Goal: Task Accomplishment & Management: Complete application form

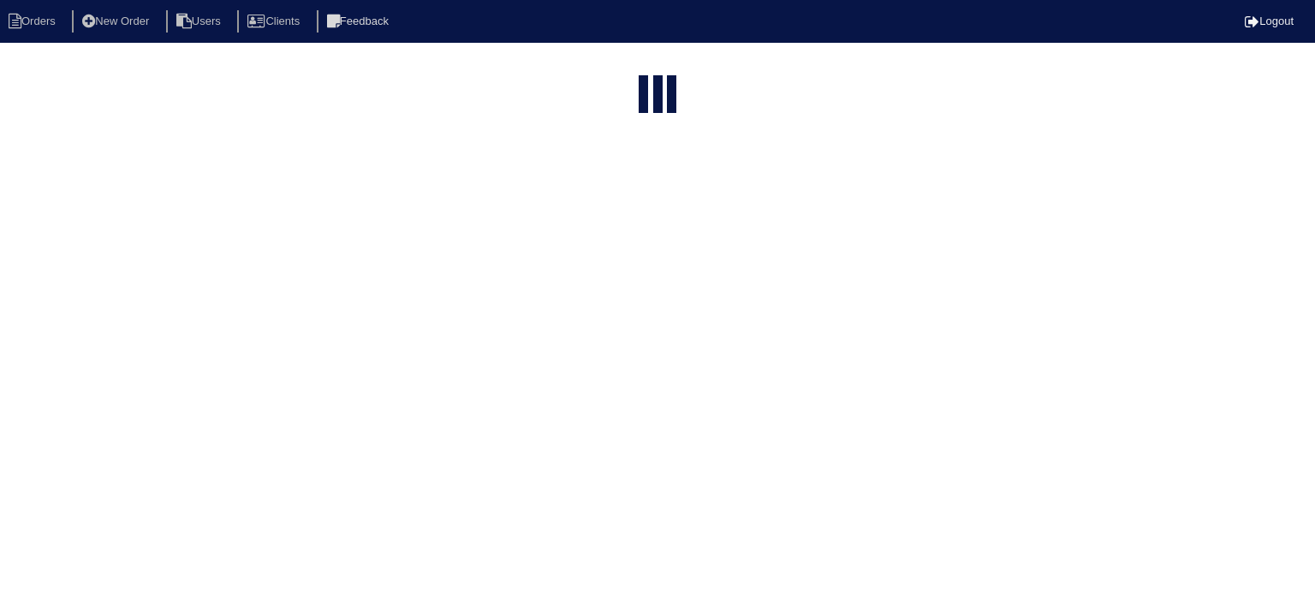
select select "15"
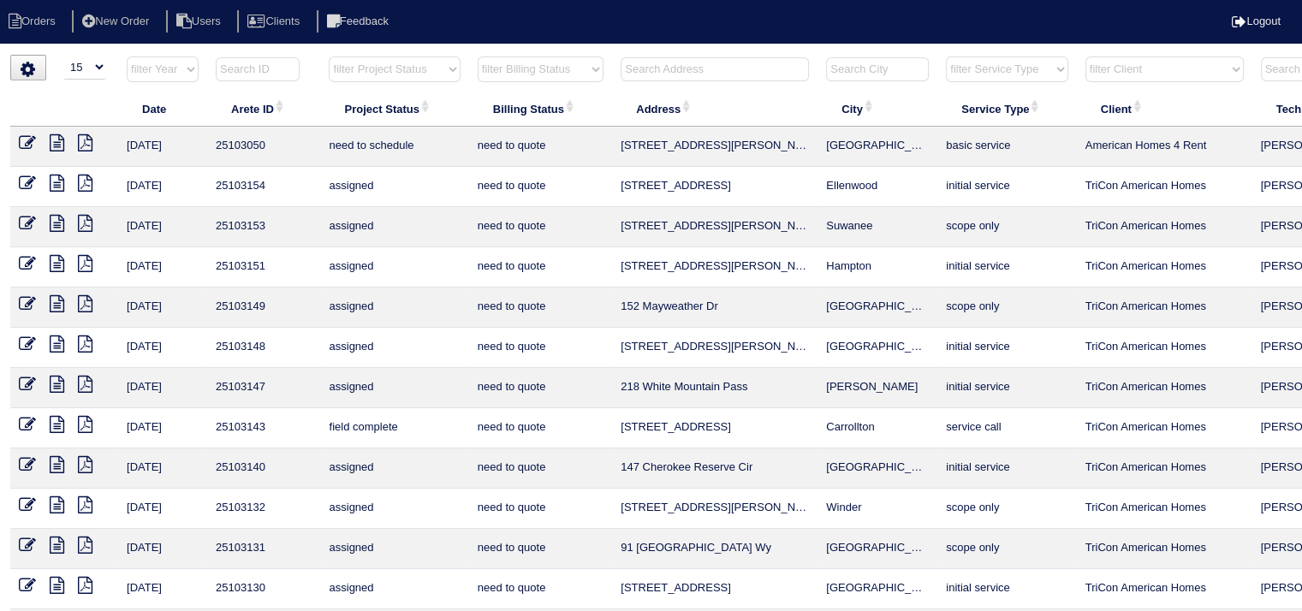
click at [681, 72] on input "text" at bounding box center [715, 69] width 188 height 24
type input "5"
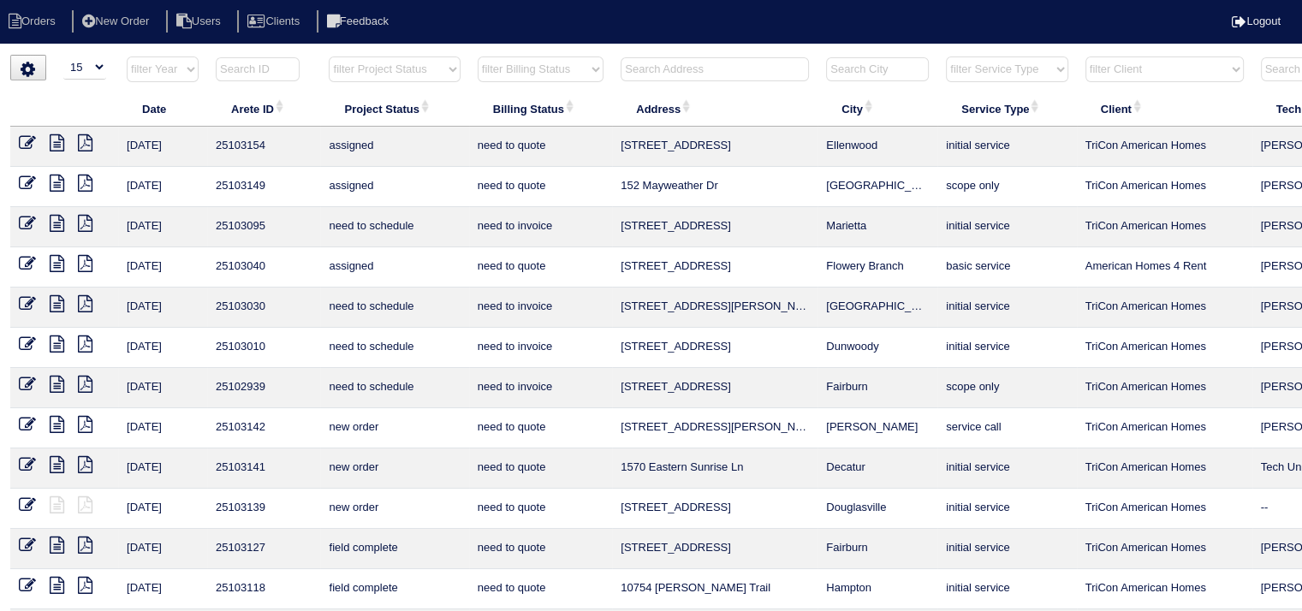
type input "4"
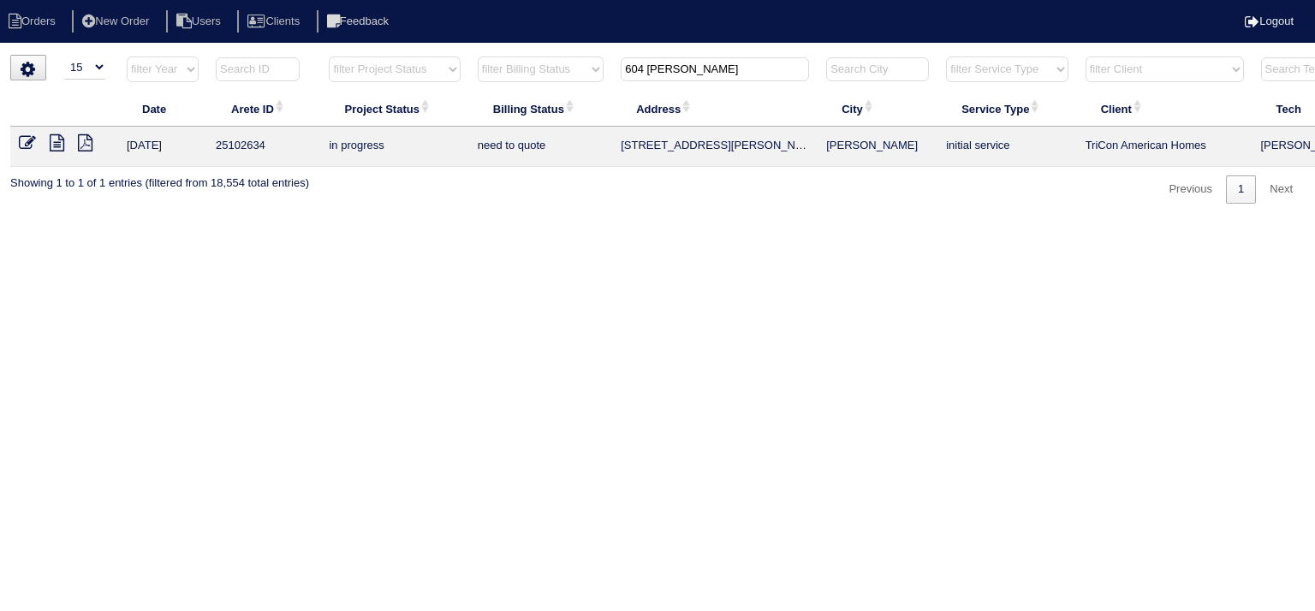
type input "604 Jessie"
click at [58, 146] on icon at bounding box center [57, 142] width 15 height 17
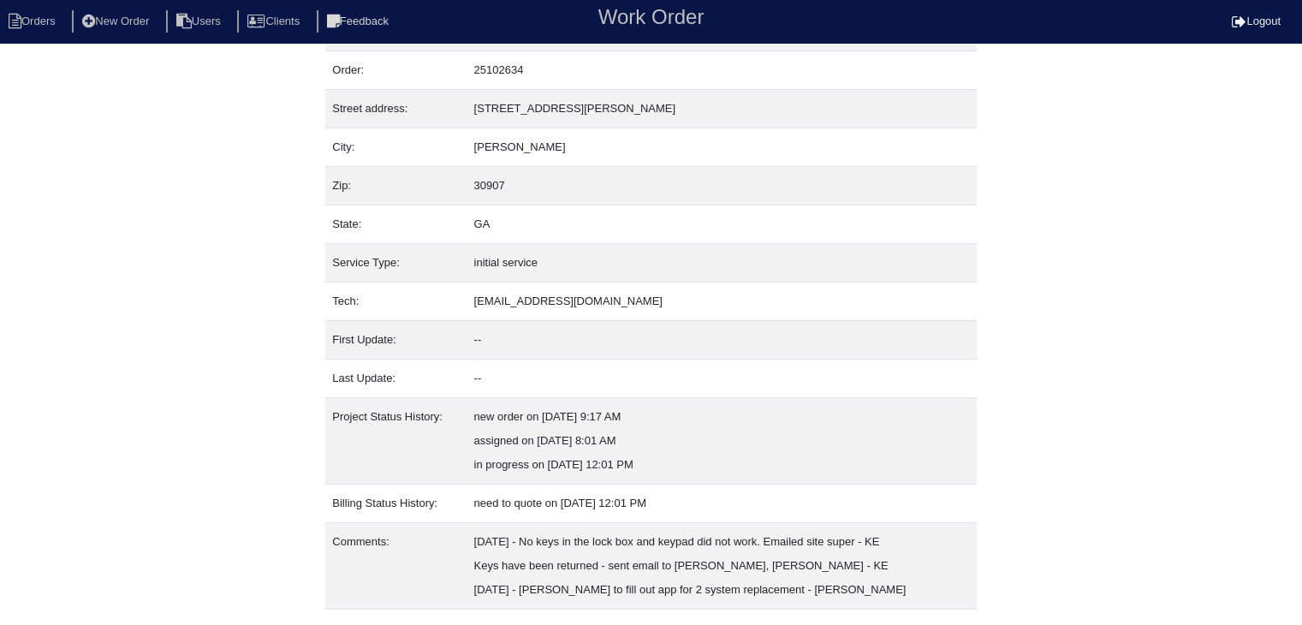
scroll to position [82, 0]
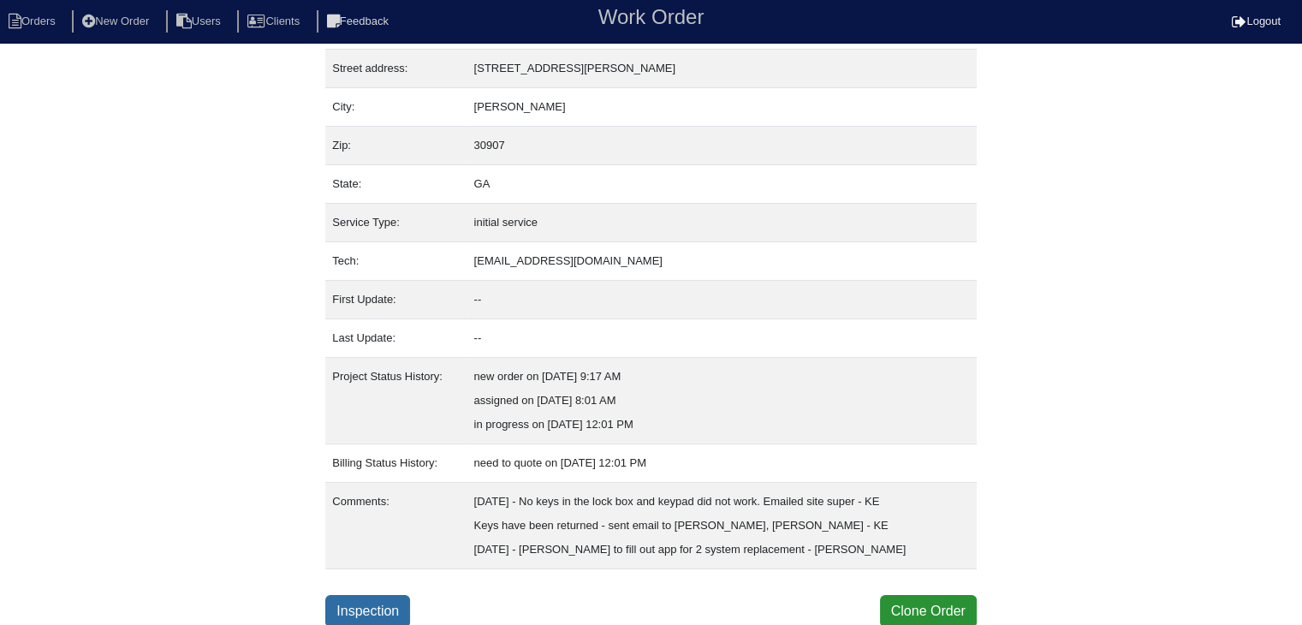
click at [401, 605] on link "Inspection" at bounding box center [367, 611] width 85 height 33
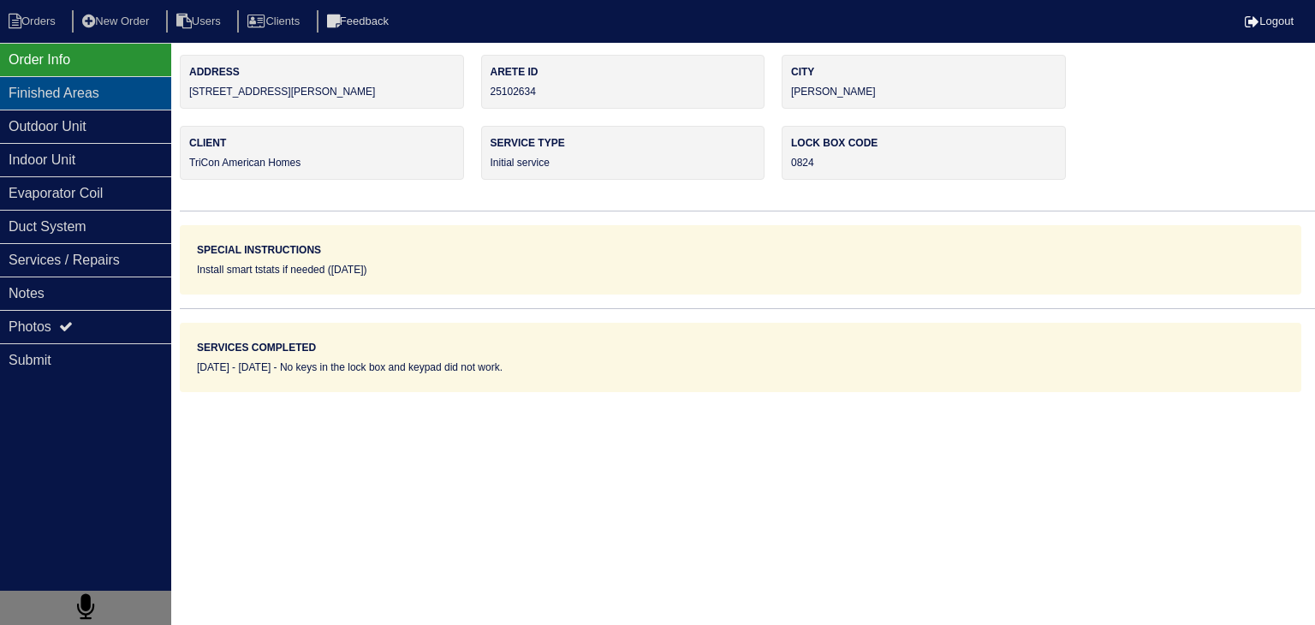
click at [118, 95] on div "Finished Areas" at bounding box center [85, 92] width 171 height 33
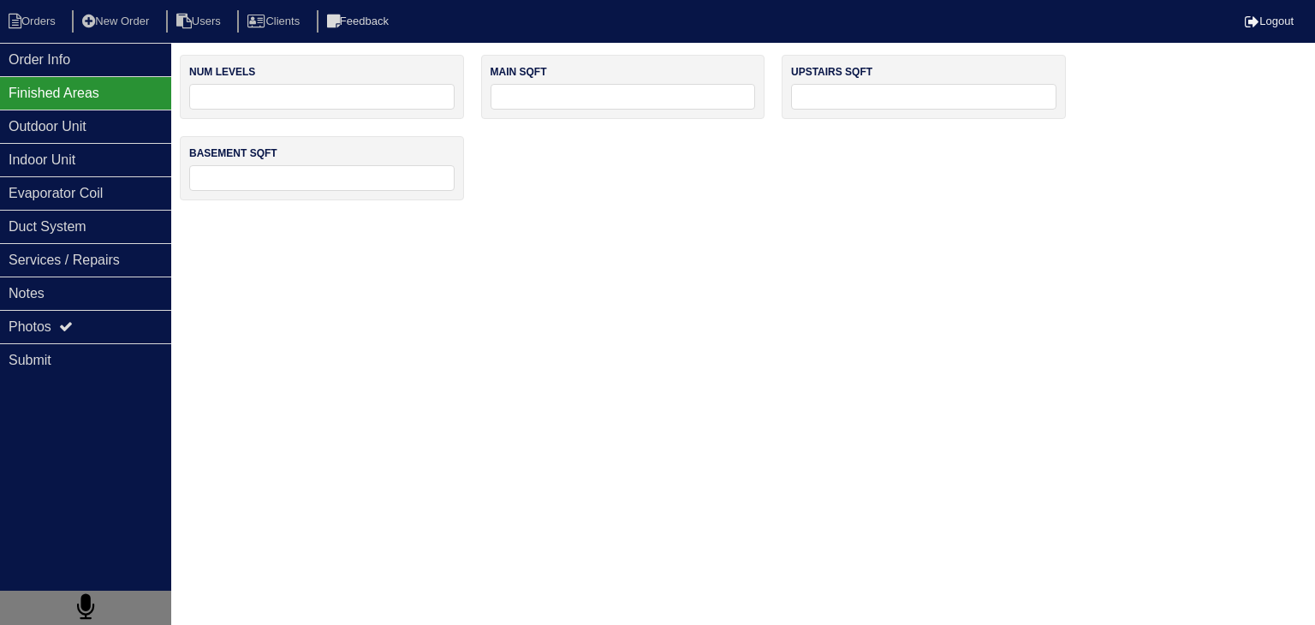
click at [268, 100] on input "tel" at bounding box center [321, 97] width 265 height 26
type input "2"
click at [588, 102] on input "tel" at bounding box center [622, 97] width 265 height 26
type input "1"
type input "900"
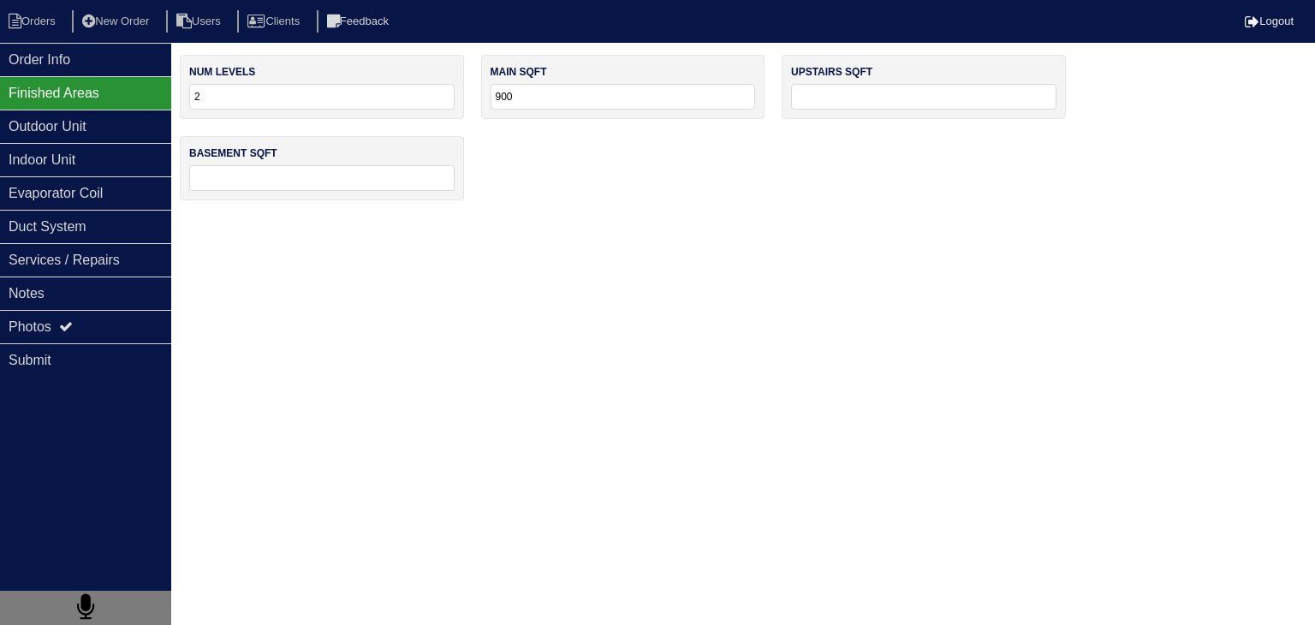
click at [837, 102] on input "tel" at bounding box center [923, 97] width 265 height 26
type input "1000"
click at [353, 186] on input "tel" at bounding box center [321, 178] width 265 height 26
type input "0"
click at [69, 124] on div "Outdoor Unit" at bounding box center [85, 126] width 171 height 33
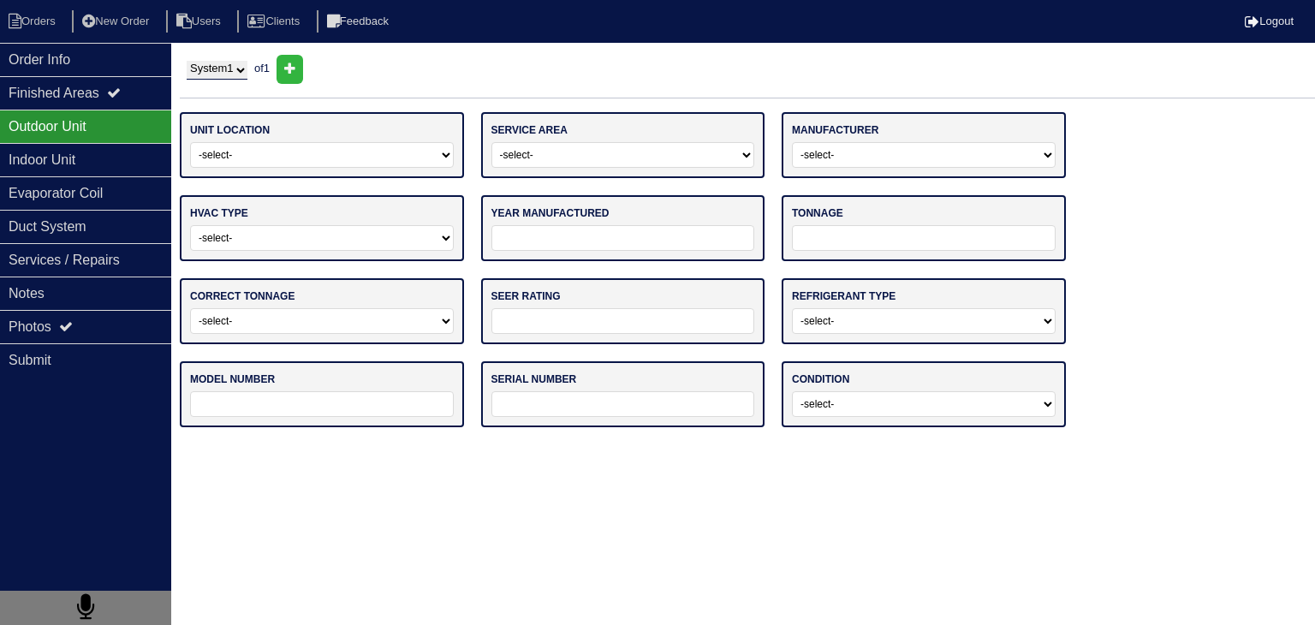
click at [302, 77] on div at bounding box center [289, 69] width 27 height 29
click at [236, 78] on select "System 1 System 2" at bounding box center [217, 70] width 61 height 19
select select "1"
click at [187, 61] on select "System 1 System 2" at bounding box center [217, 70] width 61 height 19
click at [276, 158] on select "-select- Ground Rooftop" at bounding box center [322, 155] width 264 height 26
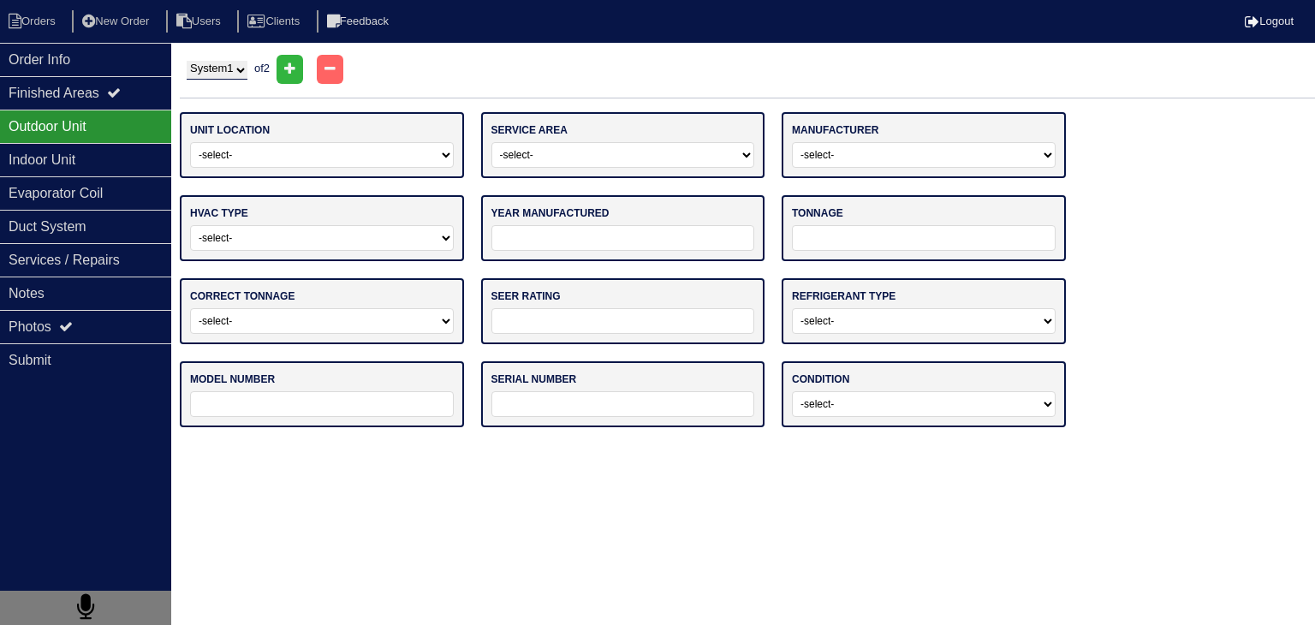
select select "0"
click at [190, 142] on select "-select- Ground Rooftop" at bounding box center [322, 155] width 264 height 26
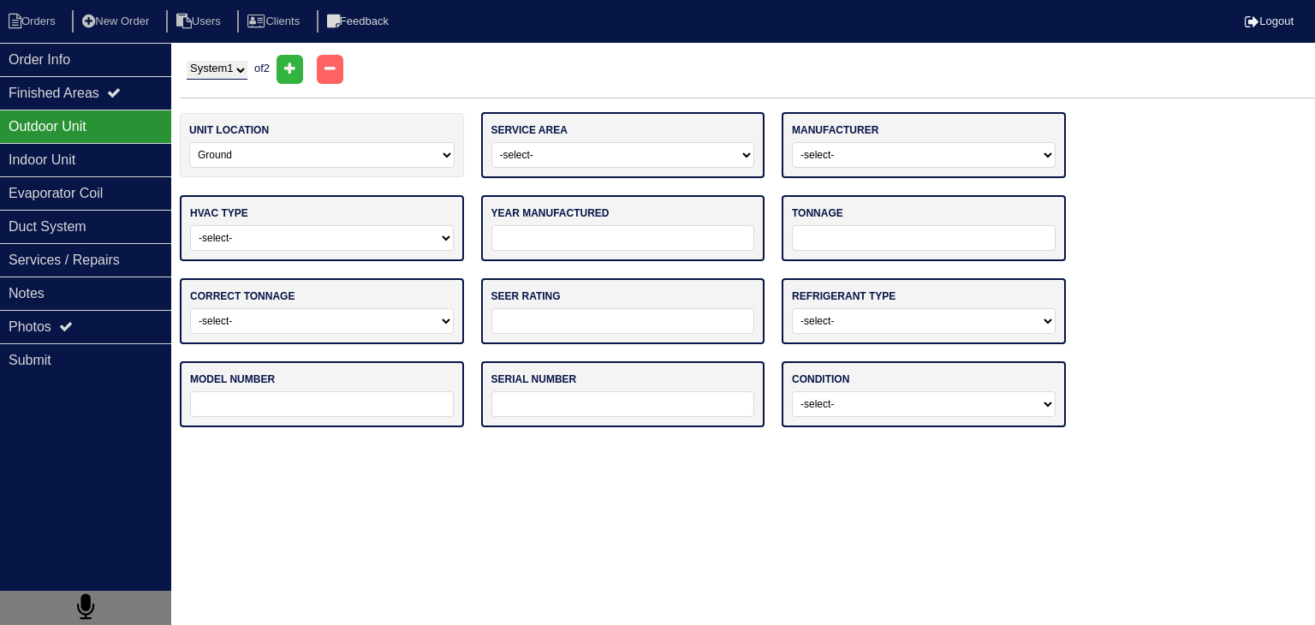
click at [656, 152] on select "-select- Main Level Upstairs Level Lower/Basement Level Other" at bounding box center [623, 155] width 264 height 26
select select "0"
click at [491, 142] on select "-select- Main Level Upstairs Level Lower/Basement Level Other" at bounding box center [623, 155] width 264 height 26
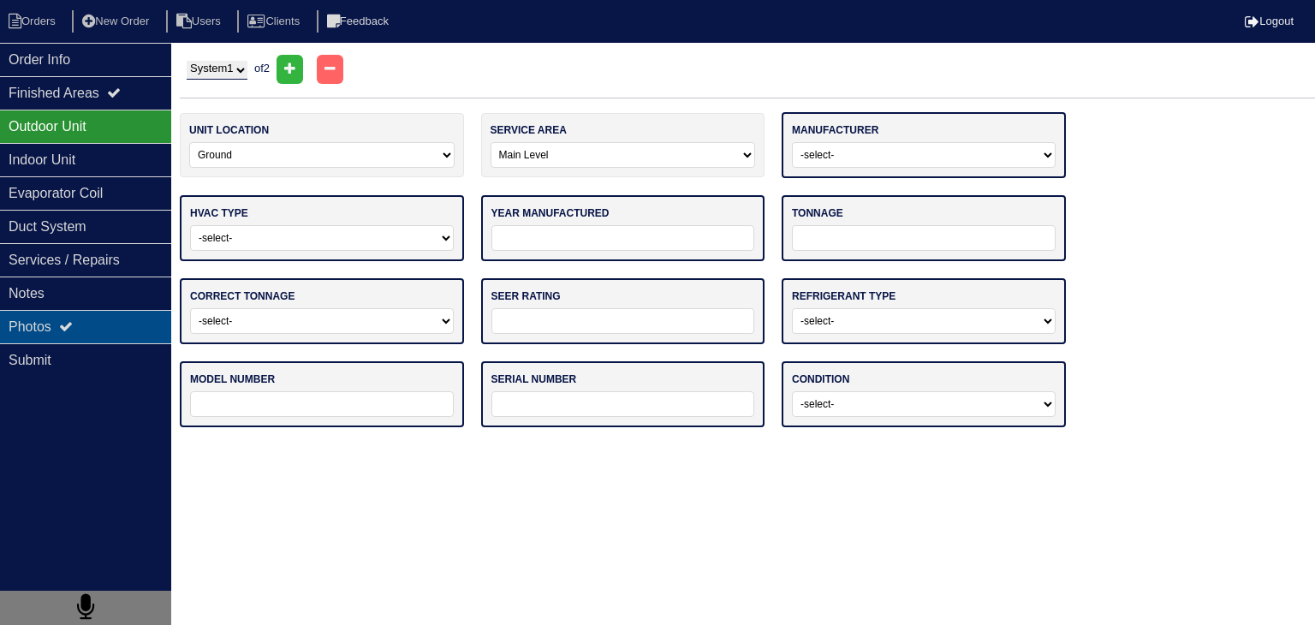
click at [27, 320] on div "Photos" at bounding box center [85, 326] width 171 height 33
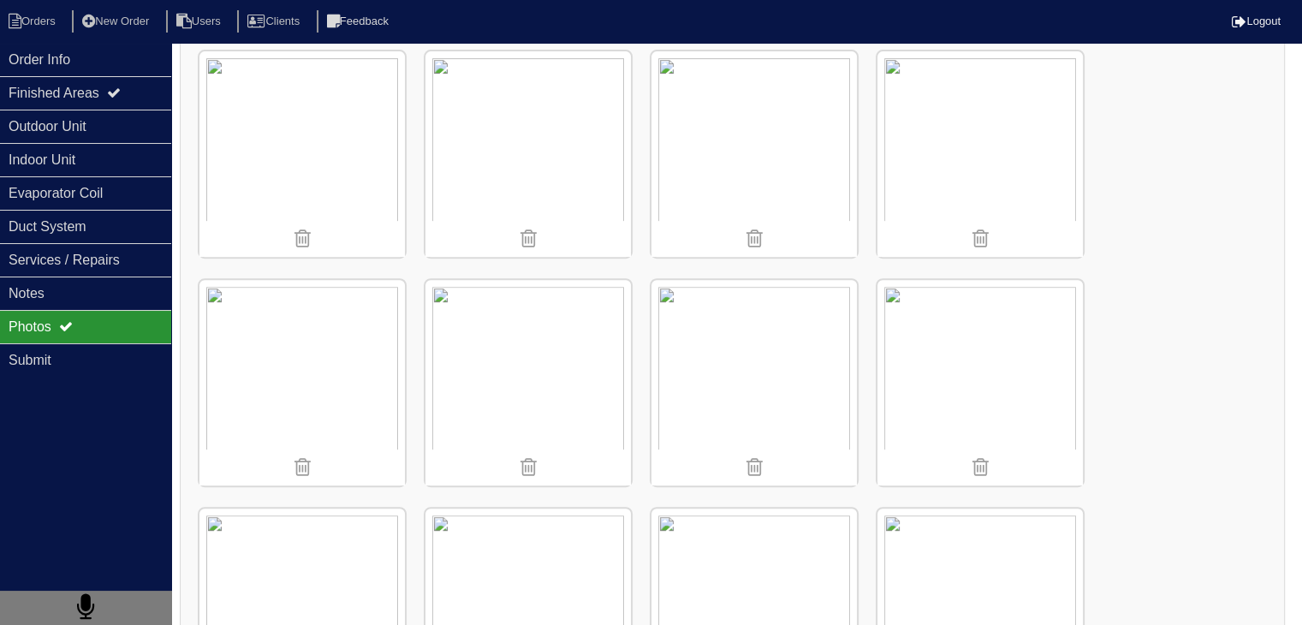
scroll to position [770, 0]
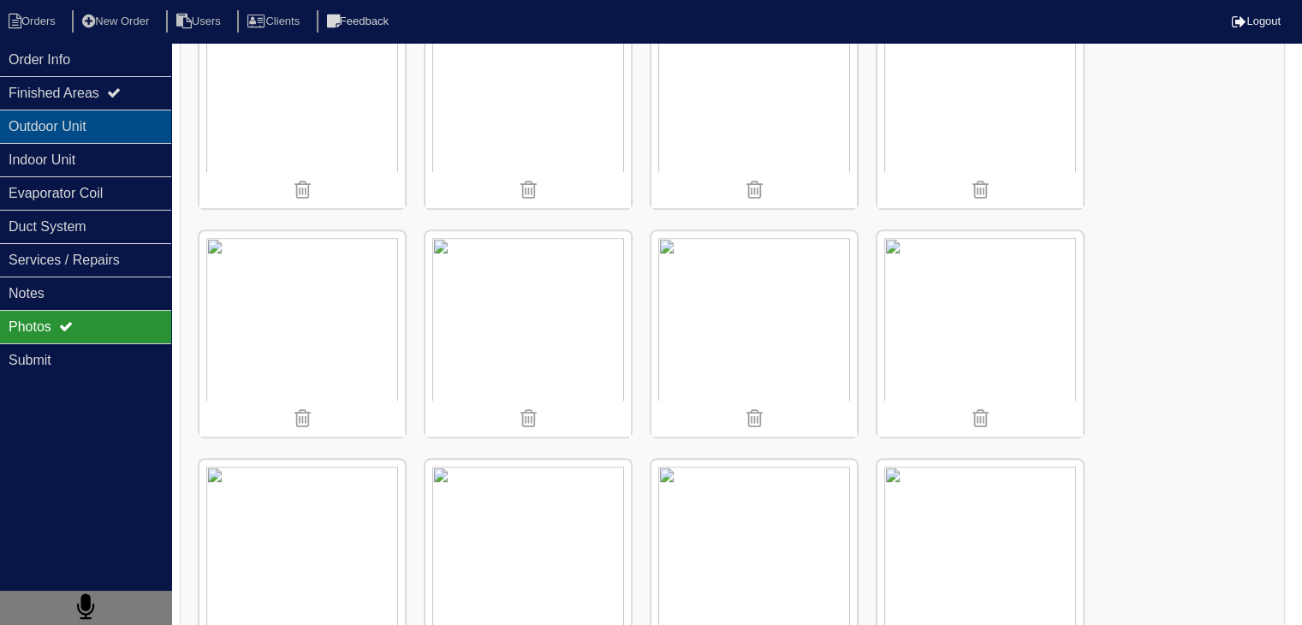
click at [46, 134] on div "Outdoor Unit" at bounding box center [85, 126] width 171 height 33
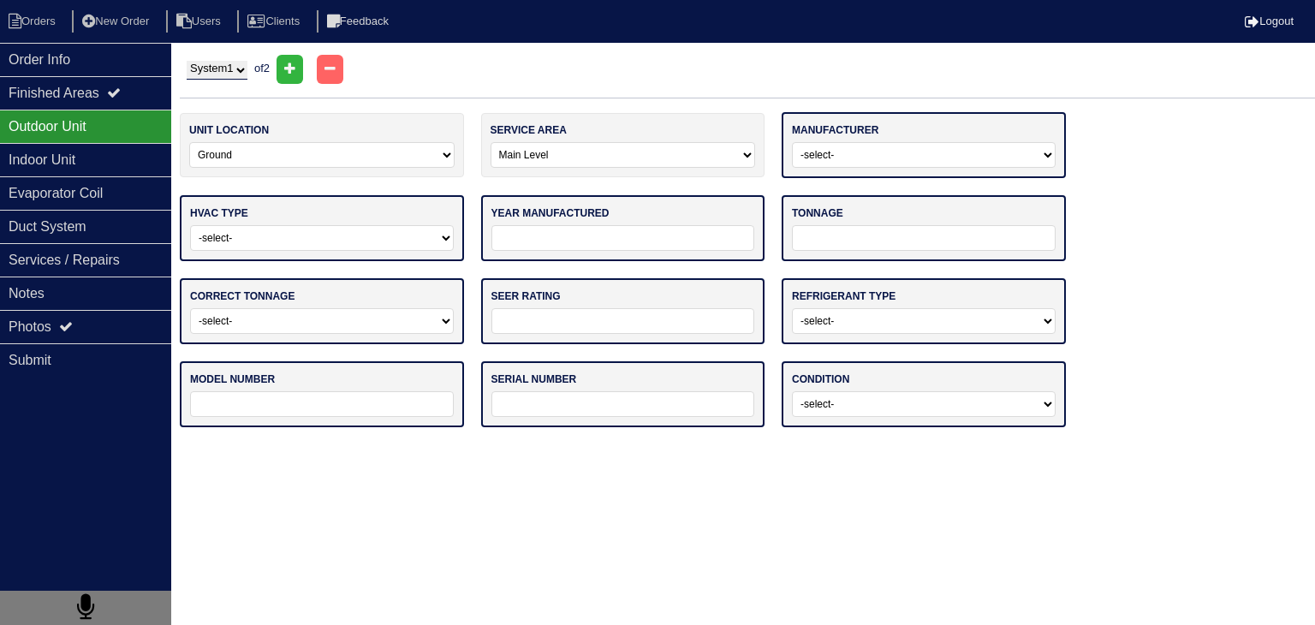
click at [967, 152] on select "-select- ADP Air Quest Air Temp Aire-Flo AirEase Airquest Airtemp Allstyle Aspe…" at bounding box center [924, 155] width 264 height 26
click at [829, 444] on html "Orders New Order Users Clients Feedback Logout Orders New Order Users Clients M…" at bounding box center [657, 222] width 1315 height 444
click at [847, 157] on select "-select- ADP Air Quest Air Temp Aire-Flo AirEase Airquest Airtemp Allstyle Aspe…" at bounding box center [825, 155] width 67 height 26
select select "[GEOGRAPHIC_DATA]"
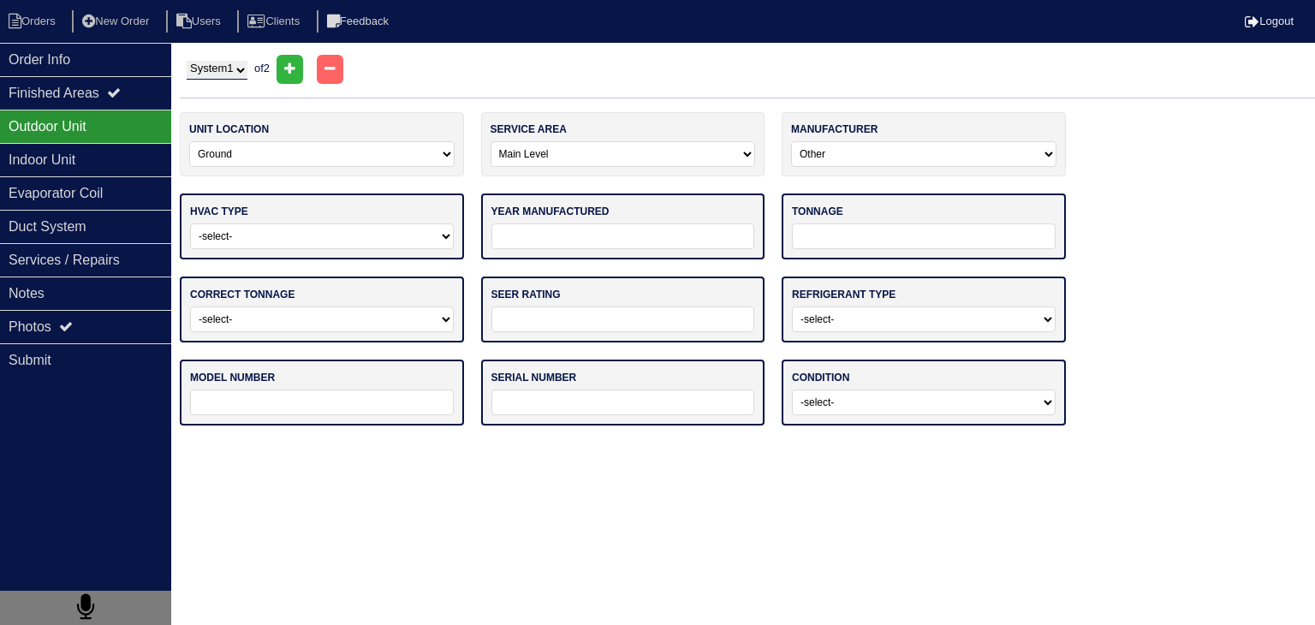
click at [371, 241] on select "-select- Straight Cool Heat Pump Other" at bounding box center [322, 236] width 264 height 26
select select "0"
click at [190, 223] on select "-select- Straight Cool Heat Pump Other" at bounding box center [322, 236] width 264 height 26
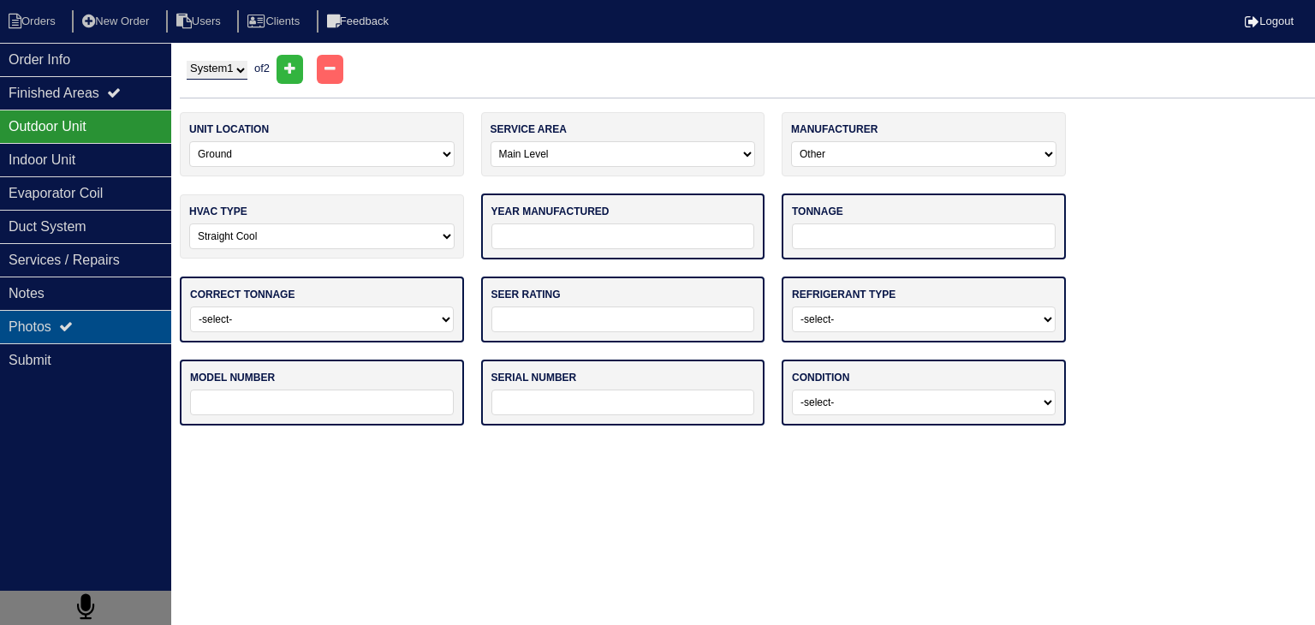
click at [107, 329] on div "Photos" at bounding box center [85, 326] width 171 height 33
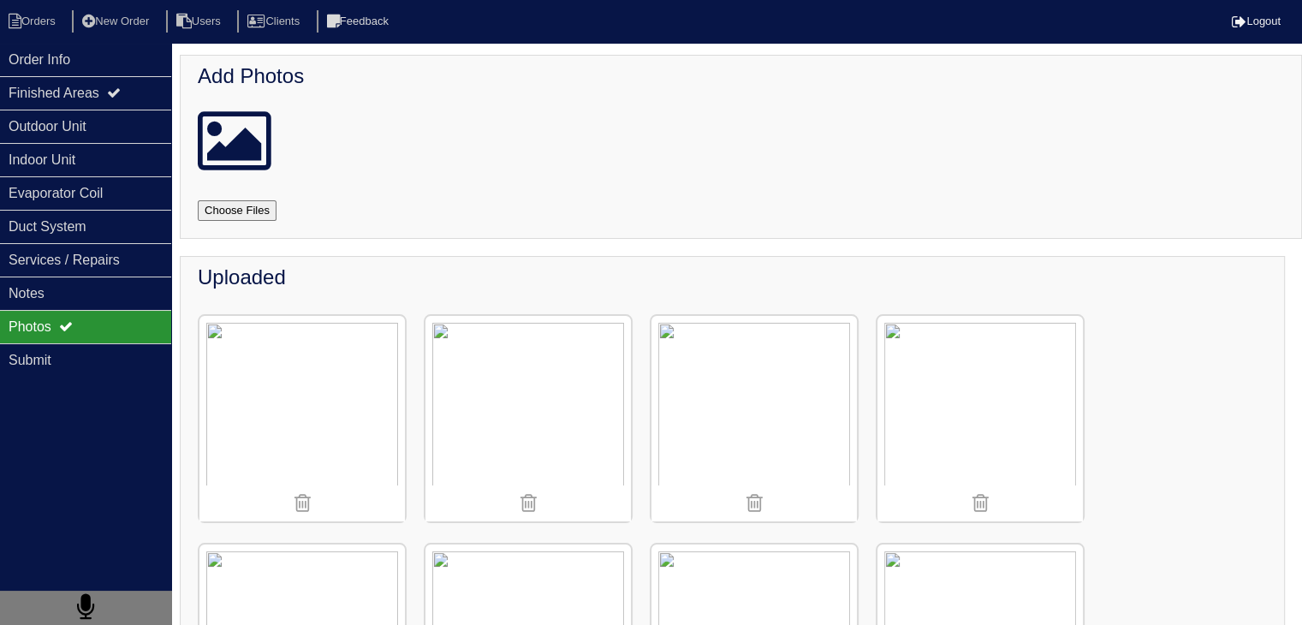
scroll to position [342, 0]
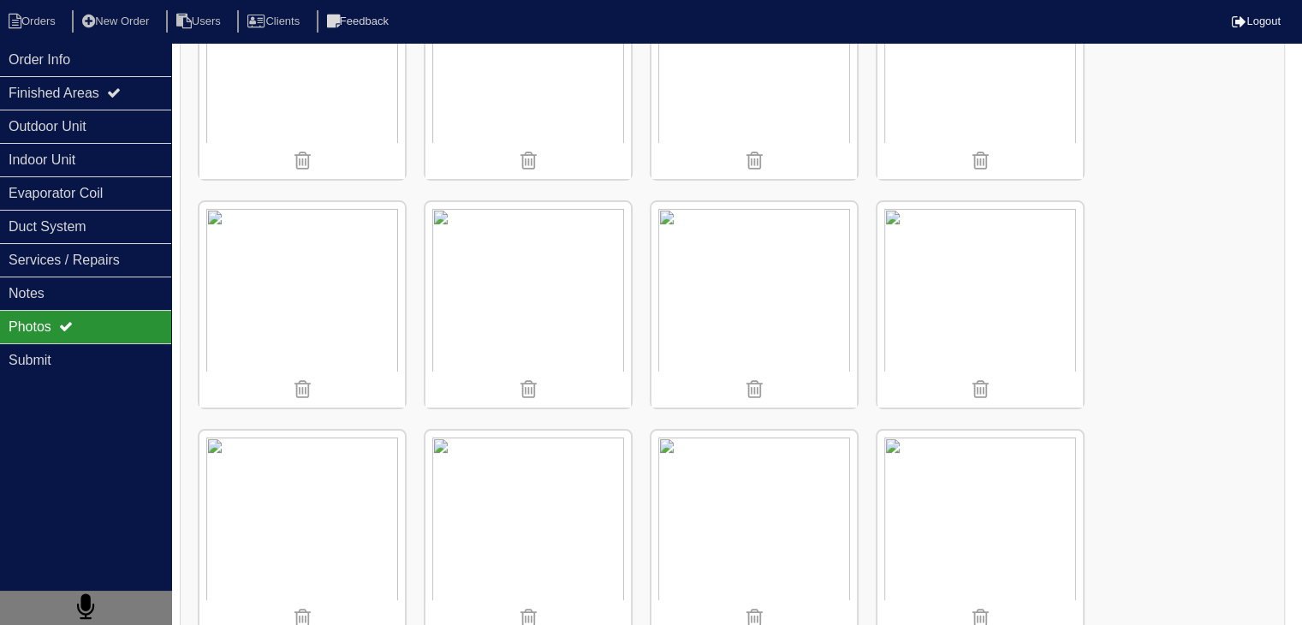
click at [980, 292] on img at bounding box center [979, 304] width 205 height 205
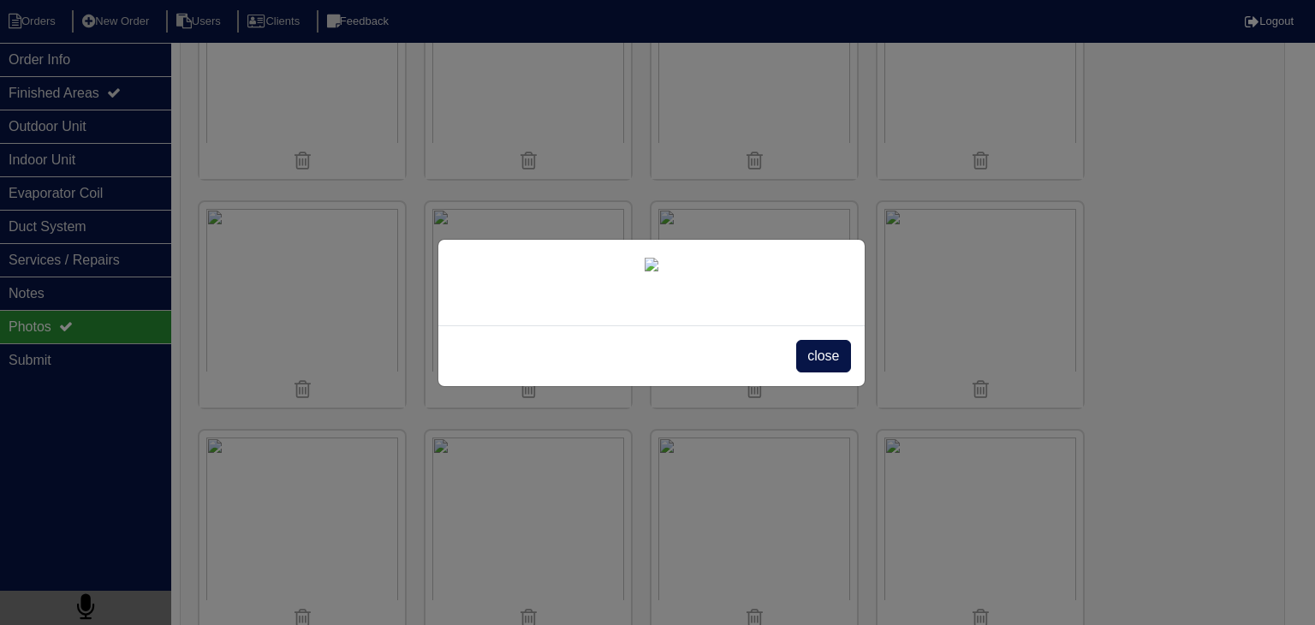
click at [658, 271] on img at bounding box center [652, 265] width 14 height 14
click at [823, 372] on span "close" at bounding box center [823, 356] width 54 height 33
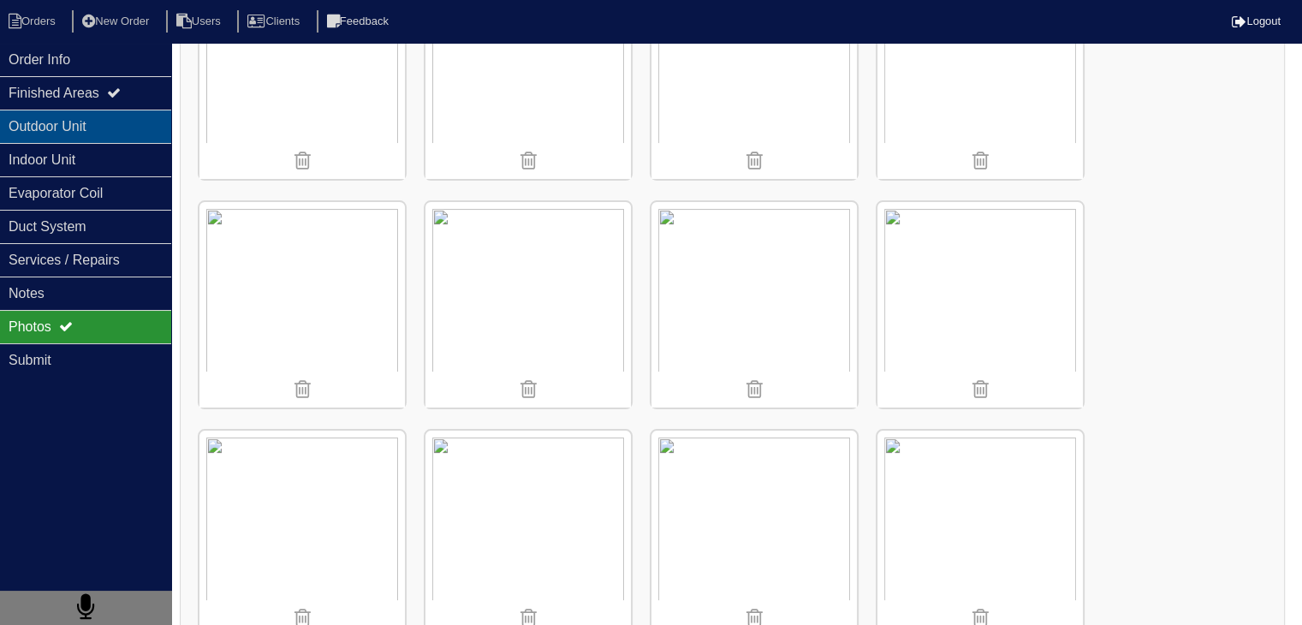
click at [136, 120] on div "Outdoor Unit" at bounding box center [85, 126] width 171 height 33
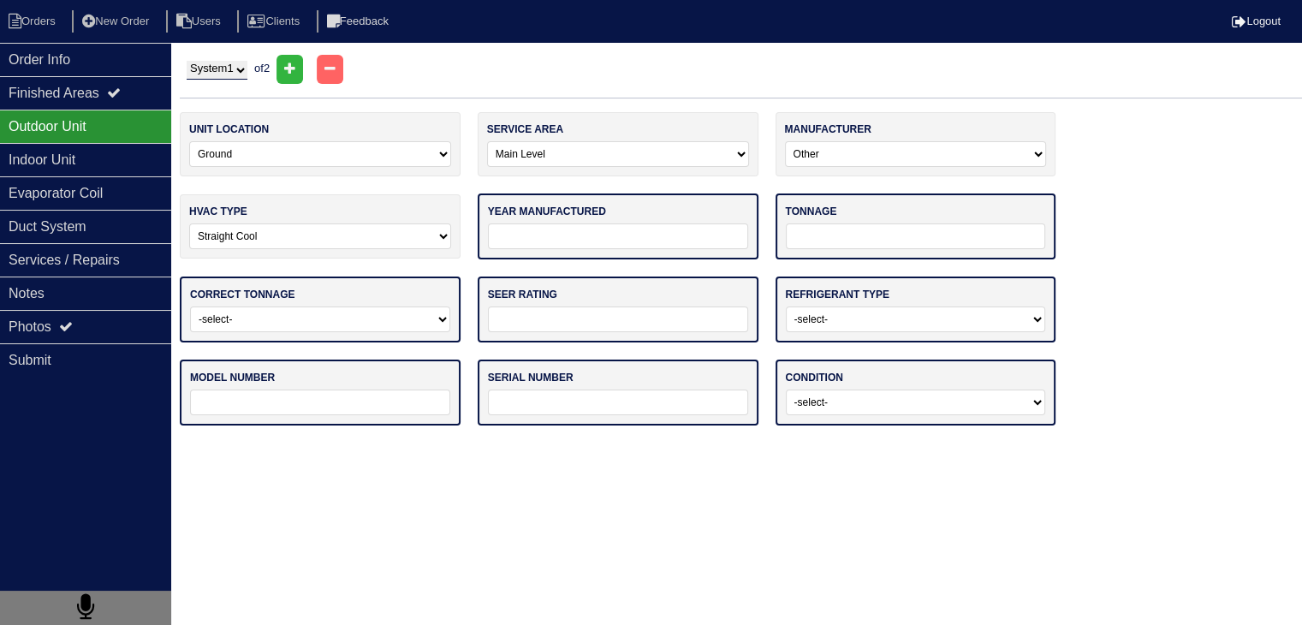
scroll to position [0, 0]
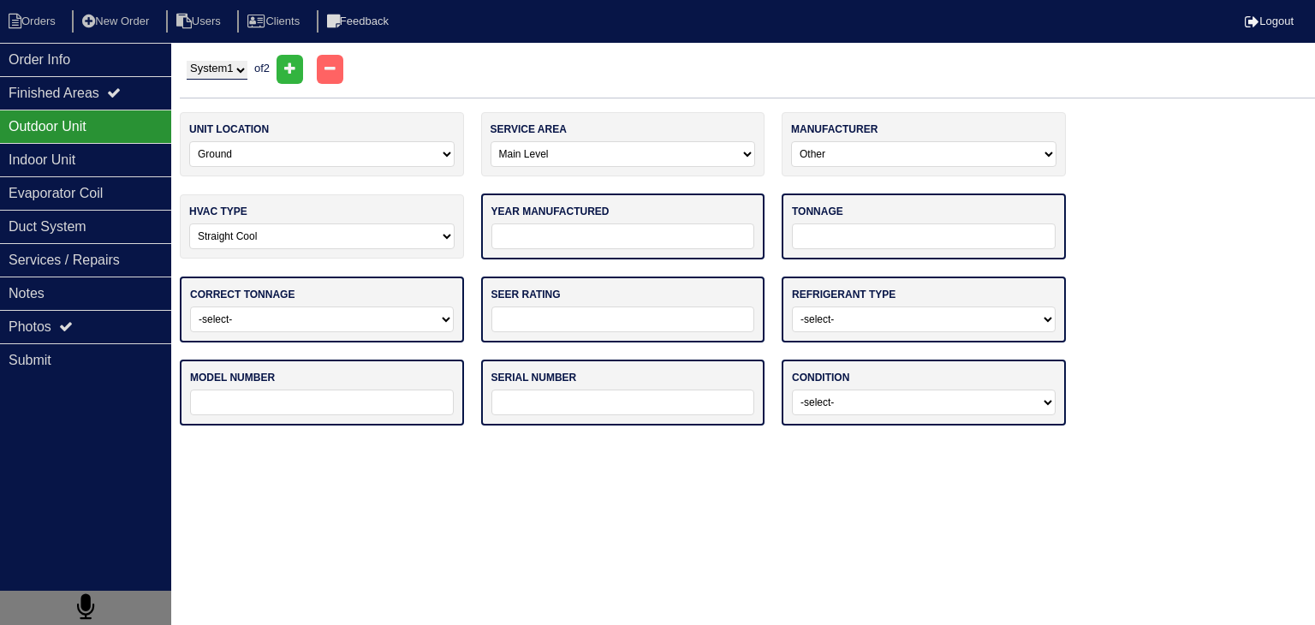
click at [687, 244] on input "tel" at bounding box center [623, 236] width 264 height 26
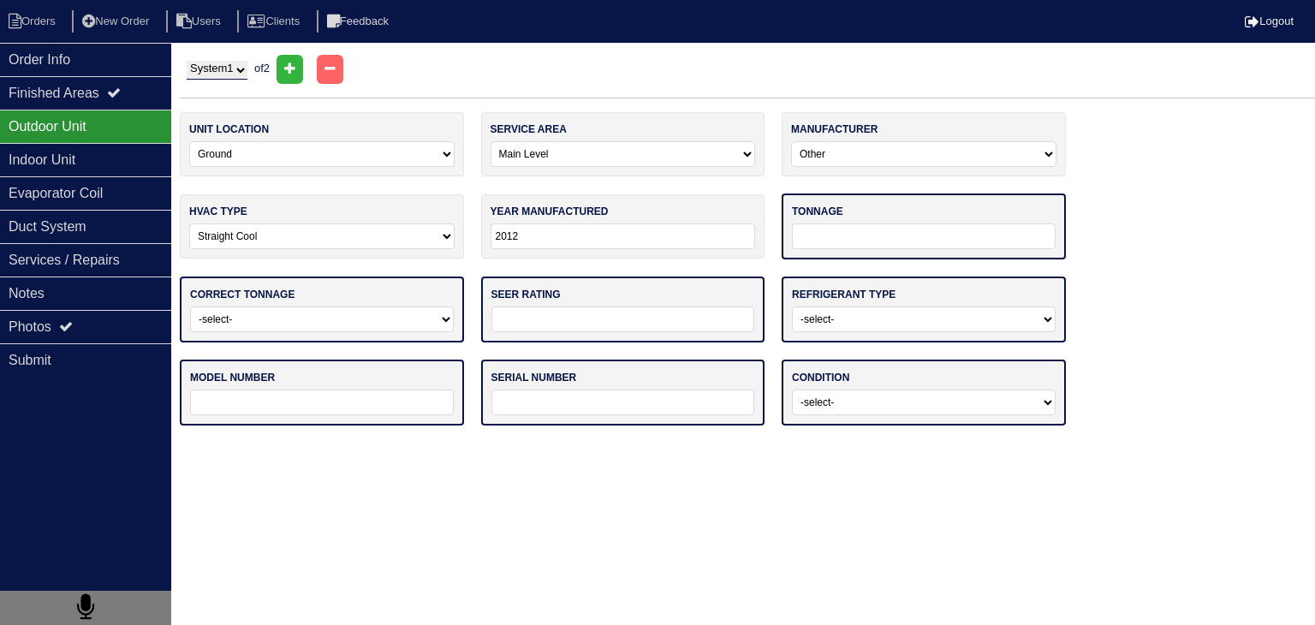
type input "2012"
click at [847, 240] on input "tel" at bounding box center [924, 236] width 264 height 26
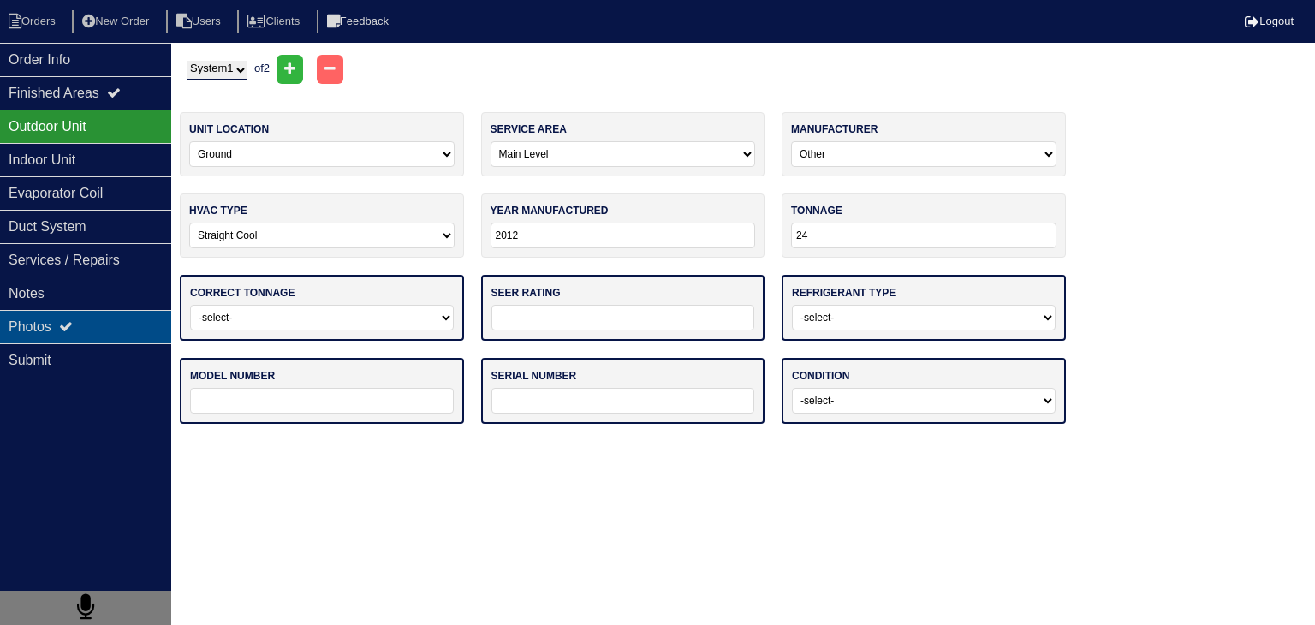
type input "24"
click at [75, 333] on div "Photos" at bounding box center [85, 326] width 171 height 33
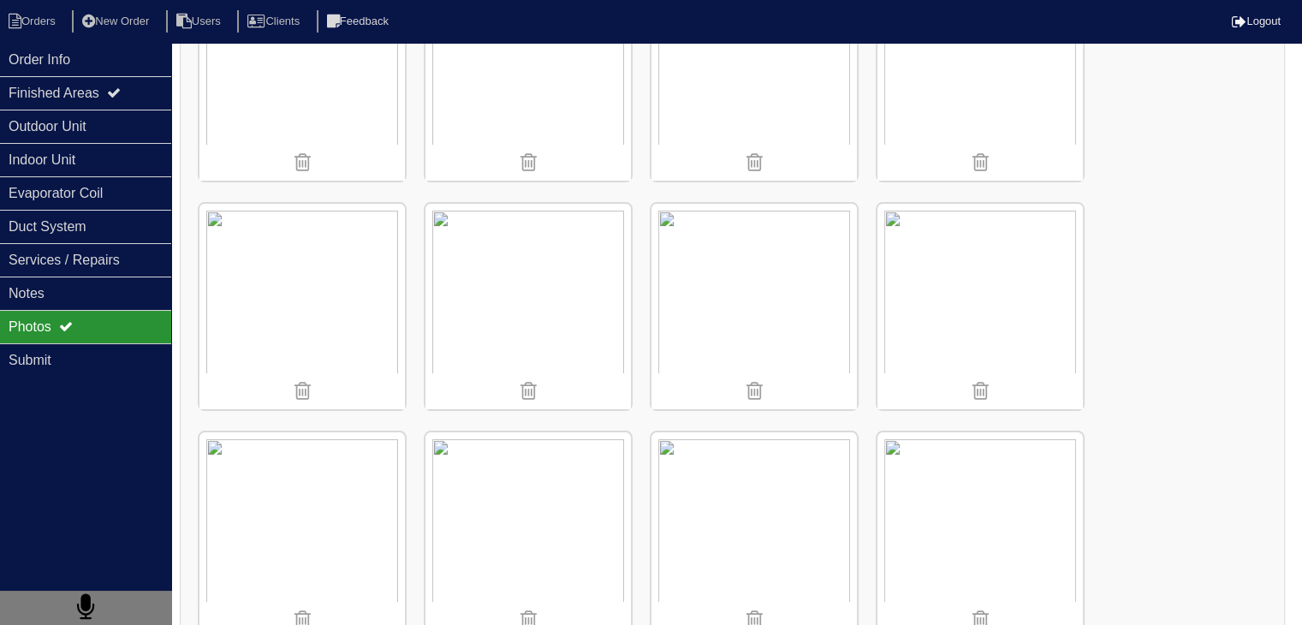
scroll to position [342, 0]
click at [307, 275] on img at bounding box center [301, 304] width 205 height 205
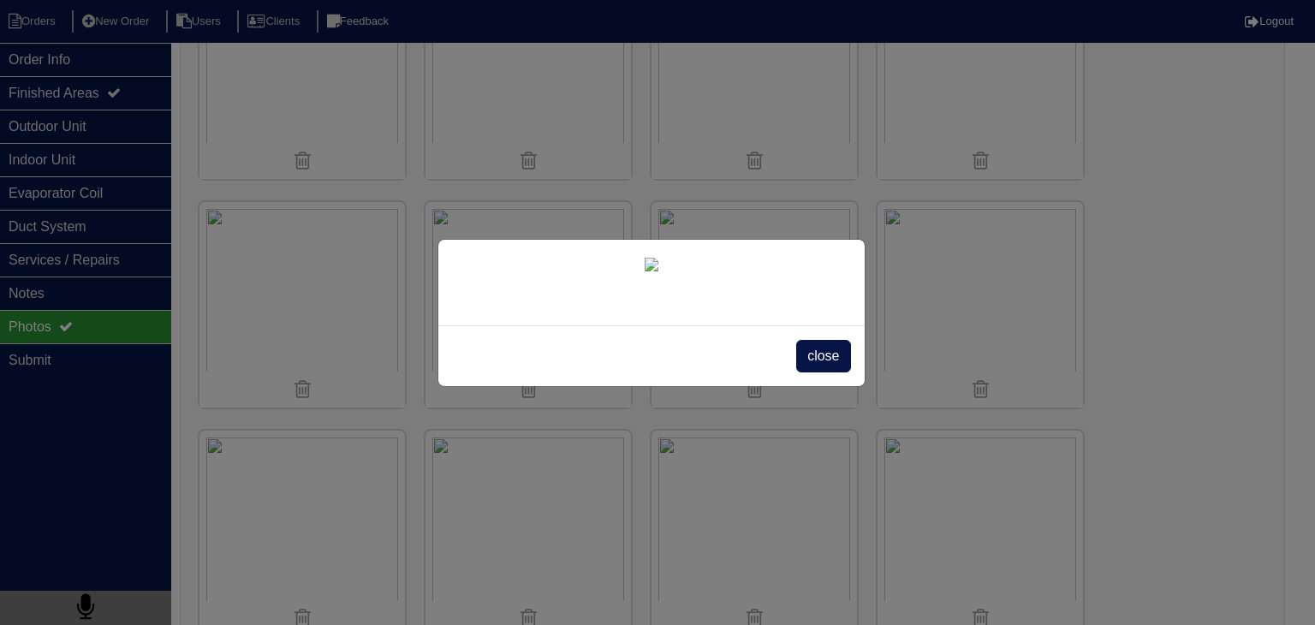
drag, startPoint x: 835, startPoint y: 356, endPoint x: 794, endPoint y: 354, distance: 41.2
click at [835, 354] on span "close" at bounding box center [823, 356] width 54 height 33
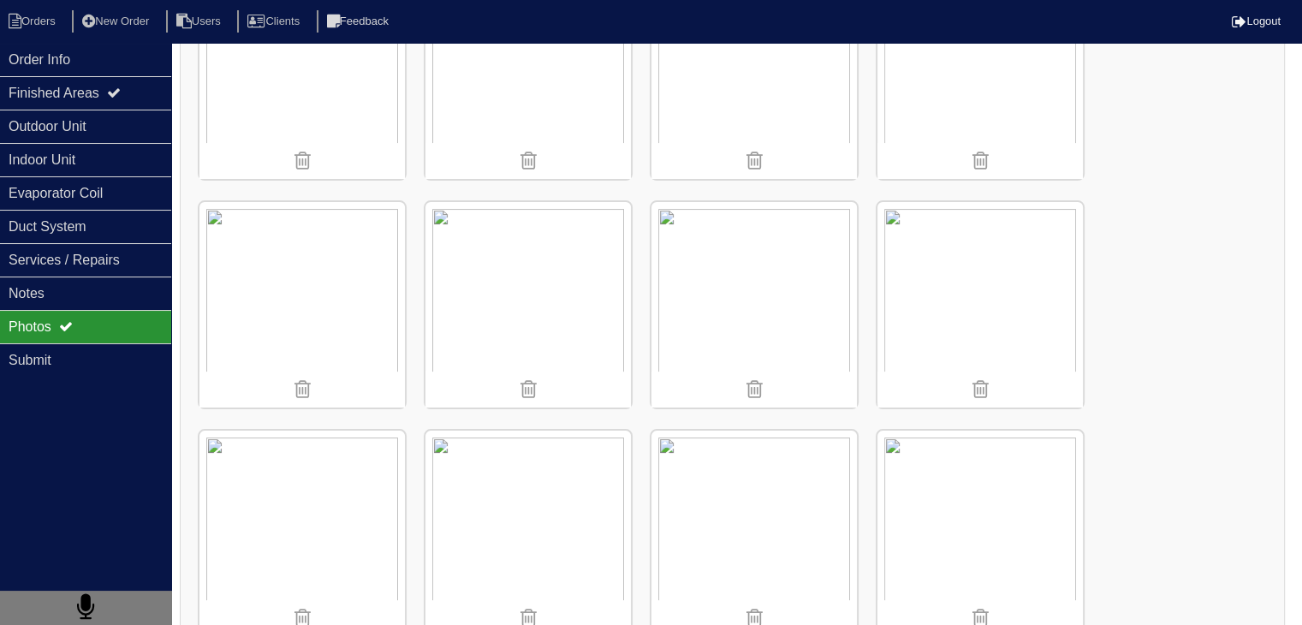
click at [529, 278] on img at bounding box center [527, 304] width 205 height 205
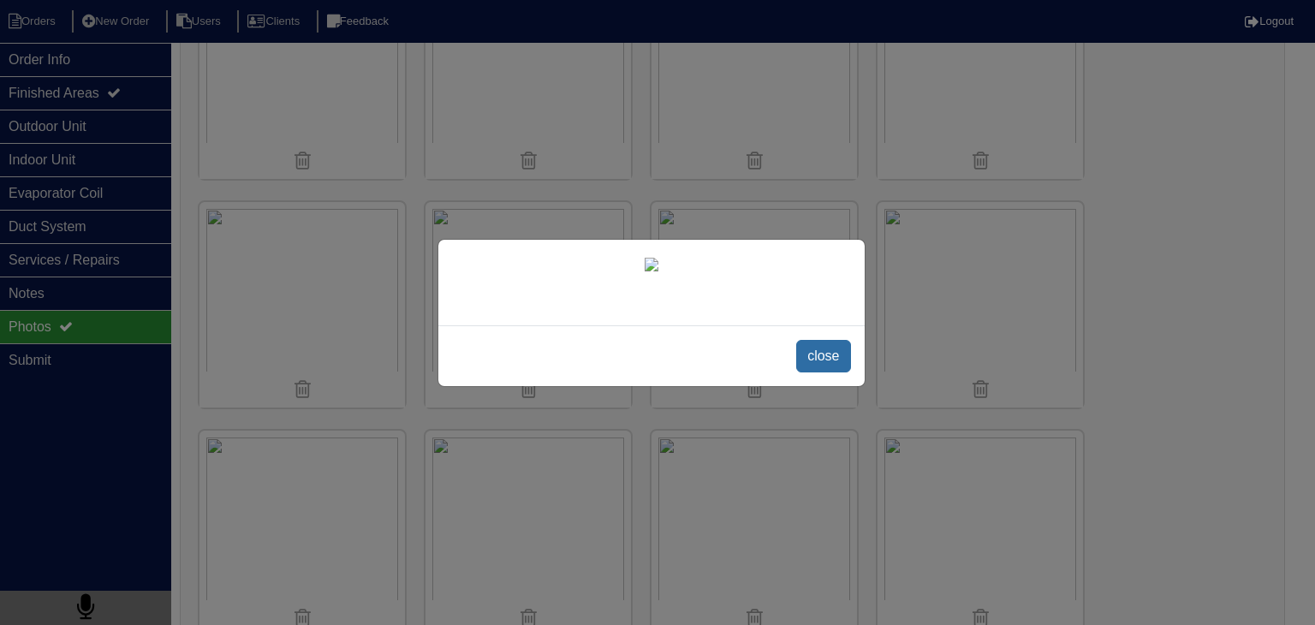
click at [836, 362] on span "close" at bounding box center [823, 356] width 54 height 33
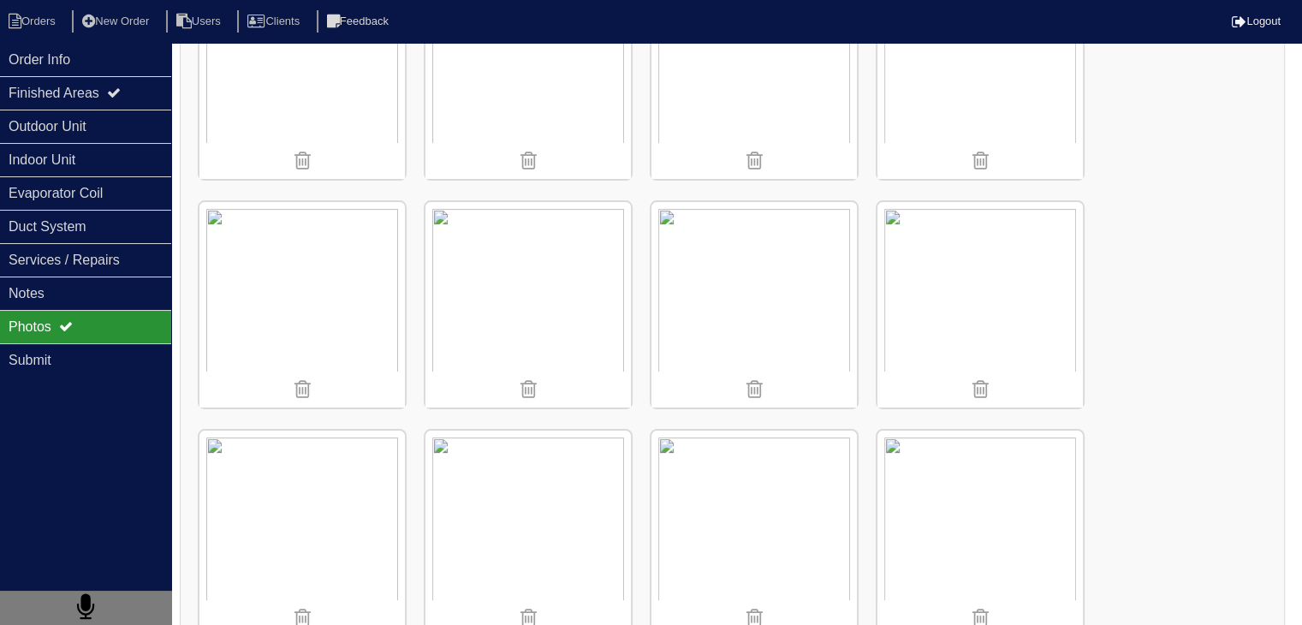
click at [1002, 306] on img at bounding box center [979, 304] width 205 height 205
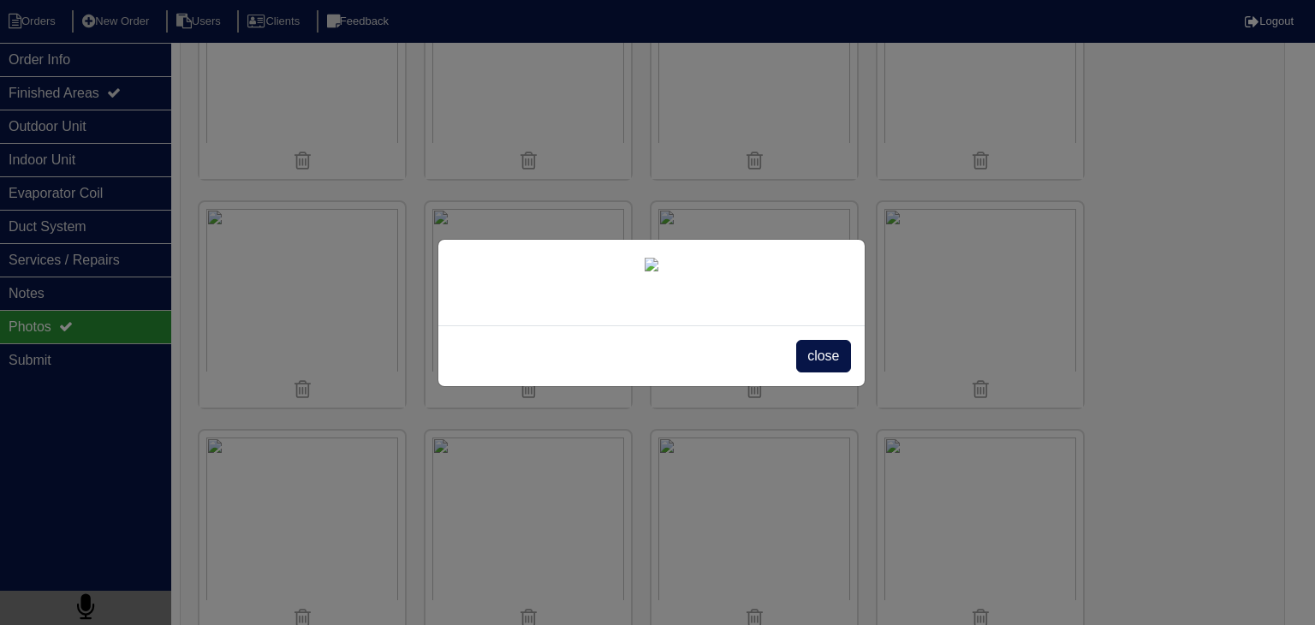
click at [1164, 276] on div "close" at bounding box center [657, 312] width 1315 height 625
click at [831, 372] on span "close" at bounding box center [823, 356] width 54 height 33
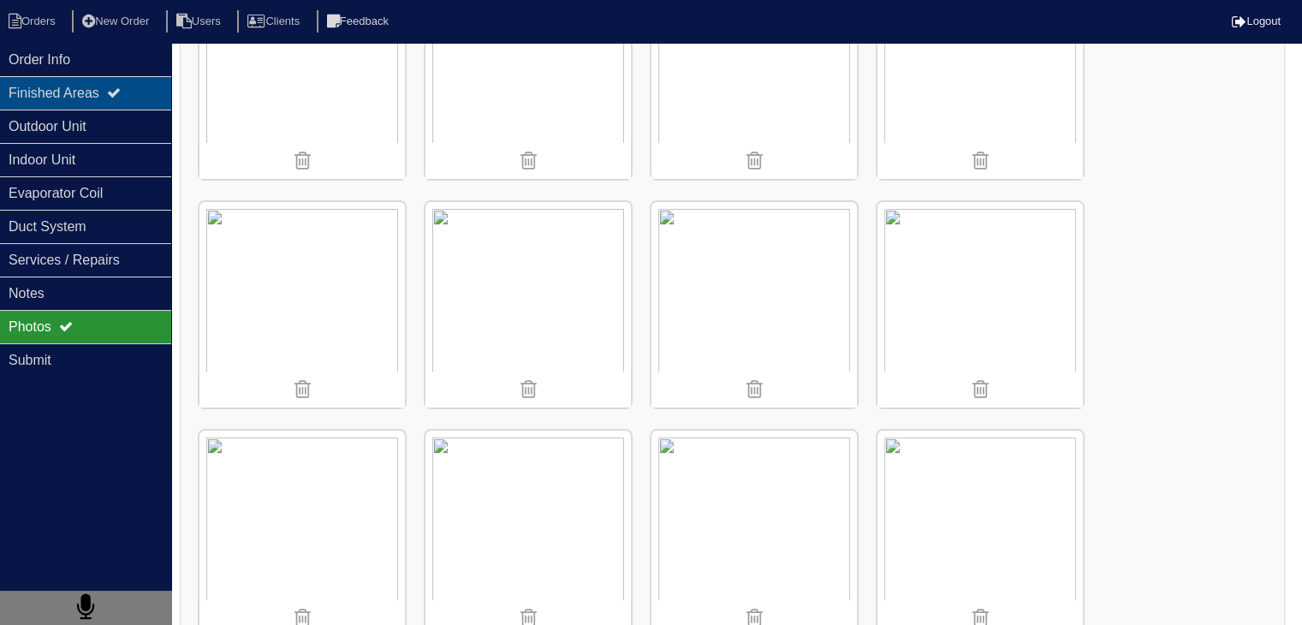
click at [146, 99] on div "Finished Areas" at bounding box center [85, 92] width 171 height 33
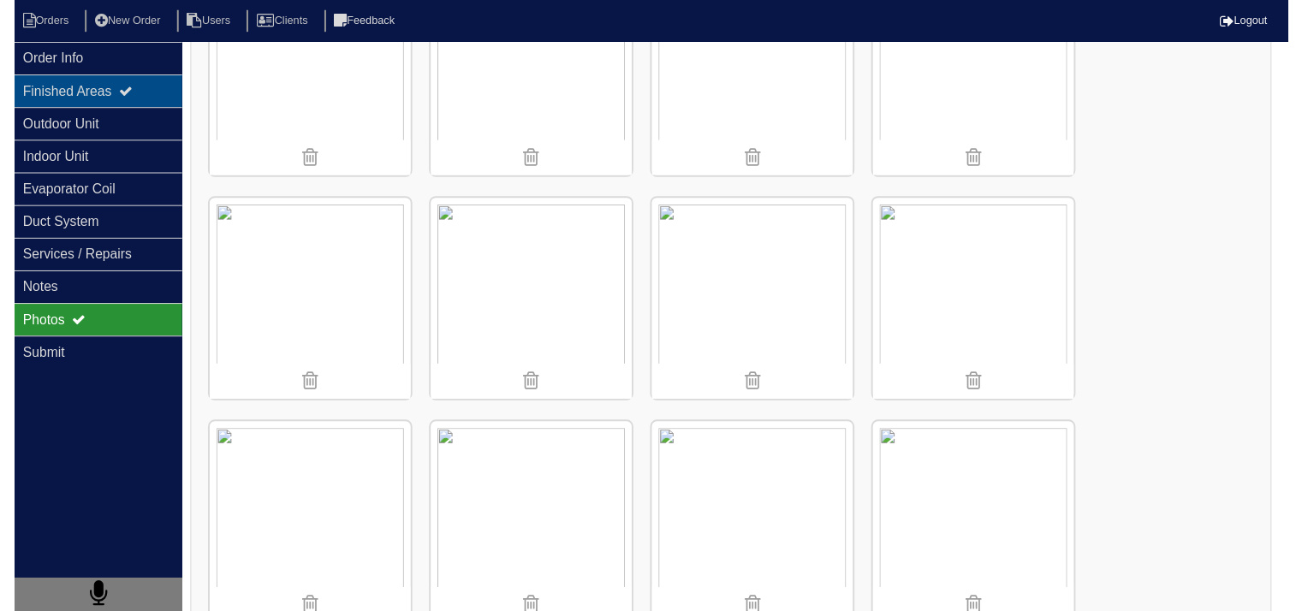
scroll to position [0, 0]
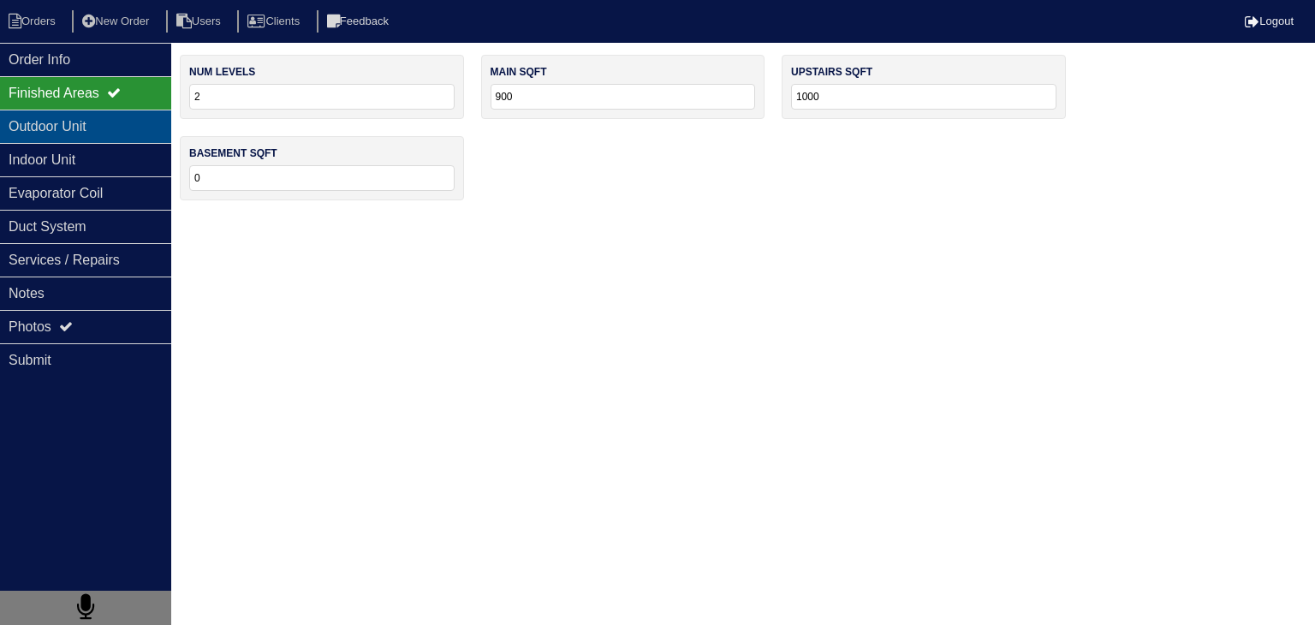
click at [109, 134] on div "Outdoor Unit" at bounding box center [85, 126] width 171 height 33
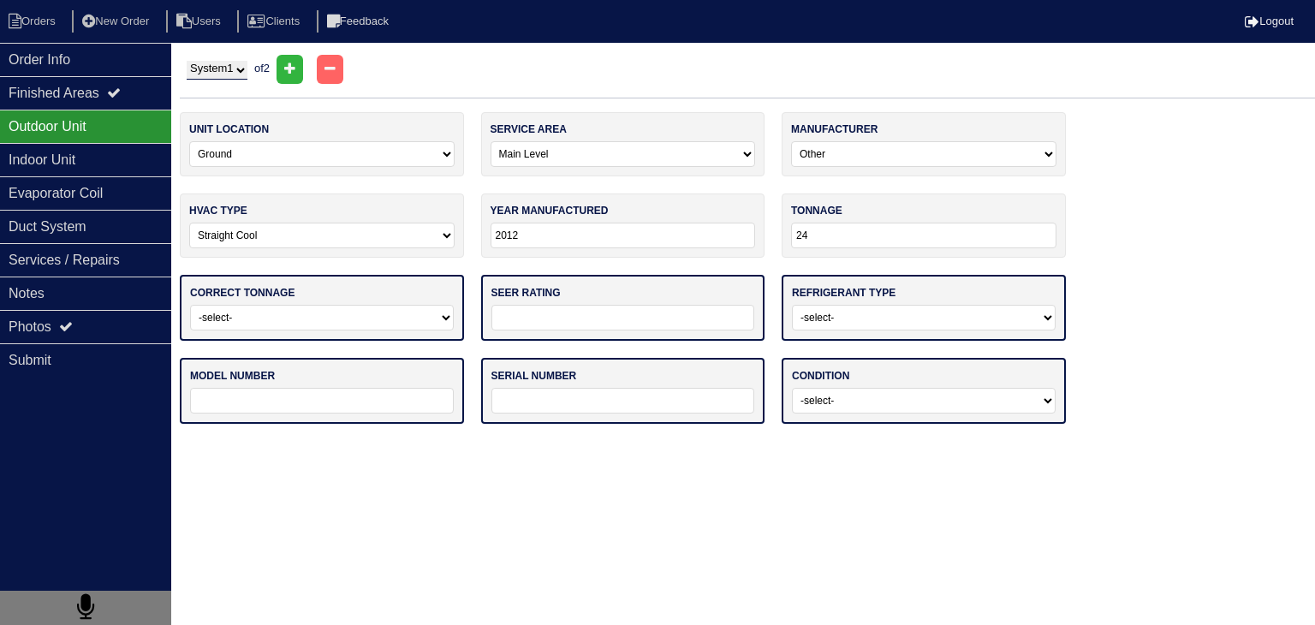
click at [359, 326] on select "-select- Yes No - Unit Undersized No - Unit Oversized" at bounding box center [322, 318] width 264 height 26
select select "0"
click at [190, 305] on select "-select- Yes No - Unit Undersized No - Unit Oversized" at bounding box center [322, 318] width 264 height 26
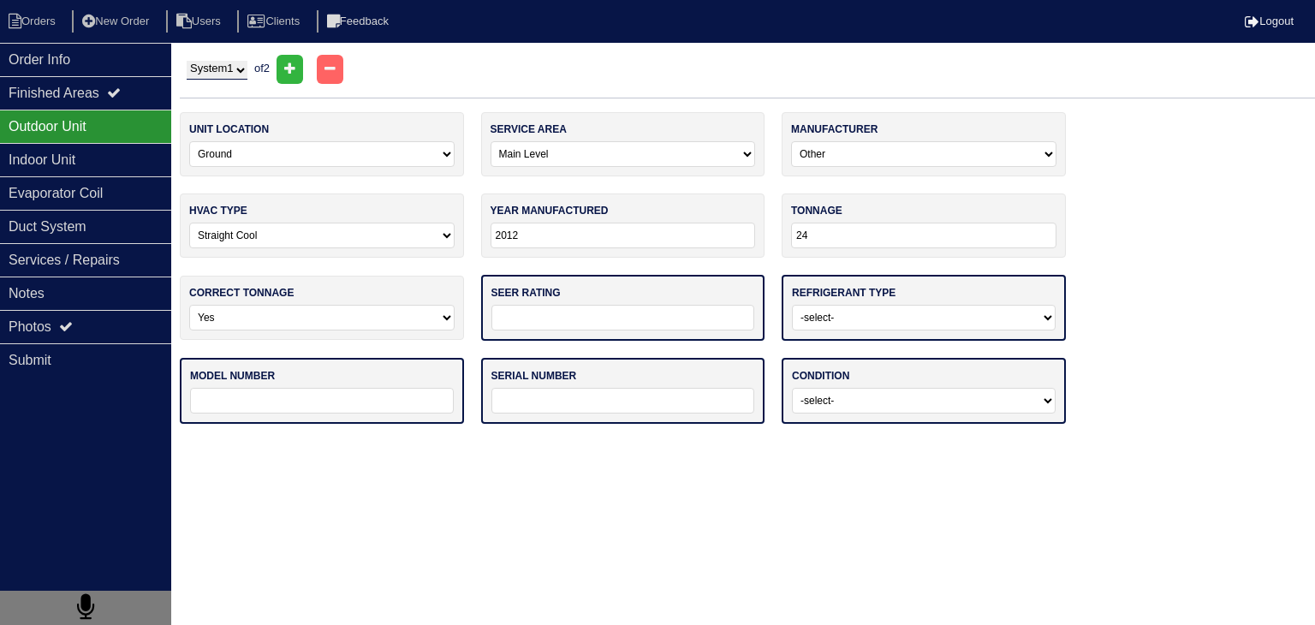
click at [531, 312] on input "tel" at bounding box center [623, 318] width 264 height 26
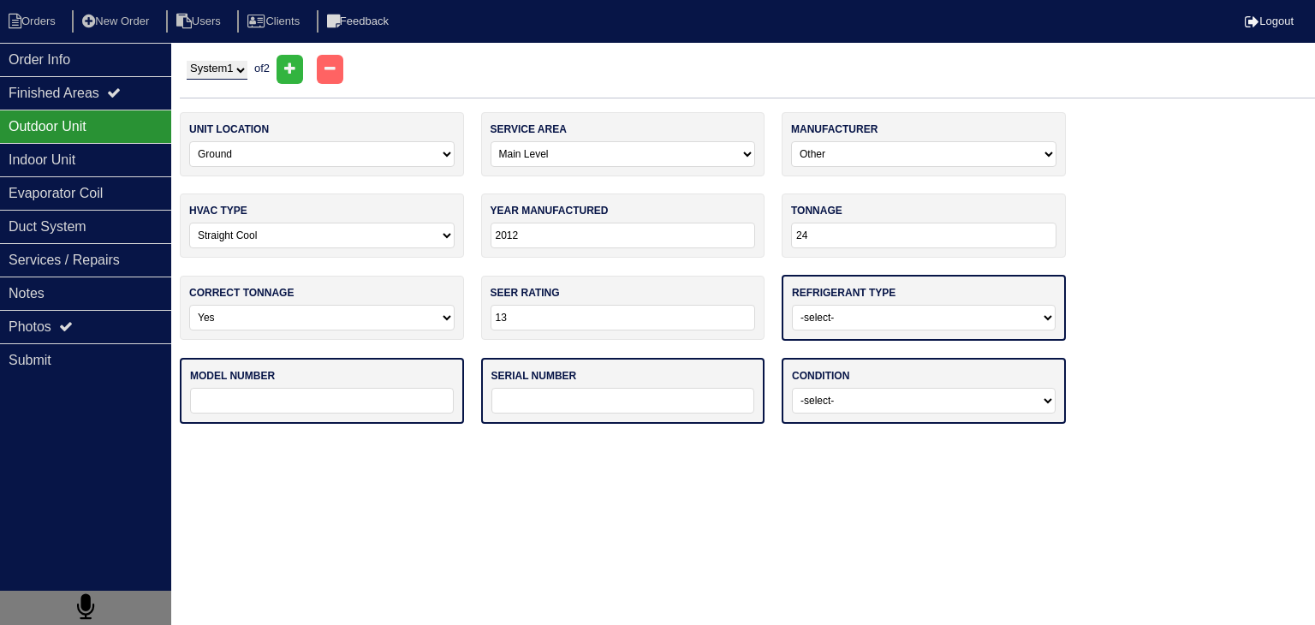
type input "13"
click at [964, 324] on select "-select- R22 R410a Other" at bounding box center [924, 318] width 264 height 26
select select "1"
click at [792, 305] on select "-select- R22 R410a Other" at bounding box center [924, 318] width 264 height 26
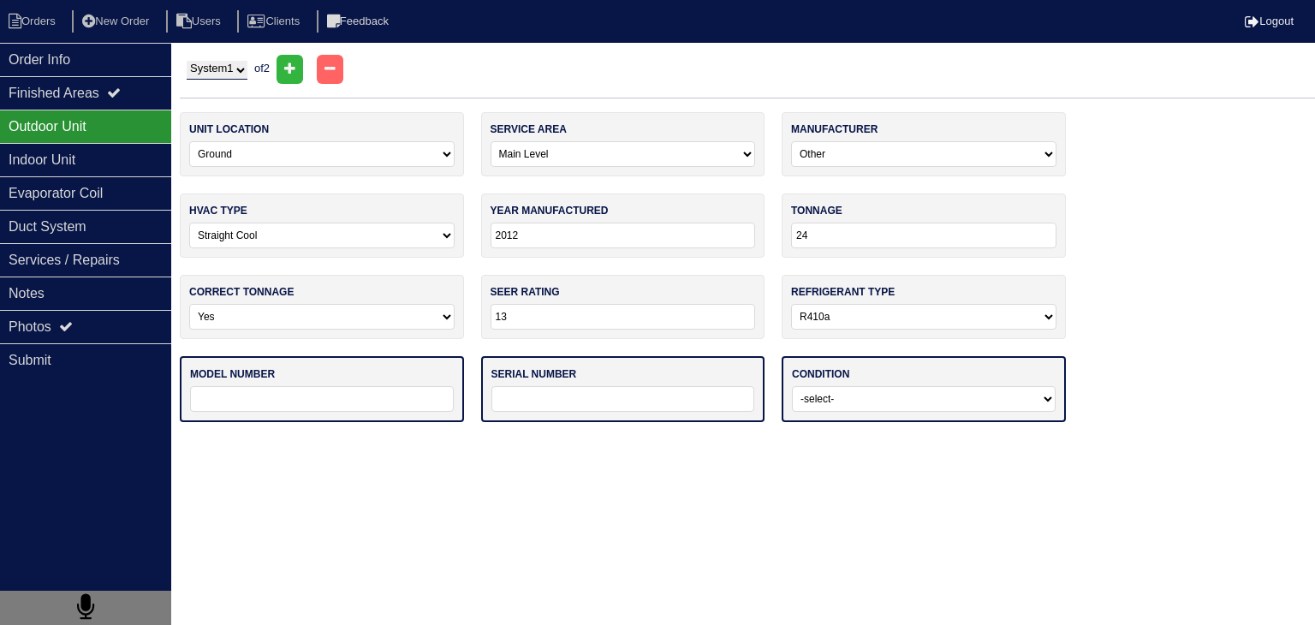
click at [356, 439] on html "Orders New Order Users Clients Feedback Logout Orders New Order Users Clients M…" at bounding box center [657, 219] width 1315 height 439
click at [387, 400] on input "text" at bounding box center [322, 399] width 264 height 26
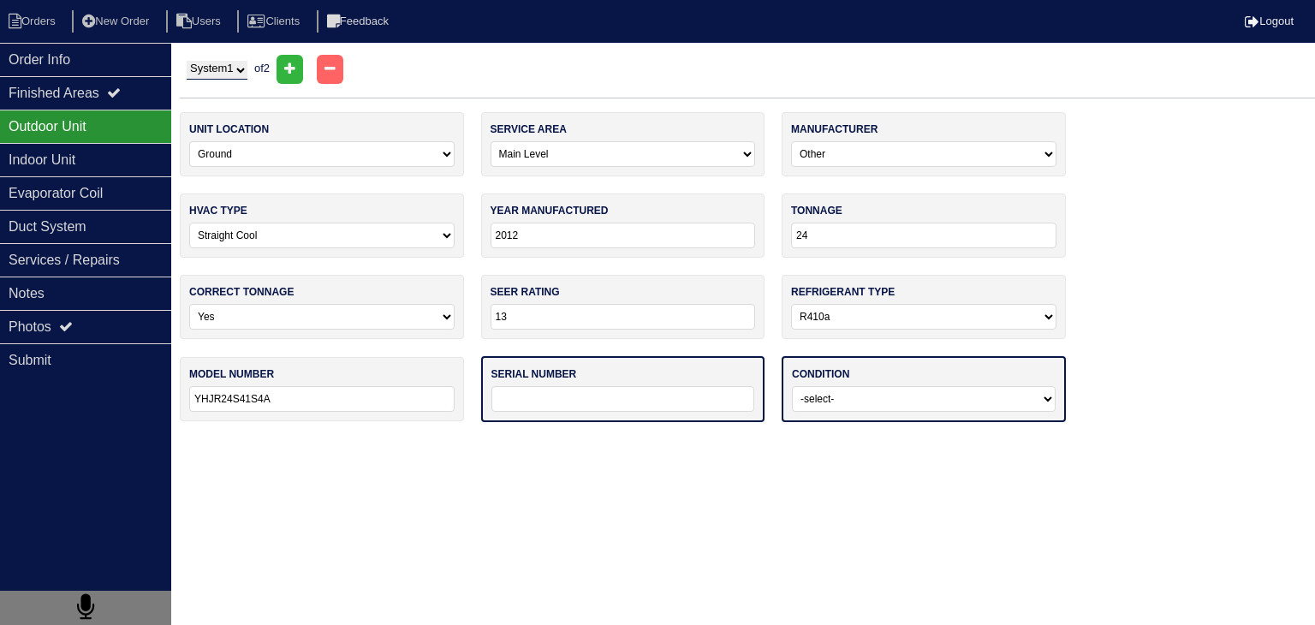
type input "YHJR24S41S4A"
click at [651, 401] on input "text" at bounding box center [623, 399] width 264 height 26
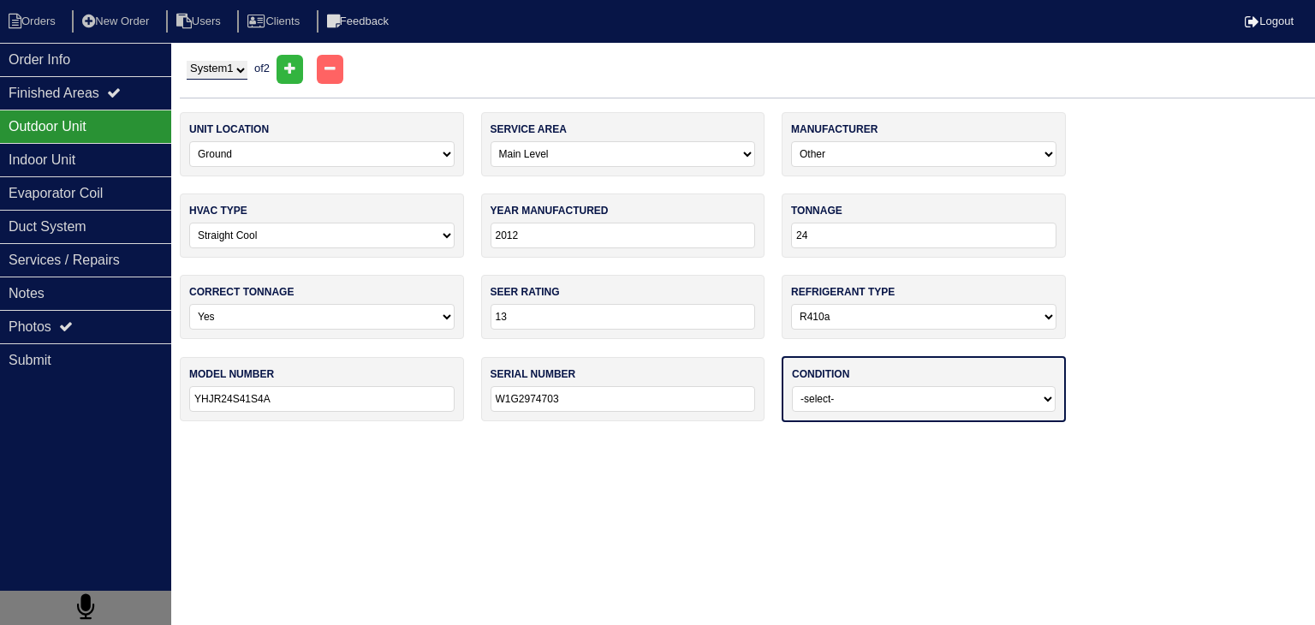
type input "W1G2974703"
click at [860, 402] on select "-select- Operating Normally Service/Repairs Needed Replacement Needed Missing" at bounding box center [924, 399] width 264 height 26
select select "1"
click at [792, 386] on select "-select- Operating Normally Service/Repairs Needed Replacement Needed Missing" at bounding box center [924, 399] width 264 height 26
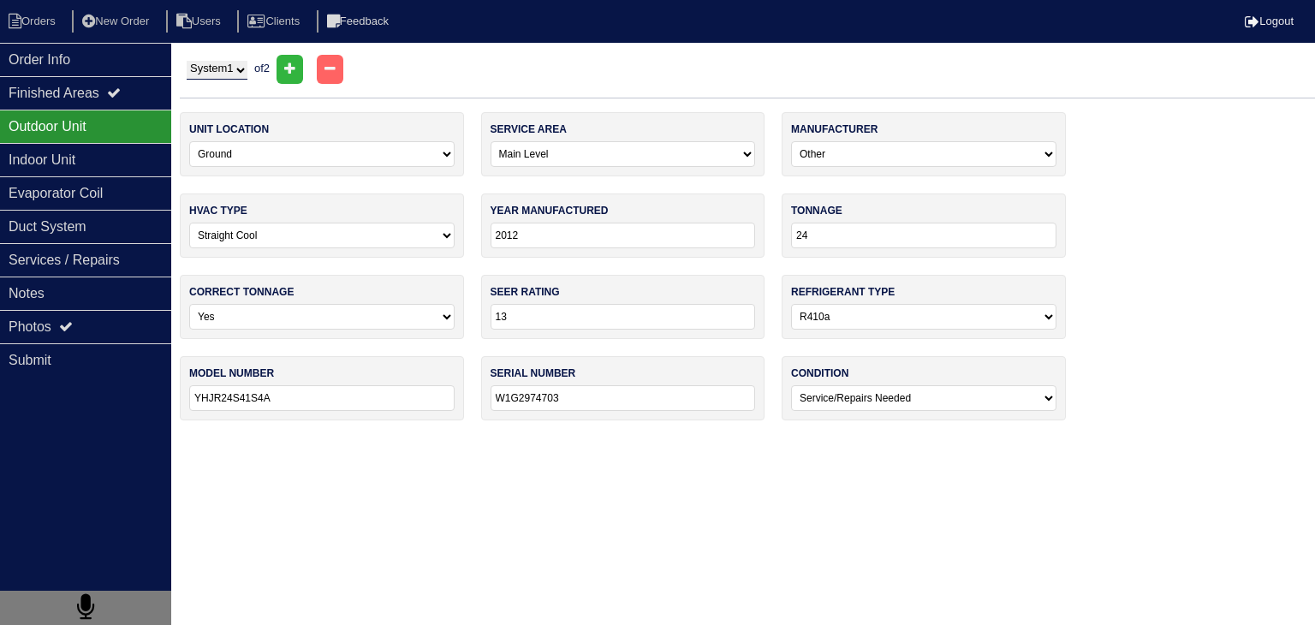
click at [854, 437] on html "Orders New Order Users Clients Feedback Logout Orders New Order Users Clients M…" at bounding box center [657, 218] width 1315 height 437
click at [247, 67] on select "System 1 System 2" at bounding box center [217, 70] width 61 height 19
select select "2"
click at [187, 61] on select "System 1 System 2" at bounding box center [217, 70] width 61 height 19
select select
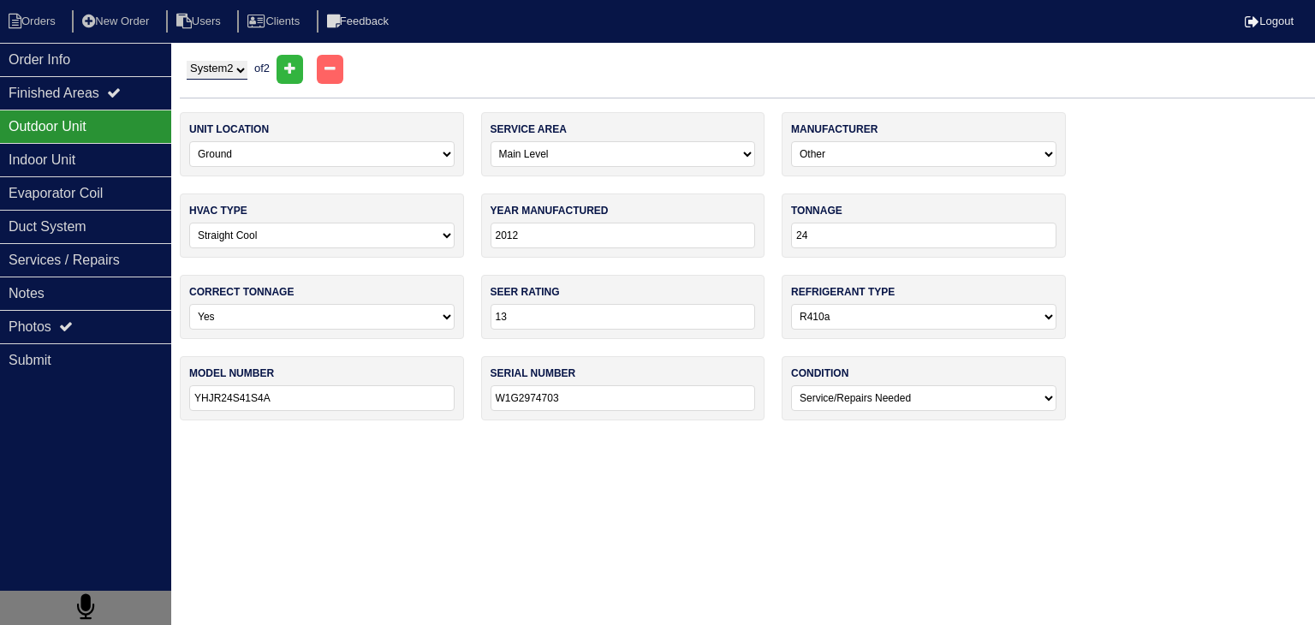
select select
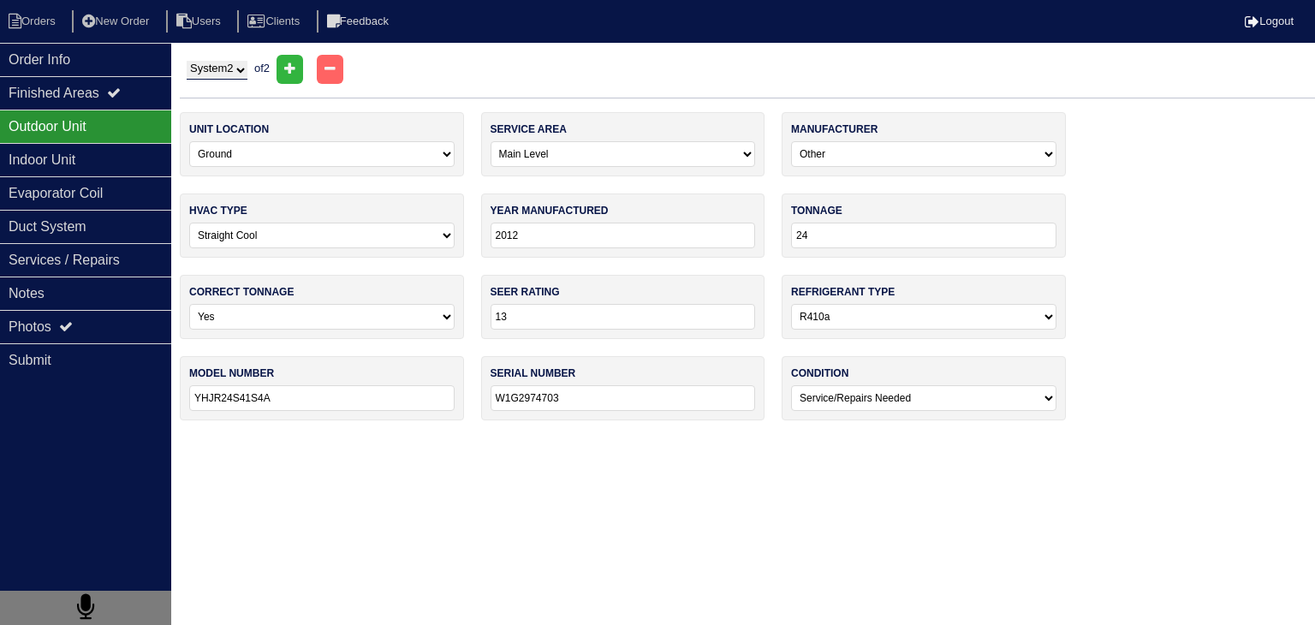
select select
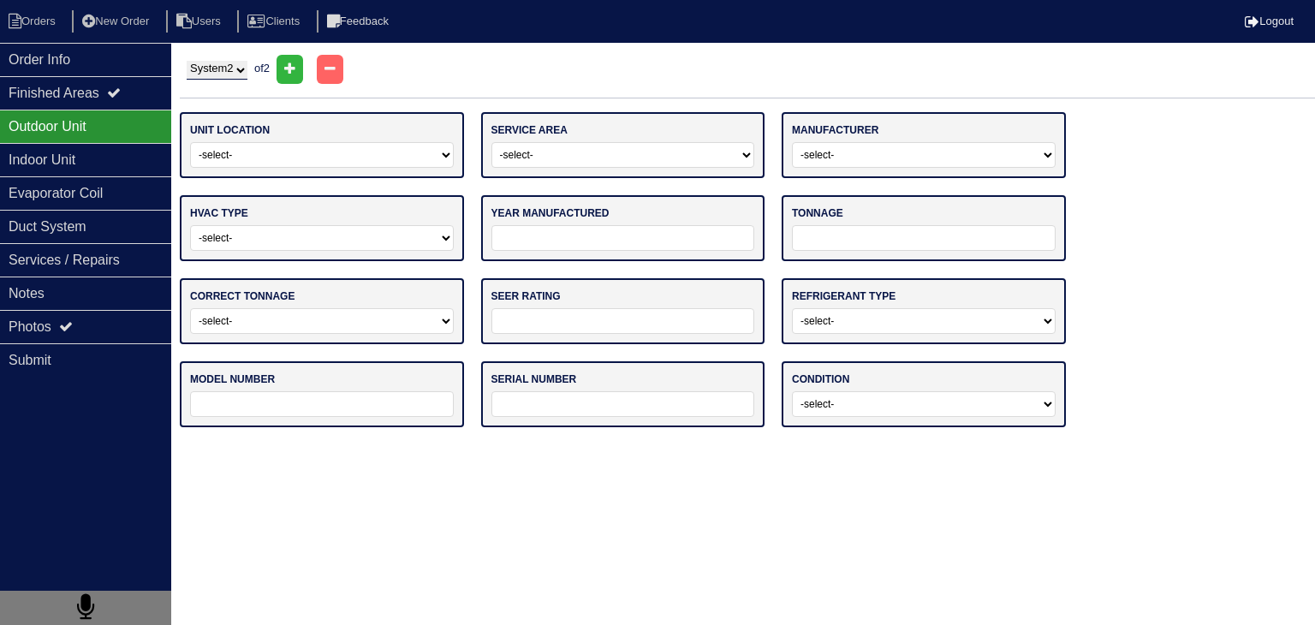
click at [348, 156] on select "-select- Ground Rooftop" at bounding box center [322, 155] width 264 height 26
select select "0"
click at [190, 142] on select "-select- Ground Rooftop" at bounding box center [322, 155] width 264 height 26
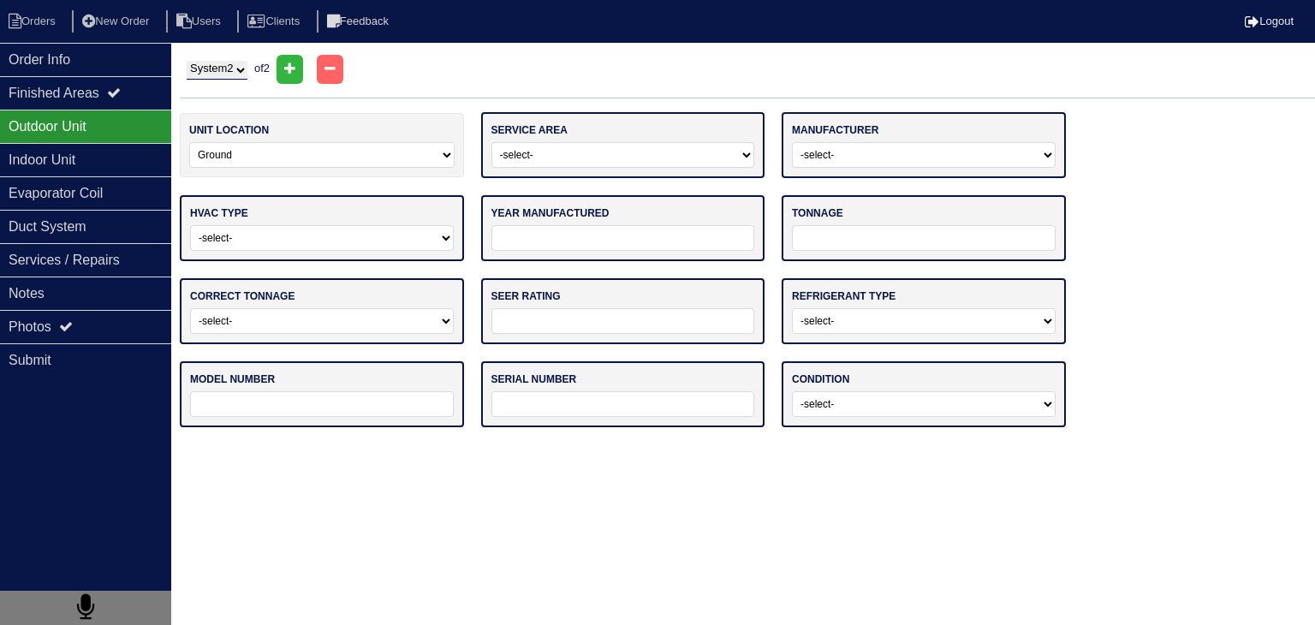
click at [597, 163] on select "-select- Main Level Upstairs Level Lower/Basement Level Other" at bounding box center [623, 155] width 264 height 26
select select "1"
click at [491, 142] on select "-select- Main Level Upstairs Level Lower/Basement Level Other" at bounding box center [623, 155] width 264 height 26
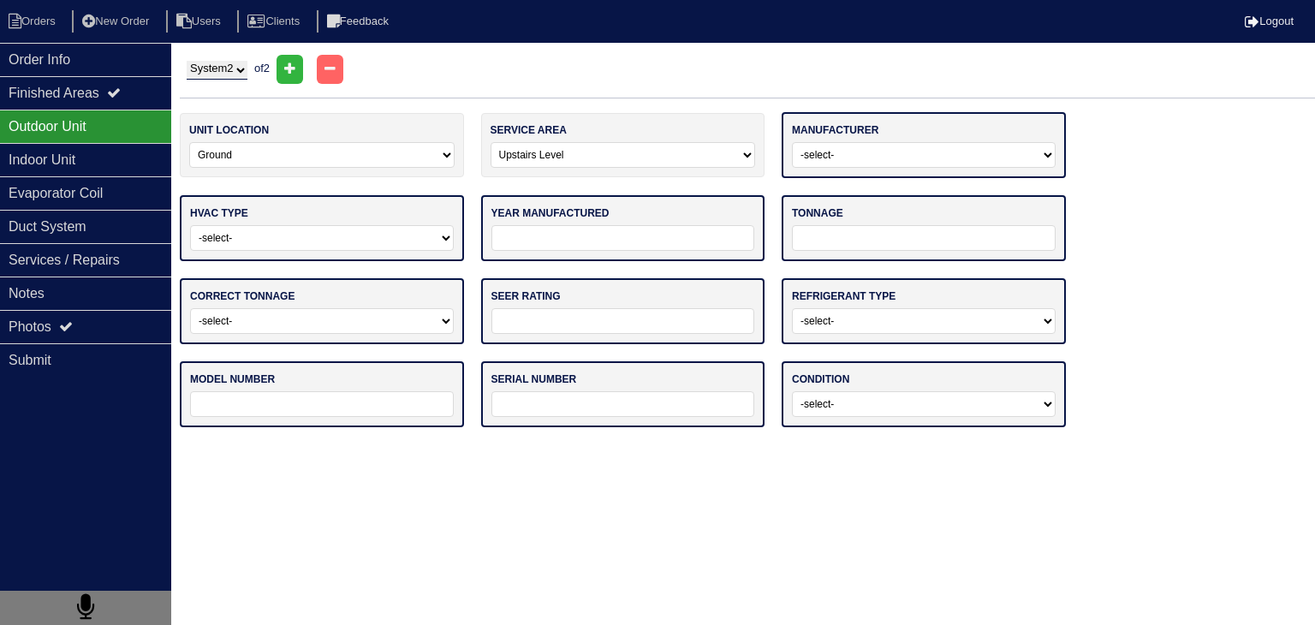
click at [943, 155] on select "-select- ADP Air Quest Air Temp Aire-Flo AirEase Airquest Airtemp Allstyle Aspe…" at bounding box center [924, 155] width 264 height 26
select select "[GEOGRAPHIC_DATA]"
click at [792, 142] on select "-select- ADP Air Quest Air Temp Aire-Flo AirEase Airquest Airtemp Allstyle Aspe…" at bounding box center [924, 155] width 264 height 26
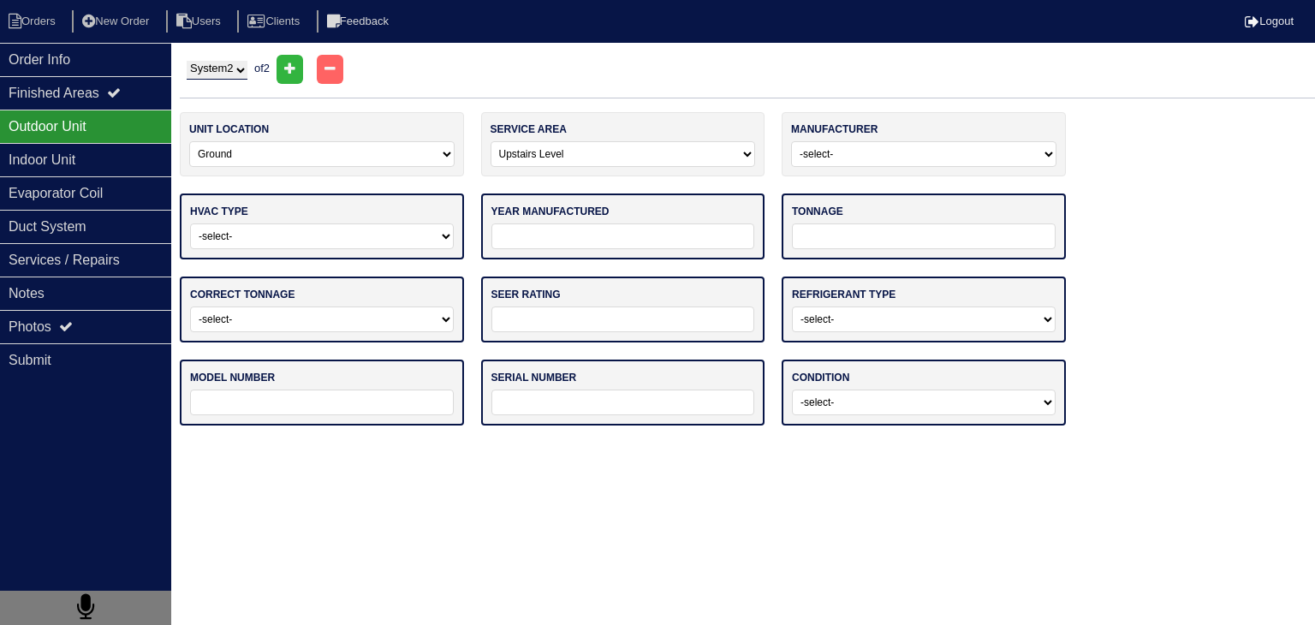
click at [393, 237] on select "-select- Straight Cool Heat Pump Other" at bounding box center [322, 236] width 264 height 26
click at [190, 223] on select "-select- Straight Cool Heat Pump Other" at bounding box center [322, 236] width 264 height 26
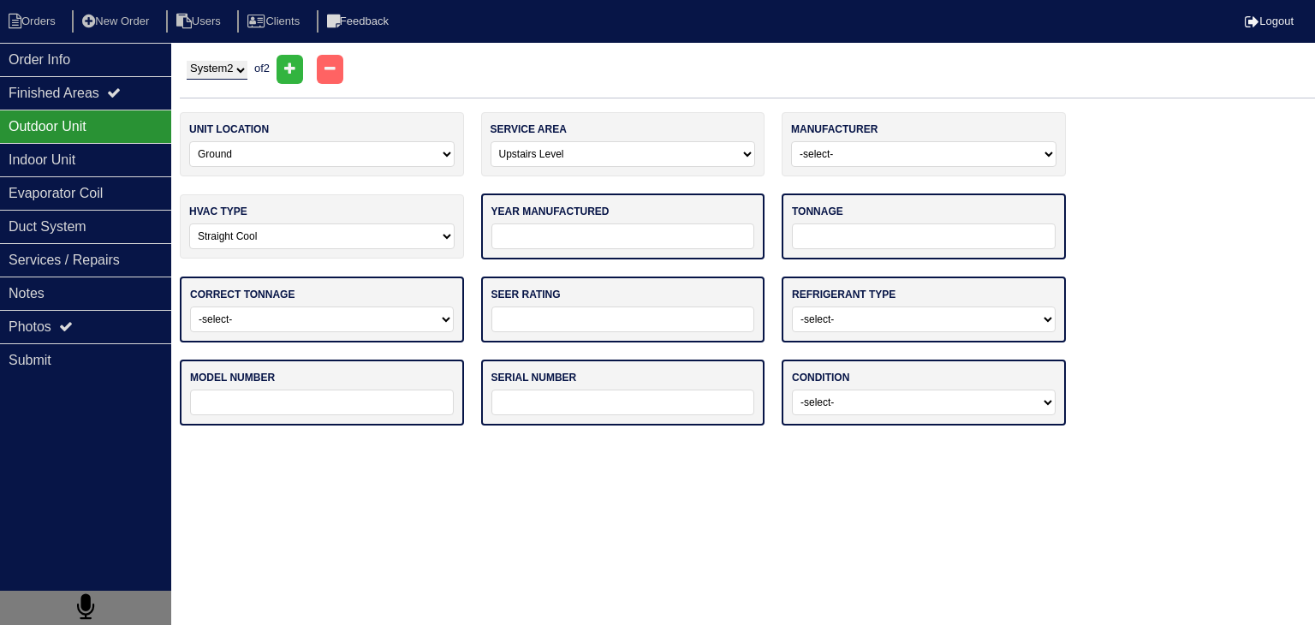
click at [391, 238] on select "-select- Straight Cool Heat Pump Other" at bounding box center [321, 236] width 265 height 26
select select "1"
click at [189, 223] on select "-select- Straight Cool Heat Pump Other" at bounding box center [321, 236] width 265 height 26
click at [205, 64] on select "System 1 System 2" at bounding box center [217, 70] width 61 height 19
select select "1"
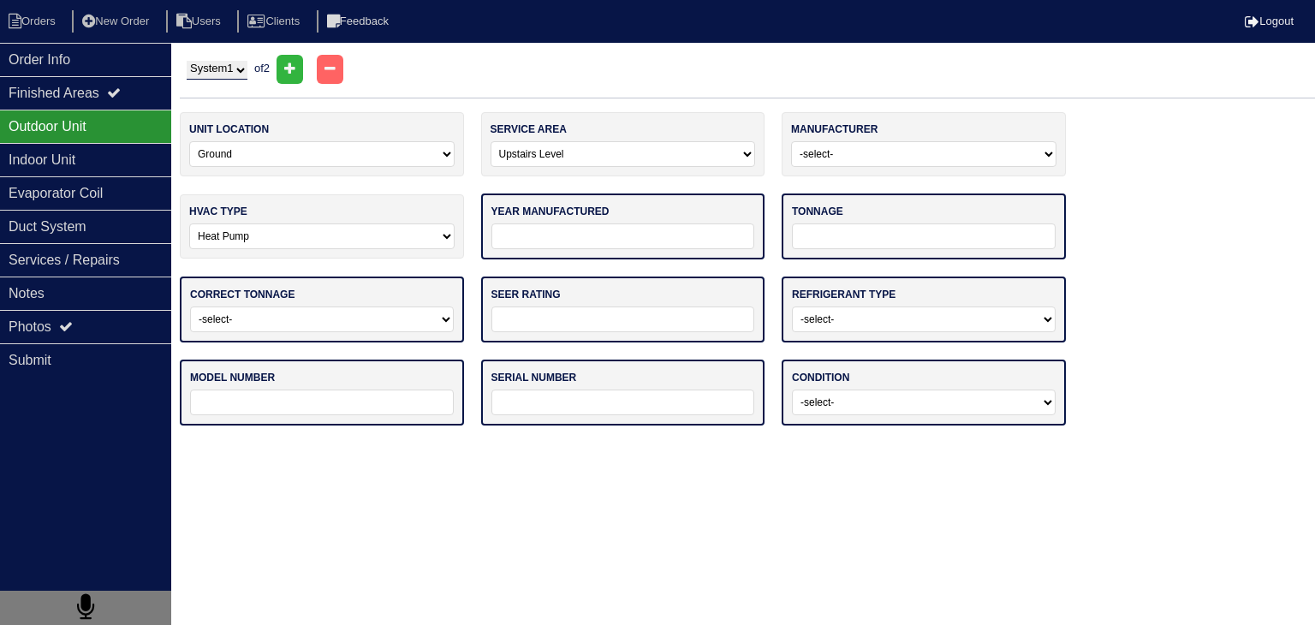
click at [187, 61] on select "System 1 System 2" at bounding box center [217, 70] width 61 height 19
select select "0"
type input "2012"
type input "24"
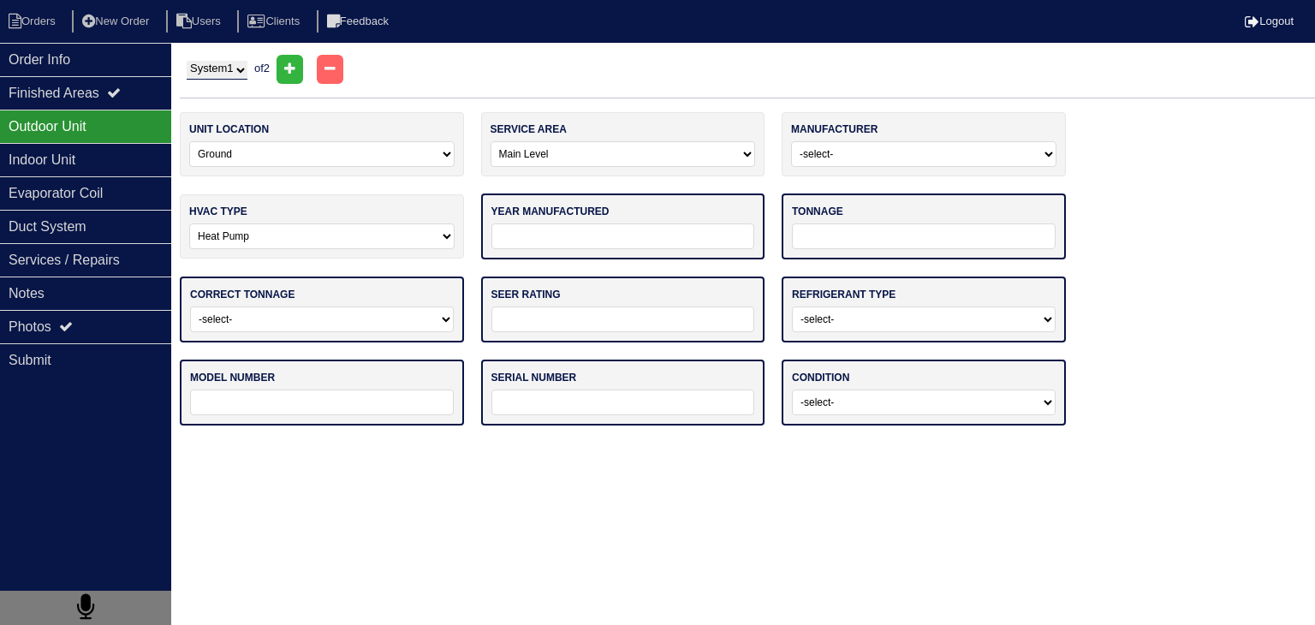
select select "0"
type input "13"
select select "1"
type input "YHJR24S41S4A"
type input "W1G2974703"
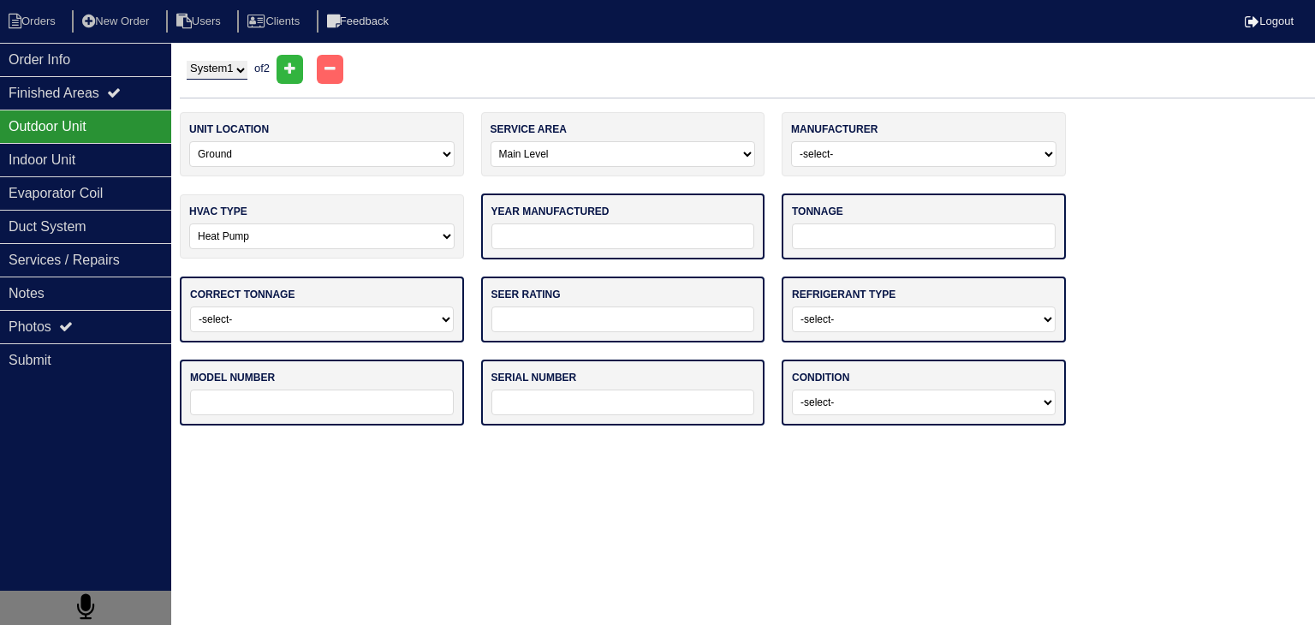
select select "1"
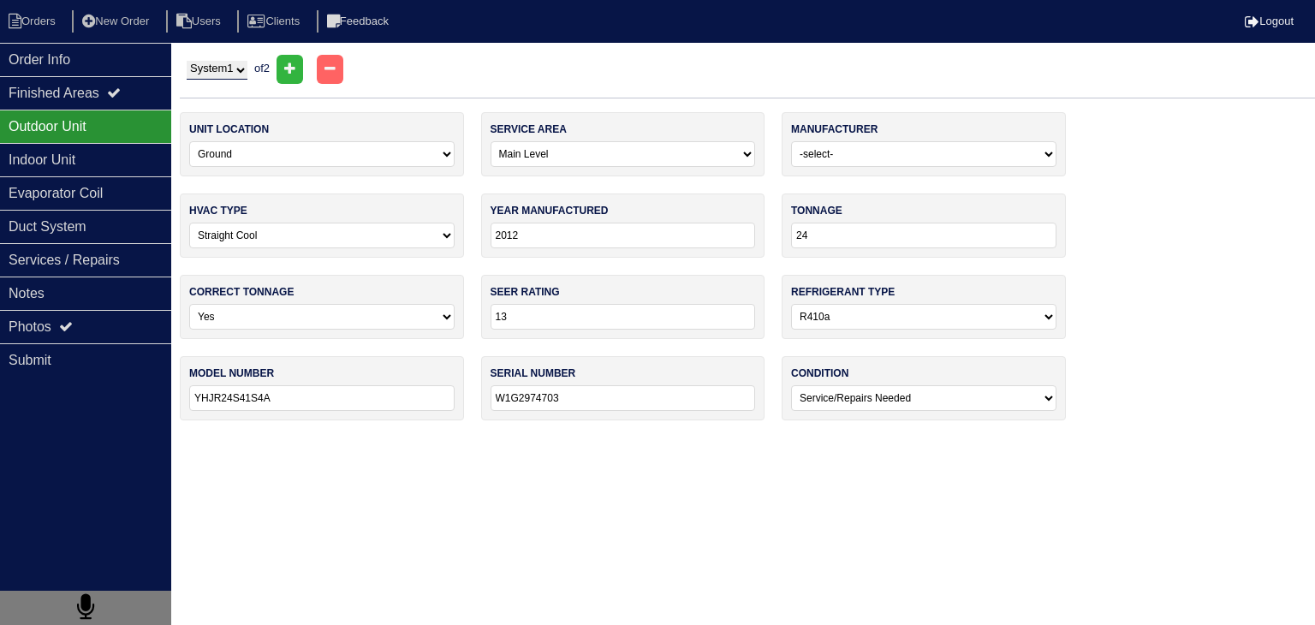
click at [330, 238] on select "-select- Straight Cool Heat Pump Other" at bounding box center [321, 236] width 265 height 26
select select "1"
click at [189, 223] on select "-select- Straight Cool Heat Pump Other" at bounding box center [321, 236] width 265 height 26
click at [123, 166] on div "Indoor Unit" at bounding box center [85, 159] width 171 height 33
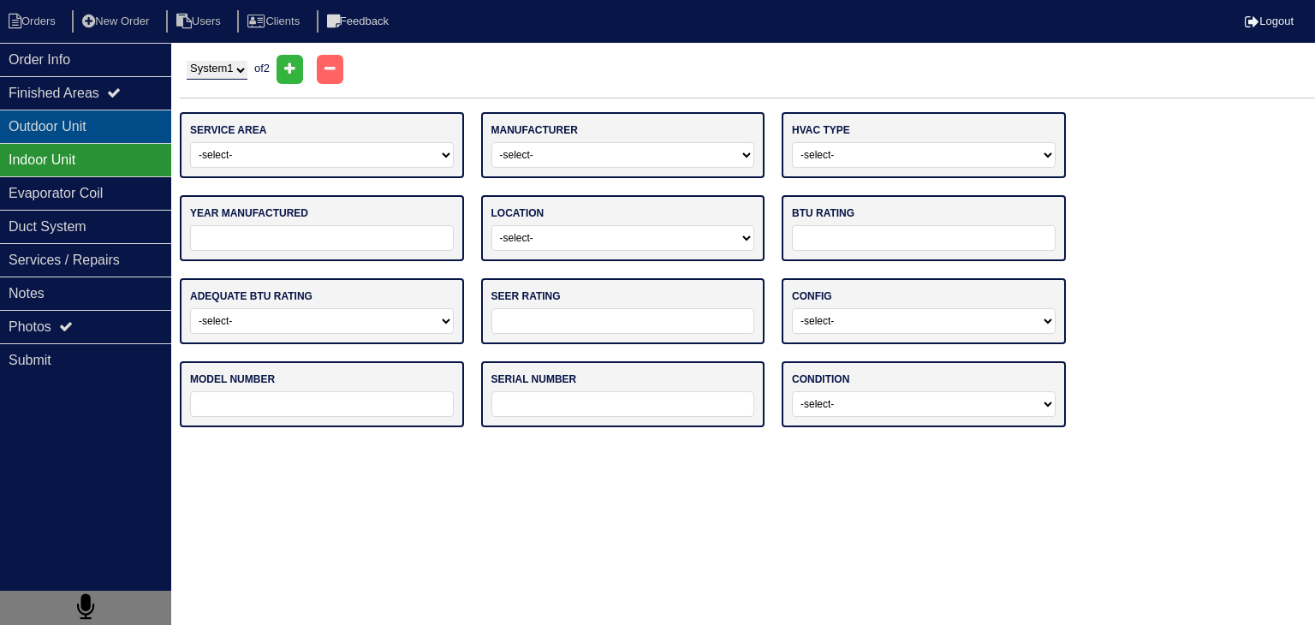
click at [151, 130] on div "Outdoor Unit" at bounding box center [85, 126] width 171 height 33
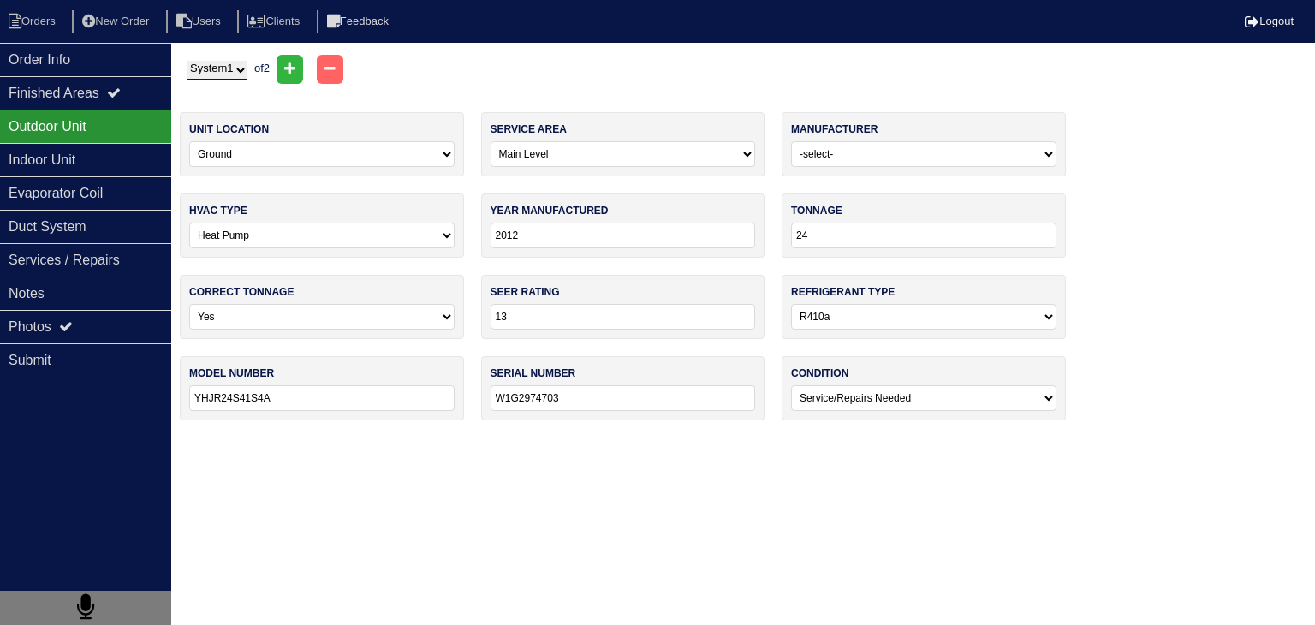
click at [247, 72] on select "System 1 System 2" at bounding box center [217, 70] width 61 height 19
select select "2"
click at [187, 61] on select "System 1 System 2" at bounding box center [217, 70] width 61 height 19
select select "1"
select select
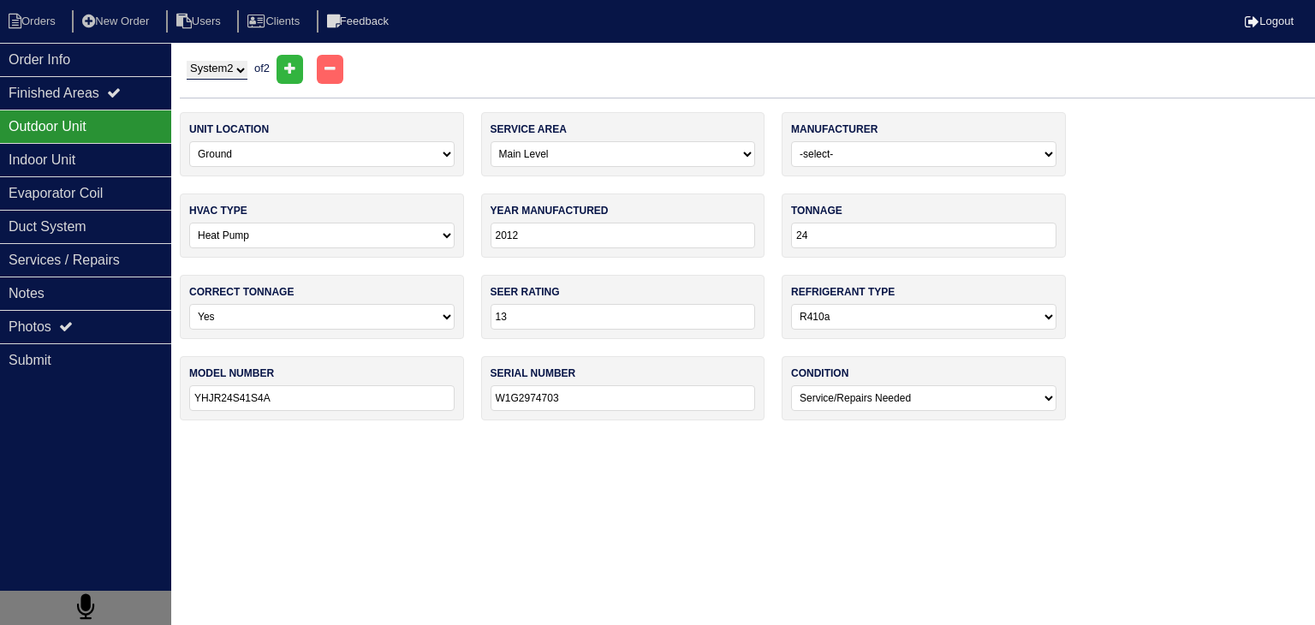
select select
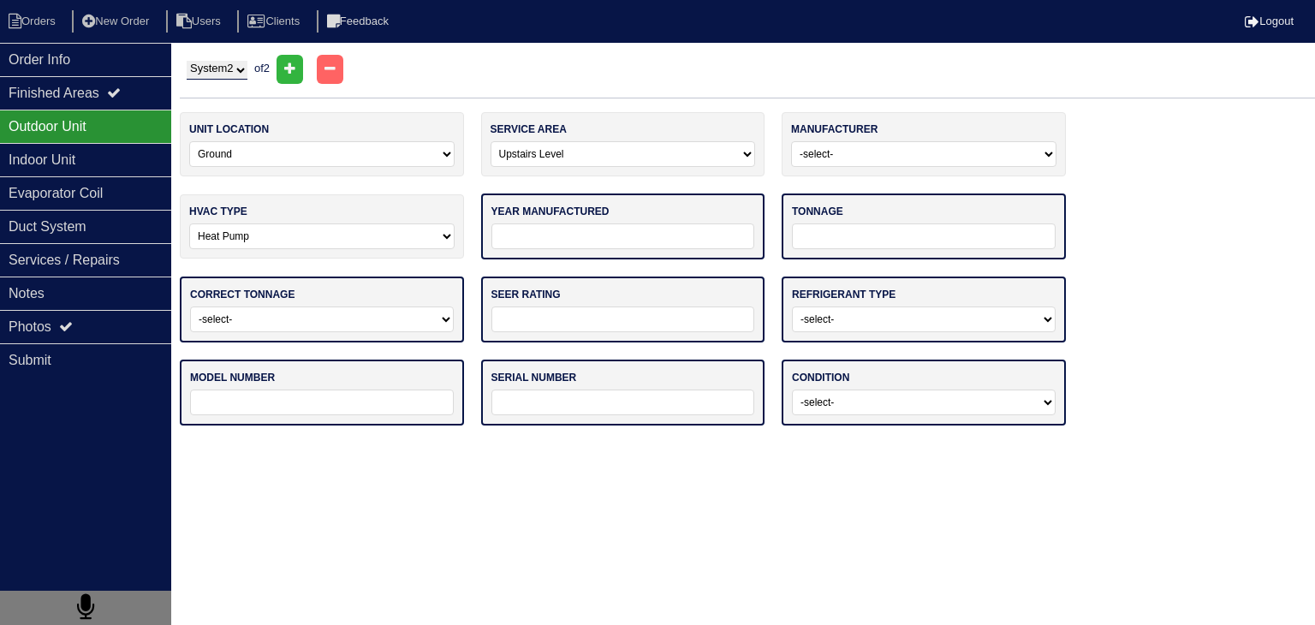
click at [530, 234] on input "tel" at bounding box center [623, 236] width 264 height 26
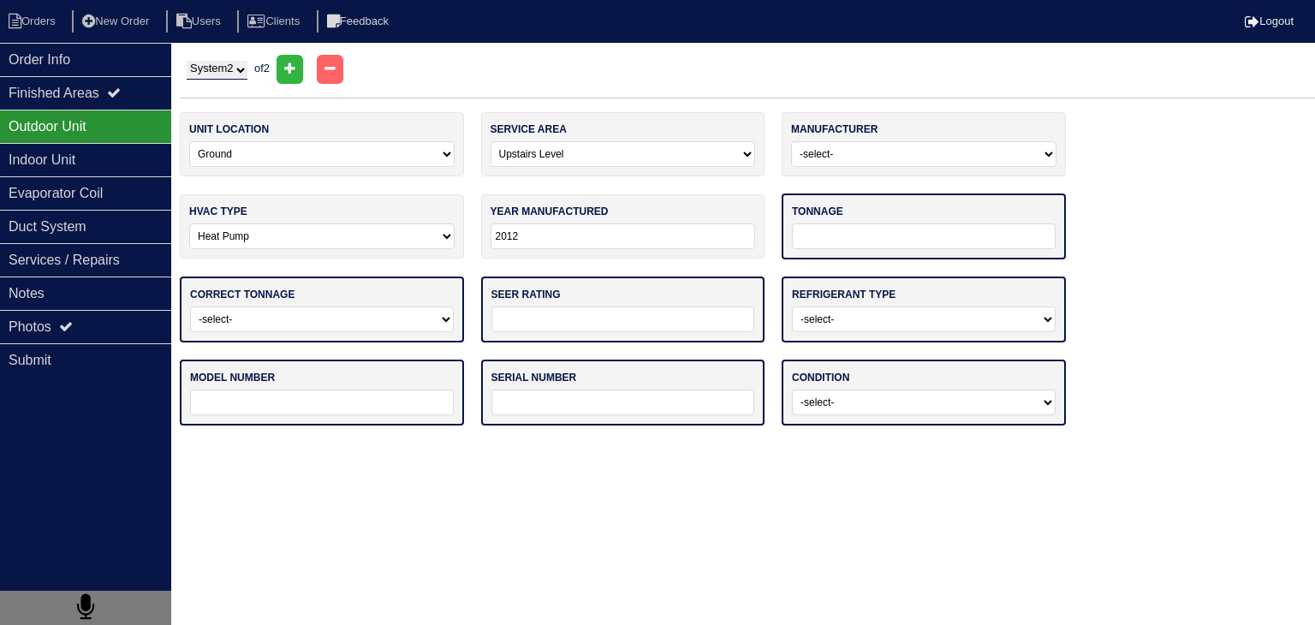
type input "2012"
click at [826, 241] on input "tel" at bounding box center [924, 236] width 264 height 26
type input "24"
click at [544, 230] on input "2012" at bounding box center [622, 236] width 265 height 26
type input "2011"
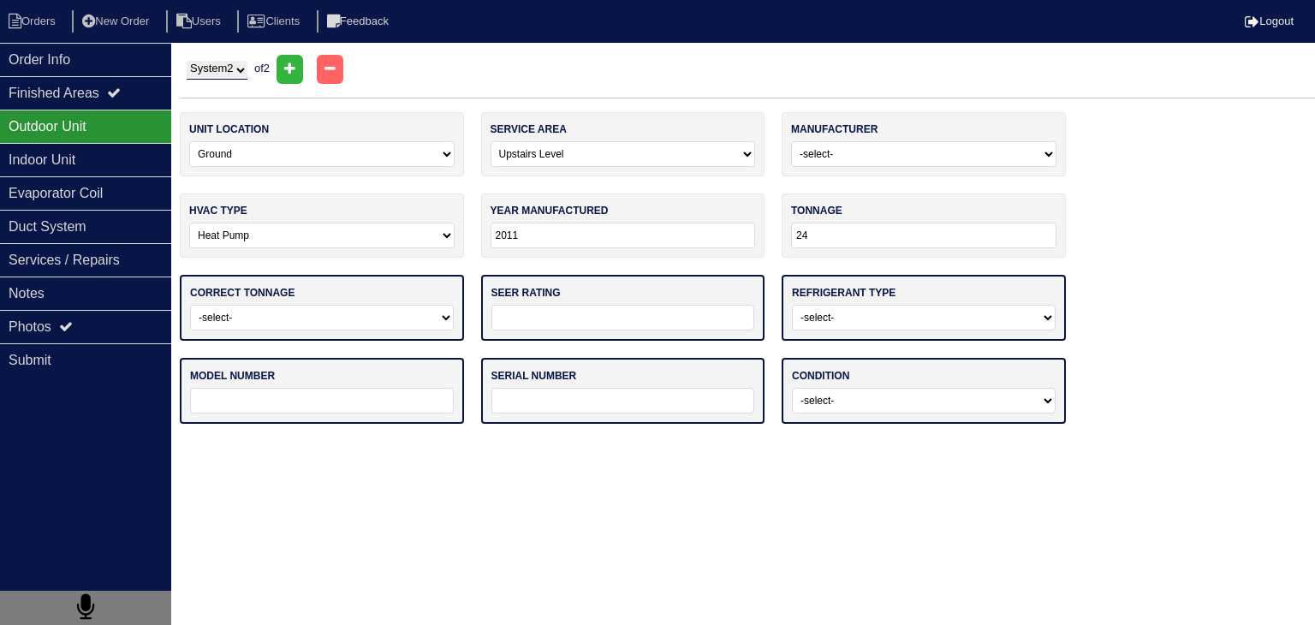
click at [363, 320] on select "-select- Yes No - Unit Undersized No - Unit Oversized" at bounding box center [322, 318] width 264 height 26
select select "0"
click at [190, 305] on select "-select- Yes No - Unit Undersized No - Unit Oversized" at bounding box center [322, 318] width 264 height 26
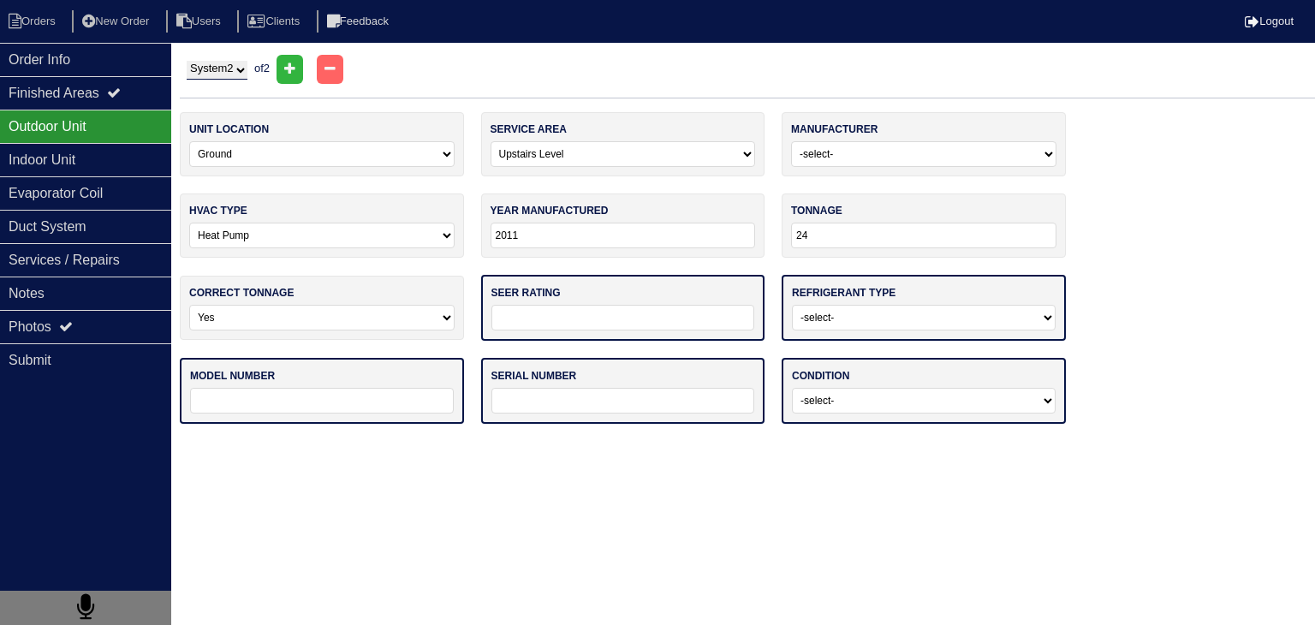
click at [549, 315] on input "tel" at bounding box center [623, 318] width 264 height 26
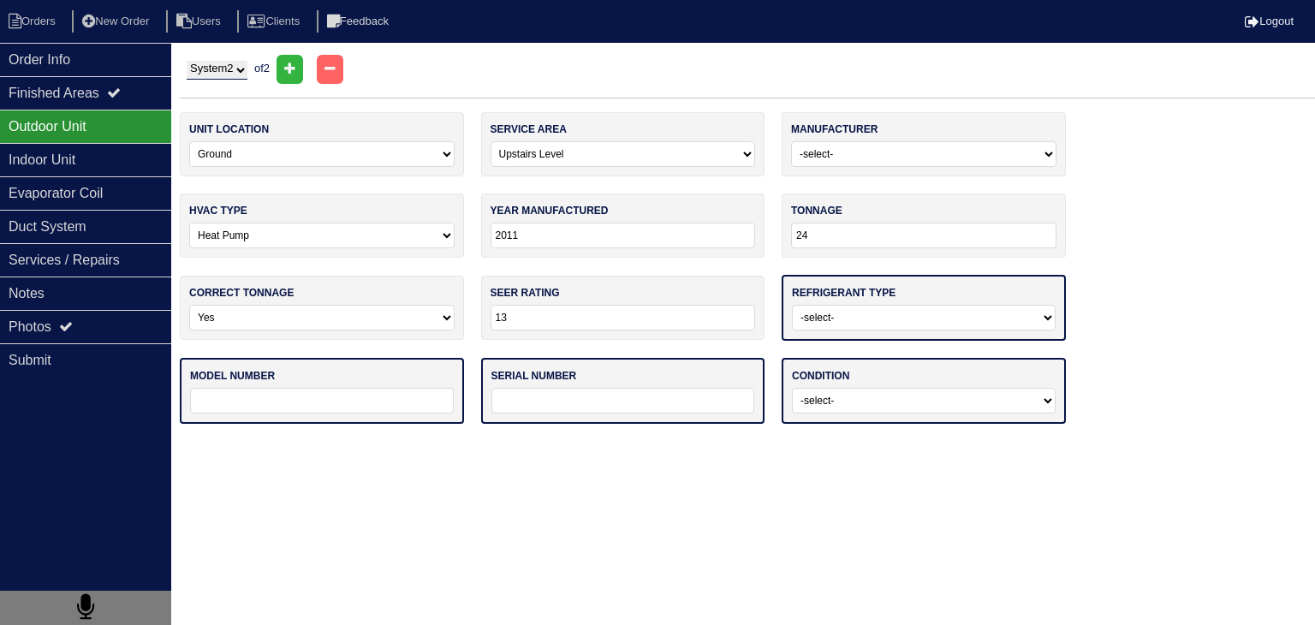
type input "13"
click at [900, 312] on select "-select- R22 R410a Other" at bounding box center [924, 318] width 264 height 26
select select "1"
click at [792, 305] on select "-select- R22 R410a Other" at bounding box center [924, 318] width 264 height 26
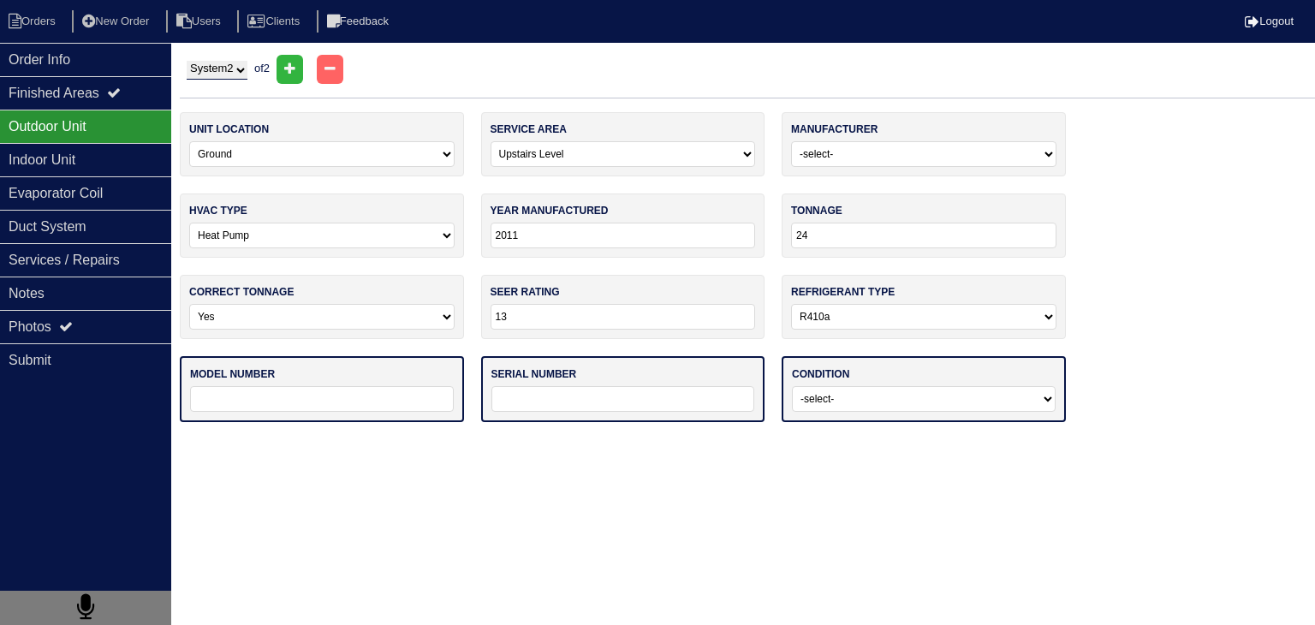
click at [258, 391] on input "text" at bounding box center [322, 399] width 264 height 26
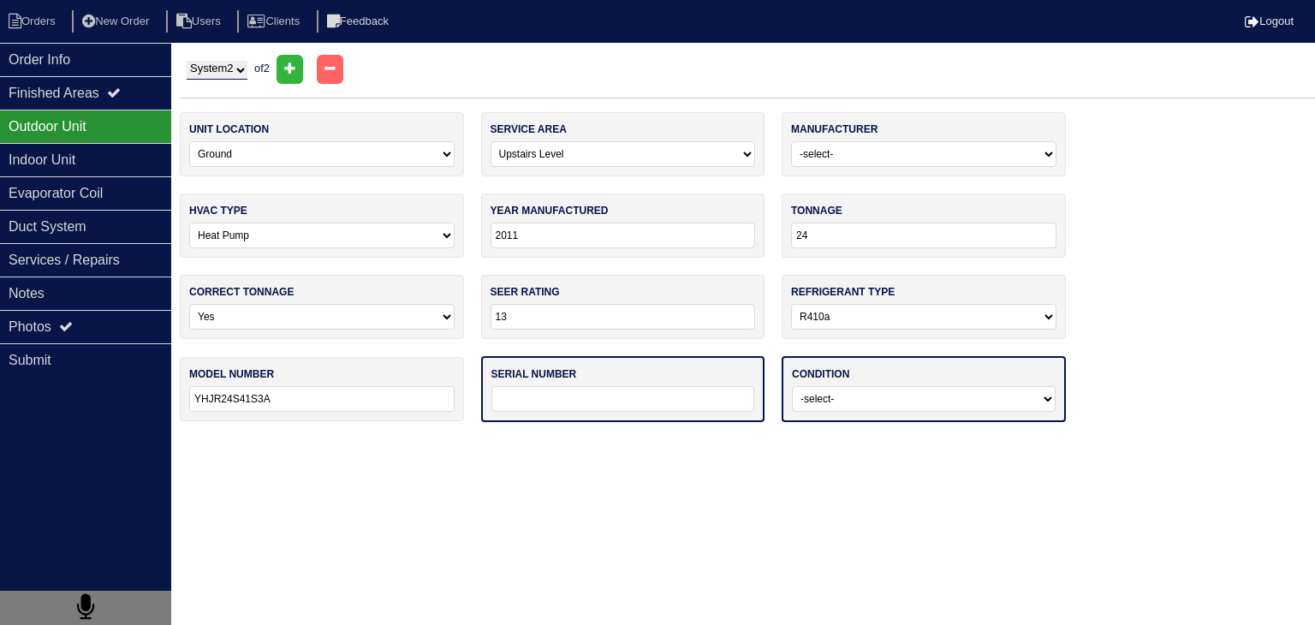
type input "YHJR24S41S3A"
click at [556, 402] on input "text" at bounding box center [623, 399] width 264 height 26
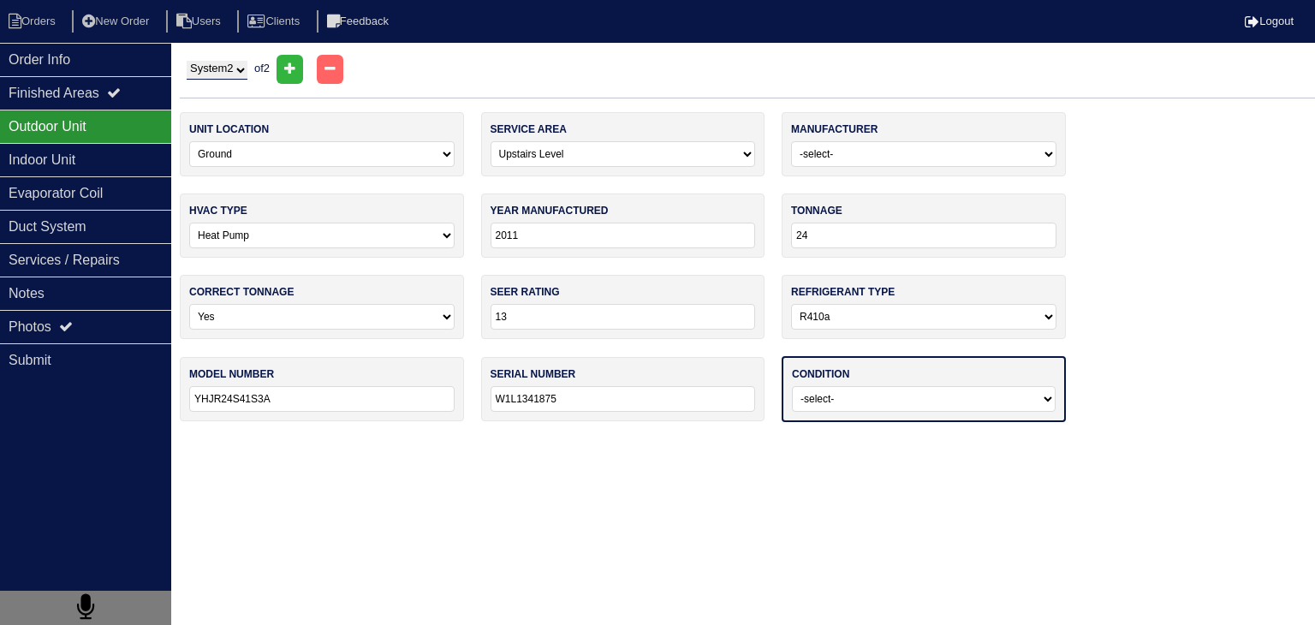
type input "W1L1341875"
click at [846, 389] on select "-select- Operating Normally Service/Repairs Needed Replacement Needed Missing" at bounding box center [924, 399] width 264 height 26
select select "1"
click at [792, 386] on select "-select- Operating Normally Service/Repairs Needed Replacement Needed Missing" at bounding box center [924, 399] width 264 height 26
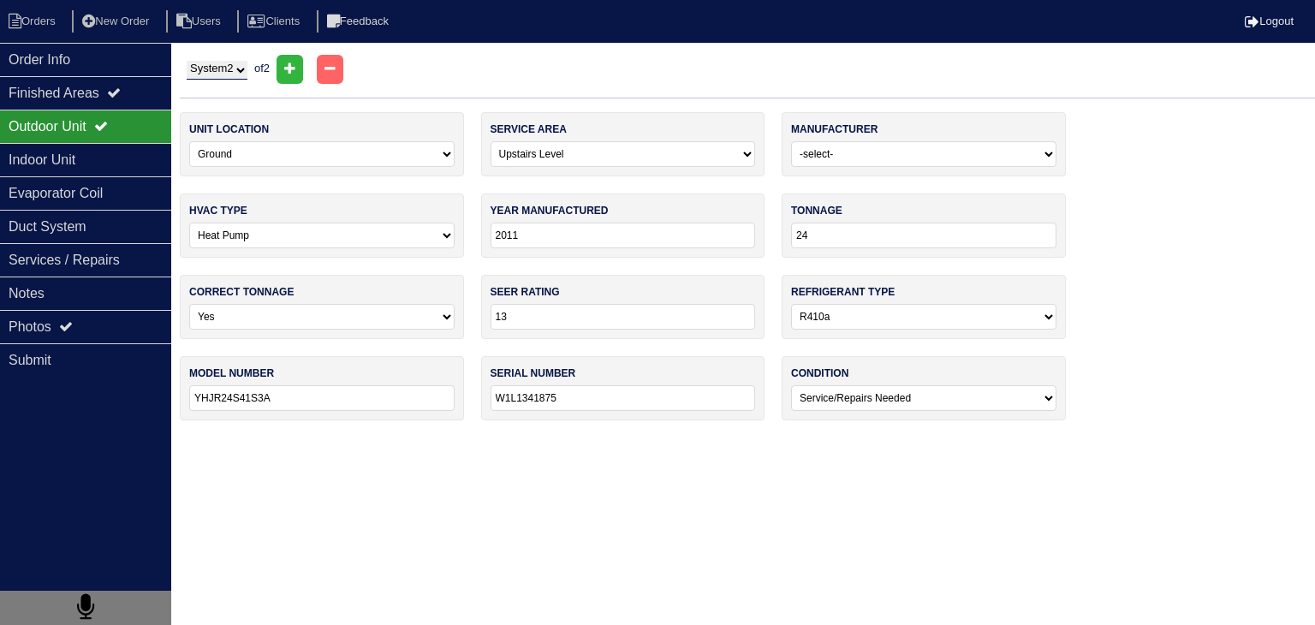
click at [573, 437] on html "Orders New Order Users Clients Feedback Logout Orders New Order Users Clients M…" at bounding box center [657, 218] width 1315 height 437
click at [82, 160] on div "Indoor Unit" at bounding box center [85, 159] width 171 height 33
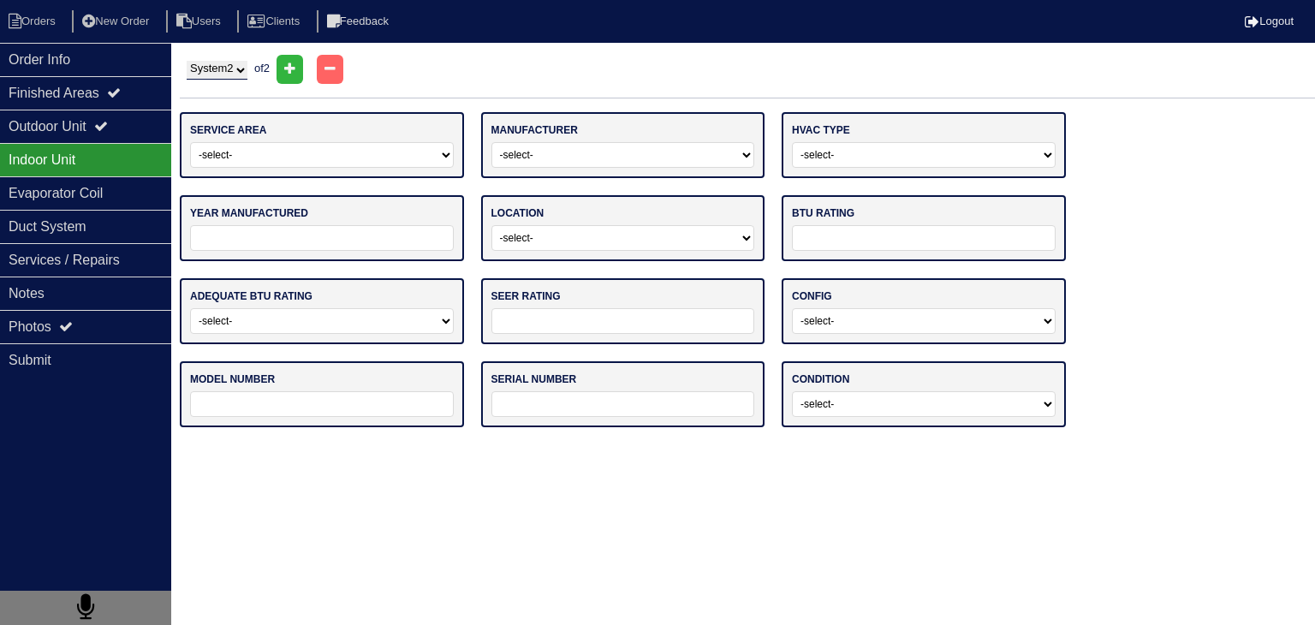
click at [354, 154] on select "-select- Main Level Upstairs Level Lower/Basement Level Other" at bounding box center [322, 155] width 264 height 26
select select "0"
click at [190, 142] on select "-select- Main Level Upstairs Level Lower/Basement Level Other" at bounding box center [322, 155] width 264 height 26
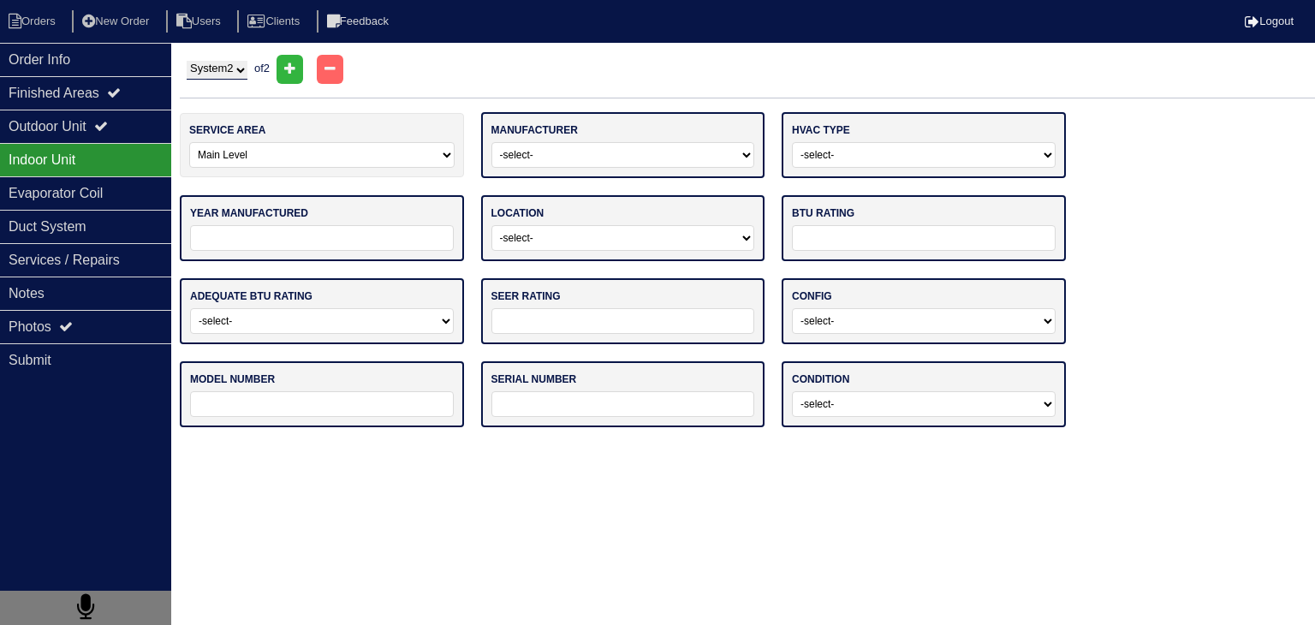
click at [698, 157] on select "-select- ADP Air Quest Air Temp Aire-Flo AirEase Airquest Airtemp Allstyle Aspe…" at bounding box center [623, 155] width 264 height 26
select select "[GEOGRAPHIC_DATA]"
click at [491, 142] on select "-select- ADP Air Quest Air Temp Aire-Flo AirEase Airquest Airtemp Allstyle Aspe…" at bounding box center [623, 155] width 264 height 26
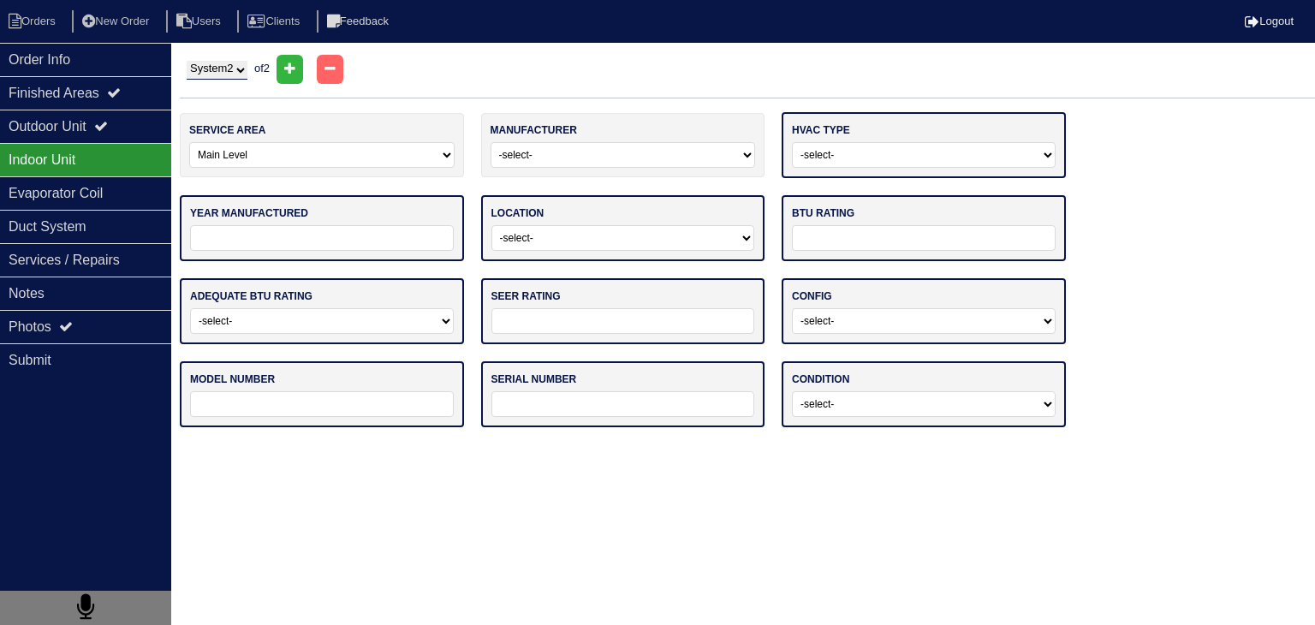
click at [904, 162] on select "-select- Gas Furnace Electric Air Handler Other" at bounding box center [924, 155] width 264 height 26
select select "1"
click at [792, 142] on select "-select- Gas Furnace Electric Air Handler Other" at bounding box center [924, 155] width 264 height 26
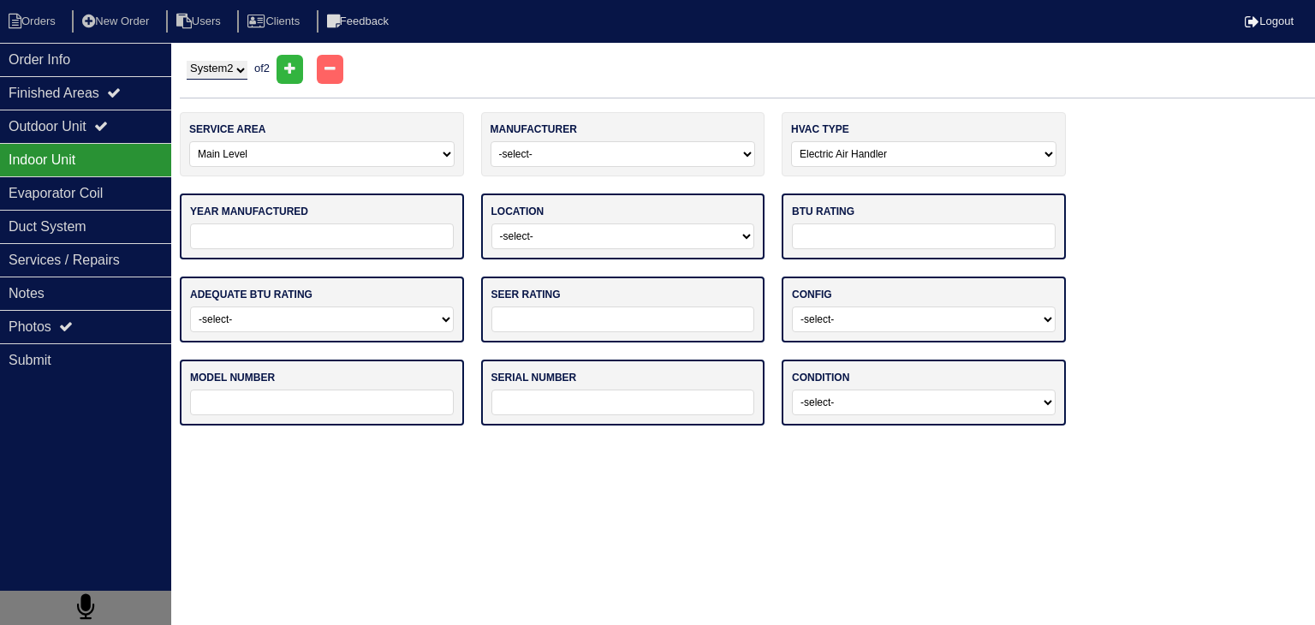
click at [343, 237] on input "tel" at bounding box center [322, 236] width 264 height 26
click at [229, 70] on select "System 1 System 2" at bounding box center [217, 70] width 61 height 19
select select "1"
click at [187, 61] on select "System 1 System 2" at bounding box center [217, 70] width 61 height 19
select select
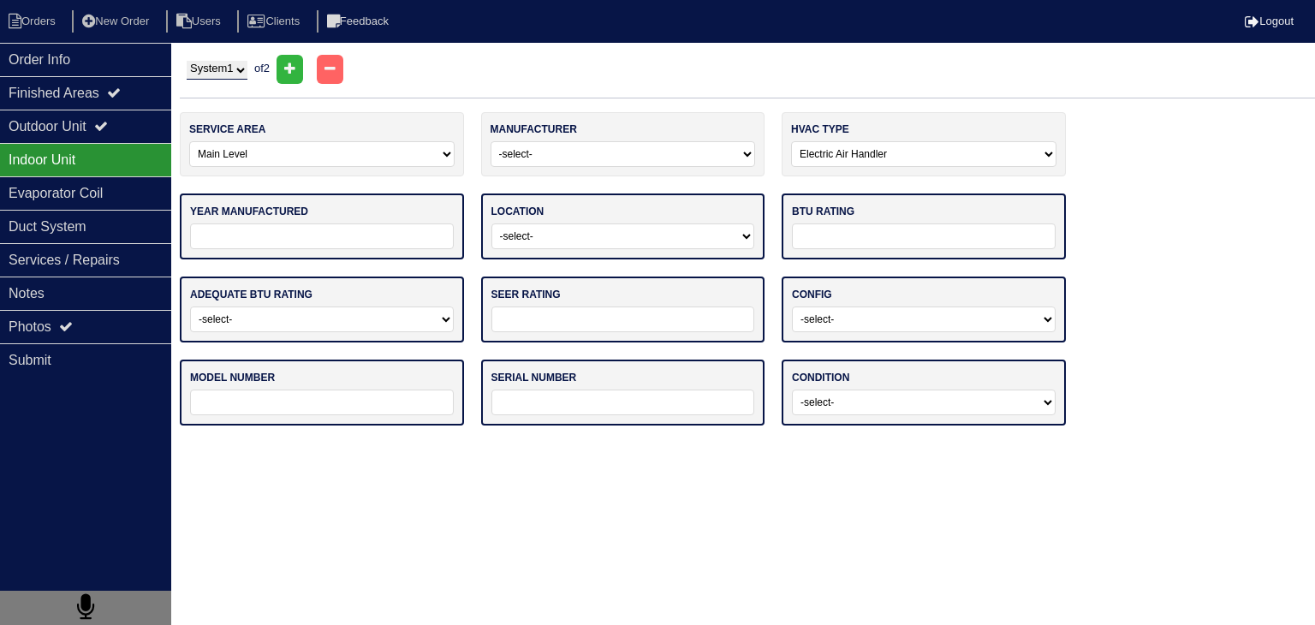
select select
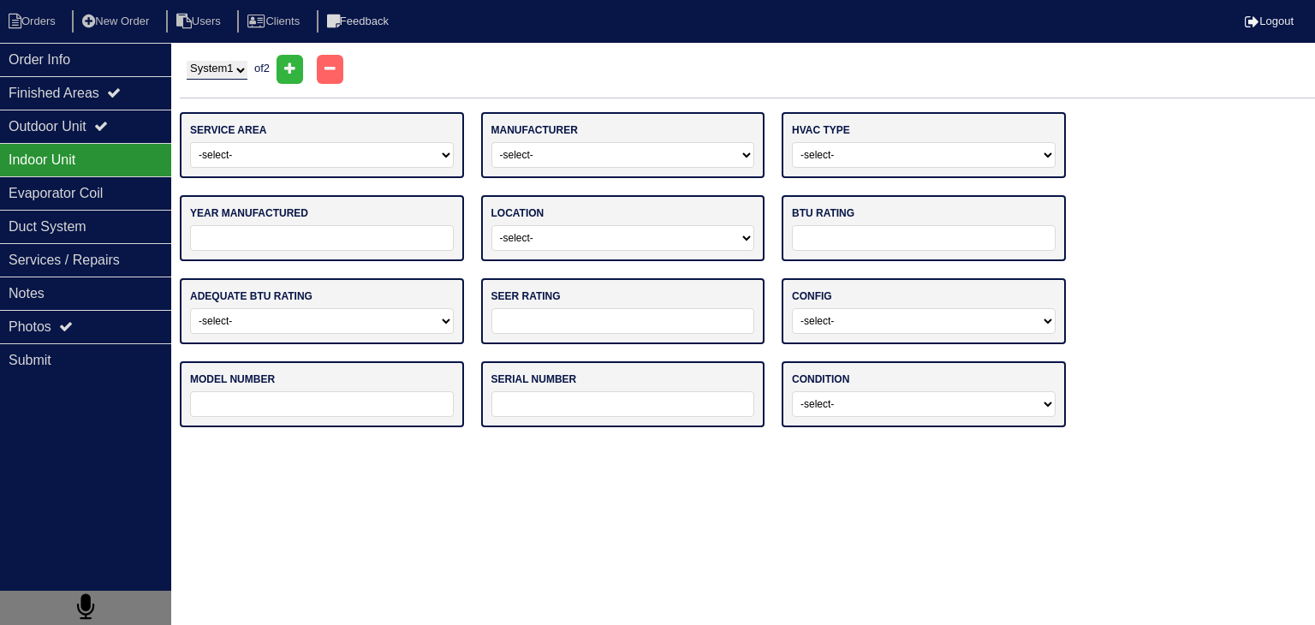
click at [304, 152] on select "-select- Main Level Upstairs Level Lower/Basement Level Other" at bounding box center [322, 155] width 264 height 26
select select "0"
click at [190, 142] on select "-select- Main Level Upstairs Level Lower/Basement Level Other" at bounding box center [322, 155] width 264 height 26
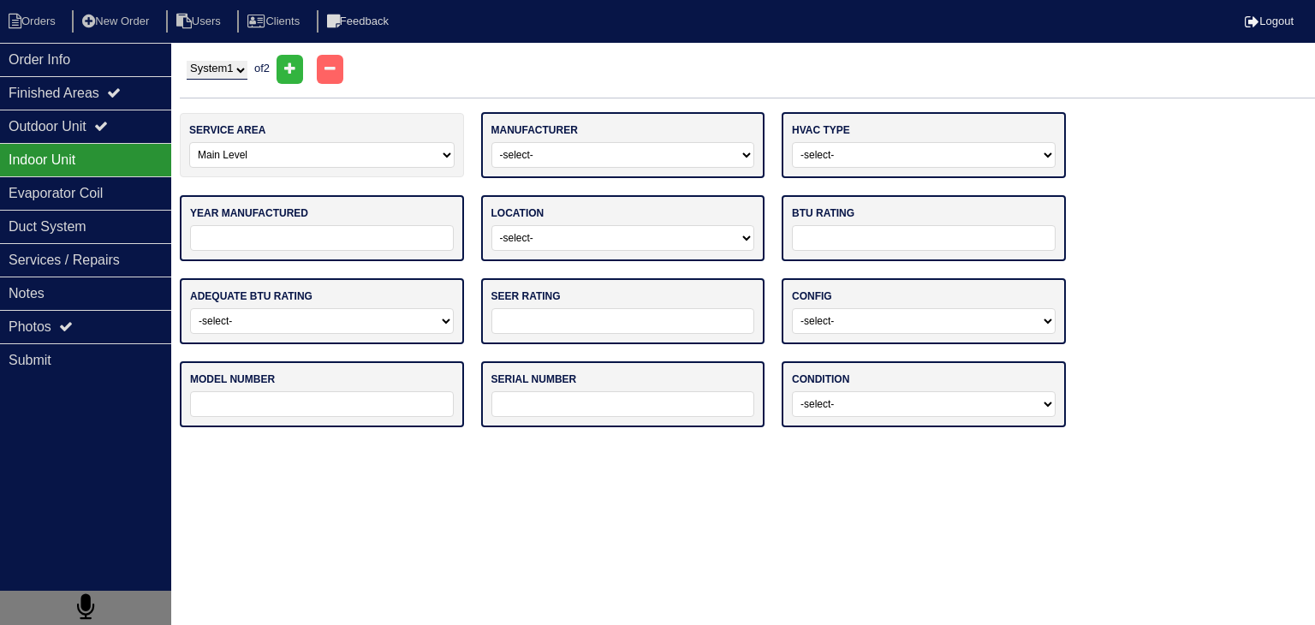
click at [579, 152] on select "-select- ADP Air Quest Air Temp Aire-Flo AirEase Airquest Airtemp Allstyle Aspe…" at bounding box center [623, 155] width 264 height 26
select select "[GEOGRAPHIC_DATA]"
click at [818, 152] on select "-select- Gas Furnace Electric Air Handler Other" at bounding box center [924, 155] width 264 height 26
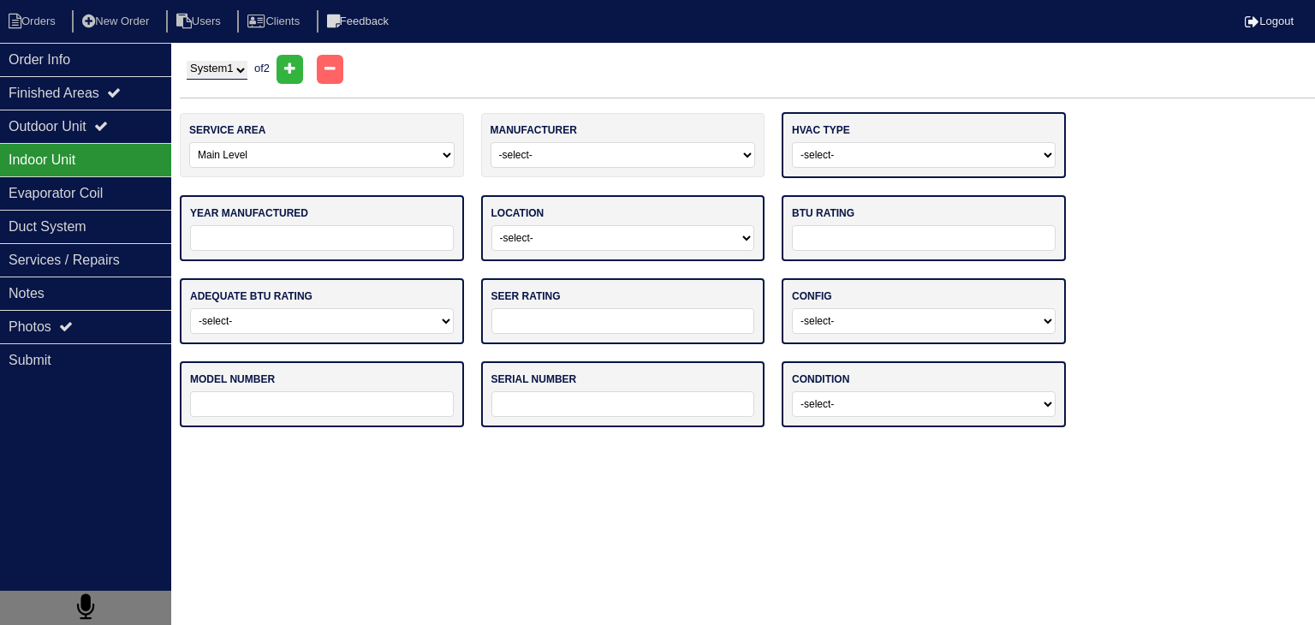
select select "1"
click at [792, 142] on select "-select- Gas Furnace Electric Air Handler Other" at bounding box center [924, 155] width 264 height 26
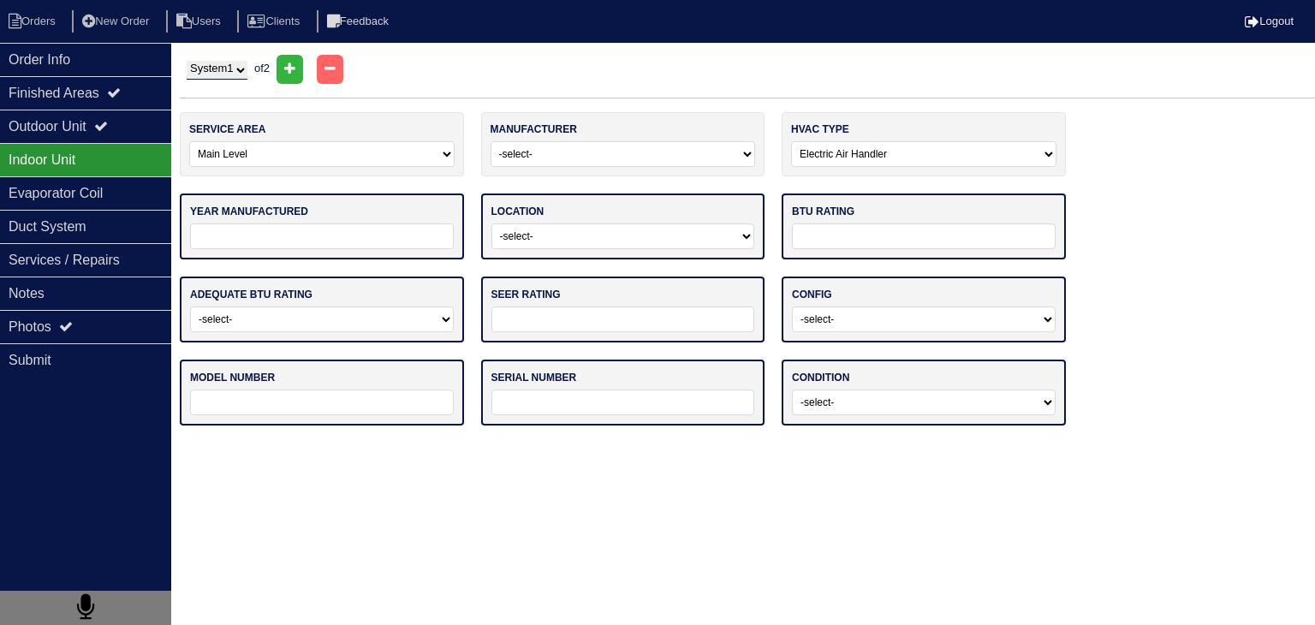
click at [370, 237] on input "tel" at bounding box center [322, 236] width 264 height 26
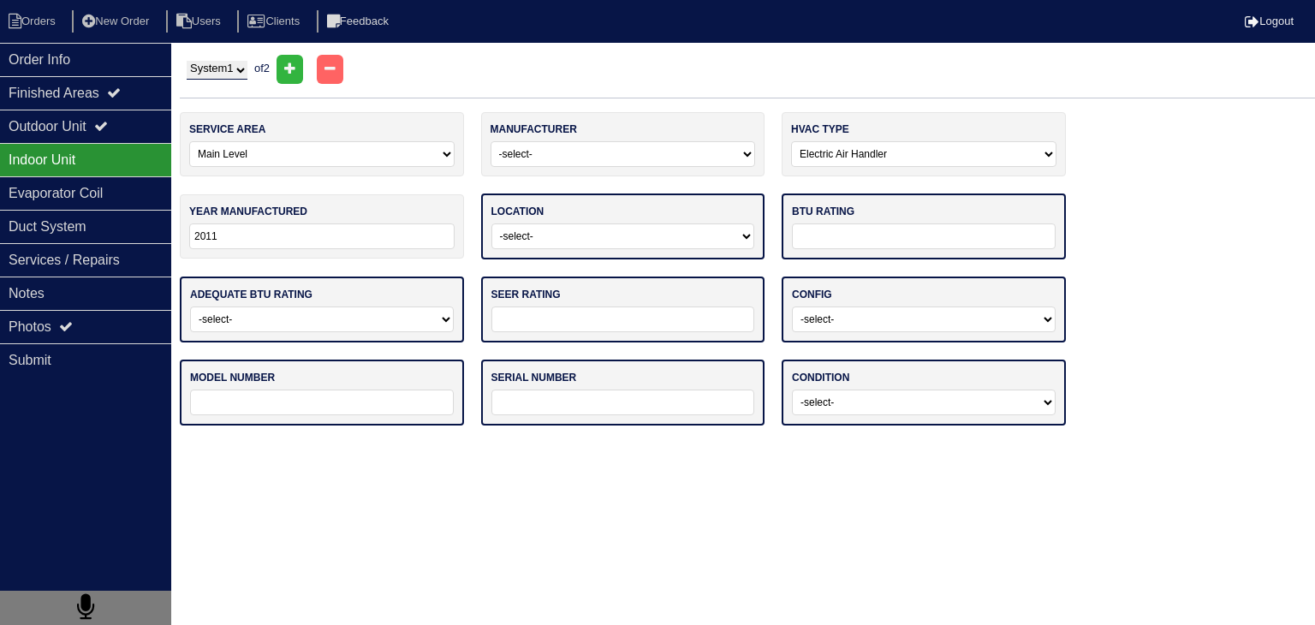
type input "2011"
click at [538, 241] on select "-select- Attic Garage Crawl Space Lower Level / Basement Main Closet Upstairs C…" at bounding box center [623, 236] width 264 height 26
select select "0"
click at [491, 223] on select "-select- Attic Garage Crawl Space Lower Level / Basement Main Closet Upstairs C…" at bounding box center [623, 236] width 264 height 26
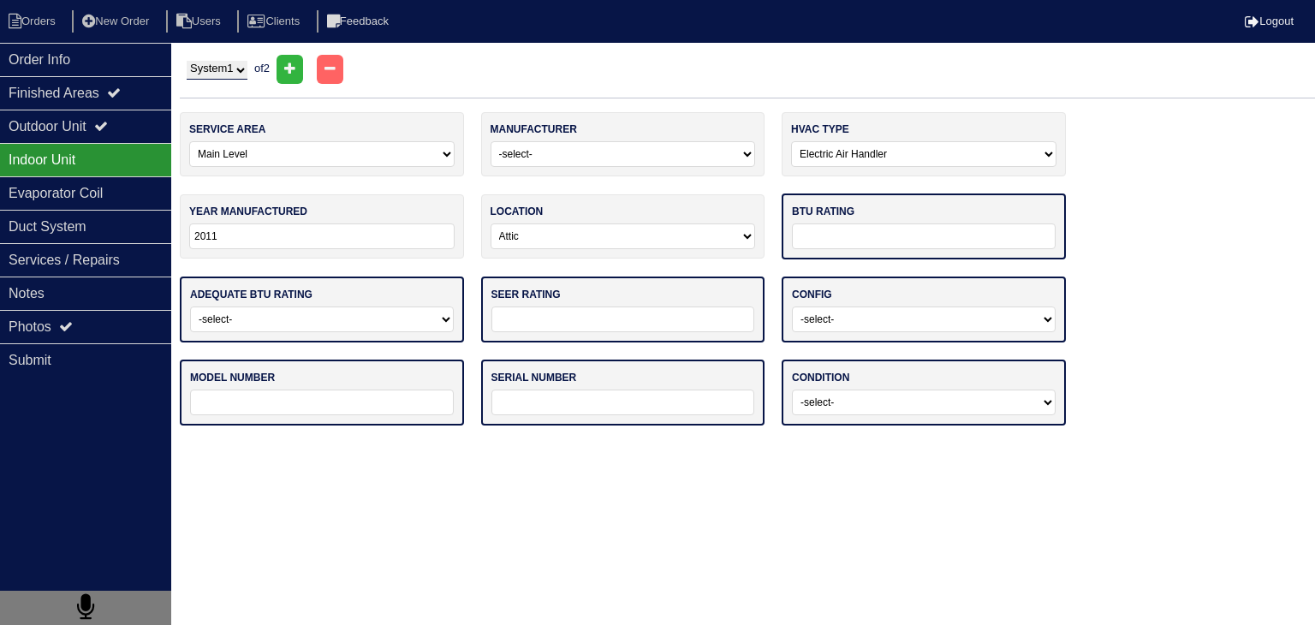
click at [932, 235] on input "text" at bounding box center [924, 236] width 264 height 26
type input "40k"
click at [298, 318] on select "-select- Yes No - Unit Undersized No - Unit Oversized" at bounding box center [322, 318] width 264 height 26
select select "0"
click at [190, 305] on select "-select- Yes No - Unit Undersized No - Unit Oversized" at bounding box center [322, 318] width 264 height 26
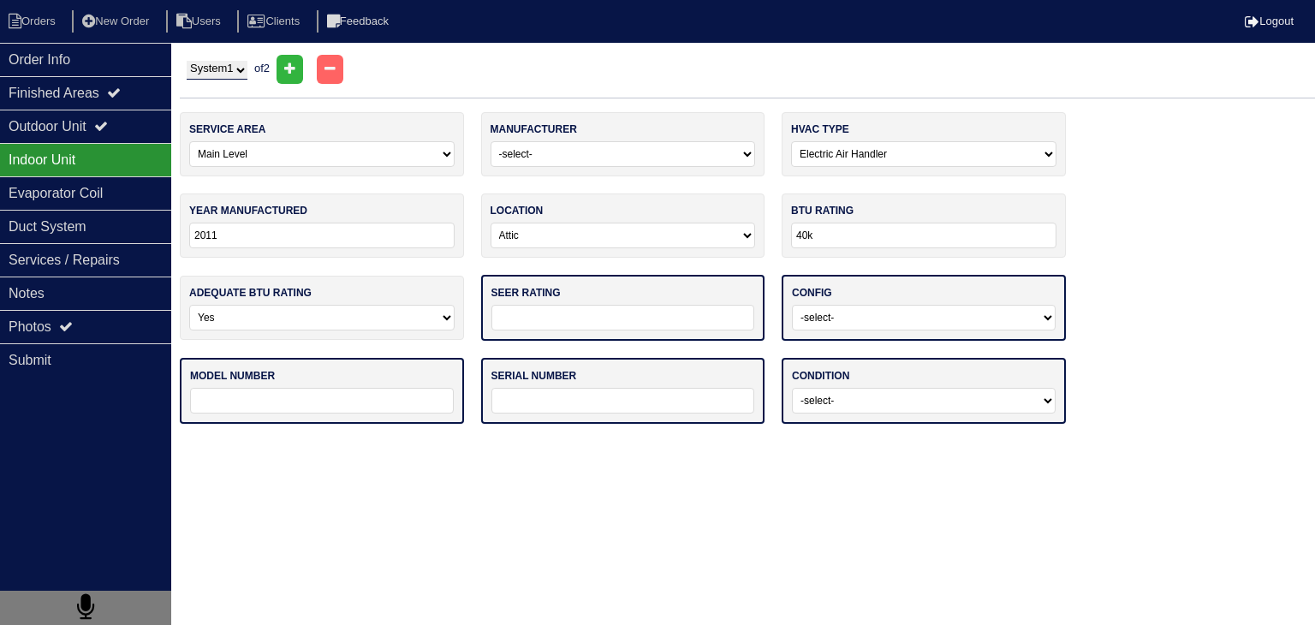
click at [541, 320] on input "text" at bounding box center [623, 318] width 264 height 26
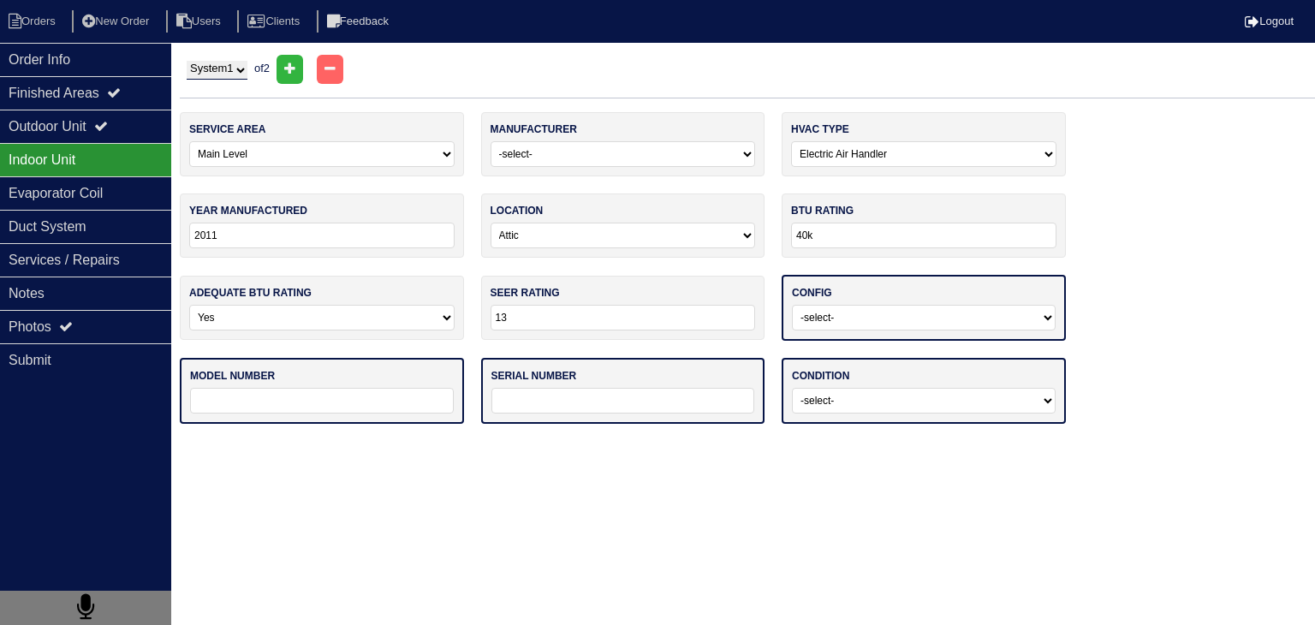
type input "13"
click at [880, 312] on select "-select- Vertical Horizontal" at bounding box center [924, 318] width 264 height 26
click at [792, 305] on select "-select- Vertical Horizontal" at bounding box center [924, 318] width 264 height 26
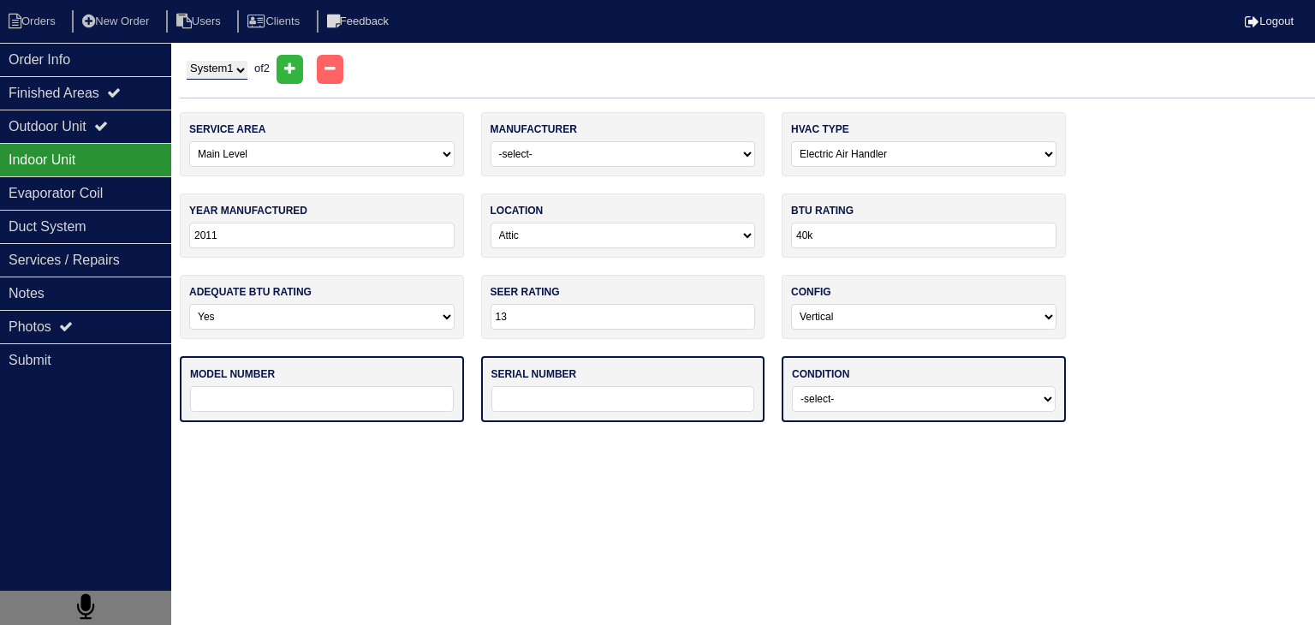
click at [928, 311] on select "-select- Vertical Horizontal" at bounding box center [923, 317] width 265 height 26
select select "1"
click at [791, 304] on select "-select- Vertical Horizontal" at bounding box center [923, 317] width 265 height 26
click at [280, 396] on input "text" at bounding box center [322, 399] width 264 height 26
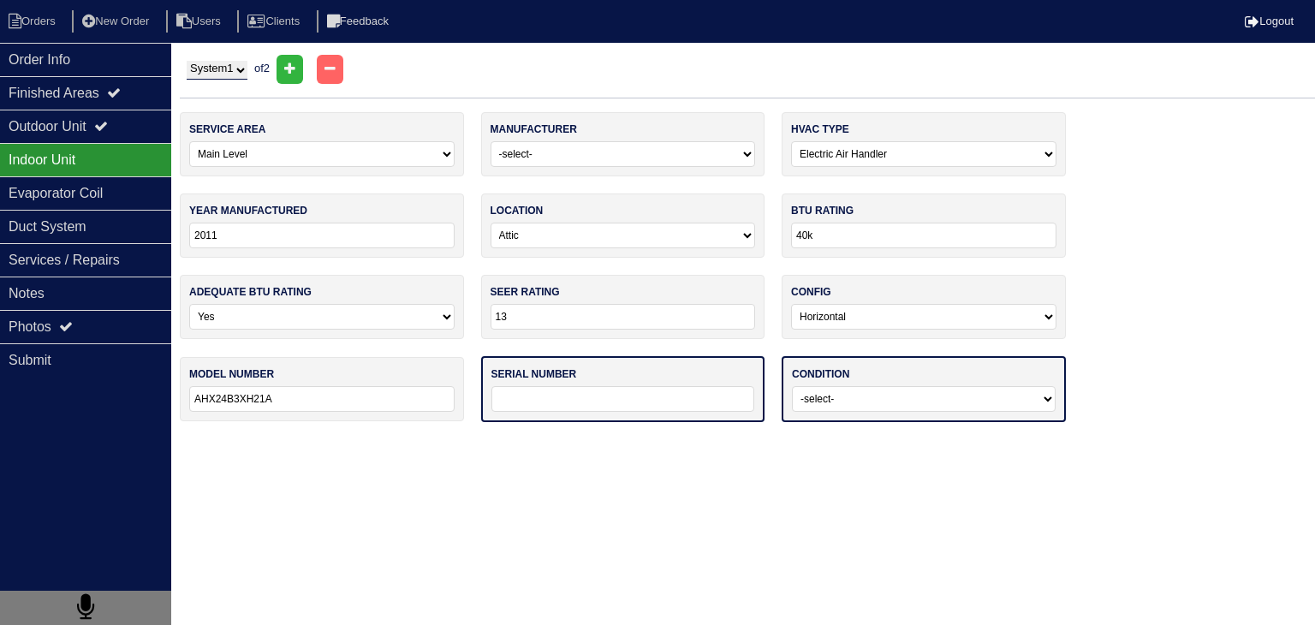
type input "AHX24B3XH21A"
click at [651, 400] on input "text" at bounding box center [623, 399] width 264 height 26
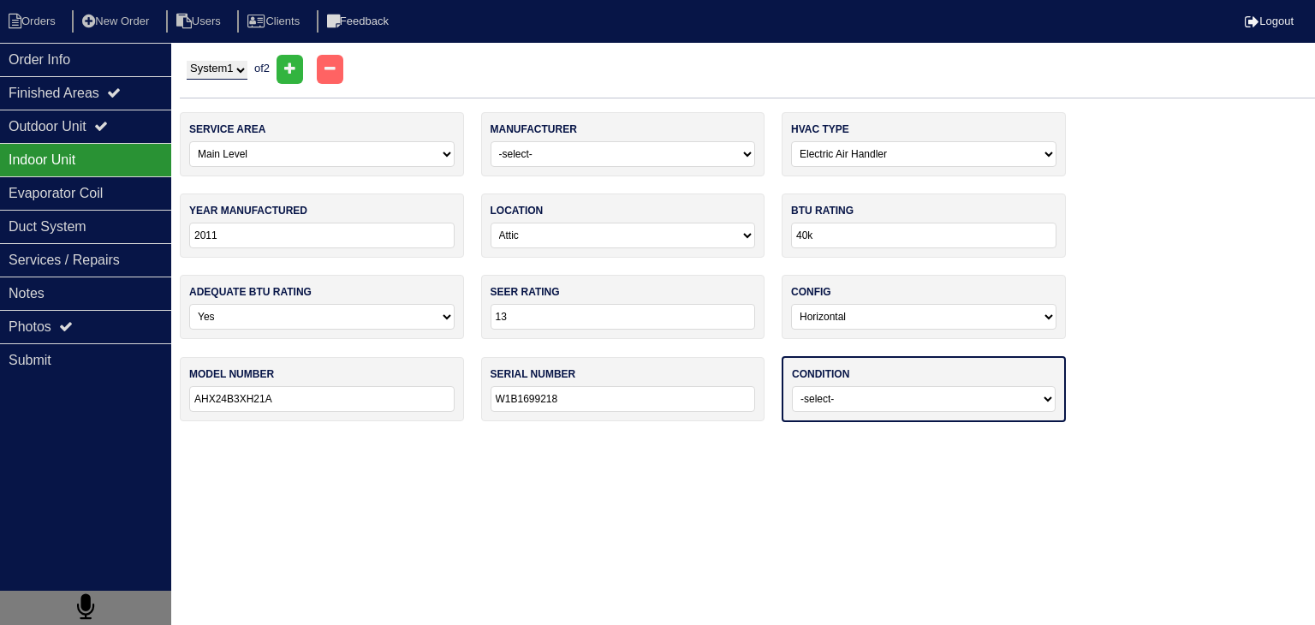
type input "W1B1699218"
click at [891, 408] on select "-select- Operating Normally Service/Repairs Needed Replacement Needed Missing" at bounding box center [924, 399] width 264 height 26
select select "1"
click at [792, 386] on select "-select- Operating Normally Service/Repairs Needed Replacement Needed Missing" at bounding box center [924, 399] width 264 height 26
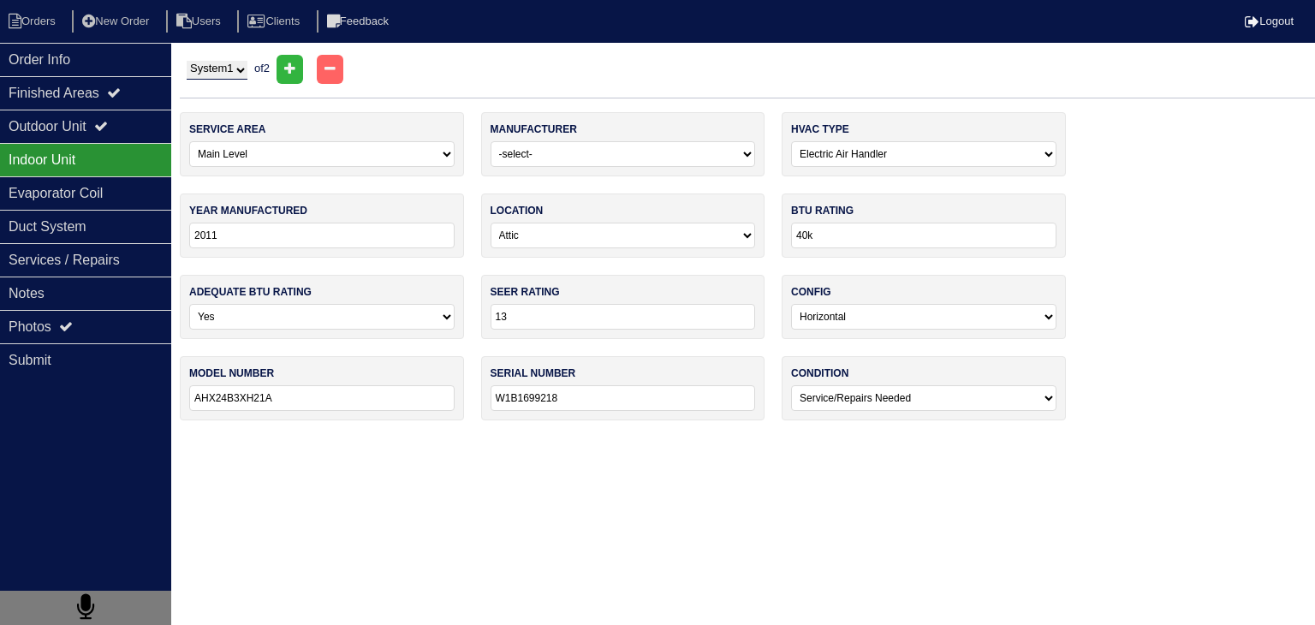
click at [240, 68] on select "System 1 System 2" at bounding box center [217, 70] width 61 height 19
select select "2"
click at [187, 61] on select "System 1 System 2" at bounding box center [217, 70] width 61 height 19
select select
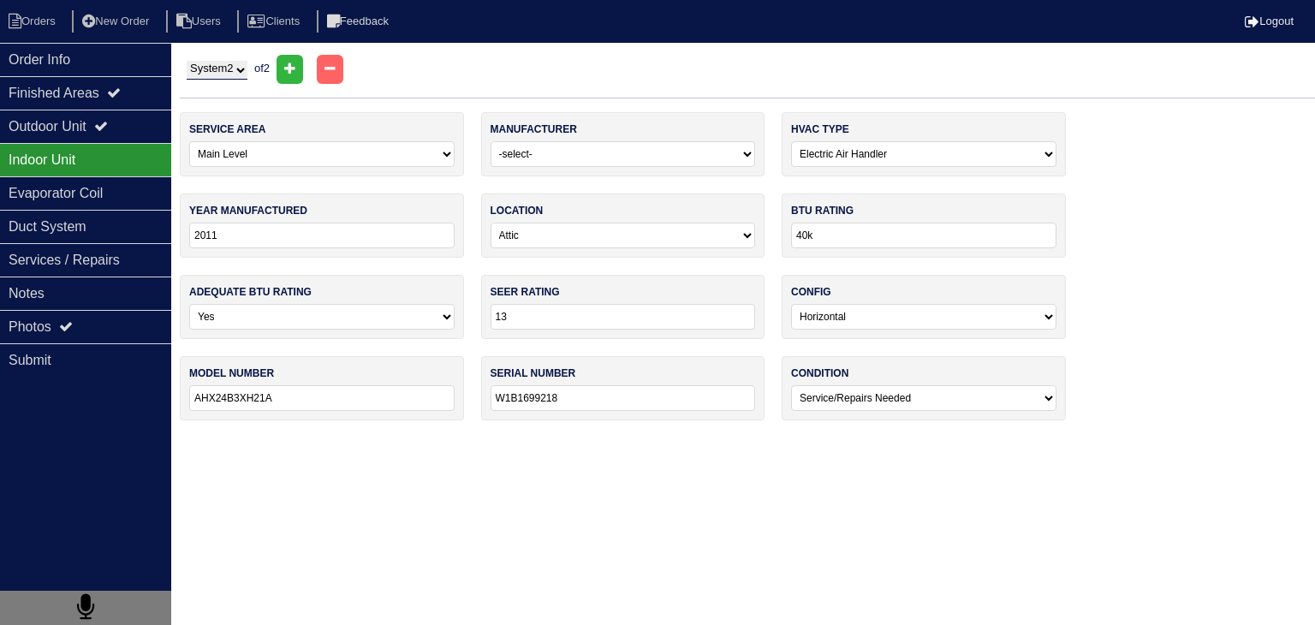
select select
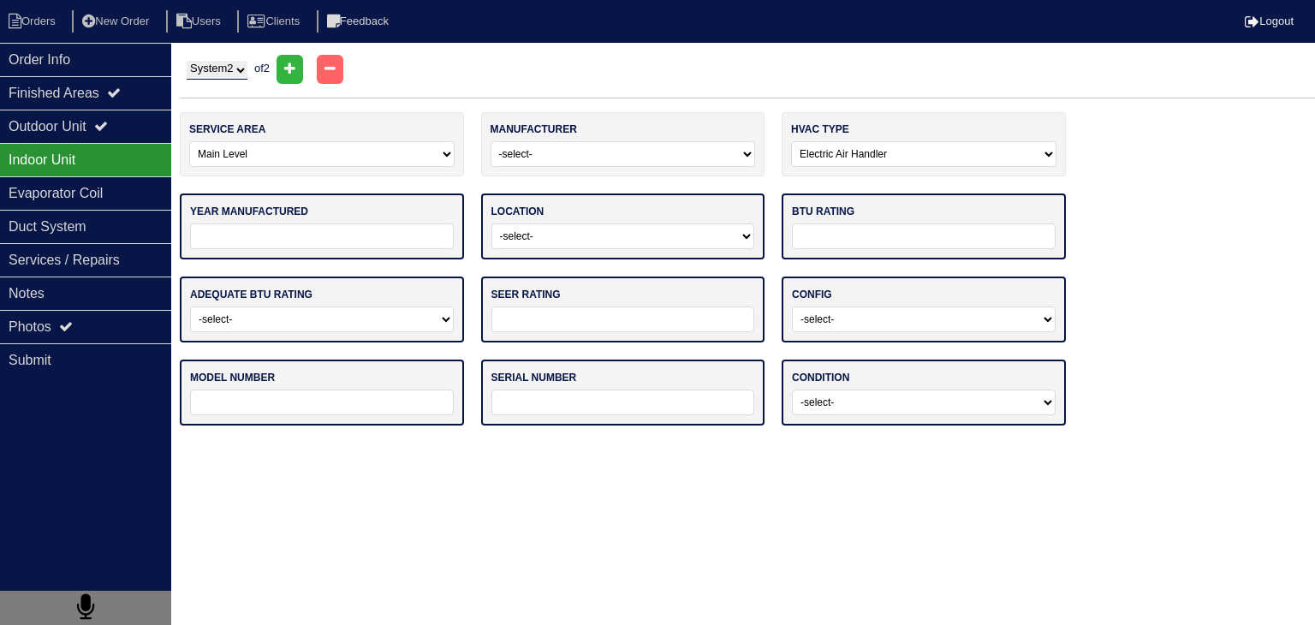
click at [347, 241] on input "tel" at bounding box center [322, 236] width 264 height 26
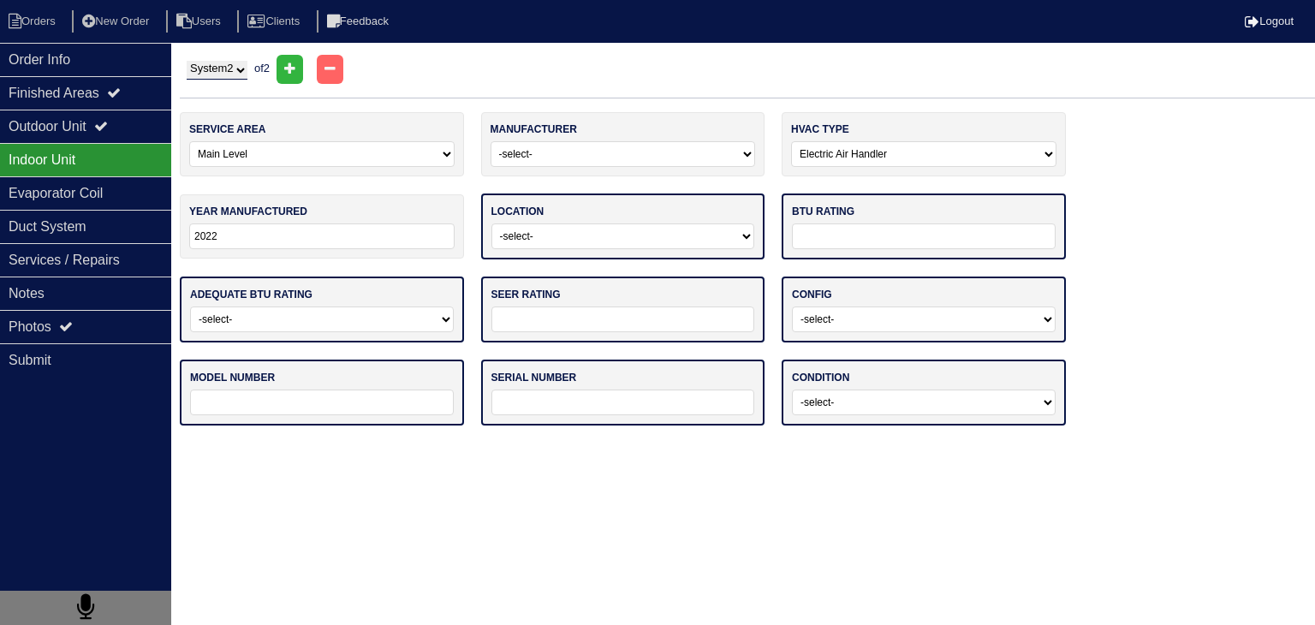
type input "2022"
click at [608, 238] on select "-select- Attic Garage Crawl Space Lower Level / Basement Main Closet Upstairs C…" at bounding box center [623, 236] width 264 height 26
select select "0"
click at [491, 223] on select "-select- Attic Garage Crawl Space Lower Level / Basement Main Closet Upstairs C…" at bounding box center [623, 236] width 264 height 26
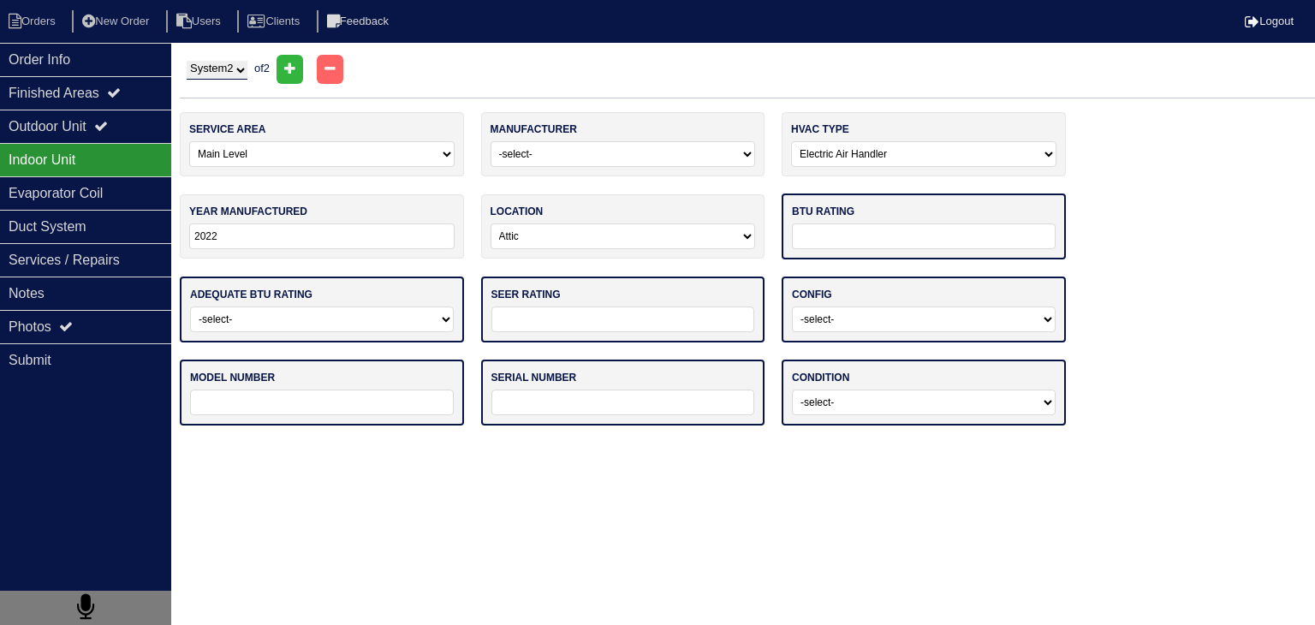
click at [879, 227] on input "text" at bounding box center [924, 236] width 264 height 26
type input "40k"
click at [403, 306] on select "-select- Yes No - Unit Undersized No - Unit Oversized" at bounding box center [322, 318] width 264 height 26
select select "0"
click at [190, 305] on select "-select- Yes No - Unit Undersized No - Unit Oversized" at bounding box center [322, 318] width 264 height 26
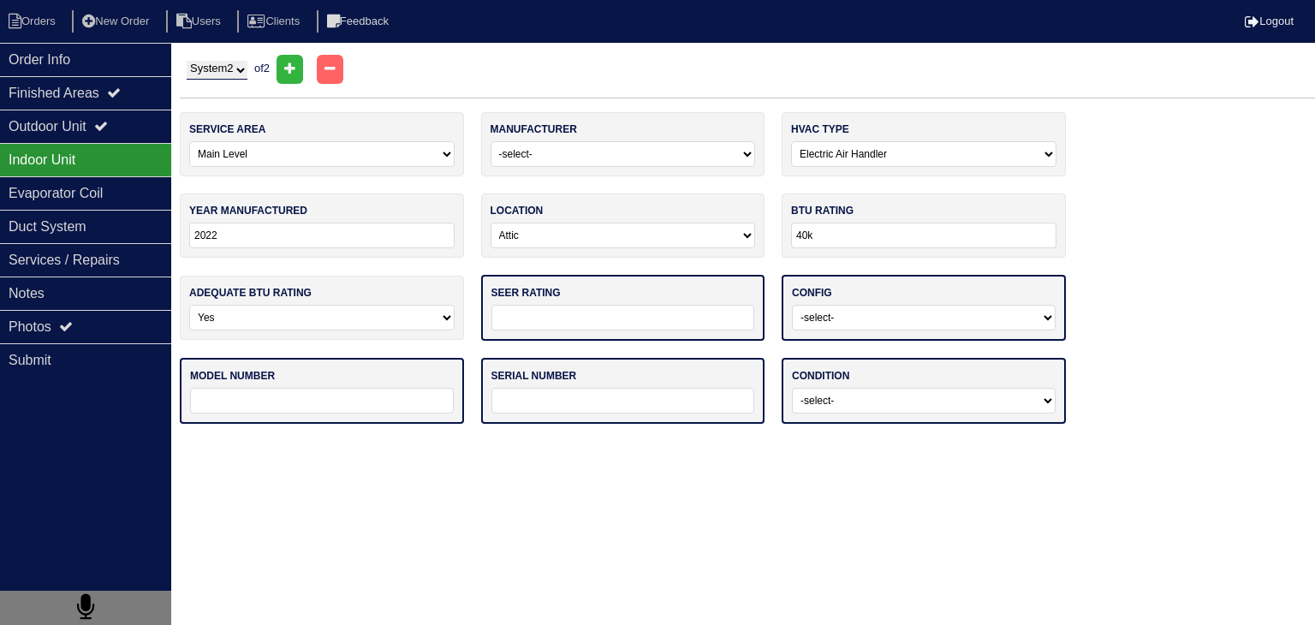
click at [661, 312] on input "text" at bounding box center [623, 318] width 264 height 26
type input "14"
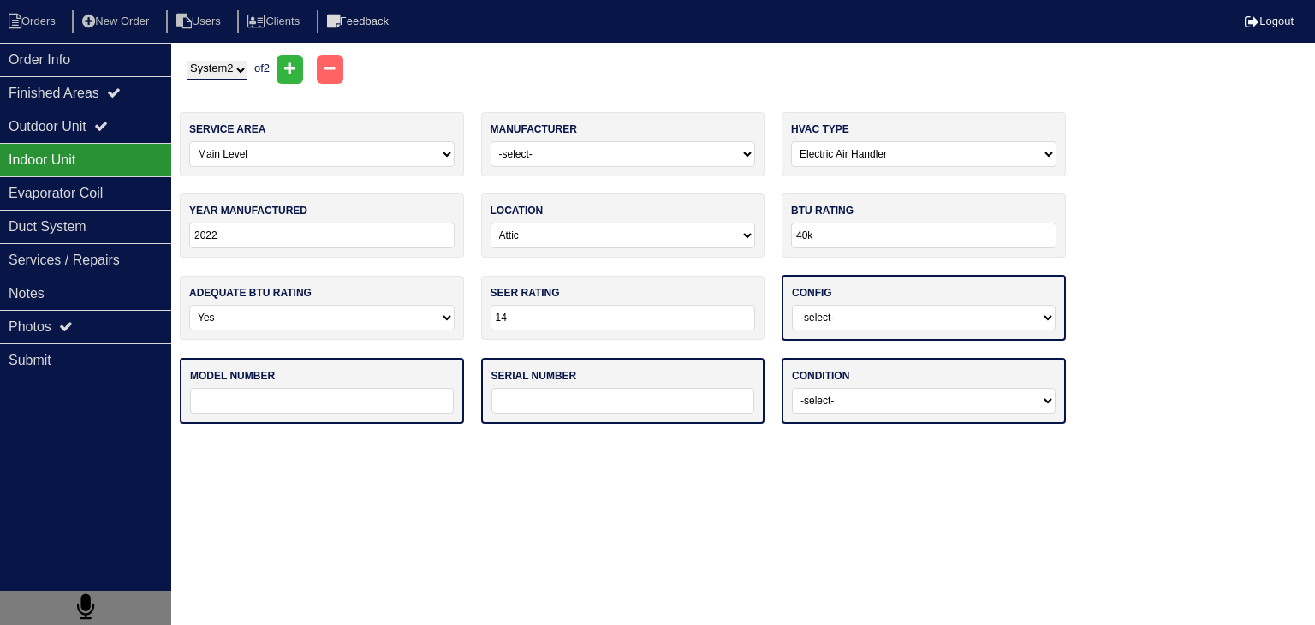
click at [904, 313] on select "-select- Vertical Horizontal" at bounding box center [924, 318] width 264 height 26
select select "1"
click at [792, 305] on select "-select- Vertical Horizontal" at bounding box center [924, 318] width 264 height 26
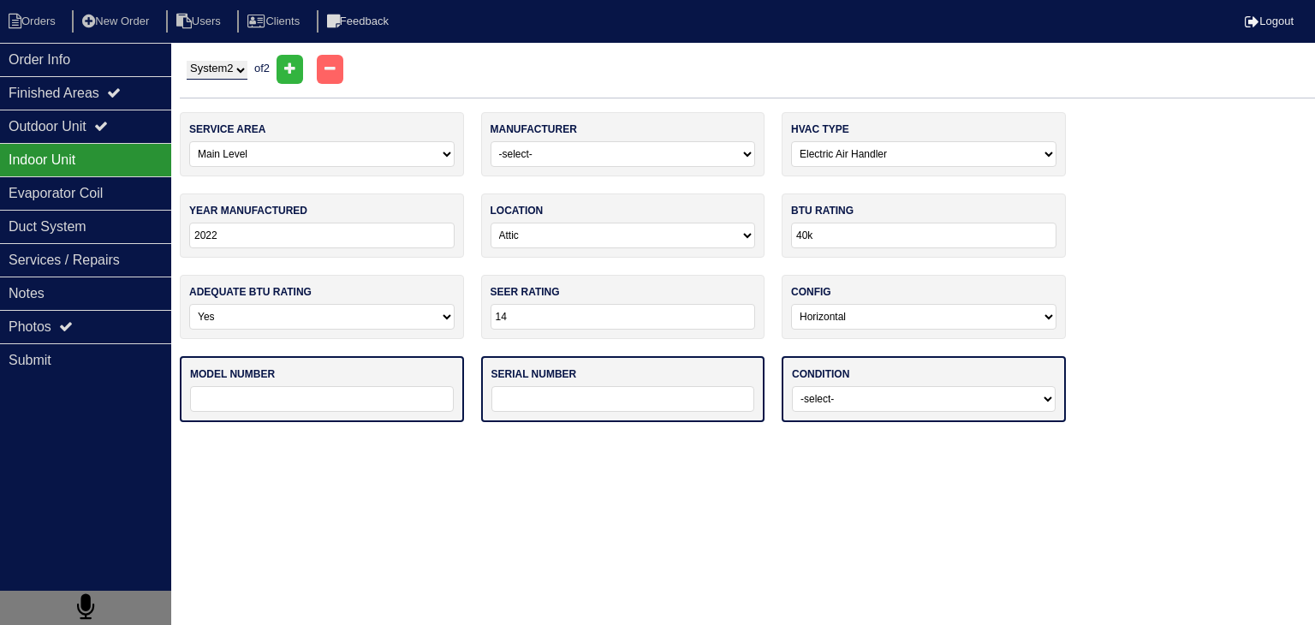
click at [317, 394] on input "text" at bounding box center [322, 399] width 264 height 26
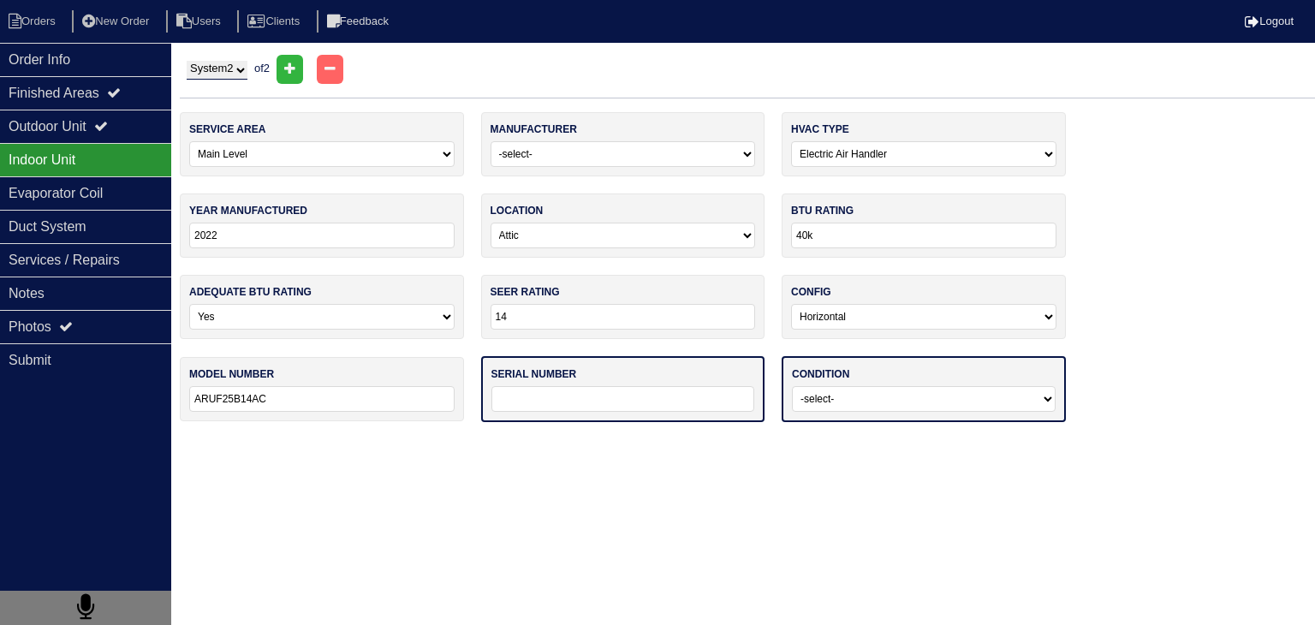
type input "ARUF25B14AC"
click at [677, 398] on input "text" at bounding box center [623, 399] width 264 height 26
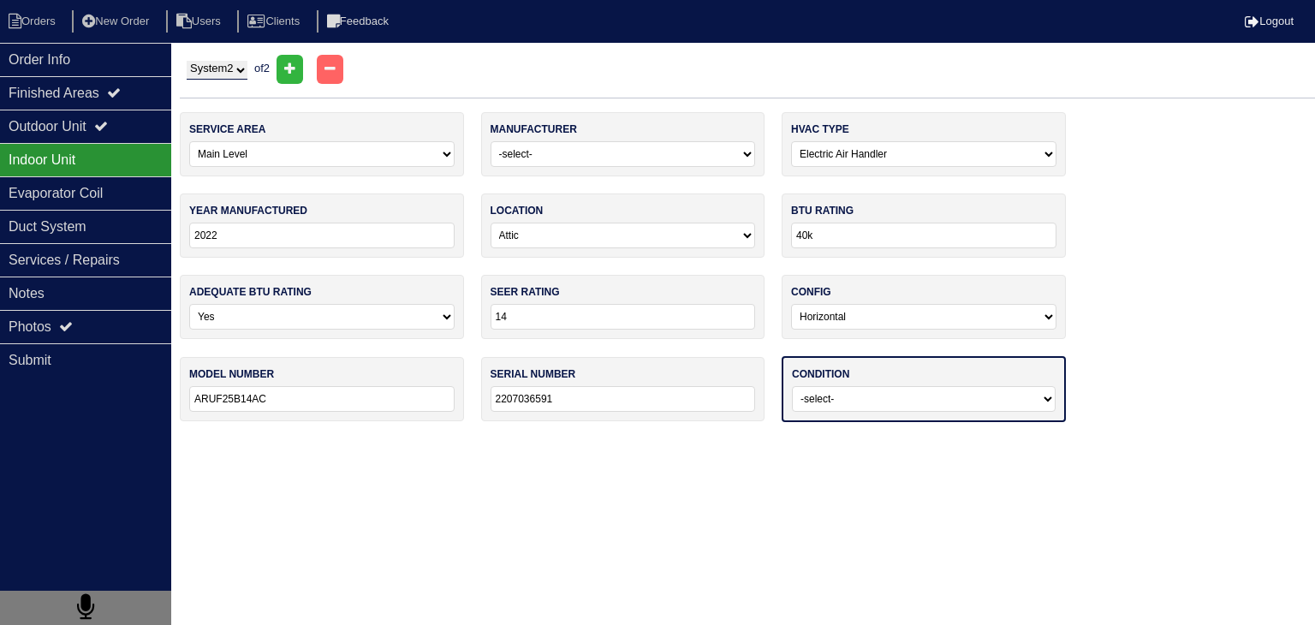
type input "2207036591"
click at [876, 404] on select "-select- Operating Normally Service/Repairs Needed Replacement Needed Missing" at bounding box center [924, 399] width 264 height 26
click at [792, 386] on select "-select- Operating Normally Service/Repairs Needed Replacement Needed Missing" at bounding box center [924, 399] width 264 height 26
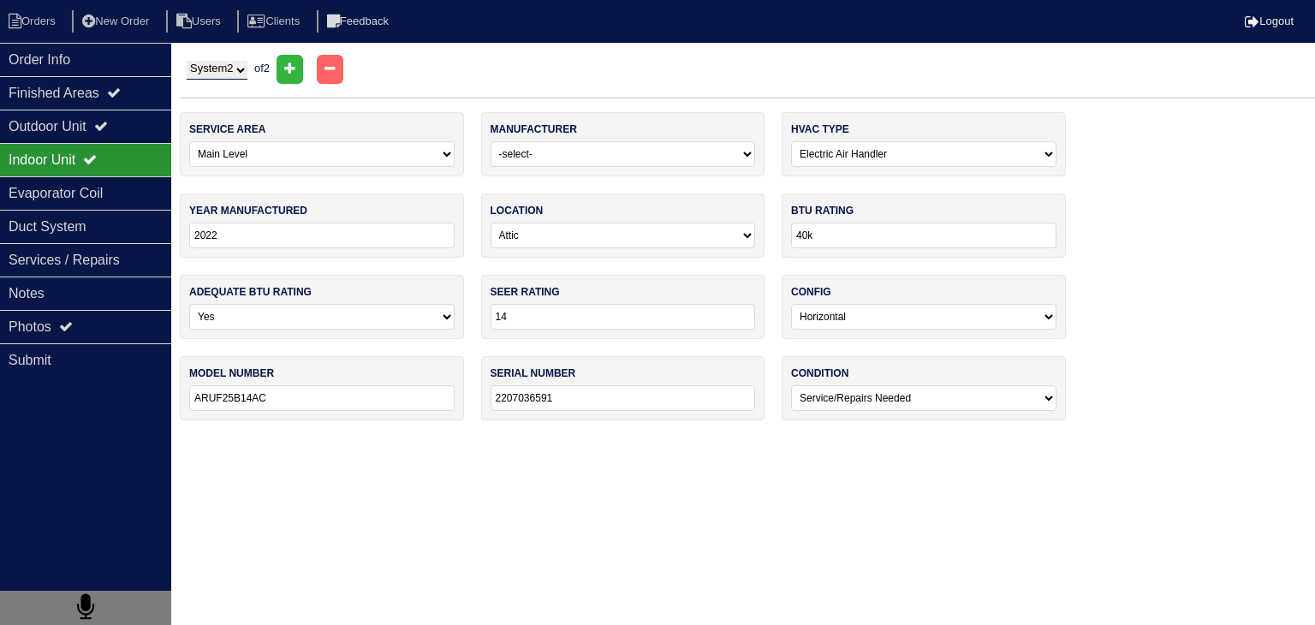
click at [906, 402] on select "-select- Operating Normally Service/Repairs Needed Replacement Needed Missing" at bounding box center [923, 398] width 265 height 26
select select "2"
click at [791, 385] on select "-select- Operating Normally Service/Repairs Needed Replacement Needed Missing" at bounding box center [923, 398] width 265 height 26
click at [53, 205] on div "Evaporator Coil" at bounding box center [85, 192] width 171 height 33
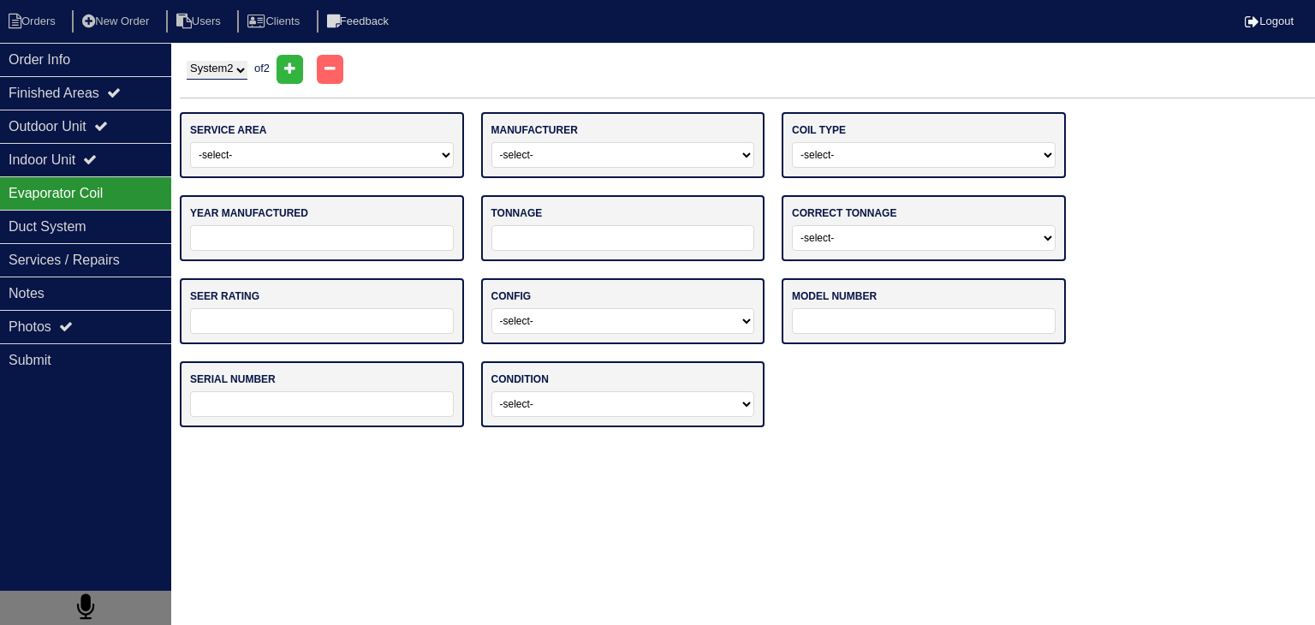
click at [404, 165] on select "-select- Main Level Upstairs Level Lower/Basement Level Other" at bounding box center [322, 155] width 264 height 26
select select "1"
click at [190, 142] on select "-select- Main Level Upstairs Level Lower/Basement Level Other" at bounding box center [322, 155] width 264 height 26
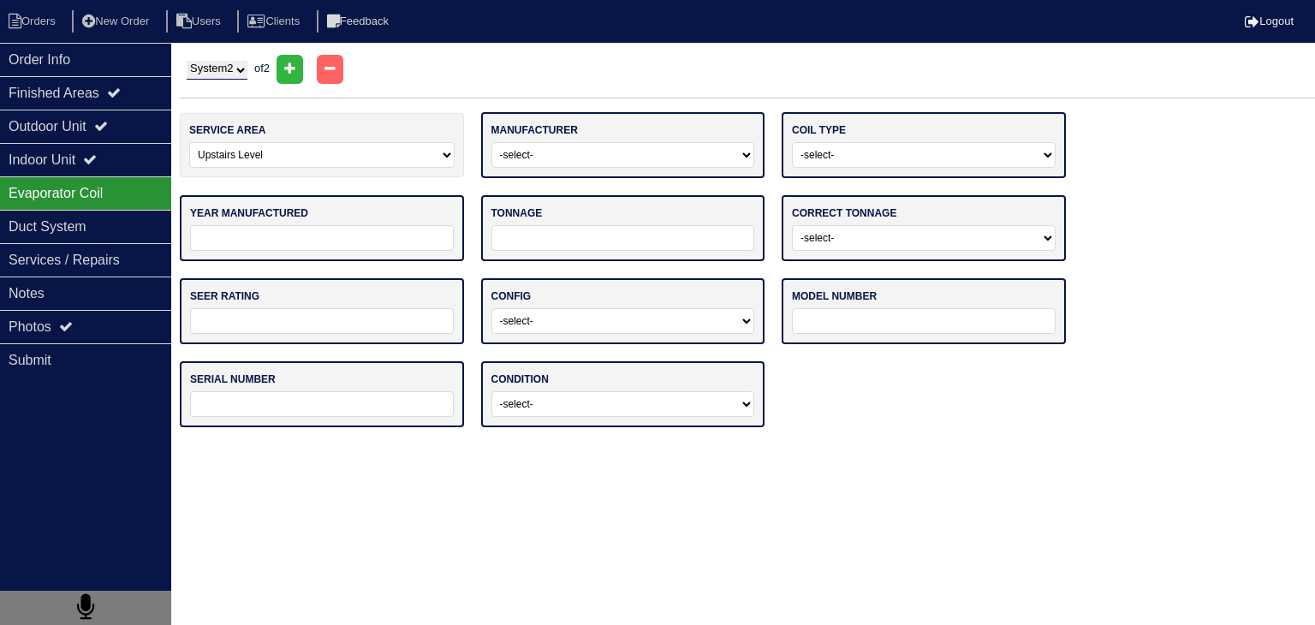
click at [639, 154] on select "-select- ADP Air Quest Air Temp Aire-Flo AirEase Airquest Airtemp Allstyle Aspe…" at bounding box center [623, 155] width 264 height 26
select select "[PERSON_NAME]"
click at [942, 159] on select "-select- Straight Cool Air Handler Other" at bounding box center [924, 155] width 264 height 26
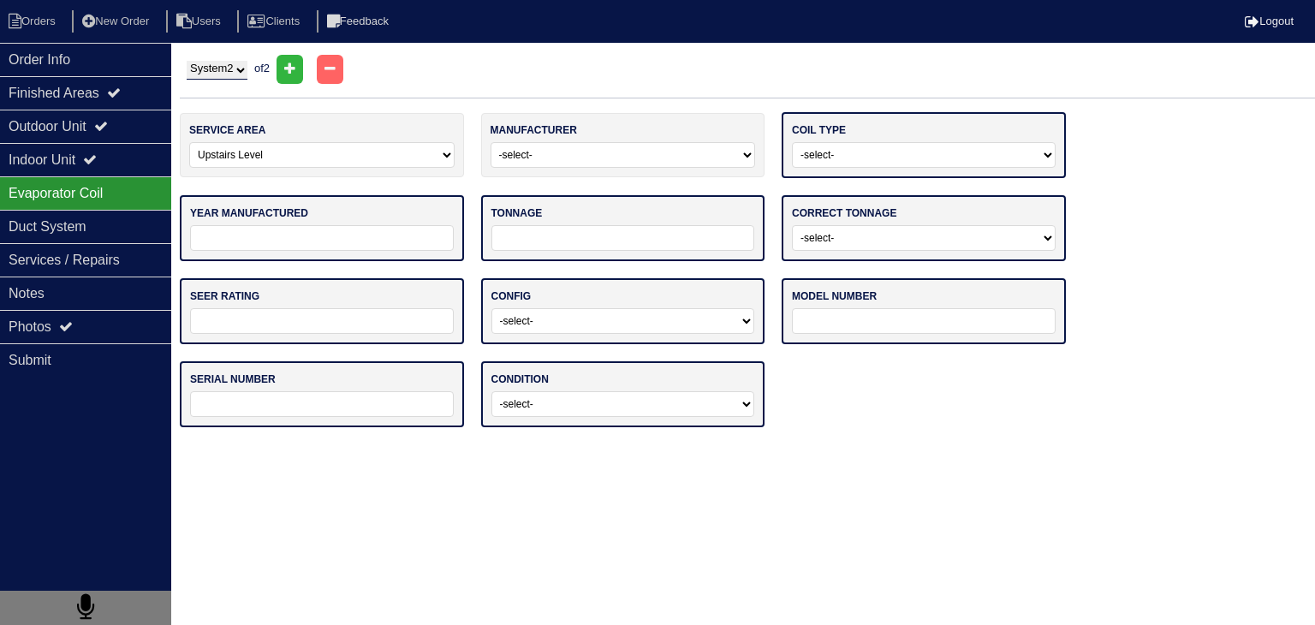
select select "1"
click at [792, 142] on select "-select- Straight Cool Air Handler Other" at bounding box center [924, 155] width 264 height 26
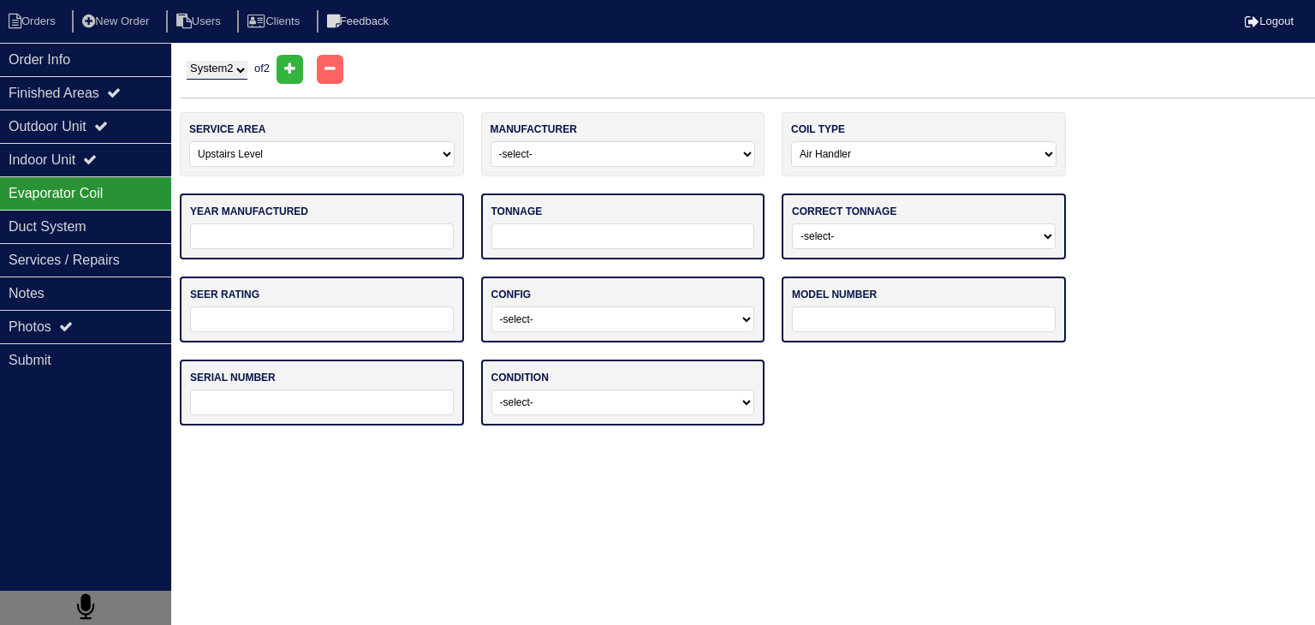
click at [226, 232] on input "tel" at bounding box center [322, 236] width 264 height 26
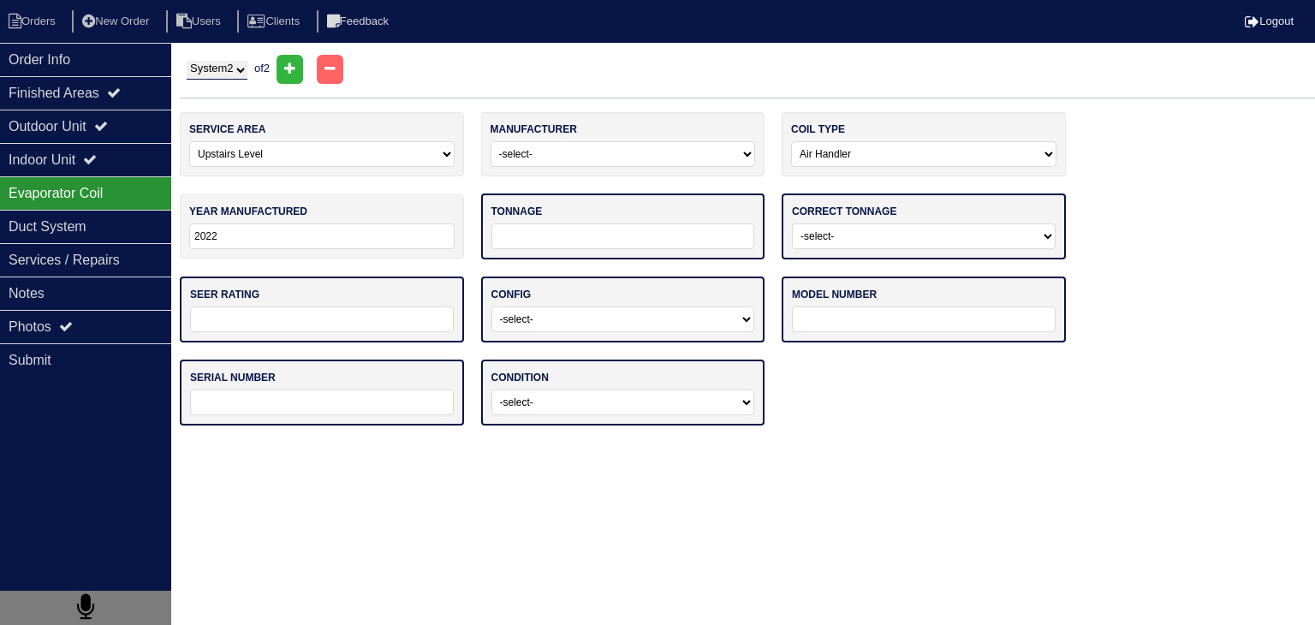
type input "2022"
click at [507, 242] on input "tel" at bounding box center [623, 236] width 264 height 26
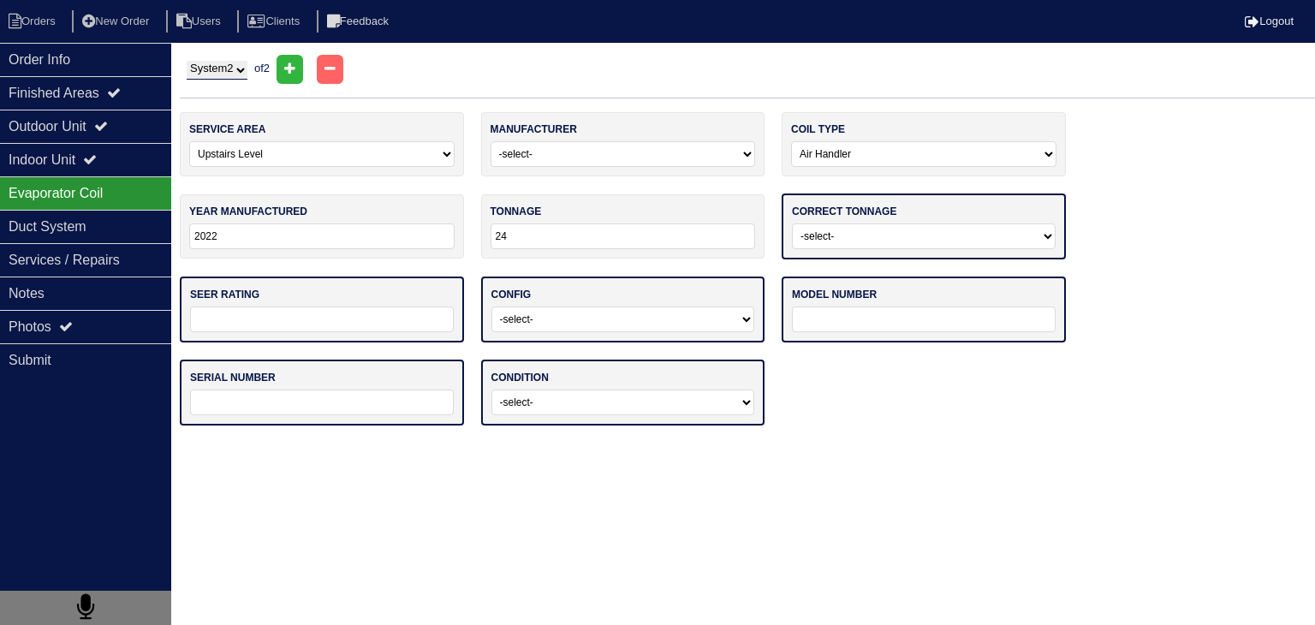
type input "24"
click at [897, 241] on select "-select- Yes No - Unit Undersized No - Unit Oversized" at bounding box center [924, 236] width 264 height 26
select select "0"
click at [792, 223] on select "-select- Yes No - Unit Undersized No - Unit Oversized" at bounding box center [924, 236] width 264 height 26
click at [353, 317] on input "text" at bounding box center [322, 318] width 264 height 26
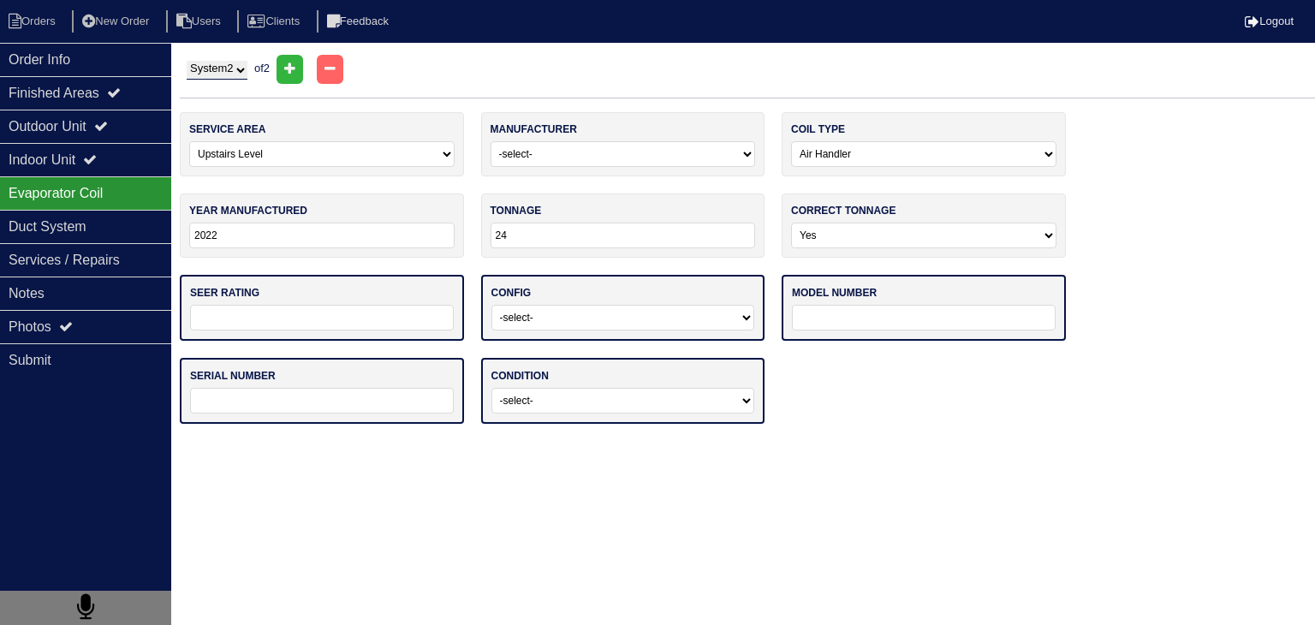
type input "14"
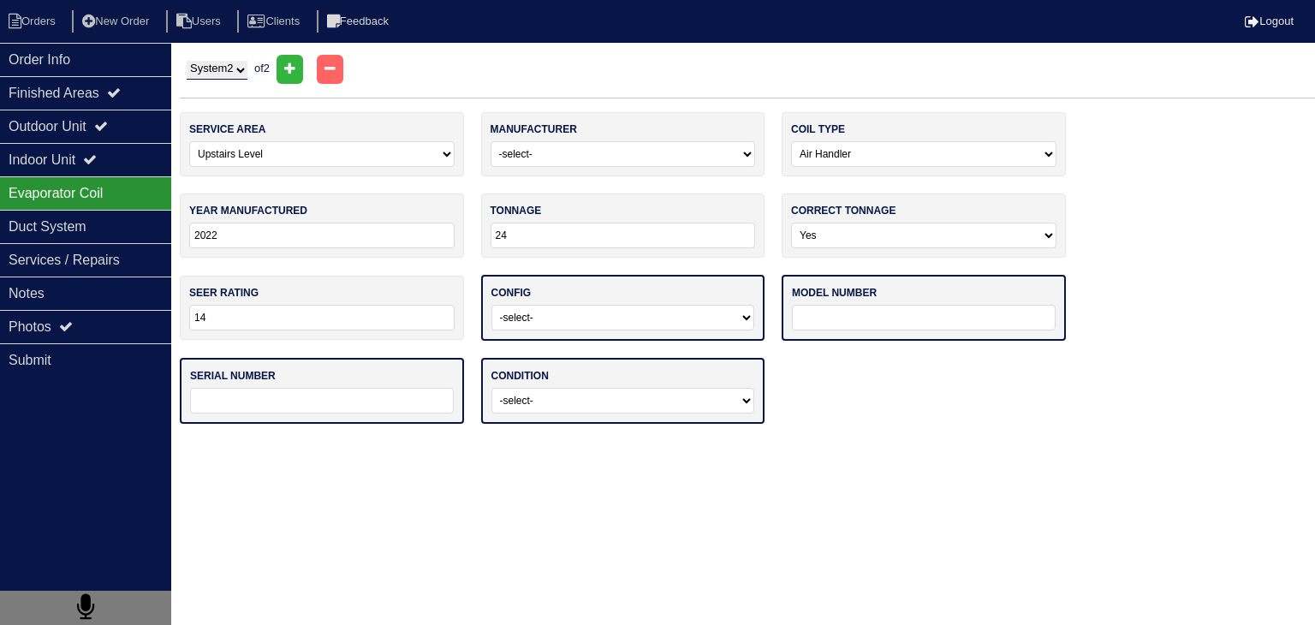
click at [573, 324] on select "-select- Vertical Horizontal" at bounding box center [623, 318] width 264 height 26
select select "1"
click at [491, 305] on select "-select- Vertical Horizontal" at bounding box center [623, 318] width 264 height 26
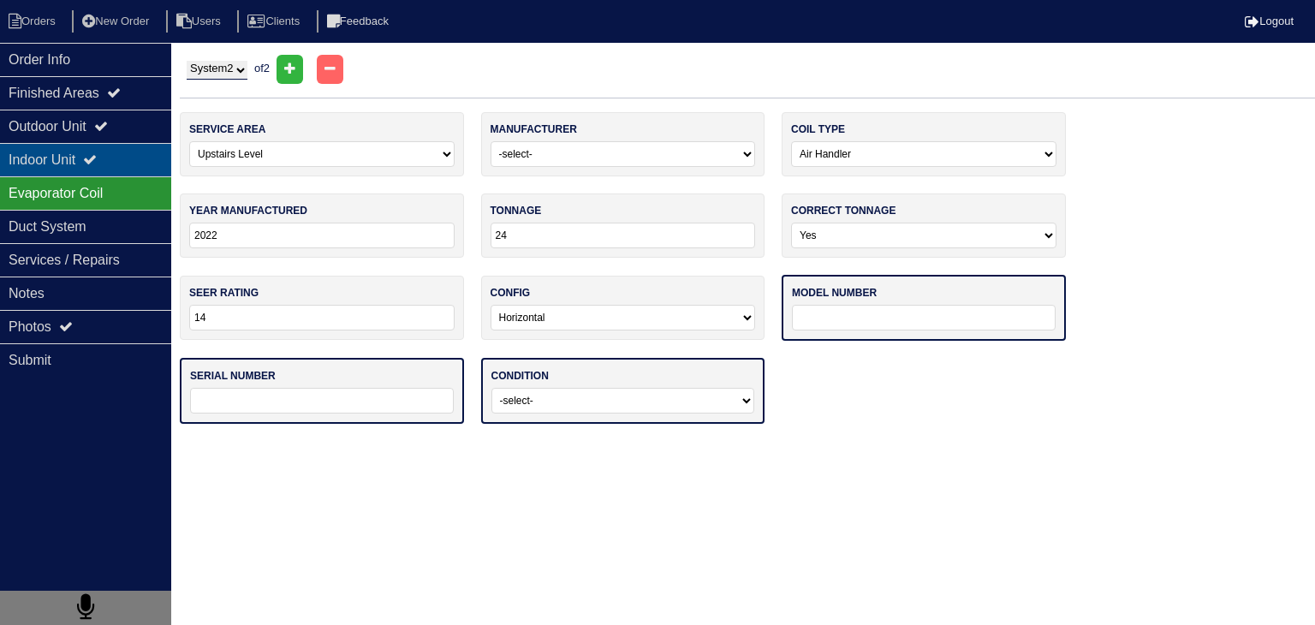
click at [97, 159] on icon at bounding box center [90, 159] width 14 height 14
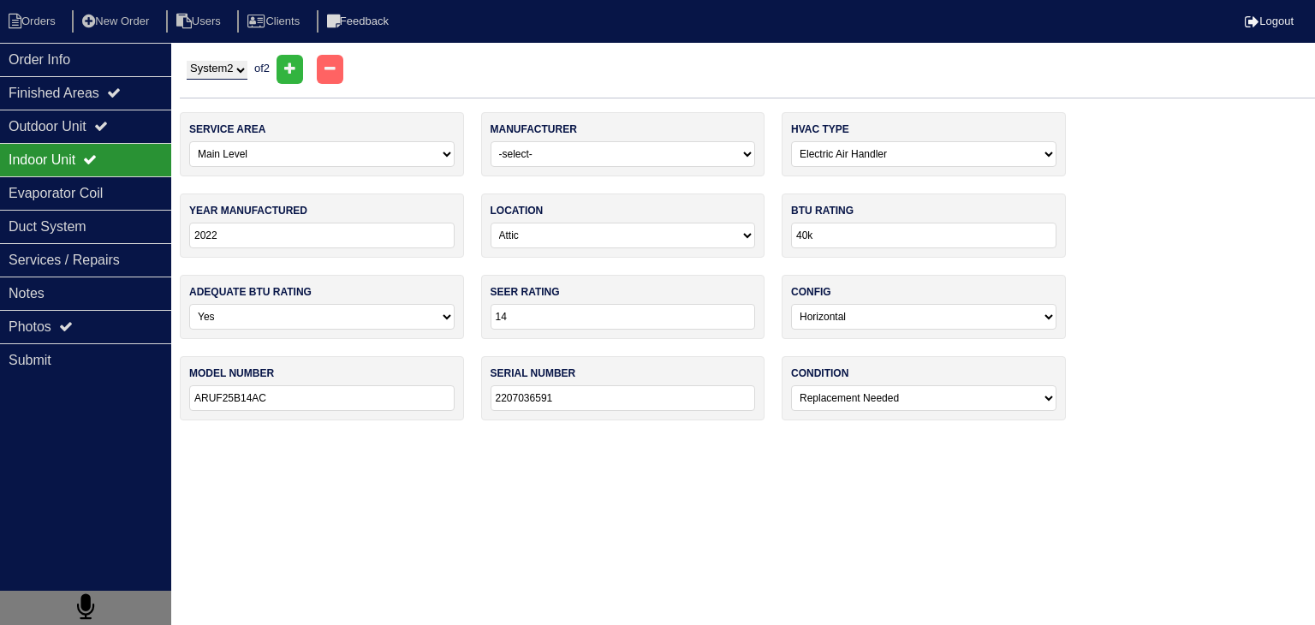
click at [331, 401] on input "ARUF25B14AC" at bounding box center [321, 398] width 265 height 26
click at [105, 204] on div "Evaporator Coil" at bounding box center [85, 192] width 171 height 33
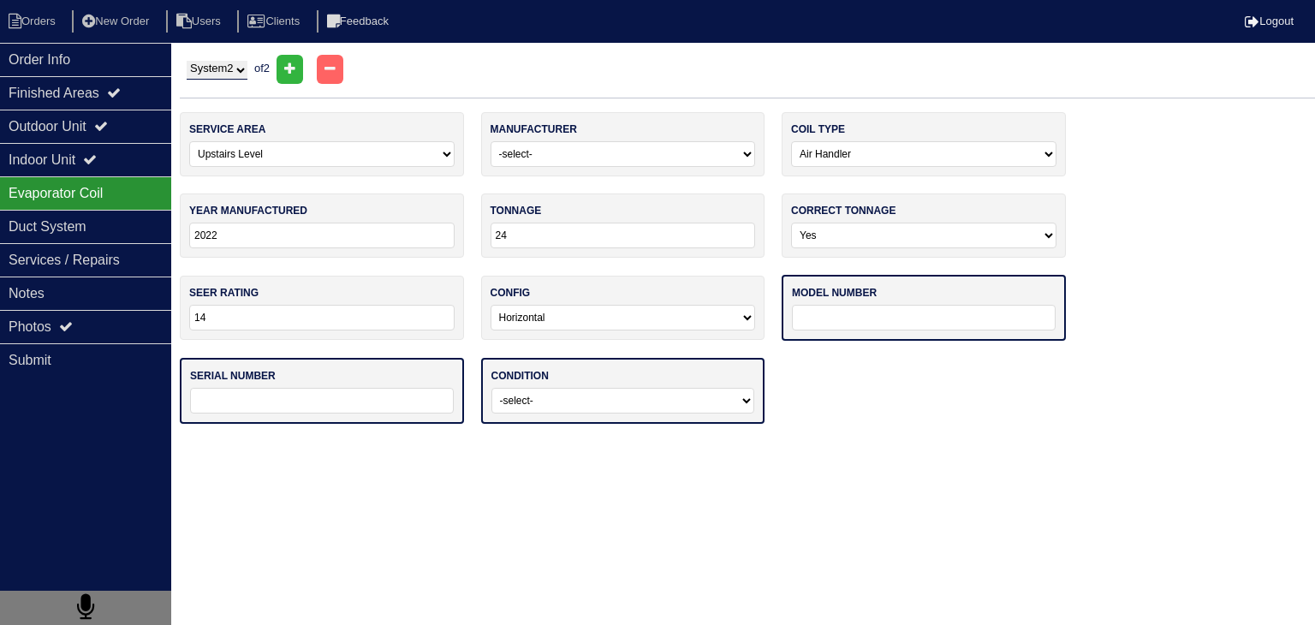
click at [853, 320] on input "text" at bounding box center [924, 318] width 264 height 26
paste input "ARUF25B14AC"
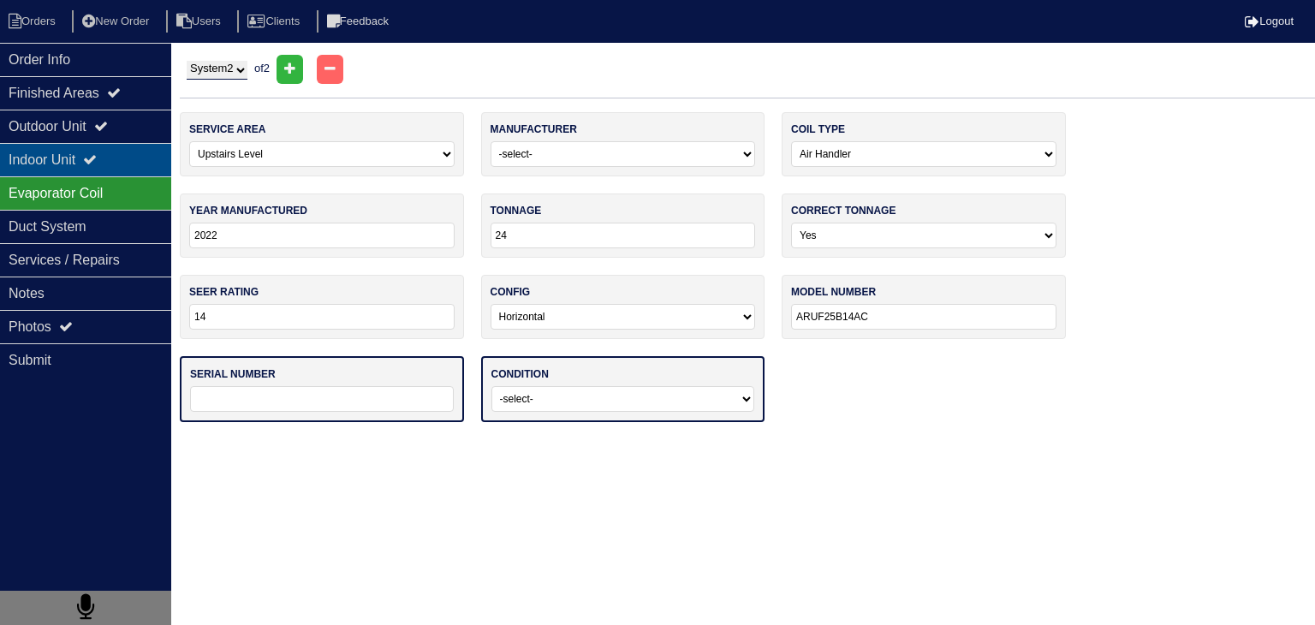
type input "ARUF25B14AC"
click at [51, 165] on div "Indoor Unit" at bounding box center [85, 159] width 171 height 33
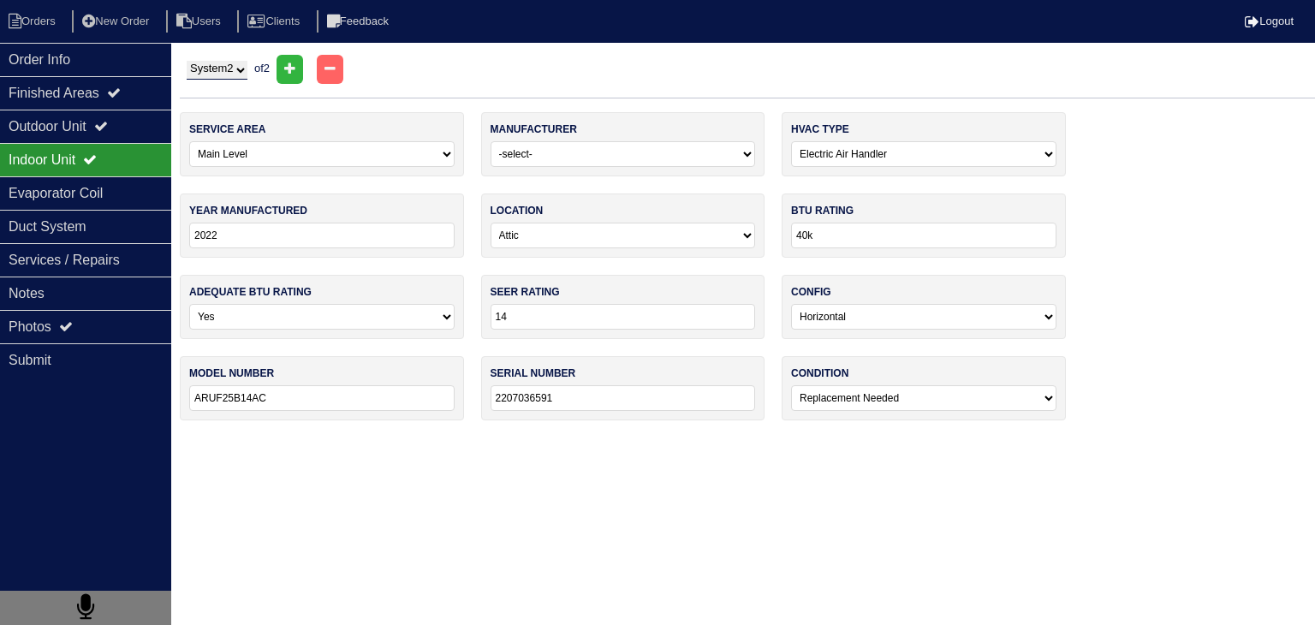
click at [674, 401] on input "2207036591" at bounding box center [622, 398] width 265 height 26
click at [39, 189] on div "Evaporator Coil" at bounding box center [85, 192] width 171 height 33
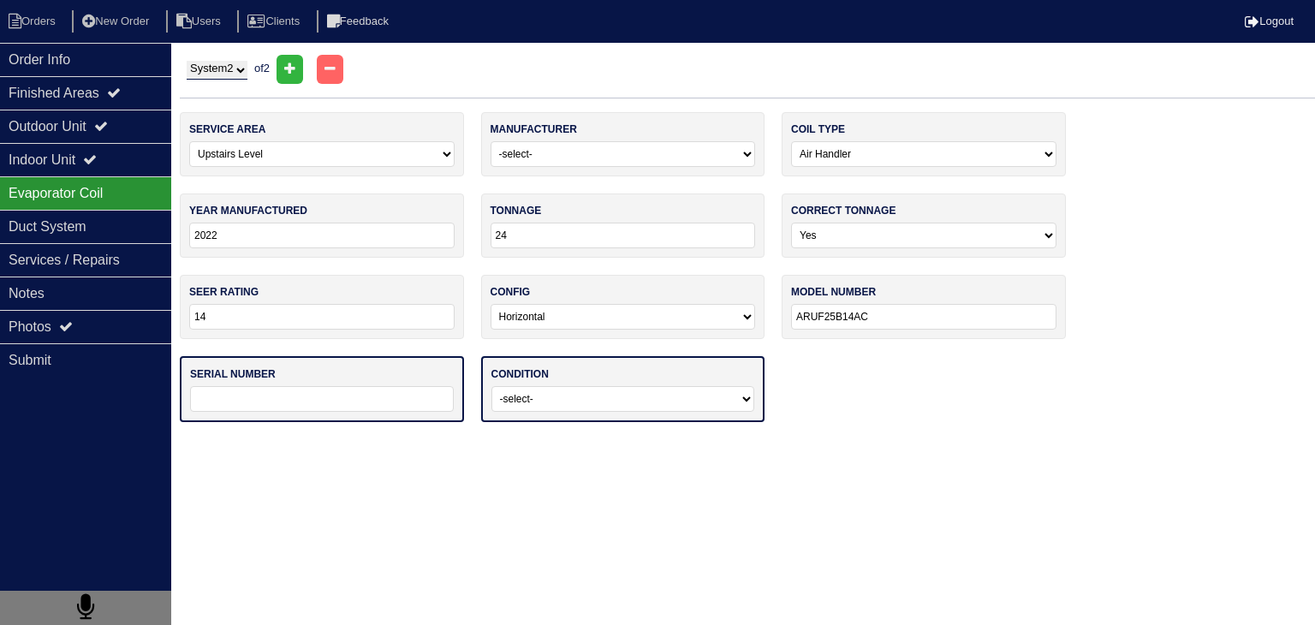
click at [411, 406] on input "text" at bounding box center [322, 399] width 264 height 26
paste input "2207036591"
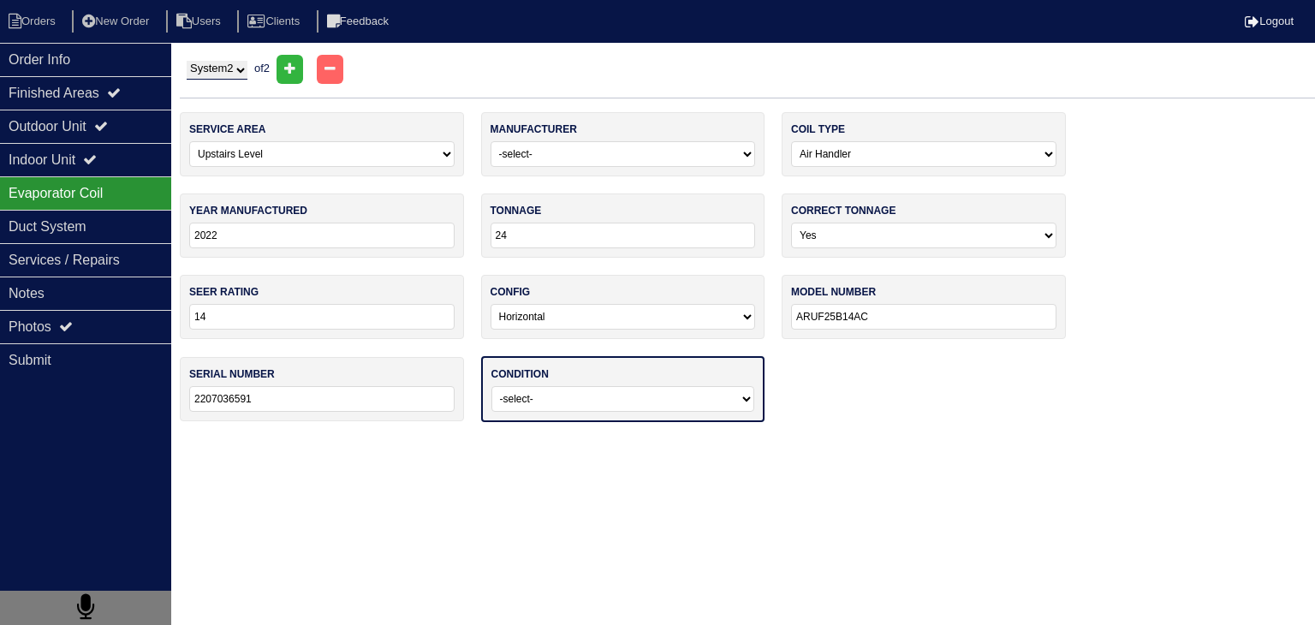
type input "2207036591"
click at [595, 407] on select "-select- Operating Normally Service/Repairs Needed Replacement Needed Missing" at bounding box center [623, 399] width 264 height 26
select select "2"
click at [491, 386] on select "-select- Operating Normally Service/Repairs Needed Replacement Needed Missing" at bounding box center [623, 399] width 264 height 26
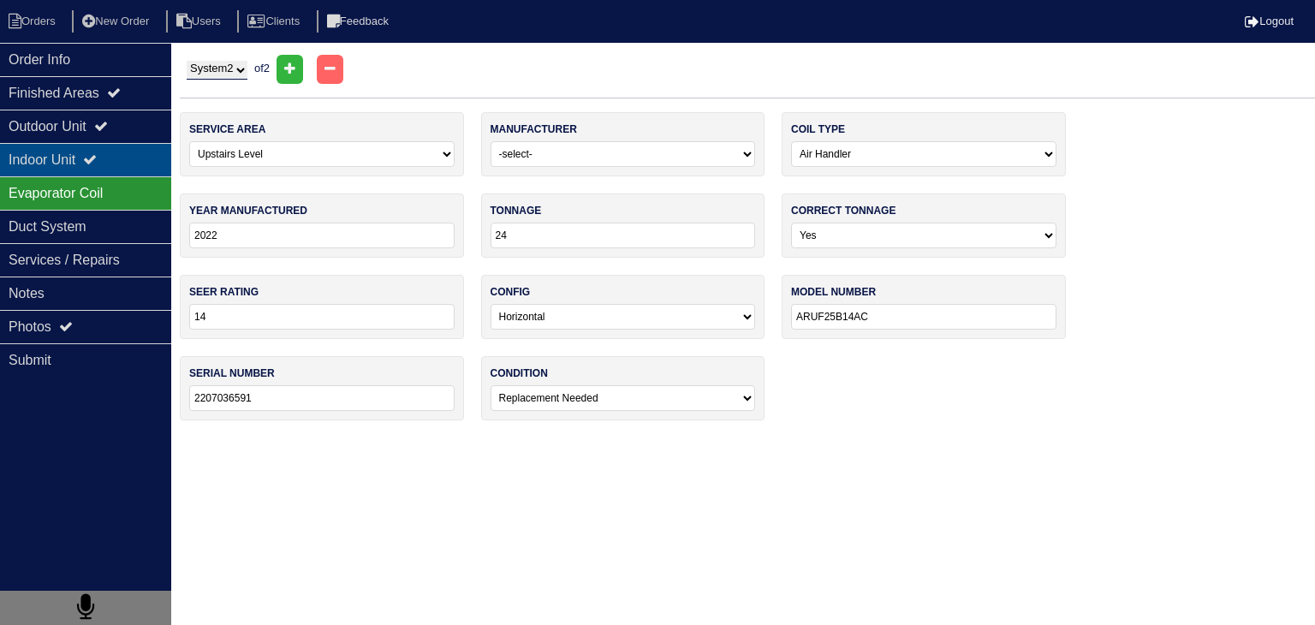
click at [122, 160] on div "Indoor Unit" at bounding box center [85, 159] width 171 height 33
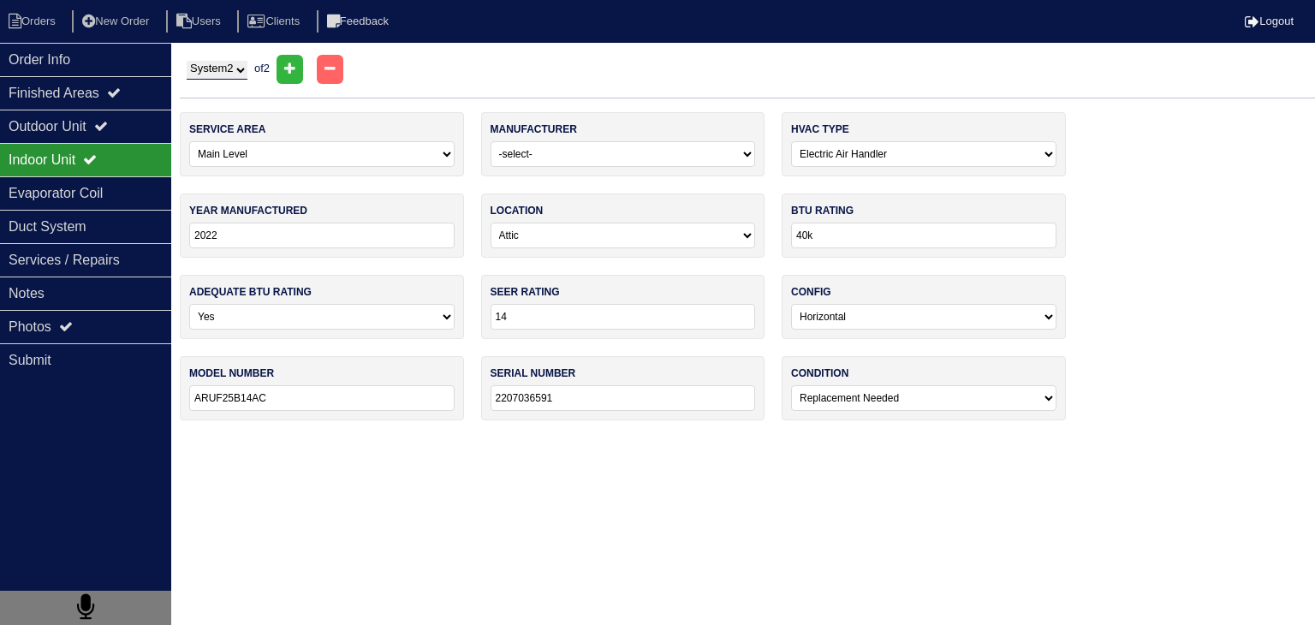
click at [615, 158] on select "-select- ADP Air Quest Air Temp Aire-Flo AirEase Airquest Airtemp Allstyle Aspe…" at bounding box center [622, 154] width 265 height 26
select select "[PERSON_NAME]"
click at [490, 141] on select "-select- ADP Air Quest Air Temp Aire-Flo AirEase Airquest Airtemp Allstyle Aspe…" at bounding box center [622, 154] width 265 height 26
click at [229, 70] on select "System 1 System 2" at bounding box center [217, 70] width 61 height 19
select select "1"
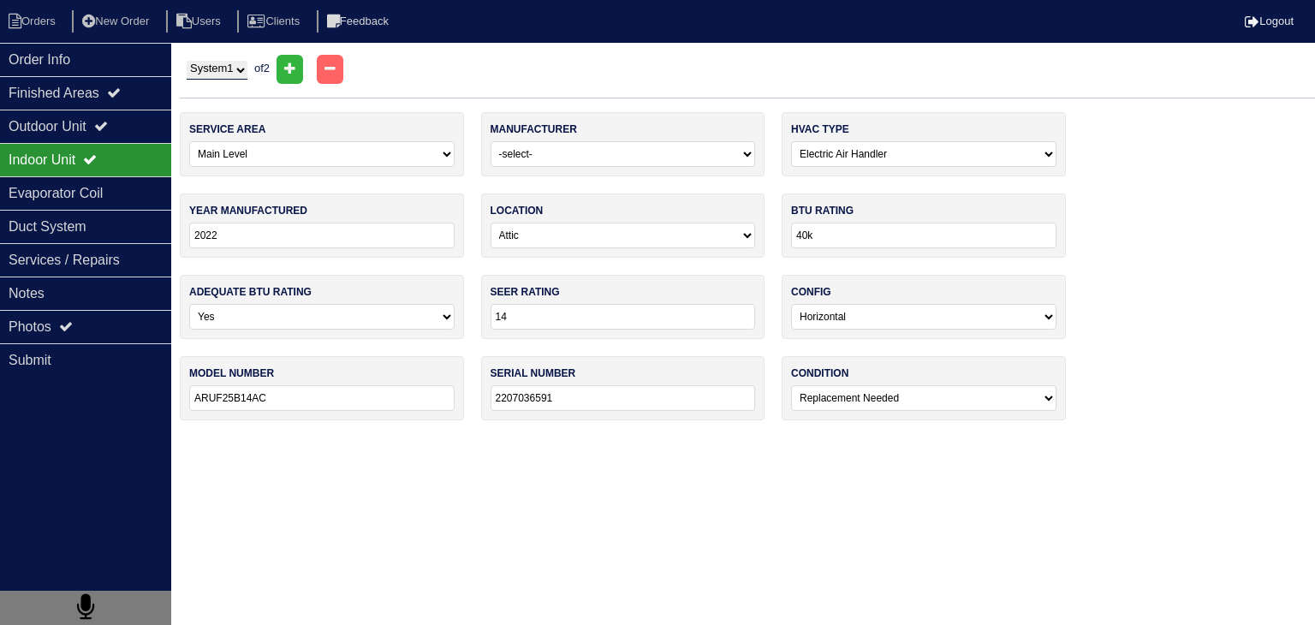
click at [187, 61] on select "System 1 System 2" at bounding box center [217, 70] width 61 height 19
select select "[GEOGRAPHIC_DATA]"
type input "2011"
type input "13"
type input "AHX24B3XH21A"
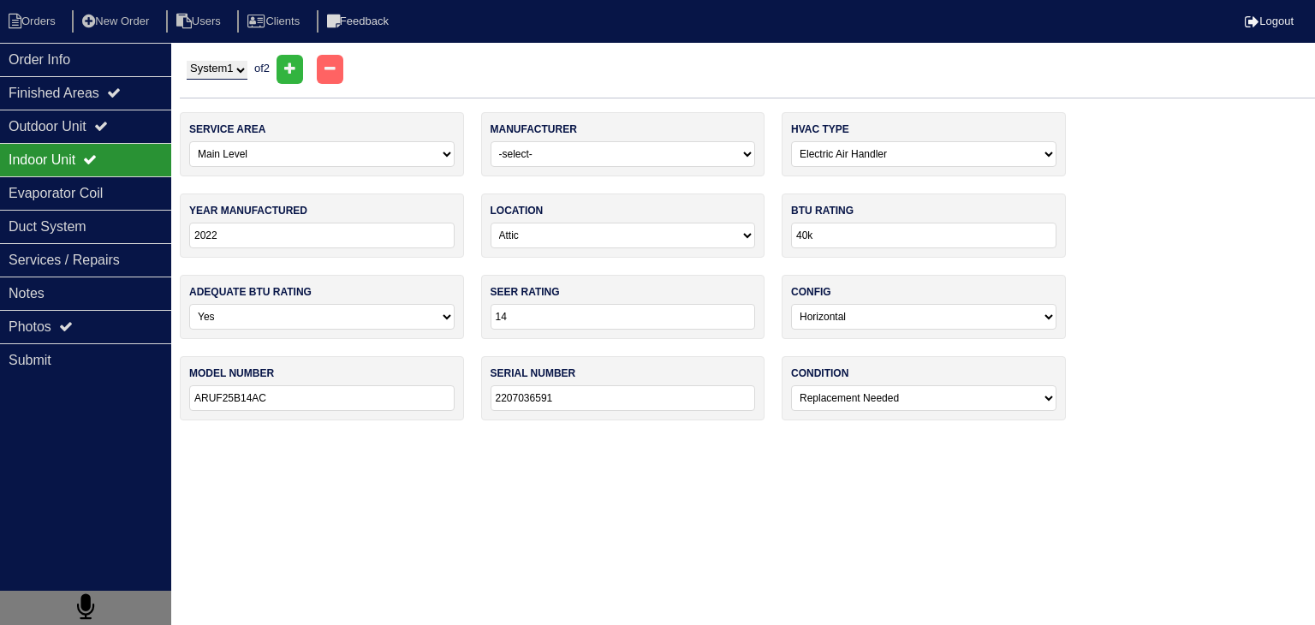
type input "W1B1699218"
click at [865, 405] on select "-select- Operating Normally Service/Repairs Needed Replacement Needed Missing" at bounding box center [923, 398] width 265 height 26
select select "2"
click at [791, 385] on select "-select- Operating Normally Service/Repairs Needed Replacement Needed Missing" at bounding box center [923, 398] width 265 height 26
drag, startPoint x: 520, startPoint y: 470, endPoint x: 508, endPoint y: 465, distance: 12.3
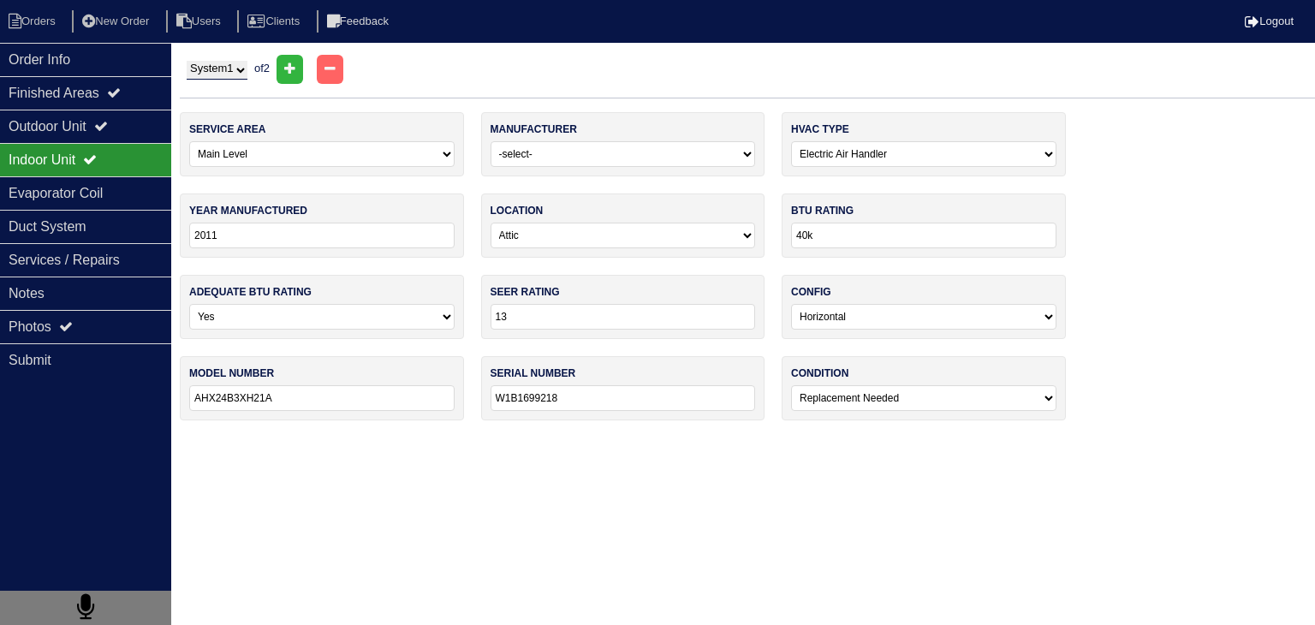
click at [519, 437] on html "Orders New Order Users Clients Feedback Logout Orders New Order Users Clients M…" at bounding box center [657, 218] width 1315 height 437
click at [74, 202] on div "Evaporator Coil" at bounding box center [85, 192] width 171 height 33
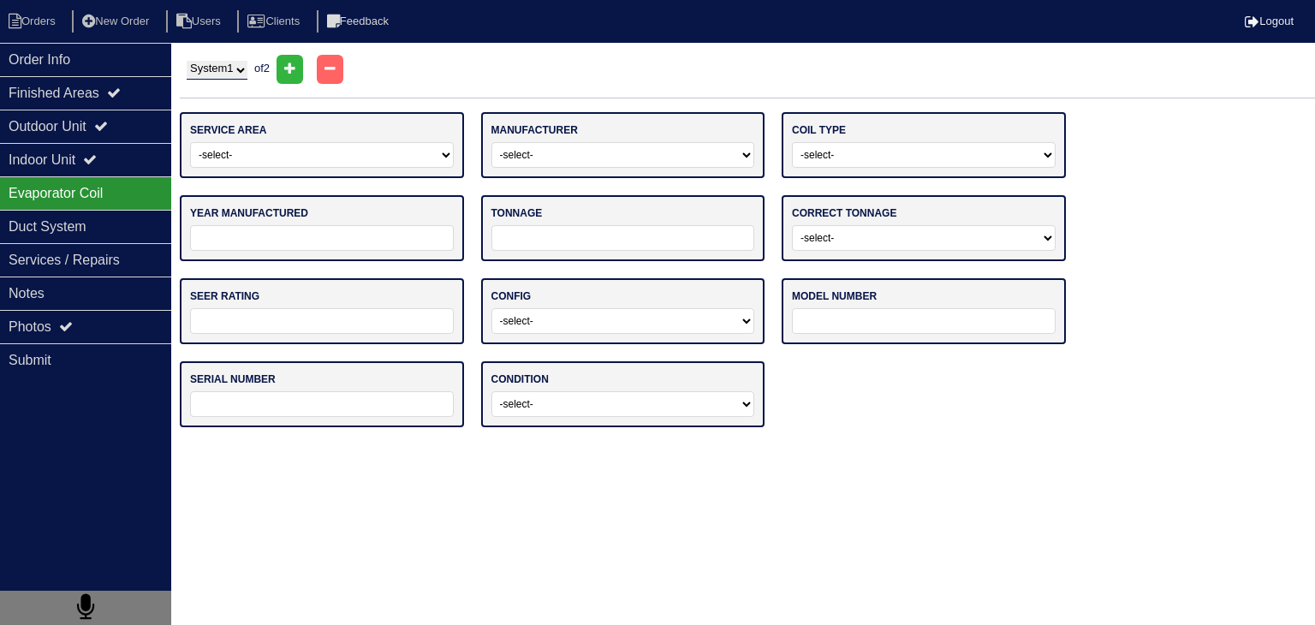
click at [236, 163] on select "-select- Main Level Upstairs Level Lower/Basement Level Other" at bounding box center [322, 155] width 264 height 26
select select "0"
click at [190, 142] on select "-select- Main Level Upstairs Level Lower/Basement Level Other" at bounding box center [322, 155] width 264 height 26
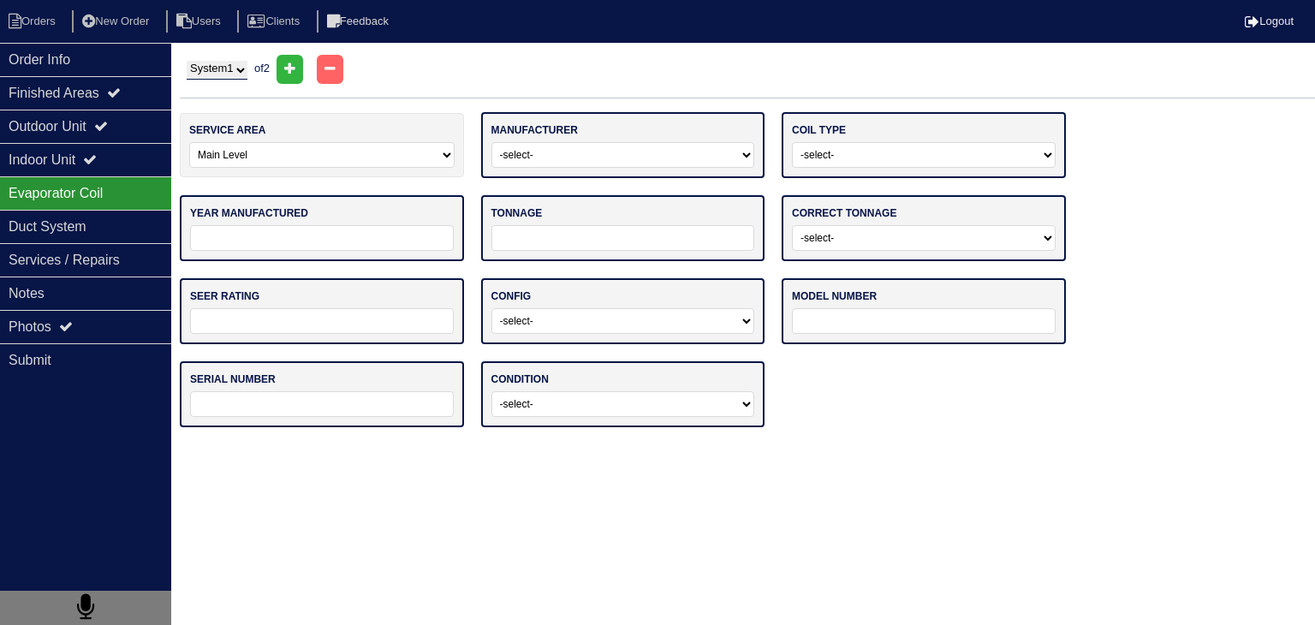
click at [682, 158] on select "-select- ADP Air Quest Air Temp Aire-Flo AirEase Airquest Airtemp Allstyle Aspe…" at bounding box center [623, 155] width 264 height 26
select select "[GEOGRAPHIC_DATA]"
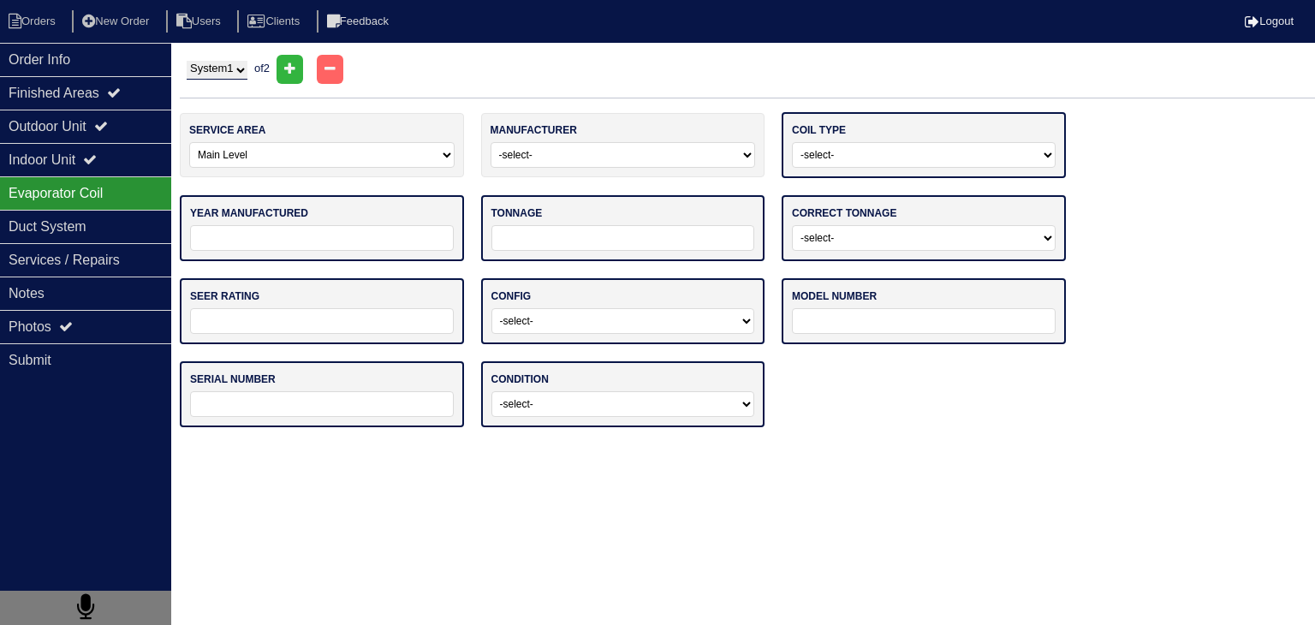
click at [845, 153] on select "-select- Straight Cool Air Handler Other" at bounding box center [924, 155] width 264 height 26
select select "1"
click at [792, 142] on select "-select- Straight Cool Air Handler Other" at bounding box center [924, 155] width 264 height 26
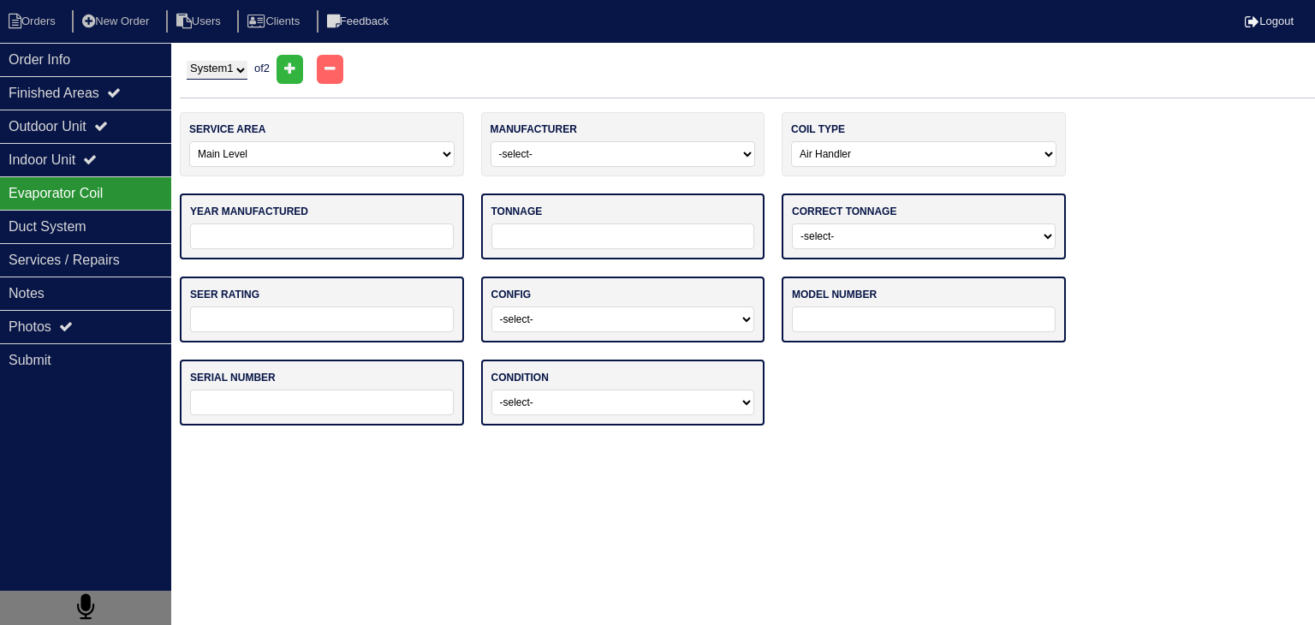
click at [385, 240] on input "tel" at bounding box center [322, 236] width 264 height 26
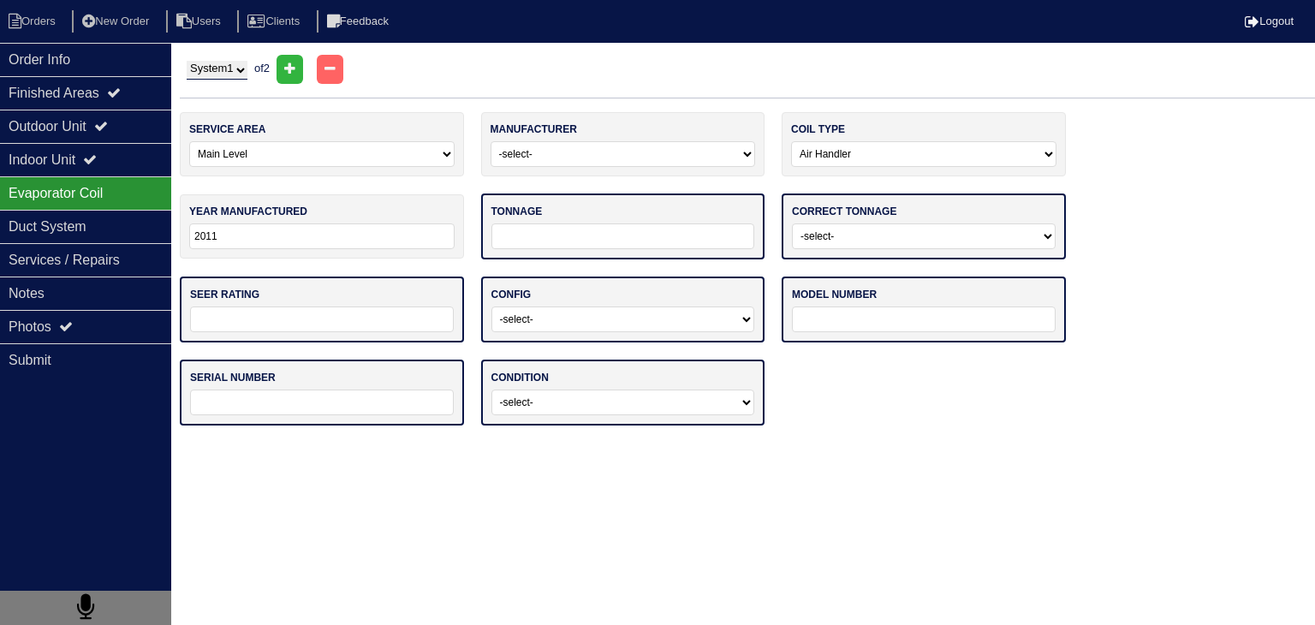
type input "2011"
click at [585, 233] on input "tel" at bounding box center [623, 236] width 264 height 26
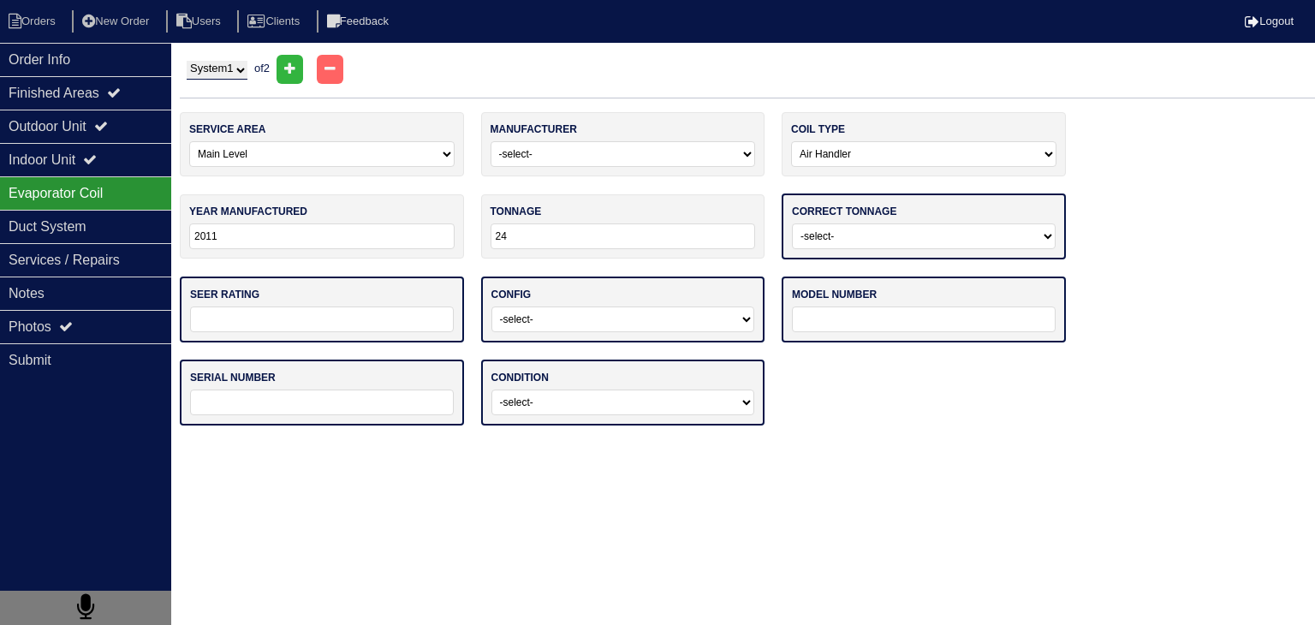
type input "24"
click at [960, 243] on select "-select- Yes No - Unit Undersized No - Unit Oversized" at bounding box center [924, 236] width 264 height 26
select select "0"
click at [792, 223] on select "-select- Yes No - Unit Undersized No - Unit Oversized" at bounding box center [924, 236] width 264 height 26
click at [344, 315] on input "text" at bounding box center [322, 318] width 264 height 26
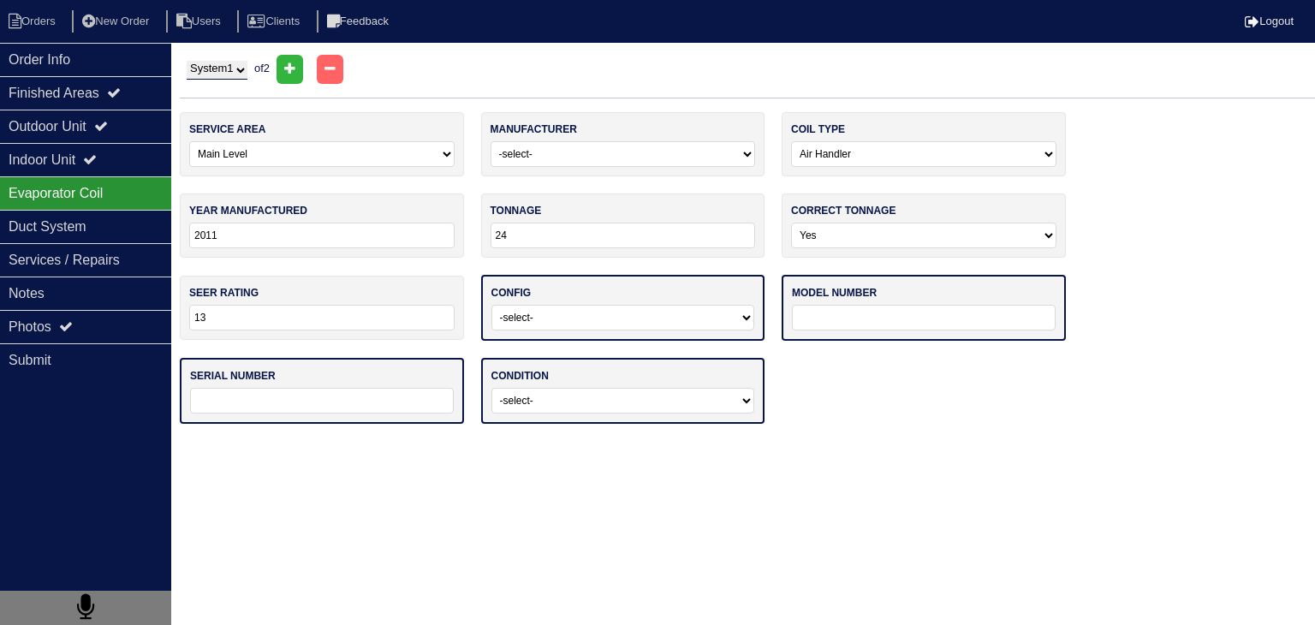
type input "13"
click at [585, 318] on select "-select- Vertical Horizontal" at bounding box center [623, 318] width 264 height 26
select select "1"
click at [491, 305] on select "-select- Vertical Horizontal" at bounding box center [623, 318] width 264 height 26
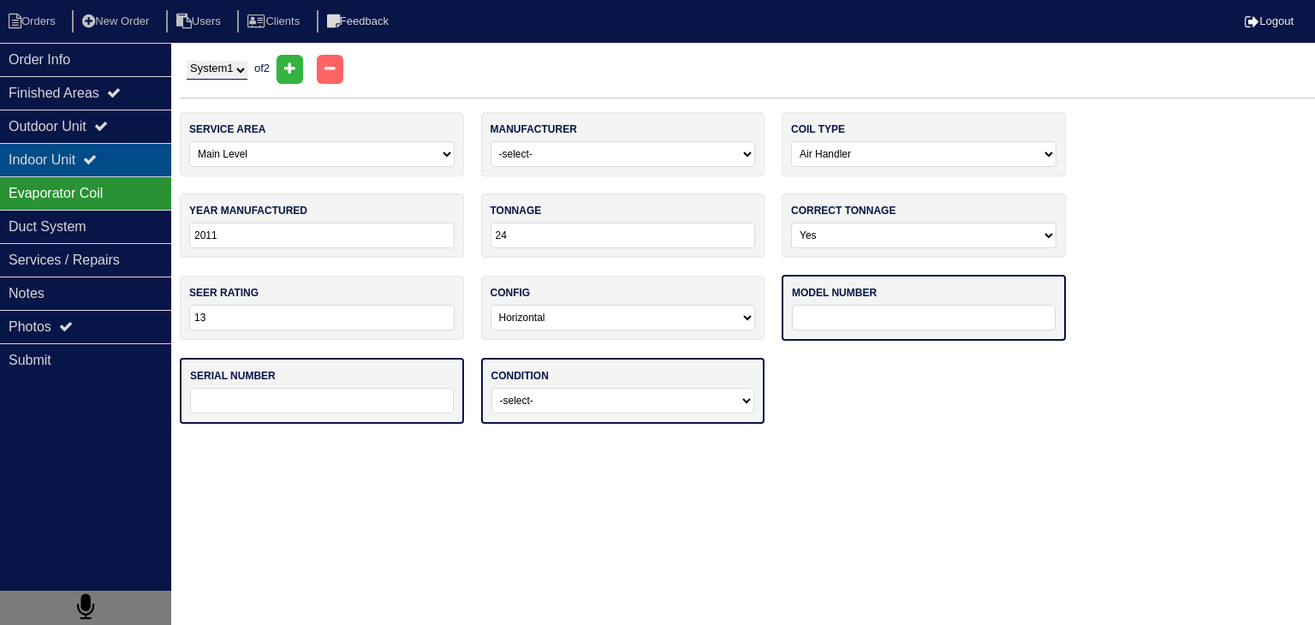
click at [59, 166] on div "Indoor Unit" at bounding box center [85, 159] width 171 height 33
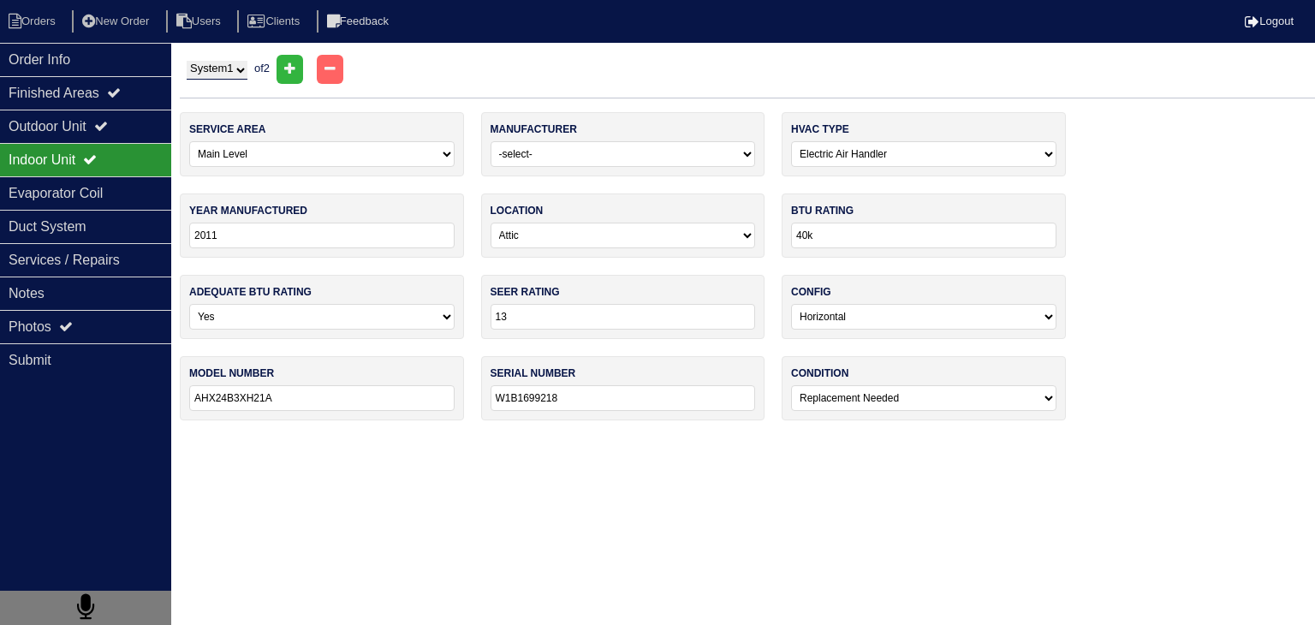
click at [370, 405] on input "AHX24B3XH21A" at bounding box center [321, 398] width 265 height 26
drag, startPoint x: 370, startPoint y: 405, endPoint x: 370, endPoint y: 395, distance: 9.4
click at [370, 395] on input "AHX24B3XH21A" at bounding box center [321, 398] width 265 height 26
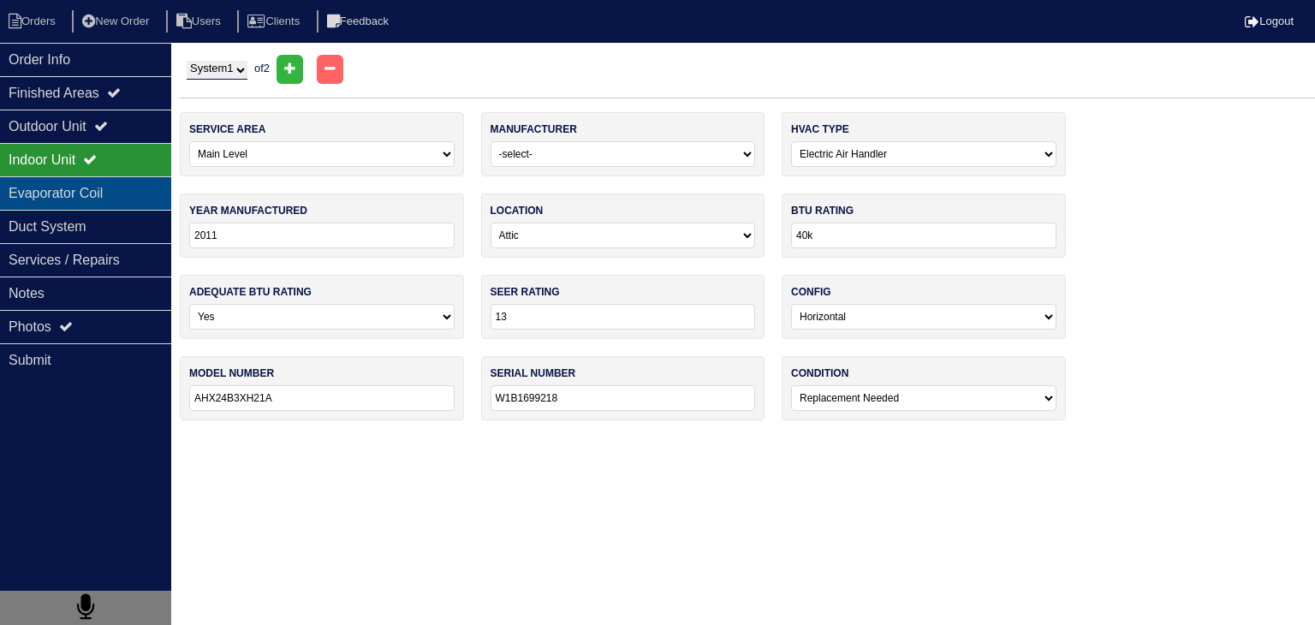
click at [120, 184] on div "Evaporator Coil" at bounding box center [85, 192] width 171 height 33
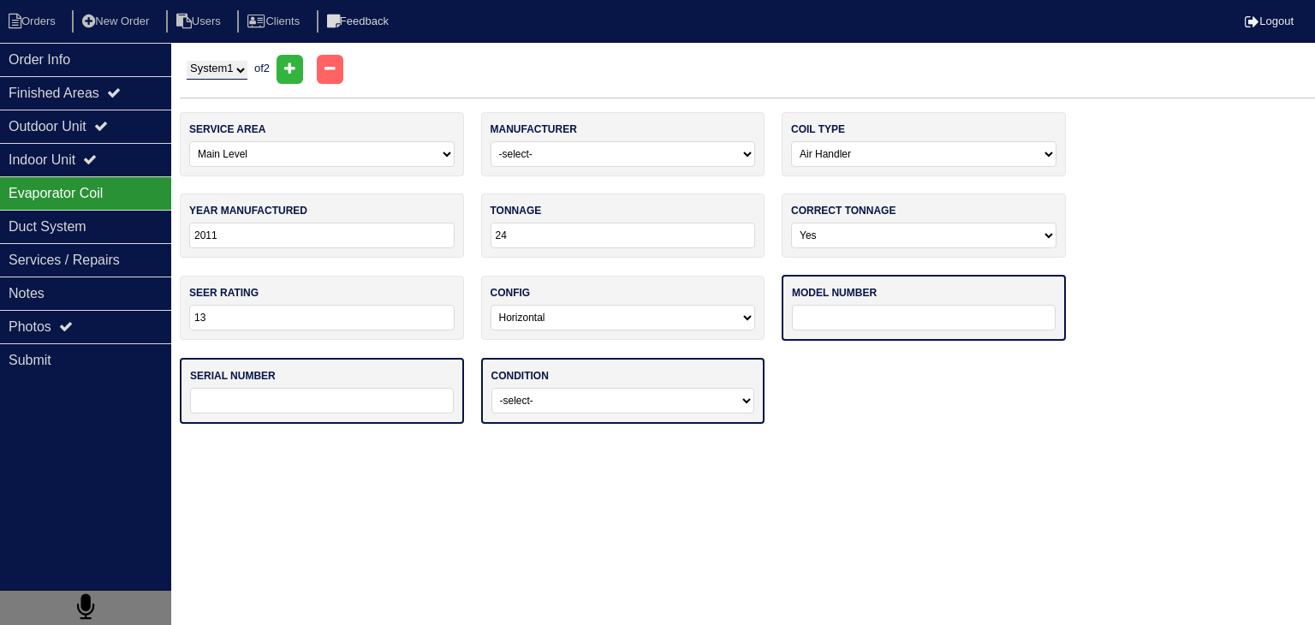
click at [900, 316] on input "text" at bounding box center [924, 318] width 264 height 26
paste input "AHX24B3XH21A"
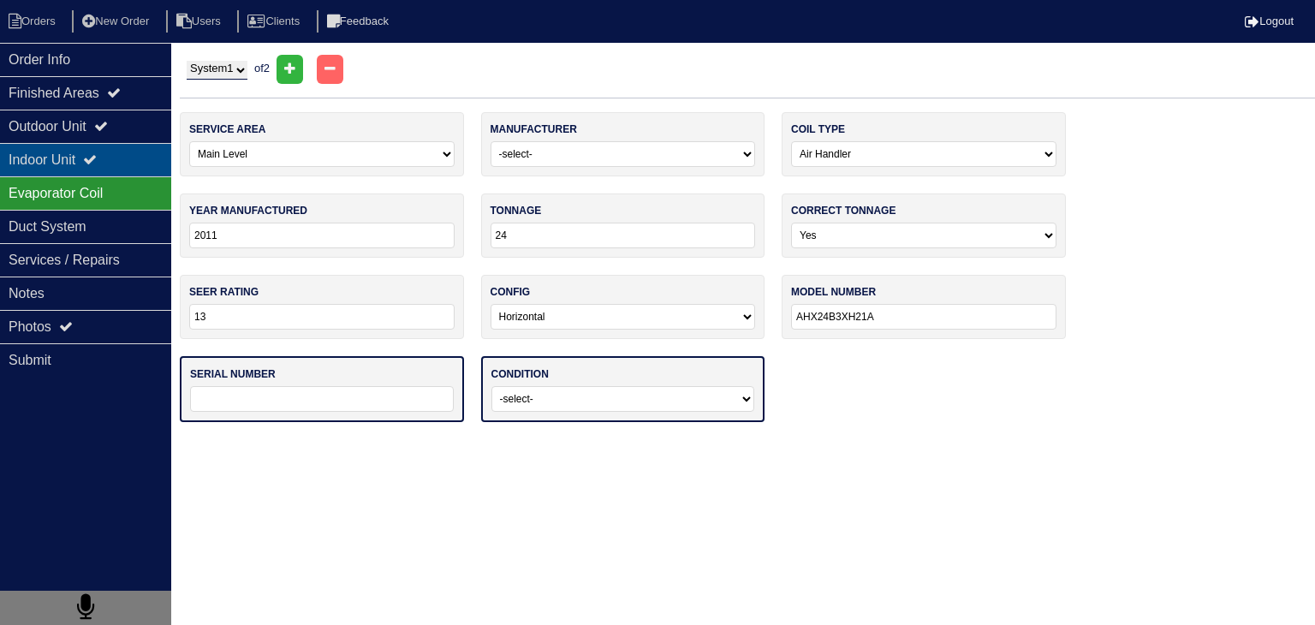
type input "AHX24B3XH21A"
click at [53, 169] on div "Indoor Unit" at bounding box center [85, 159] width 171 height 33
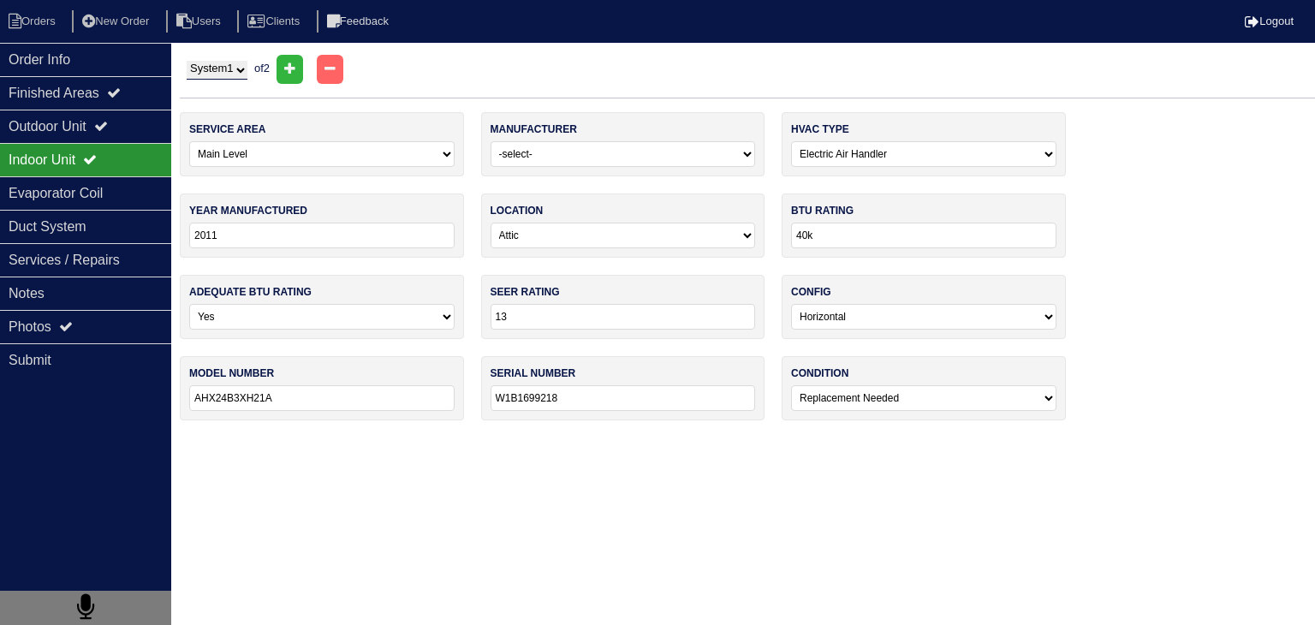
click at [598, 395] on input "W1B1699218" at bounding box center [622, 398] width 265 height 26
click at [87, 193] on div "Evaporator Coil" at bounding box center [85, 192] width 171 height 33
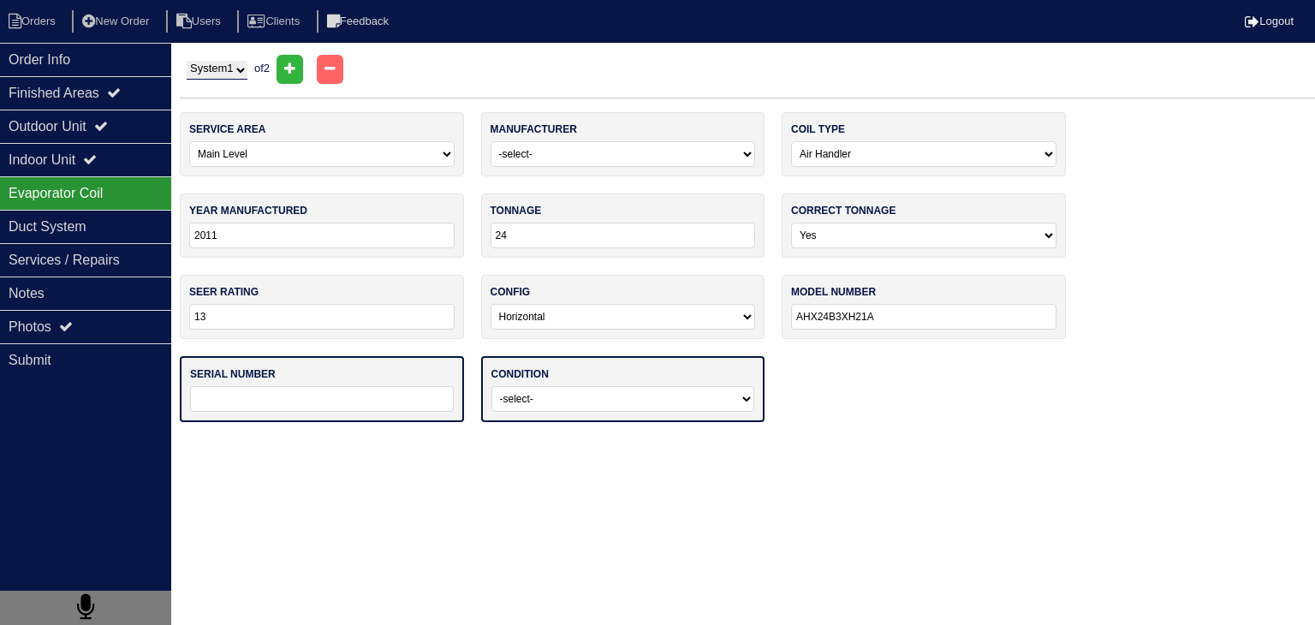
click at [321, 398] on input "text" at bounding box center [322, 399] width 264 height 26
paste input "W1B1699218"
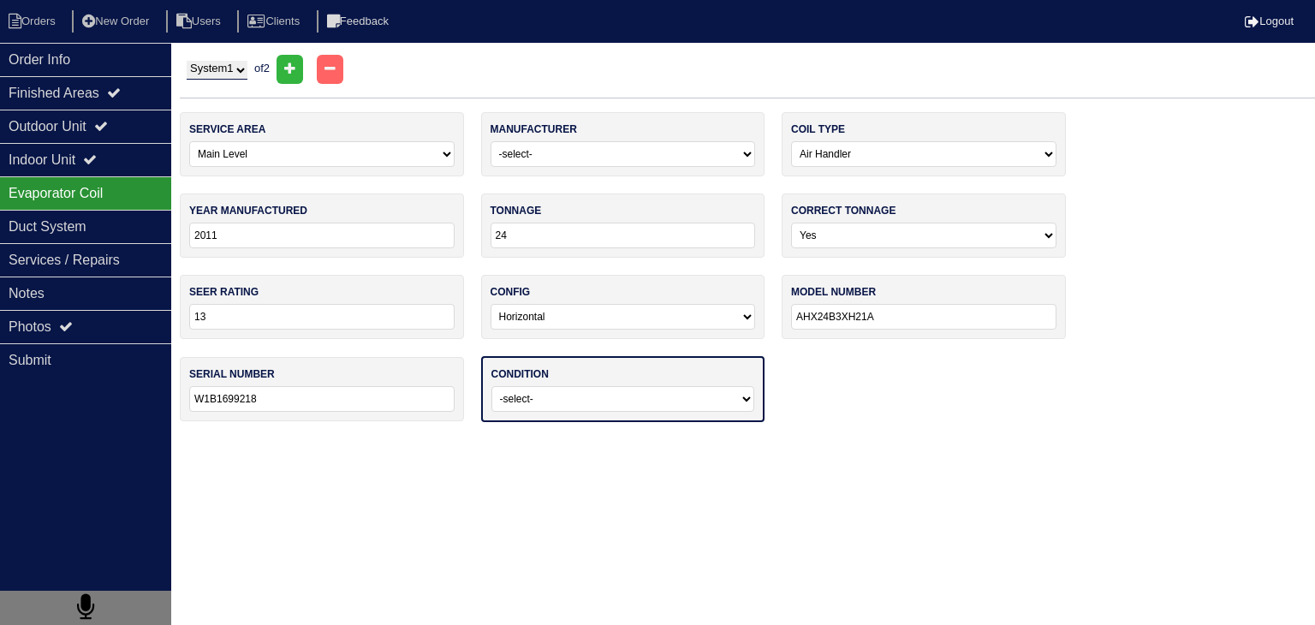
type input "W1B1699218"
click at [635, 405] on select "-select- Operating Normally Service/Repairs Needed Replacement Needed Missing" at bounding box center [623, 399] width 264 height 26
select select "2"
click at [491, 386] on select "-select- Operating Normally Service/Repairs Needed Replacement Needed Missing" at bounding box center [623, 399] width 264 height 26
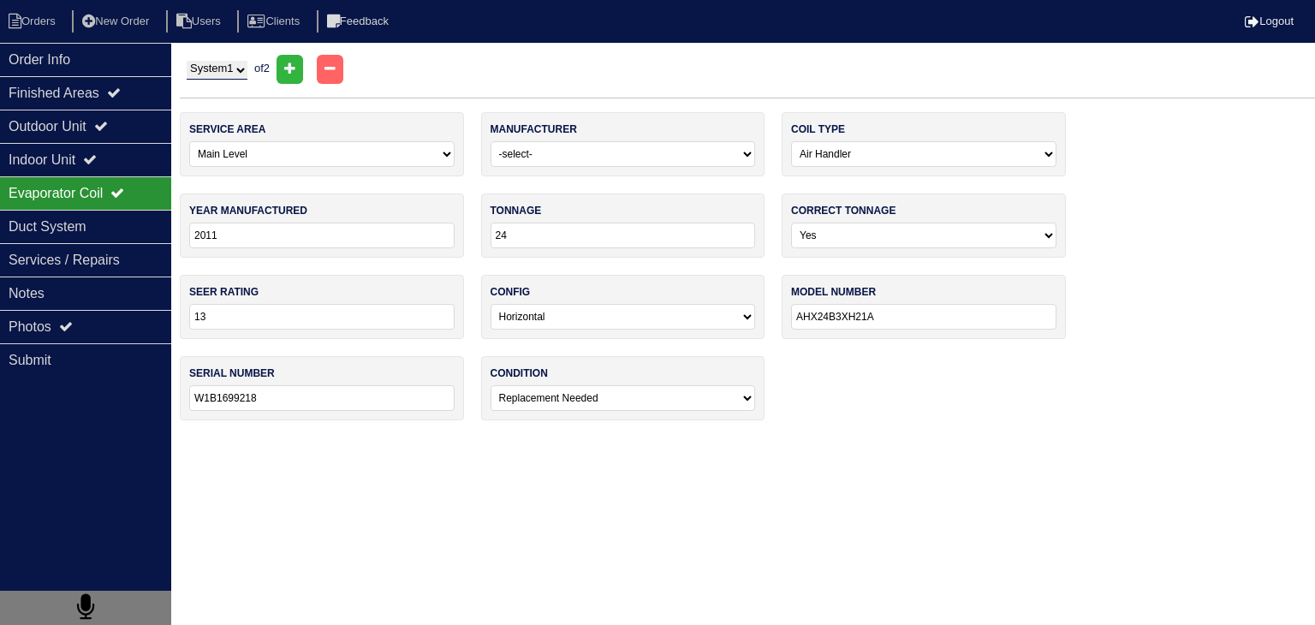
click at [406, 436] on html "Orders New Order Users Clients Feedback Logout Orders New Order Users Clients M…" at bounding box center [657, 218] width 1315 height 437
click at [112, 229] on div "Duct System" at bounding box center [85, 226] width 171 height 33
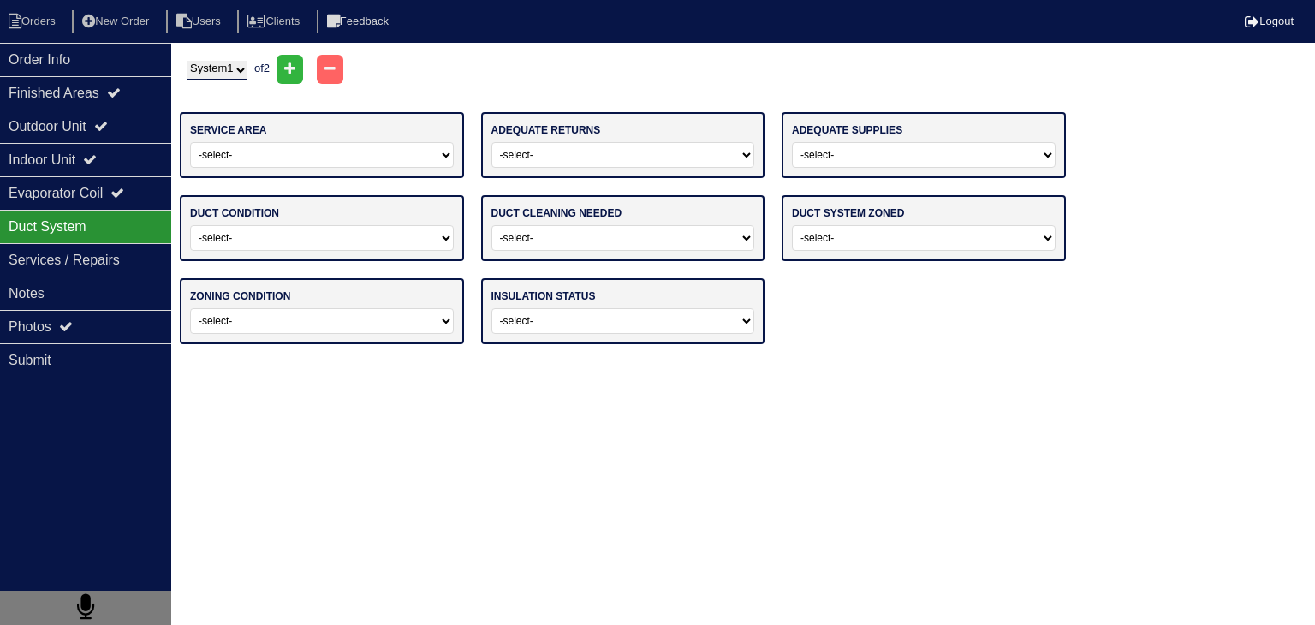
click at [257, 153] on select "-select- Main Level Upstairs Level Lower/Basement Level Main Level + Upstairs L…" at bounding box center [322, 155] width 264 height 26
select select "0"
click at [190, 142] on select "-select- Main Level Upstairs Level Lower/Basement Level Main Level + Upstairs L…" at bounding box center [322, 155] width 264 height 26
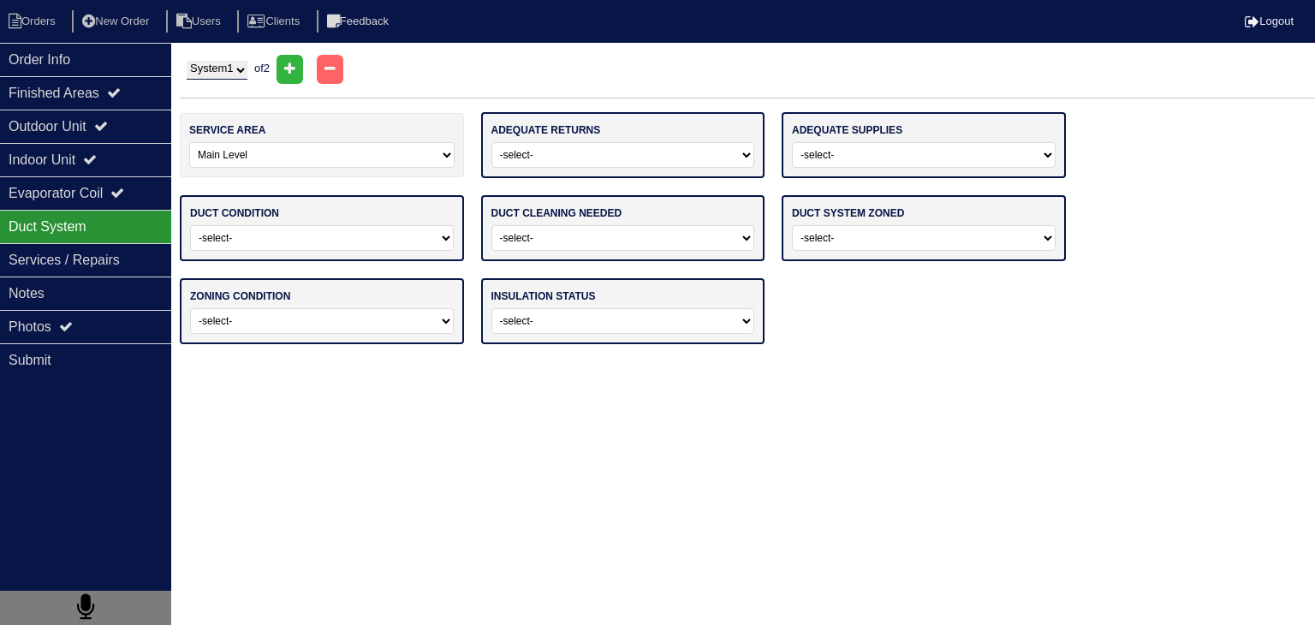
click at [610, 158] on select "-select- Yes No" at bounding box center [623, 155] width 264 height 26
select select "0"
click at [491, 142] on select "-select- Yes No" at bounding box center [623, 155] width 264 height 26
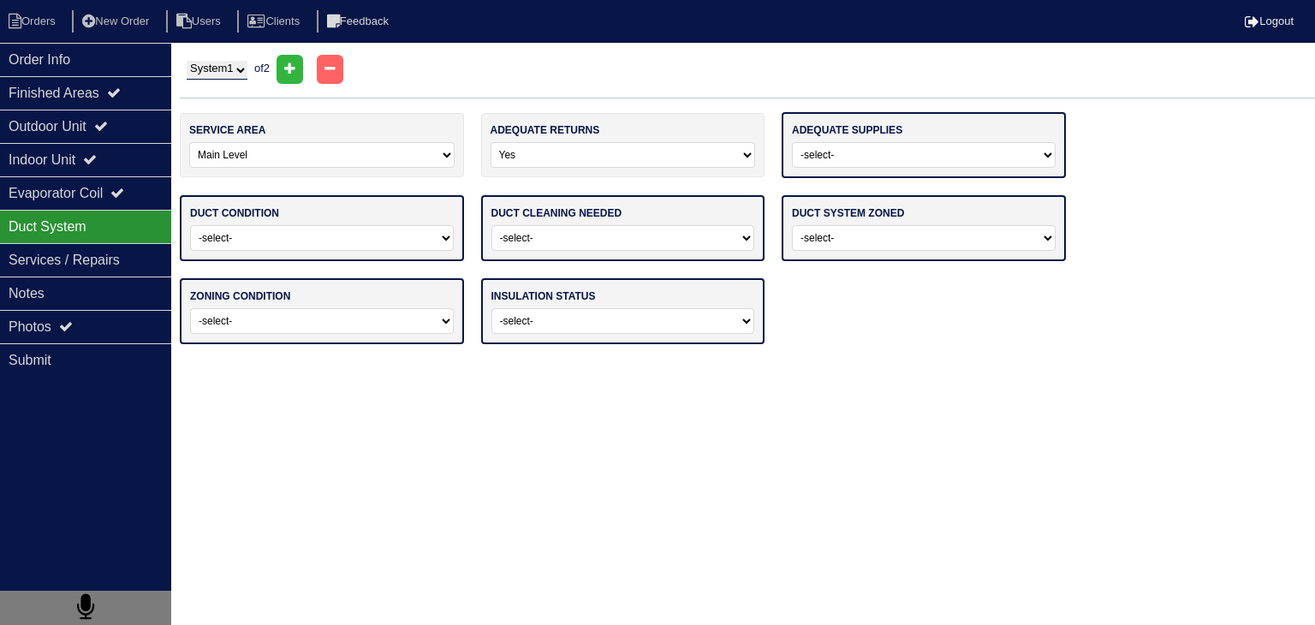
click at [838, 155] on select "-select- Yes No" at bounding box center [924, 155] width 264 height 26
select select "0"
click at [792, 142] on select "-select- Yes No" at bounding box center [924, 155] width 264 height 26
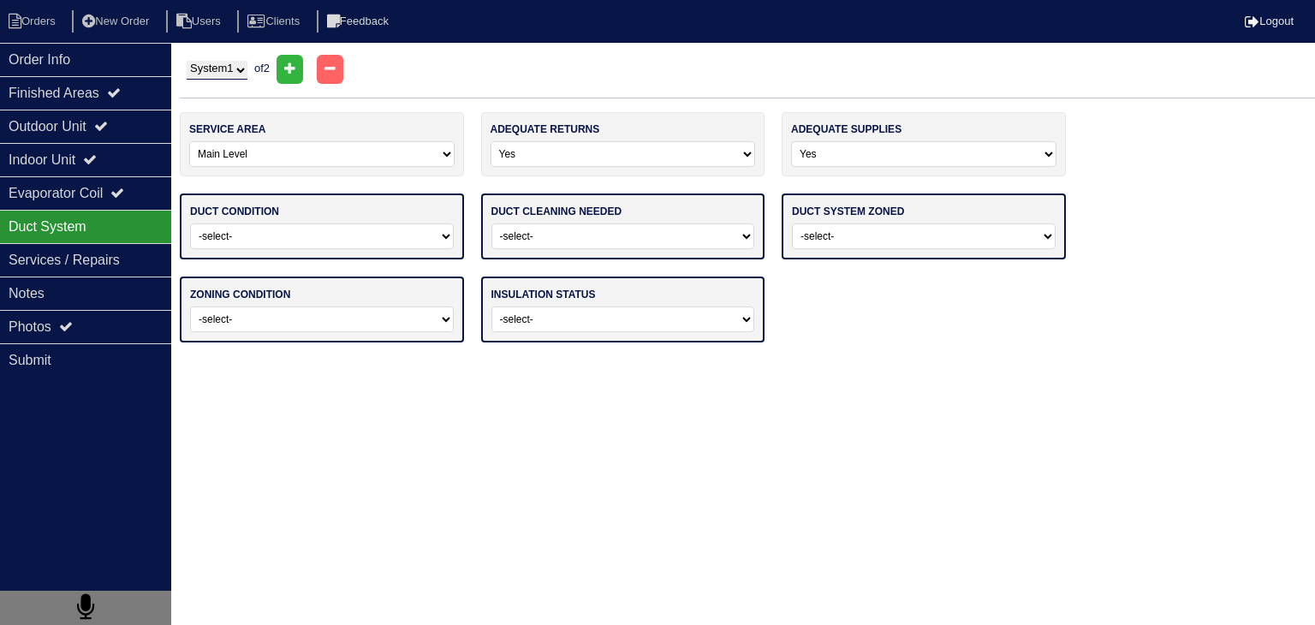
click at [372, 227] on select "-select- Adequate For System Tonnage Not Adequate - Modifications Needed Repair…" at bounding box center [322, 236] width 264 height 26
select select "0"
click at [190, 223] on select "-select- Adequate For System Tonnage Not Adequate - Modifications Needed Repair…" at bounding box center [322, 236] width 264 height 26
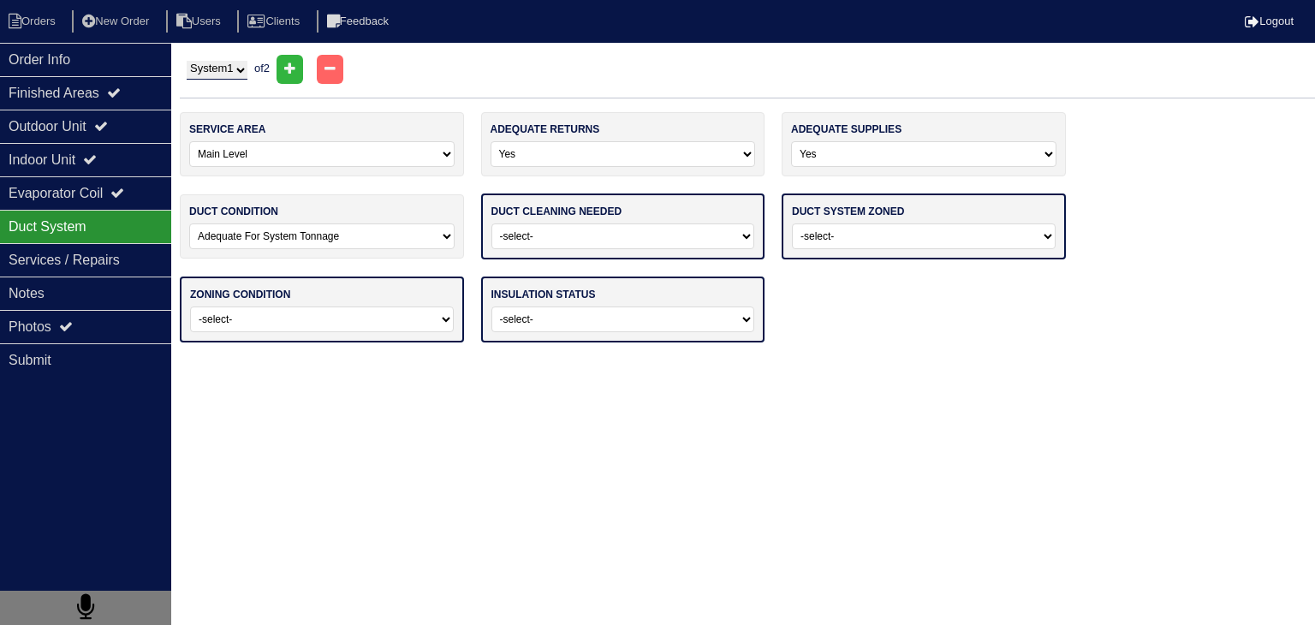
click at [623, 241] on select "-select- No Yes - Recommended But Not Required Yes - Highly Recommended" at bounding box center [623, 236] width 264 height 26
select select "0"
click at [491, 223] on select "-select- No Yes - Recommended But Not Required Yes - Highly Recommended" at bounding box center [623, 236] width 264 height 26
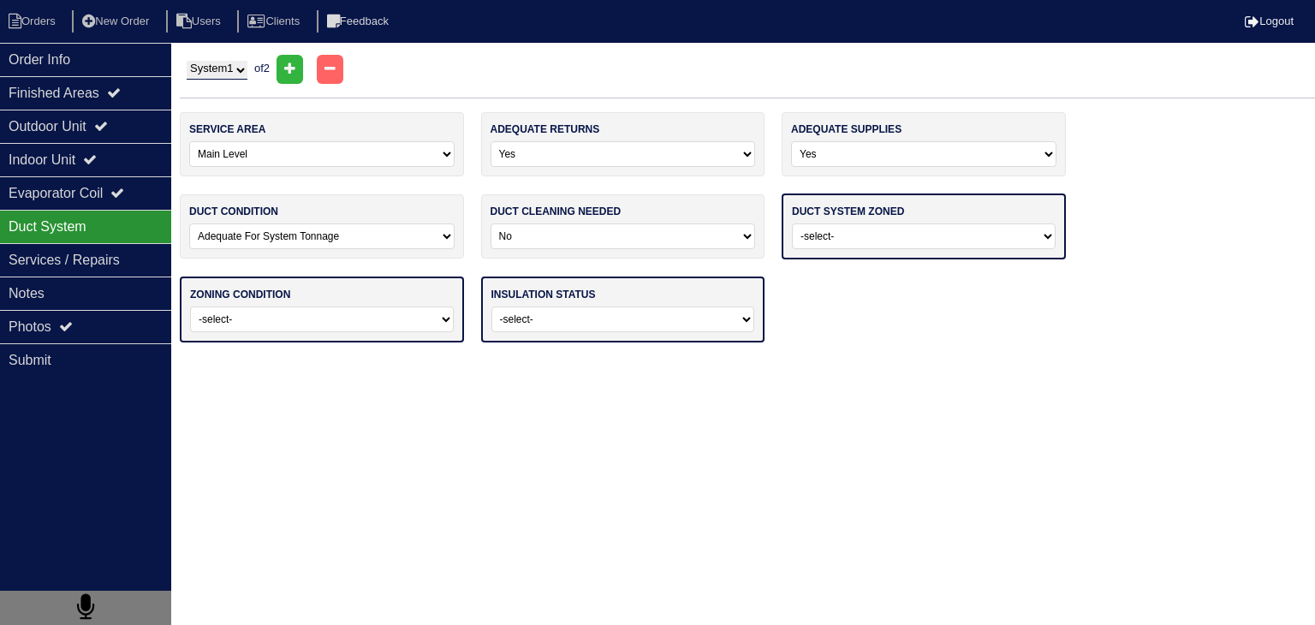
click at [839, 244] on select "-select- Yes No - Not Needed No - Zoning Needed No - Zoning Needed (ducts Not C…" at bounding box center [924, 236] width 264 height 26
select select "1"
click at [792, 223] on select "-select- Yes No - Not Needed No - Zoning Needed No - Zoning Needed (ducts Not C…" at bounding box center [924, 236] width 264 height 26
click at [294, 320] on select "-select- Operating Normally Repairs Needed Full Zoning Needed" at bounding box center [322, 318] width 264 height 26
select select "0"
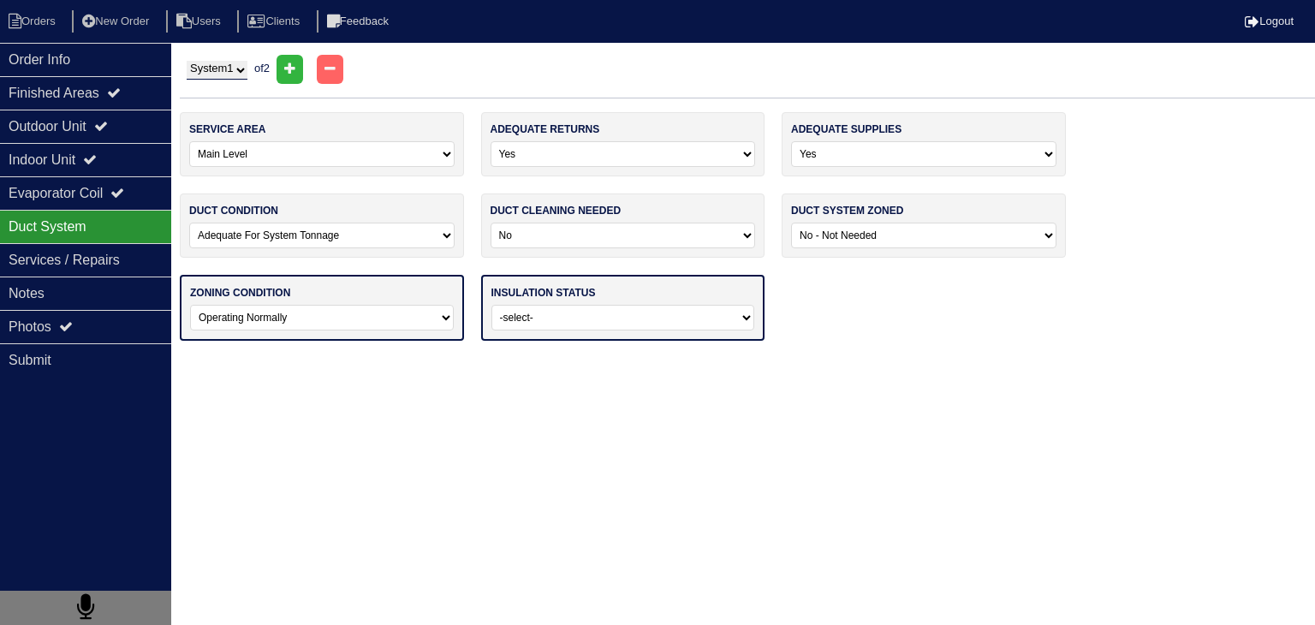
click at [190, 305] on select "-select- Operating Normally Repairs Needed Full Zoning Needed" at bounding box center [322, 318] width 264 height 26
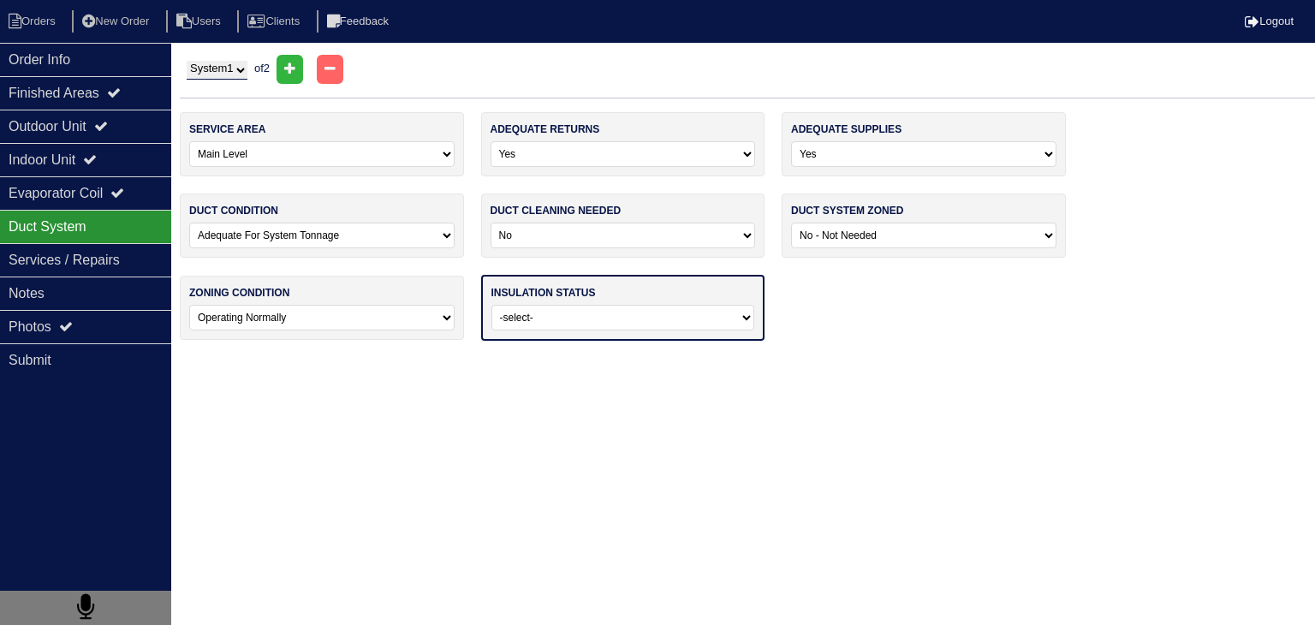
click at [644, 316] on select "-select- Adequate For Property Additional Insualtion Needed Insulation Missing …" at bounding box center [623, 318] width 264 height 26
select select "0"
click at [491, 305] on select "-select- Adequate For Property Additional Insualtion Needed Insulation Missing …" at bounding box center [623, 318] width 264 height 26
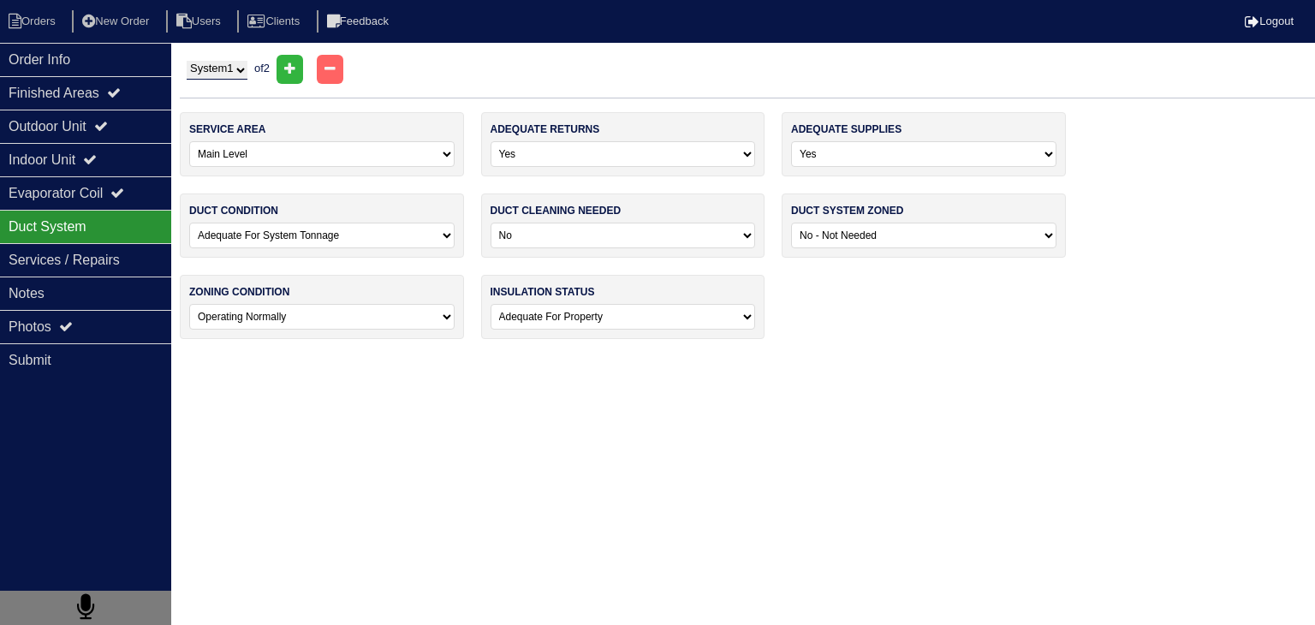
click at [245, 73] on select "System 1 System 2" at bounding box center [217, 70] width 61 height 19
select select "2"
click at [187, 61] on select "System 1 System 2" at bounding box center [217, 70] width 61 height 19
select select
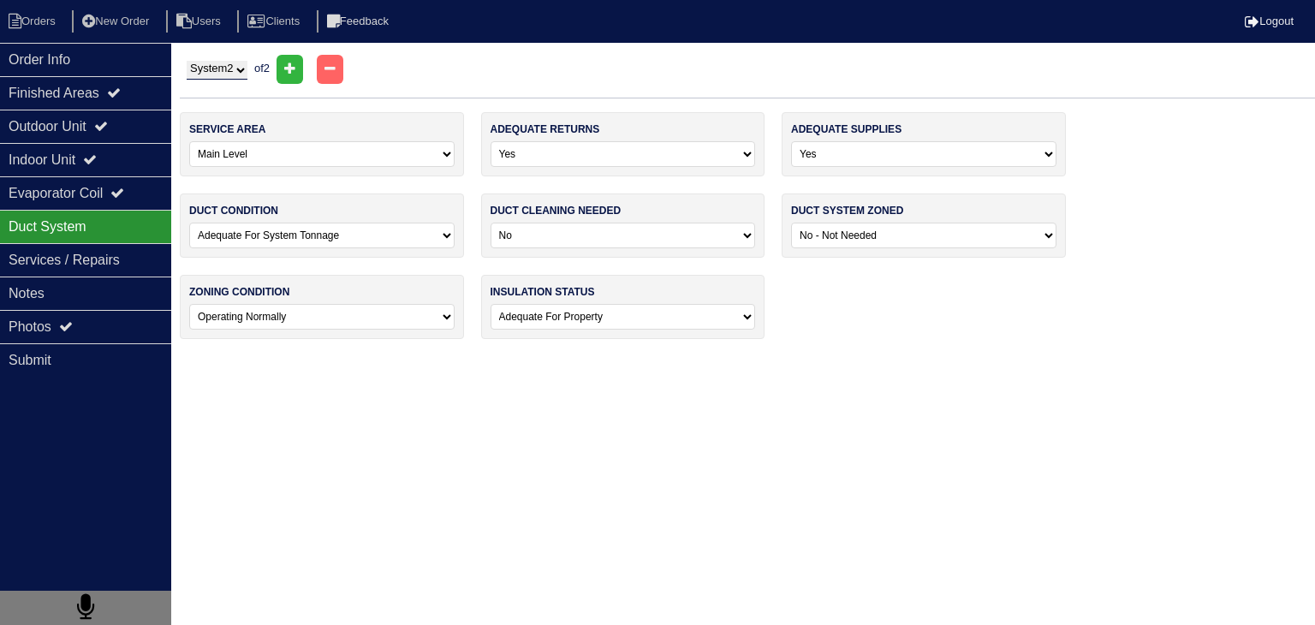
select select
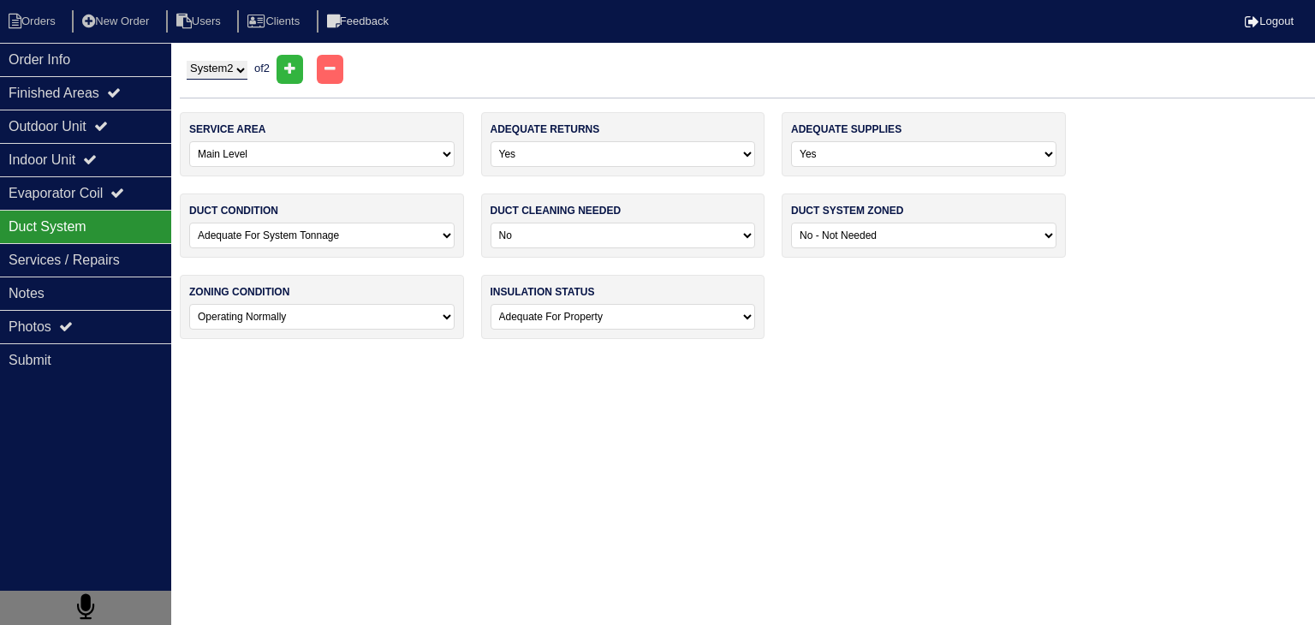
select select
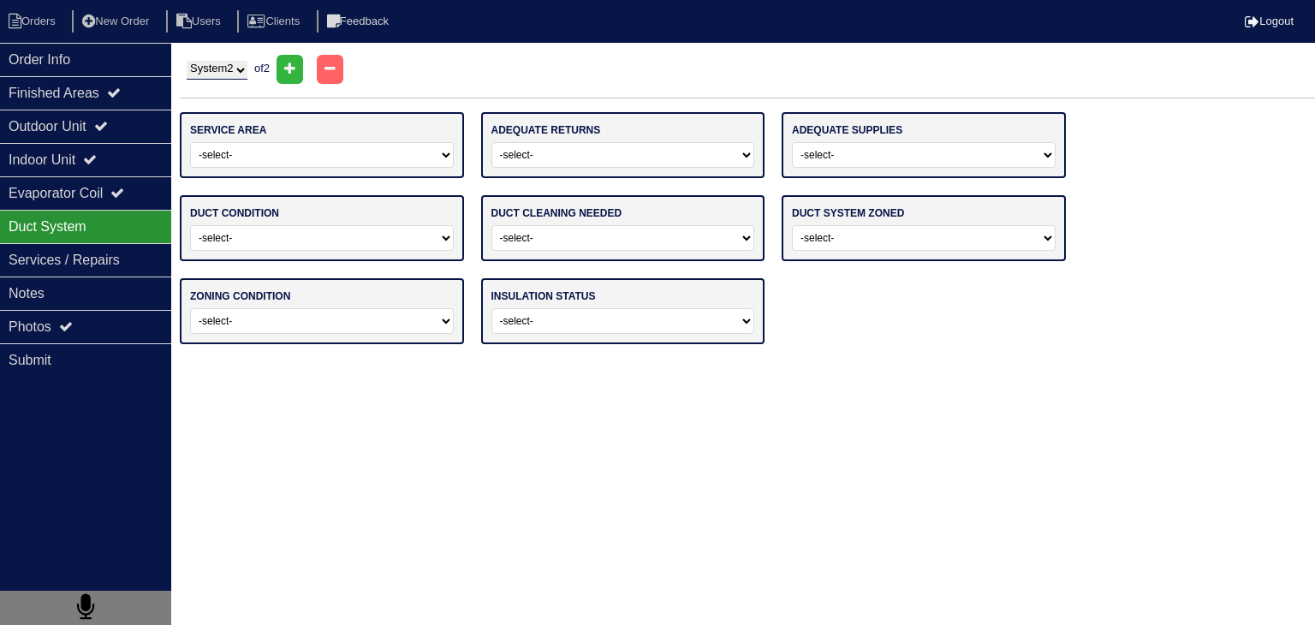
click at [270, 152] on select "-select- Main Level Upstairs Level Lower/Basement Level Main Level + Upstairs L…" at bounding box center [322, 155] width 264 height 26
select select "1"
click at [190, 142] on select "-select- Main Level Upstairs Level Lower/Basement Level Main Level + Upstairs L…" at bounding box center [322, 155] width 264 height 26
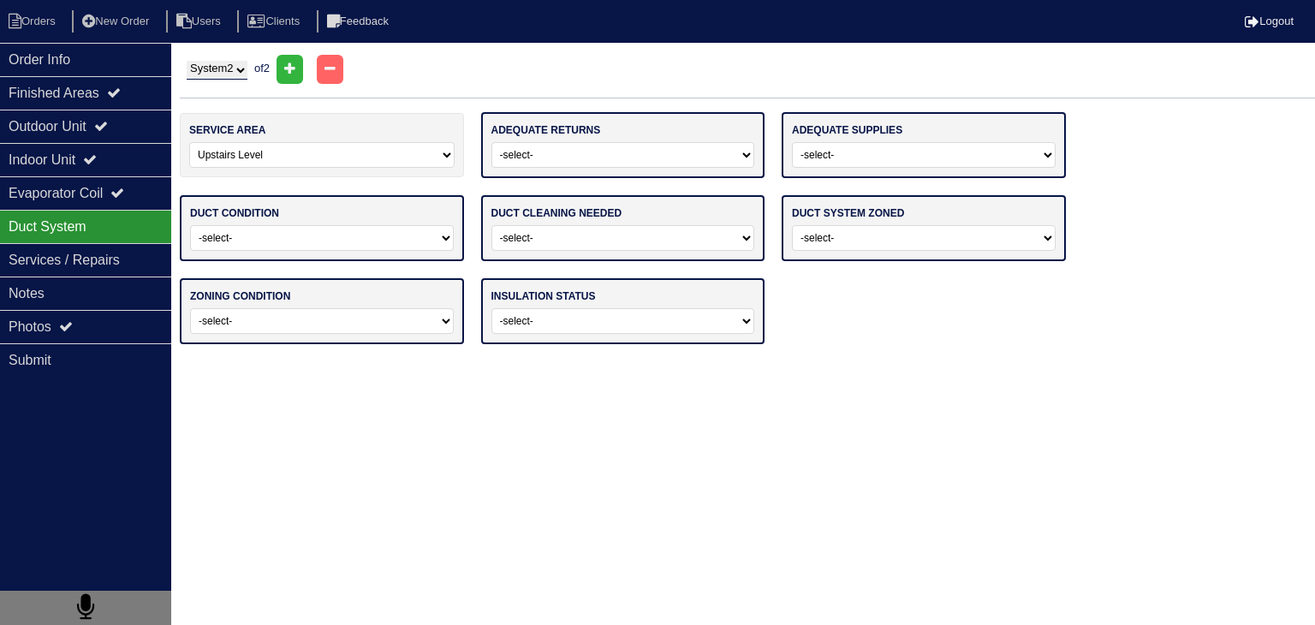
click at [590, 162] on select "-select- Yes No" at bounding box center [623, 155] width 264 height 26
select select "0"
click at [491, 142] on select "-select- Yes No" at bounding box center [623, 155] width 264 height 26
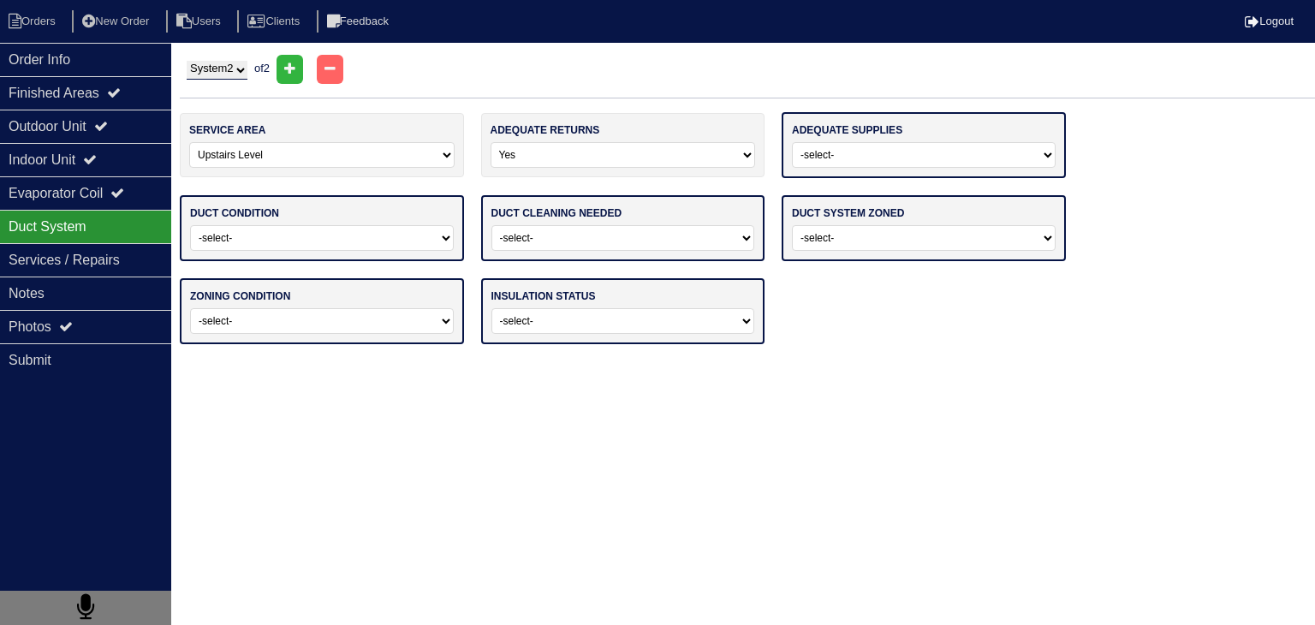
click at [902, 151] on select "-select- Yes No" at bounding box center [924, 155] width 264 height 26
select select "0"
click at [792, 142] on select "-select- Yes No" at bounding box center [924, 155] width 264 height 26
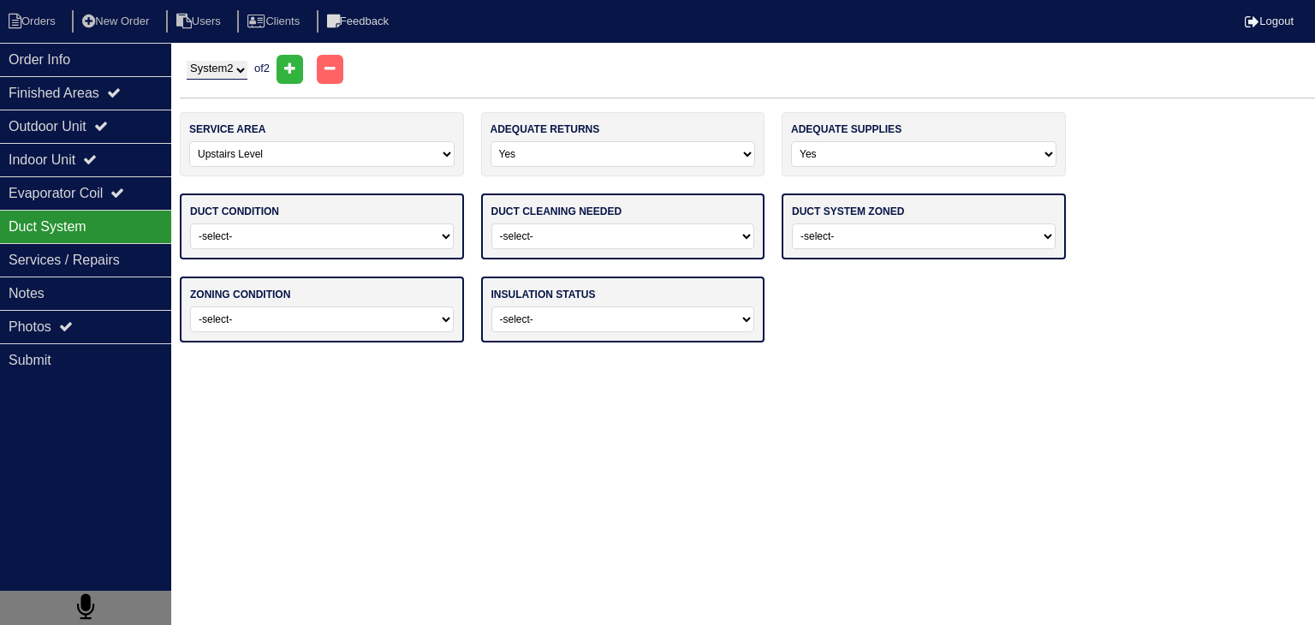
click at [404, 233] on select "-select- Adequate For System Tonnage Not Adequate - Modifications Needed Repair…" at bounding box center [322, 236] width 264 height 26
select select "0"
click at [190, 223] on select "-select- Adequate For System Tonnage Not Adequate - Modifications Needed Repair…" at bounding box center [322, 236] width 264 height 26
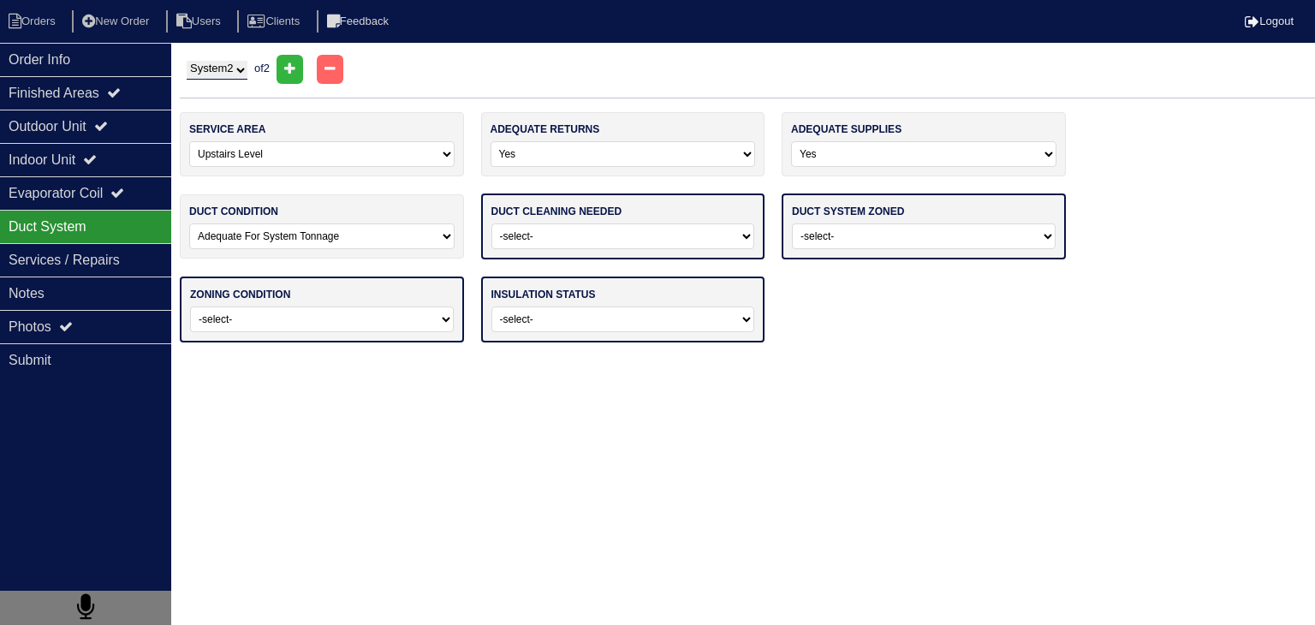
click at [594, 244] on select "-select- No Yes - Recommended But Not Required Yes - Highly Recommended" at bounding box center [623, 236] width 264 height 26
select select "0"
click at [491, 223] on select "-select- No Yes - Recommended But Not Required Yes - Highly Recommended" at bounding box center [623, 236] width 264 height 26
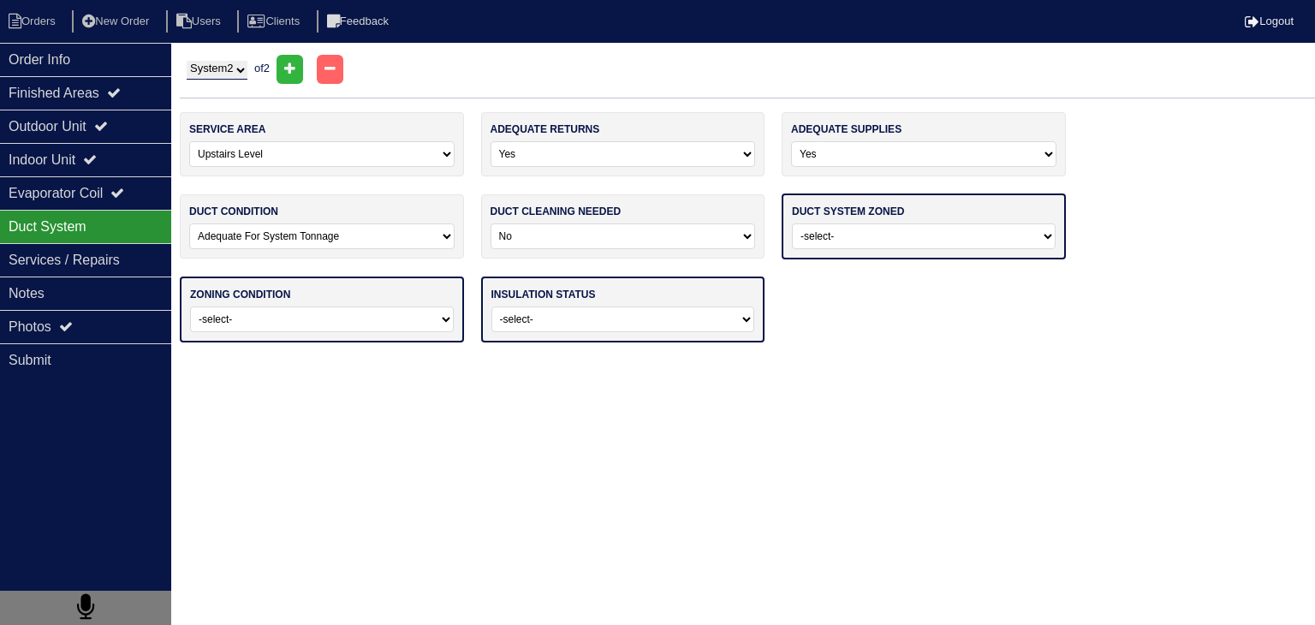
click at [886, 241] on select "-select- Yes No - Not Needed No - Zoning Needed No - Zoning Needed (ducts Not C…" at bounding box center [924, 236] width 264 height 26
select select "1"
click at [792, 223] on select "-select- Yes No - Not Needed No - Zoning Needed No - Zoning Needed (ducts Not C…" at bounding box center [924, 236] width 264 height 26
click at [433, 319] on select "-select- Operating Normally Repairs Needed Full Zoning Needed" at bounding box center [322, 318] width 264 height 26
select select "0"
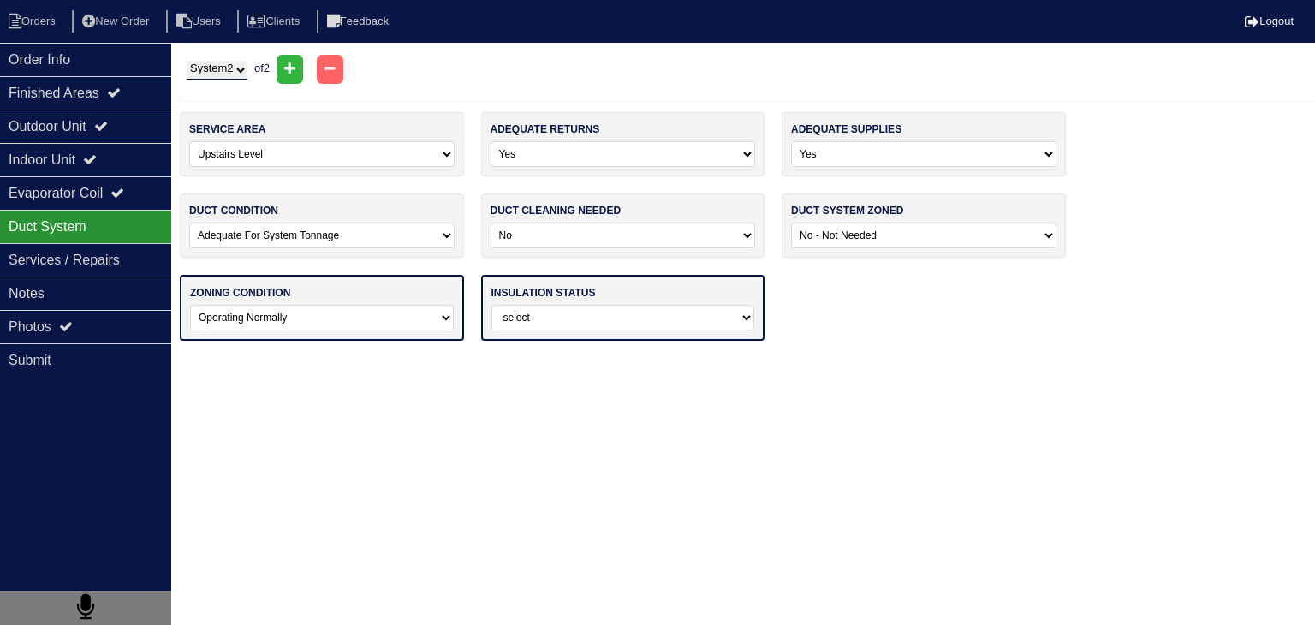
click at [190, 305] on select "-select- Operating Normally Repairs Needed Full Zoning Needed" at bounding box center [322, 318] width 264 height 26
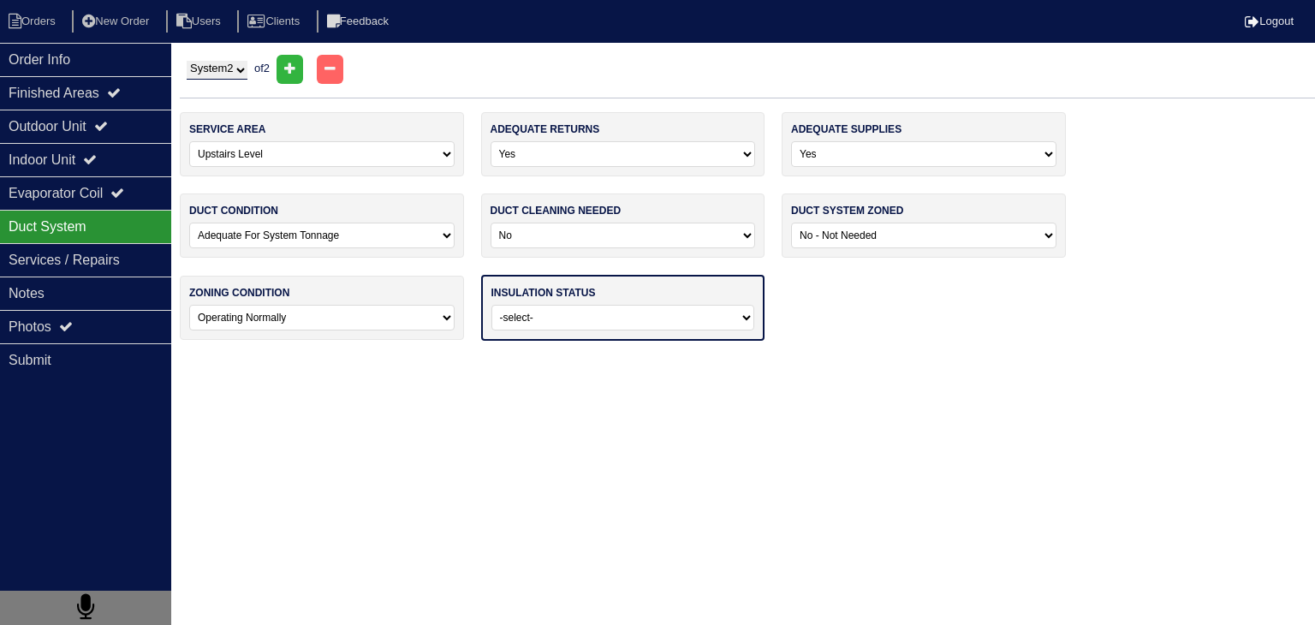
click at [603, 321] on select "-select- Adequate For Property Additional Insualtion Needed Insulation Missing …" at bounding box center [623, 318] width 264 height 26
select select "0"
click at [491, 305] on select "-select- Adequate For Property Additional Insualtion Needed Insulation Missing …" at bounding box center [623, 318] width 264 height 26
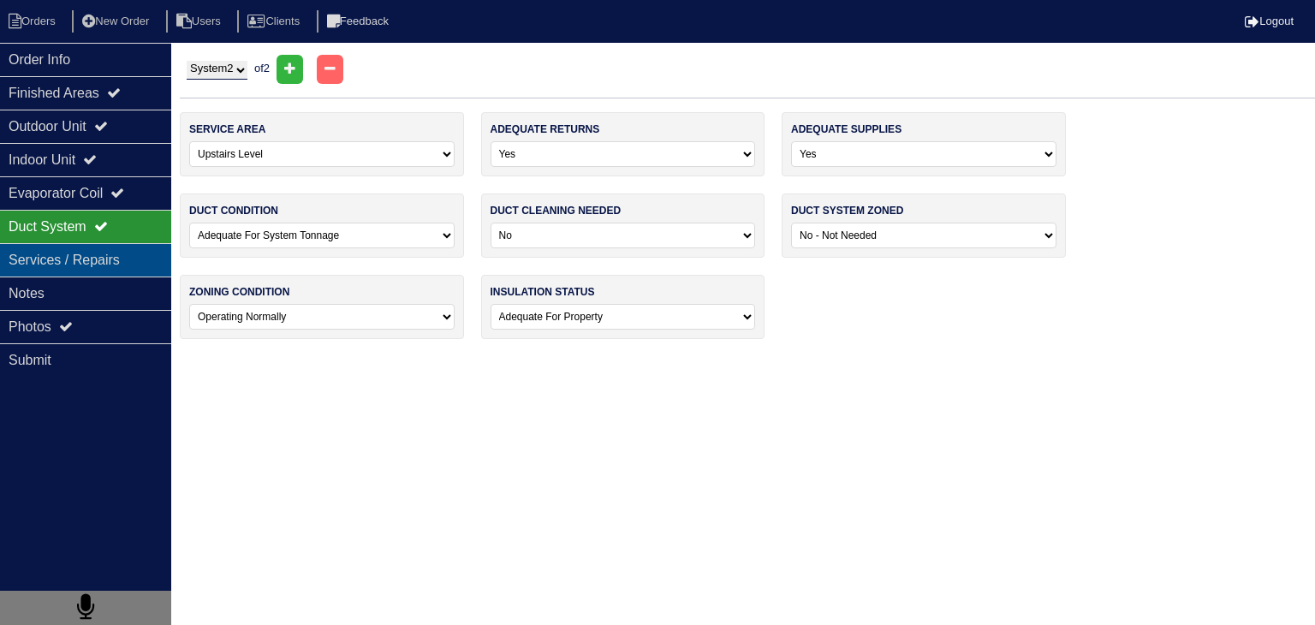
click at [75, 270] on div "Services / Repairs" at bounding box center [85, 259] width 171 height 33
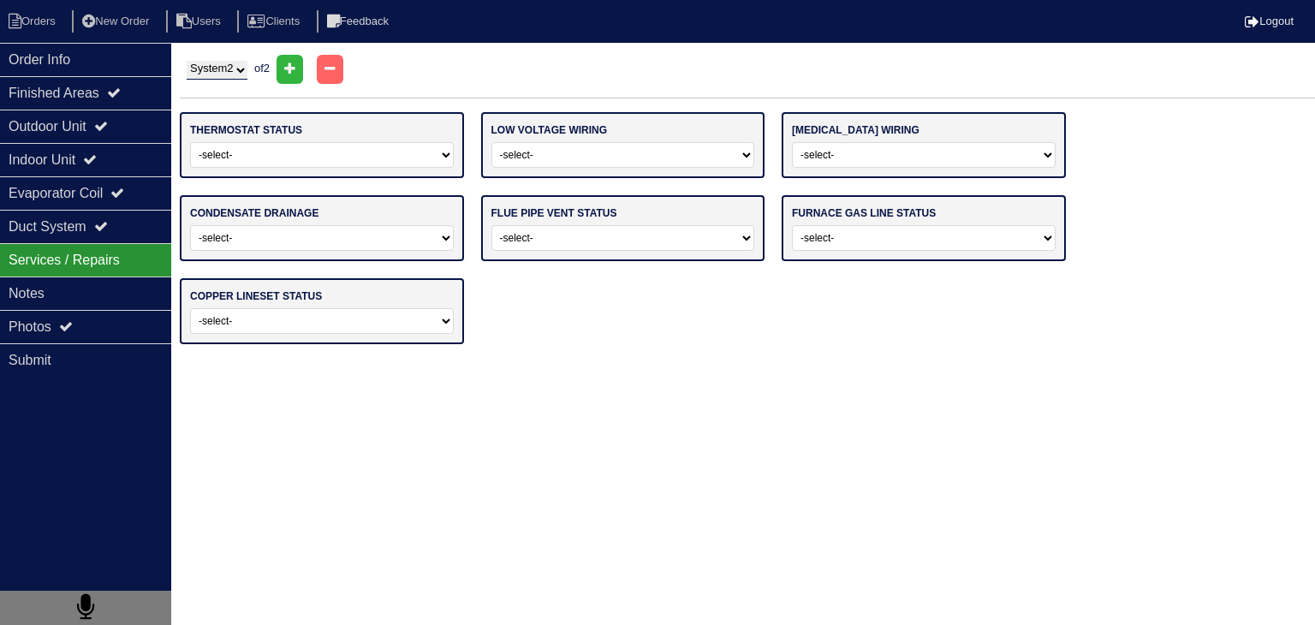
click at [264, 151] on select "-select- Operating Normally Repairs Needed Replaced - Programmable Replaced - M…" at bounding box center [322, 155] width 264 height 26
select select "1"
click at [190, 142] on select "-select- Operating Normally Repairs Needed Replaced - Programmable Replaced - M…" at bounding box center [322, 155] width 264 height 26
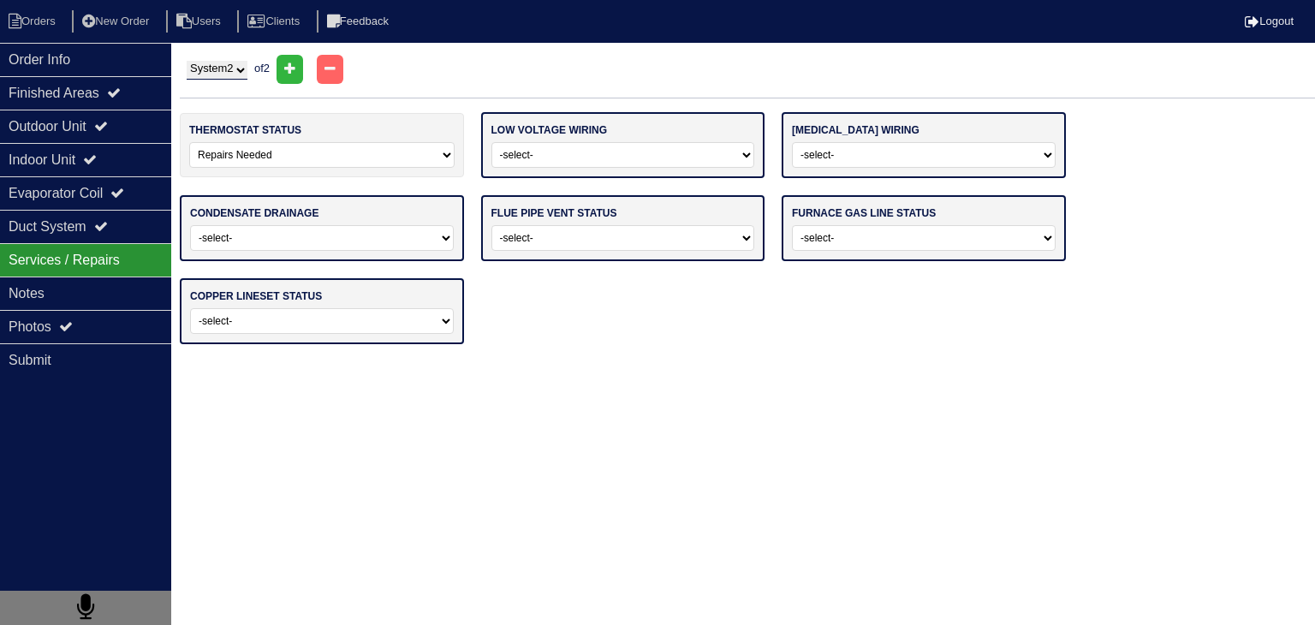
click at [704, 155] on select "-select- Operating Normally Repairs Needed Missing" at bounding box center [623, 155] width 264 height 26
select select "0"
click at [491, 142] on select "-select- Operating Normally Repairs Needed Missing" at bounding box center [623, 155] width 264 height 26
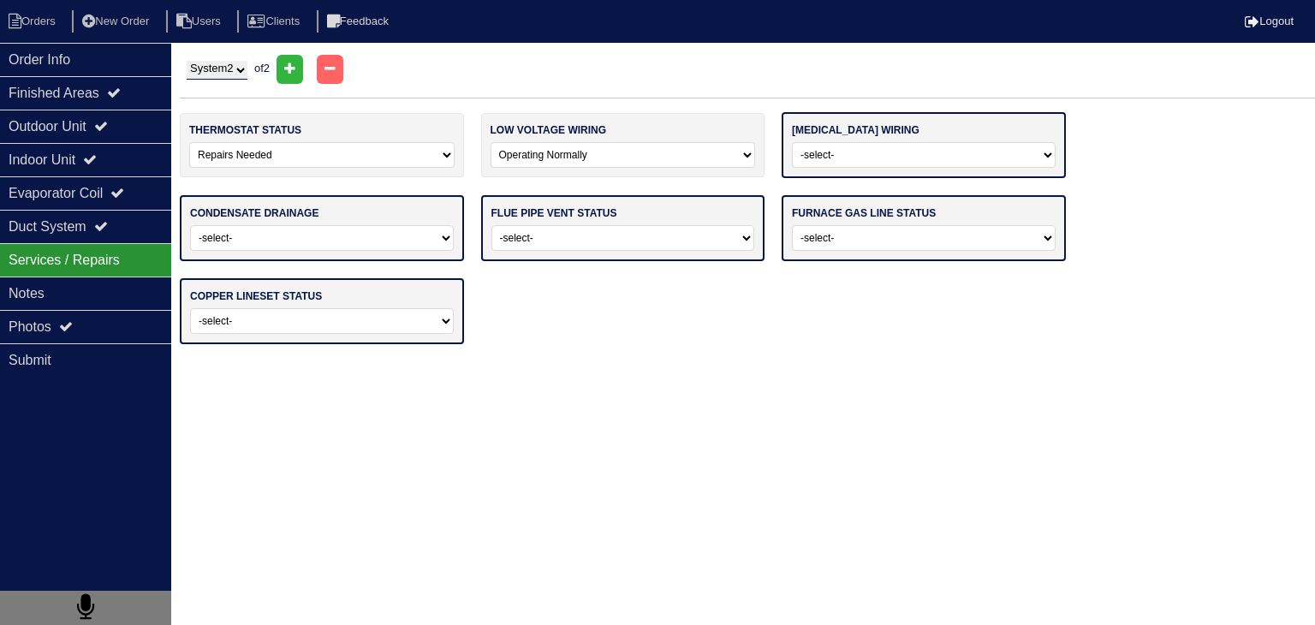
click at [838, 159] on select "-select- Operating Normally Repairs Needed Missing Electrician Needed" at bounding box center [924, 155] width 264 height 26
select select "0"
click at [792, 142] on select "-select- Operating Normally Repairs Needed Missing Electrician Needed" at bounding box center [924, 155] width 264 height 26
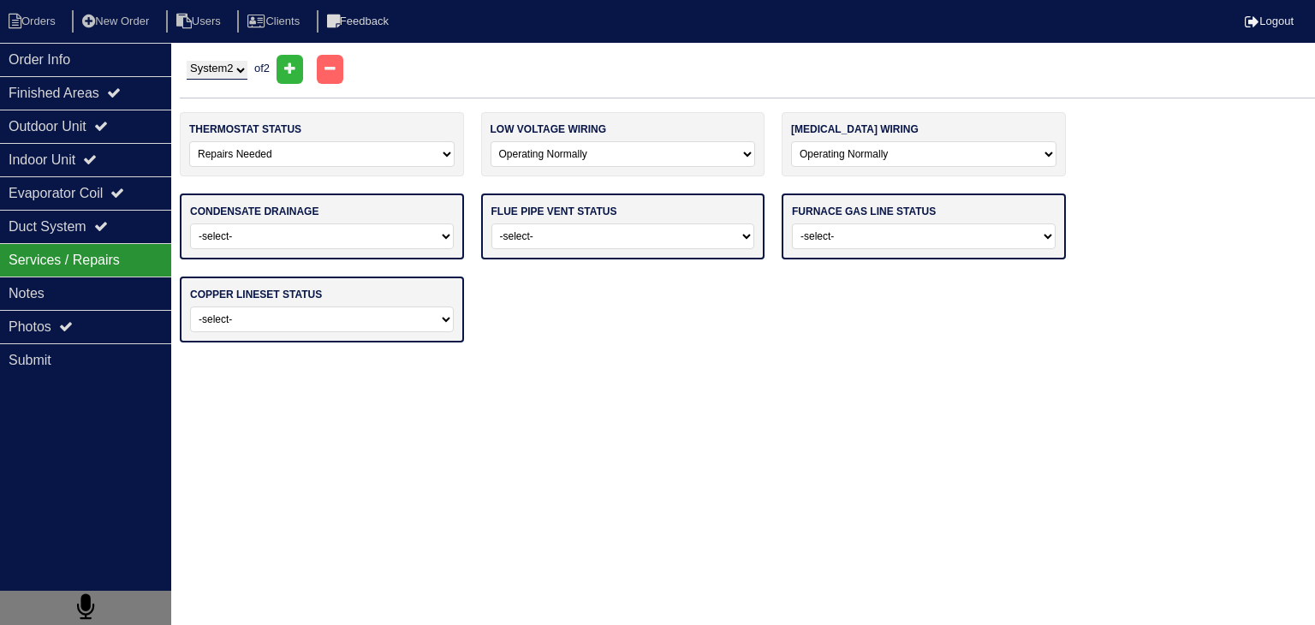
click at [370, 219] on div "condensate drainage -select- Normal Service/Repairs Needed Condensate Line Repl…" at bounding box center [322, 226] width 284 height 66
click at [374, 241] on select "-select- Normal Service/Repairs Needed Condensate Line Replacement Needed" at bounding box center [322, 236] width 264 height 26
select select "0"
click at [190, 223] on select "-select- Normal Service/Repairs Needed Condensate Line Replacement Needed" at bounding box center [322, 236] width 264 height 26
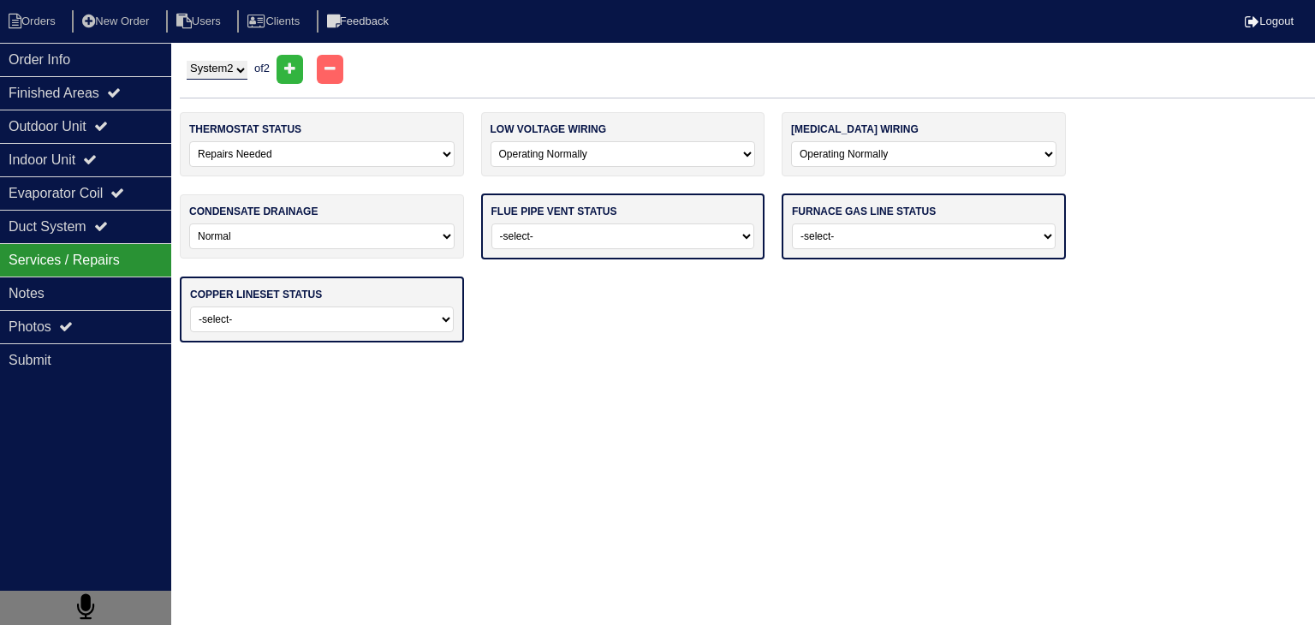
click at [589, 237] on select "-select- Average For Age Service / Repairs Needed Replacement Needed" at bounding box center [623, 236] width 264 height 26
select select "0"
click at [491, 223] on select "-select- Average For Age Service / Repairs Needed Replacement Needed" at bounding box center [623, 236] width 264 height 26
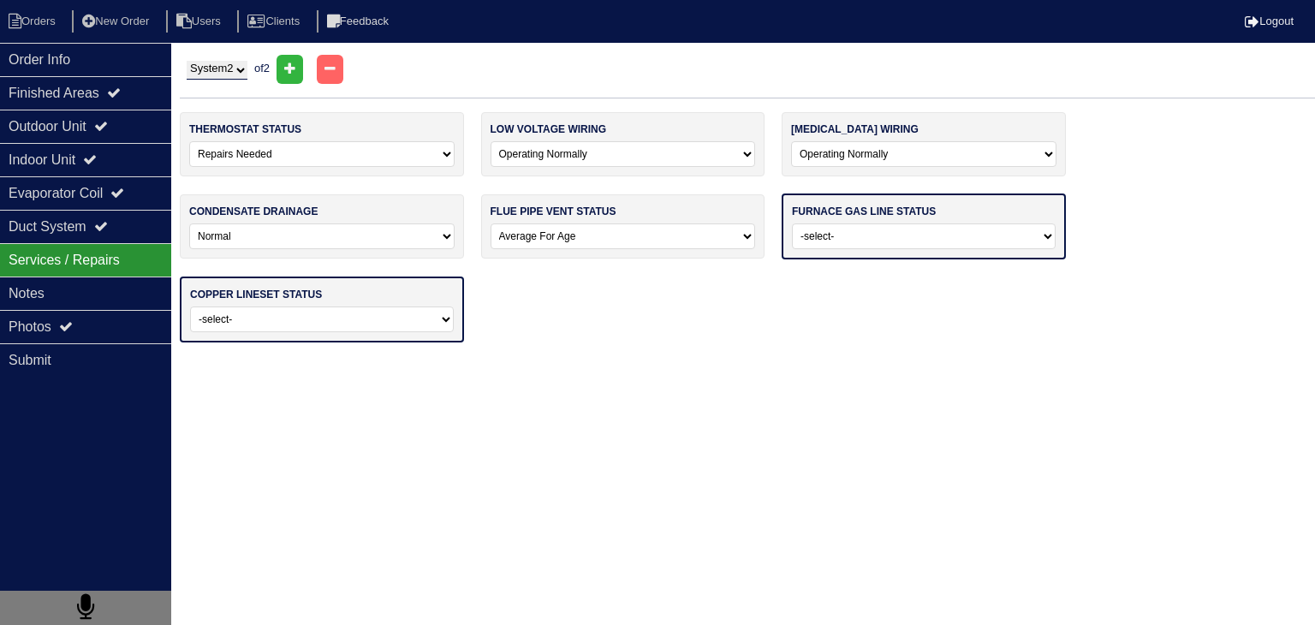
click at [856, 234] on select "-select- Normal - To Code Not Code - Service Needed Not Code - Gas Company Need…" at bounding box center [924, 236] width 264 height 26
click at [792, 223] on select "-select- Normal - To Code Not Code - Service Needed Not Code - Gas Company Need…" at bounding box center [924, 236] width 264 height 26
click at [888, 244] on select "-select- Normal - To Code Not Code - Service Needed Not Code - Gas Company Need…" at bounding box center [923, 236] width 265 height 26
select select "3"
click at [791, 223] on select "-select- Normal - To Code Not Code - Service Needed Not Code - Gas Company Need…" at bounding box center [923, 236] width 265 height 26
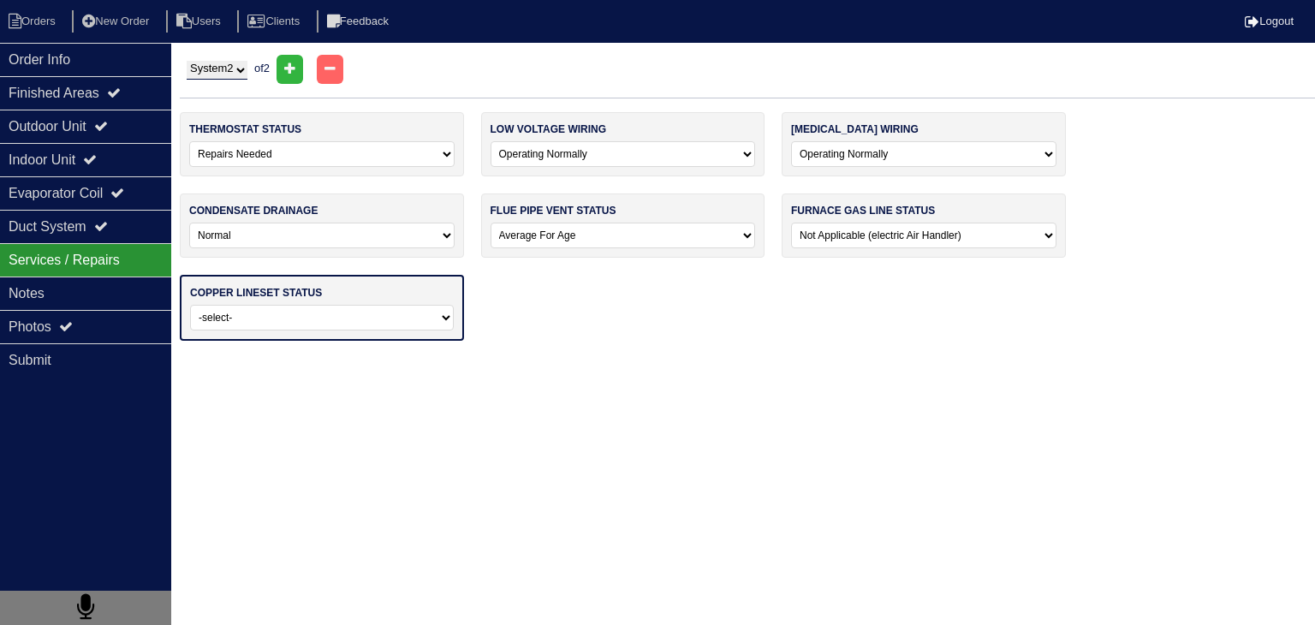
click at [416, 323] on select "-select- Normal Repairs / Service Needed Missing" at bounding box center [322, 318] width 264 height 26
select select "0"
click at [190, 305] on select "-select- Normal Repairs / Service Needed Missing" at bounding box center [322, 318] width 264 height 26
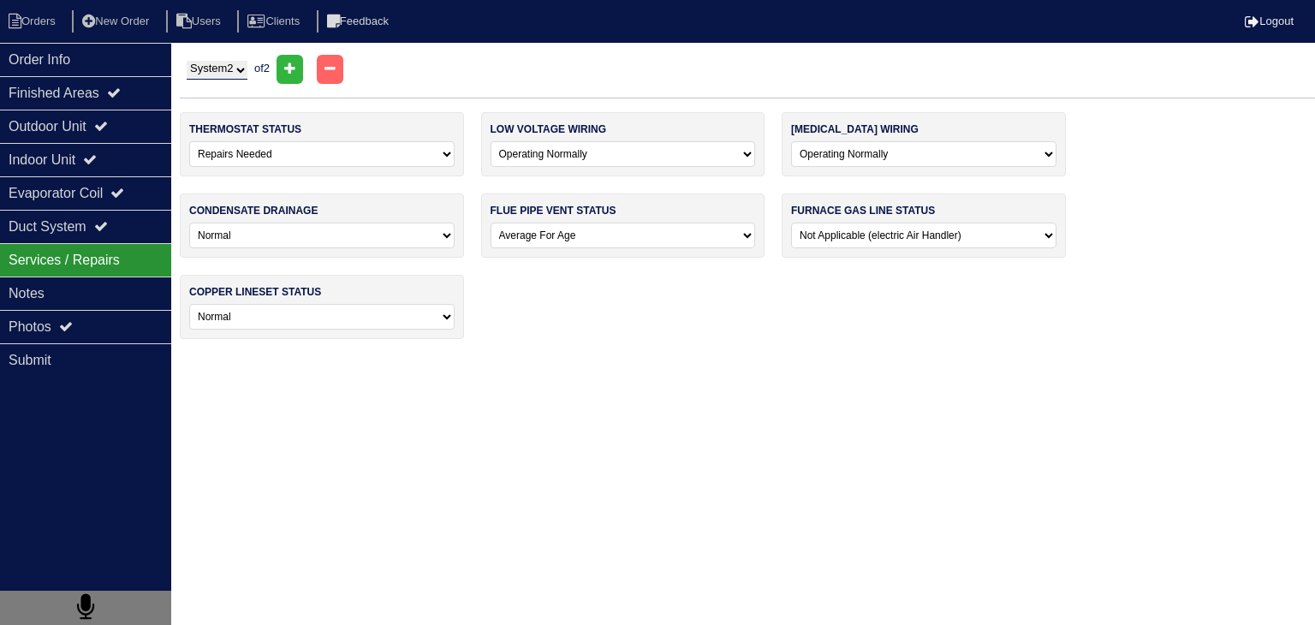
click at [243, 68] on select "System 1 System 2" at bounding box center [217, 70] width 61 height 19
select select "1"
click at [187, 61] on select "System 1 System 2" at bounding box center [217, 70] width 61 height 19
select select
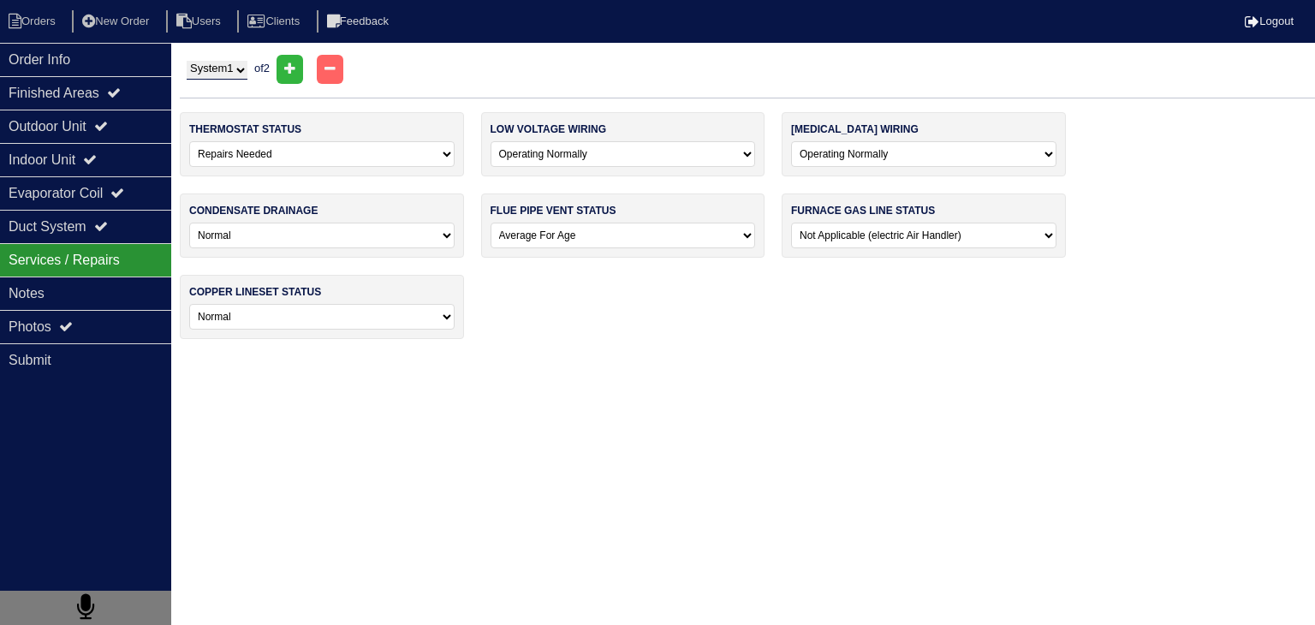
select select
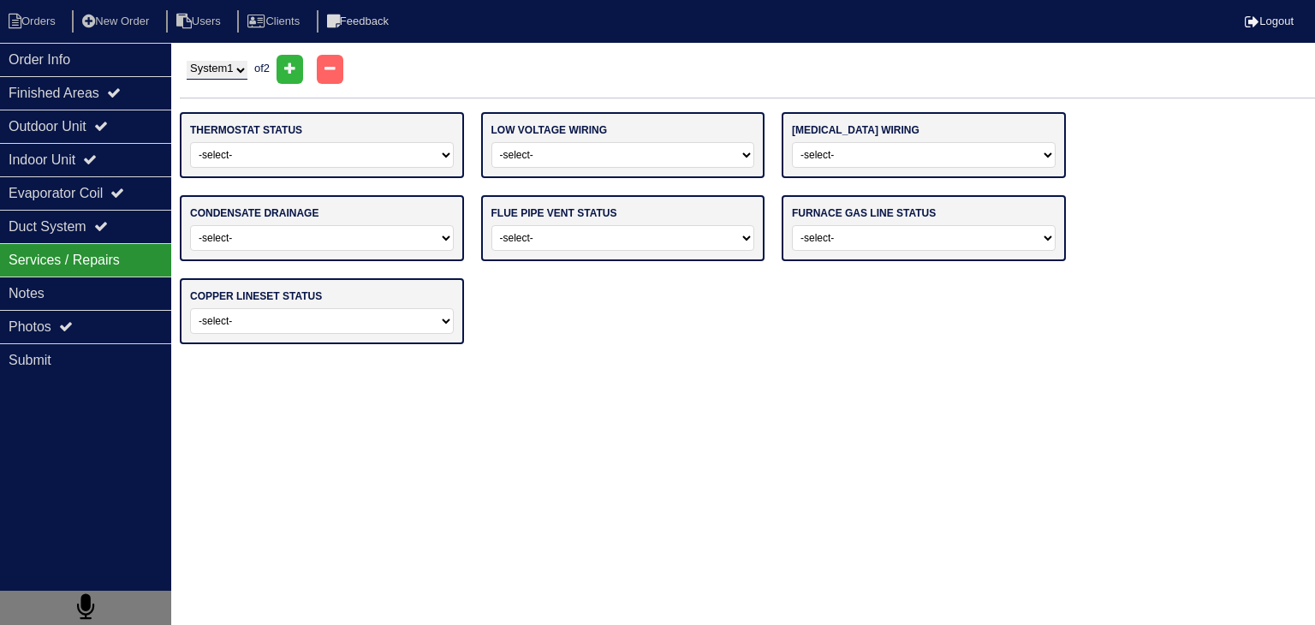
click at [253, 158] on select "-select- Operating Normally Repairs Needed Replaced - Programmable Replaced - M…" at bounding box center [322, 155] width 264 height 26
select select "1"
click at [190, 142] on select "-select- Operating Normally Repairs Needed Replaced - Programmable Replaced - M…" at bounding box center [322, 155] width 264 height 26
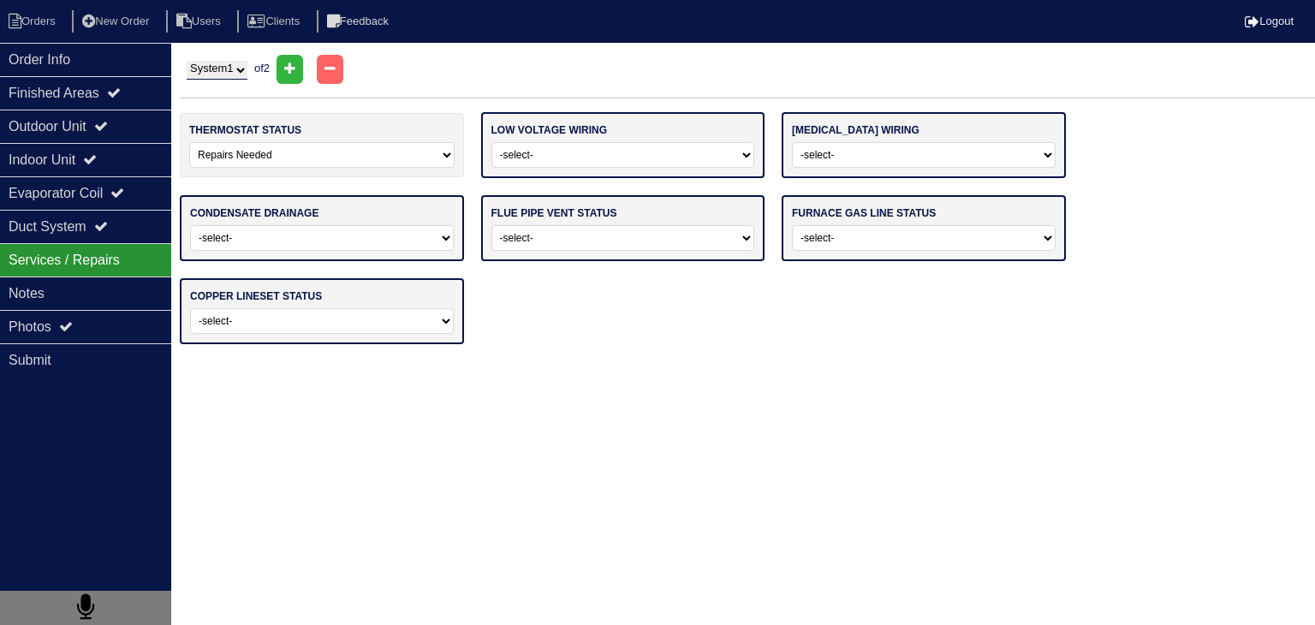
click at [647, 144] on select "-select- Operating Normally Repairs Needed Missing" at bounding box center [623, 155] width 264 height 26
select select "0"
click at [491, 142] on select "-select- Operating Normally Repairs Needed Missing" at bounding box center [623, 155] width 264 height 26
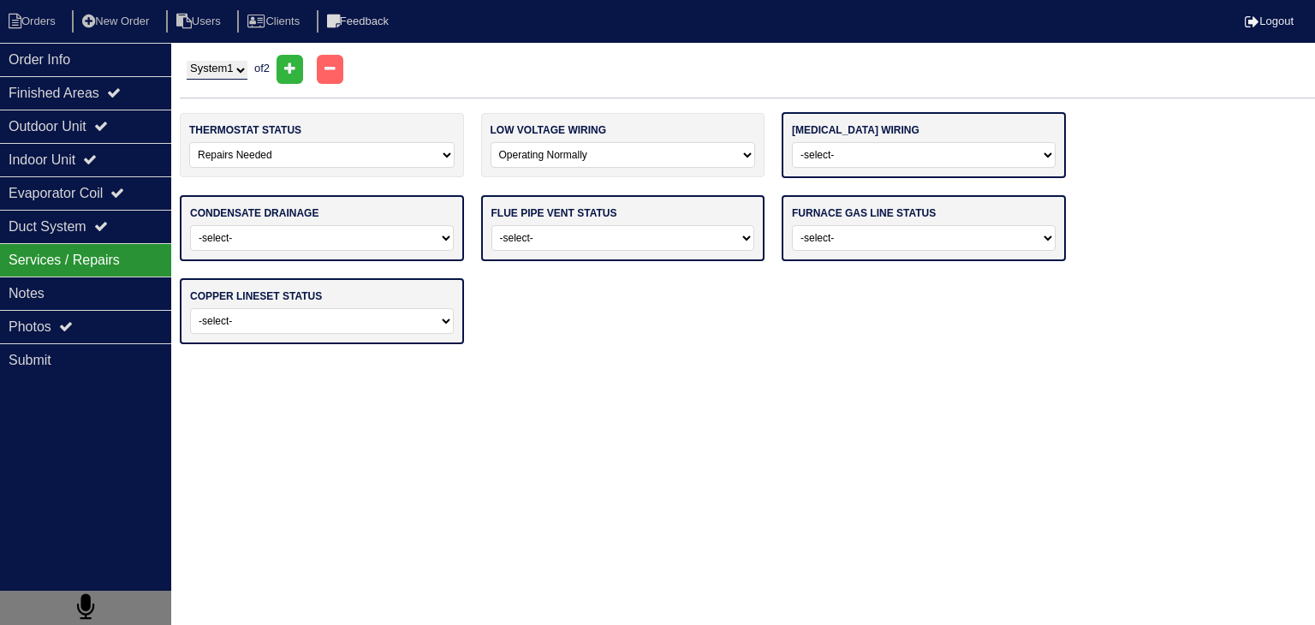
click at [948, 156] on select "-select- Operating Normally Repairs Needed Missing Electrician Needed" at bounding box center [924, 155] width 264 height 26
select select "0"
click at [792, 142] on select "-select- Operating Normally Repairs Needed Missing Electrician Needed" at bounding box center [924, 155] width 264 height 26
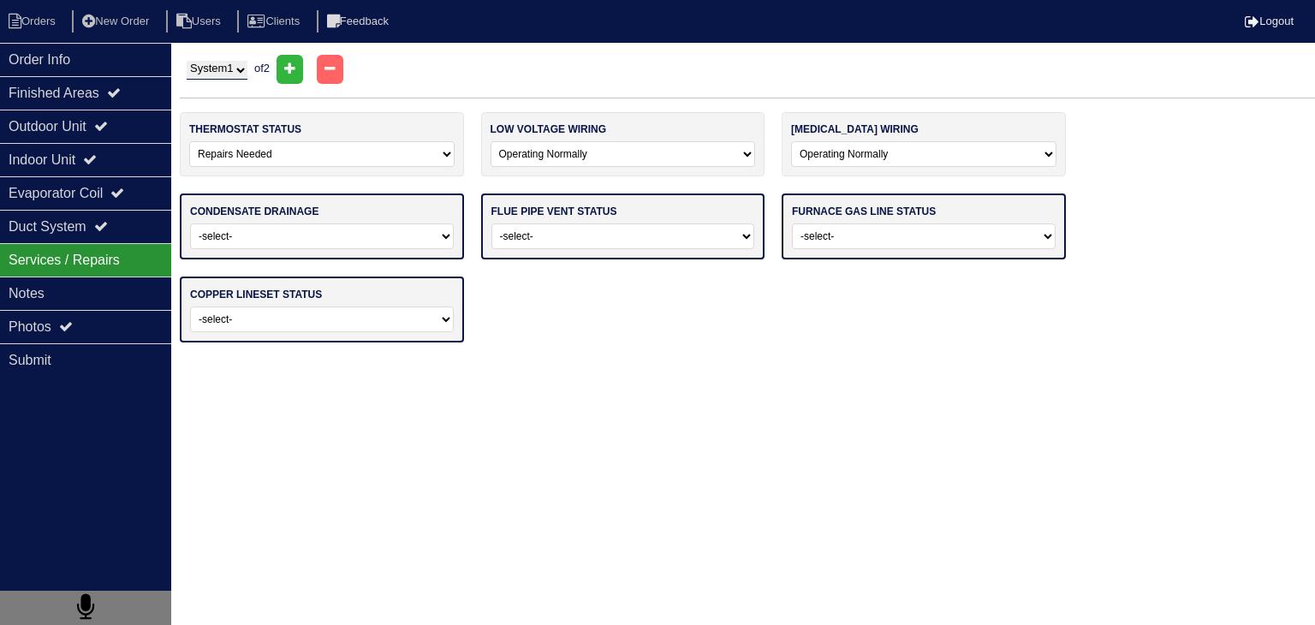
click at [300, 235] on select "-select- Normal Service/Repairs Needed Condensate Line Replacement Needed" at bounding box center [322, 236] width 264 height 26
select select "0"
click at [190, 223] on select "-select- Normal Service/Repairs Needed Condensate Line Replacement Needed" at bounding box center [322, 236] width 264 height 26
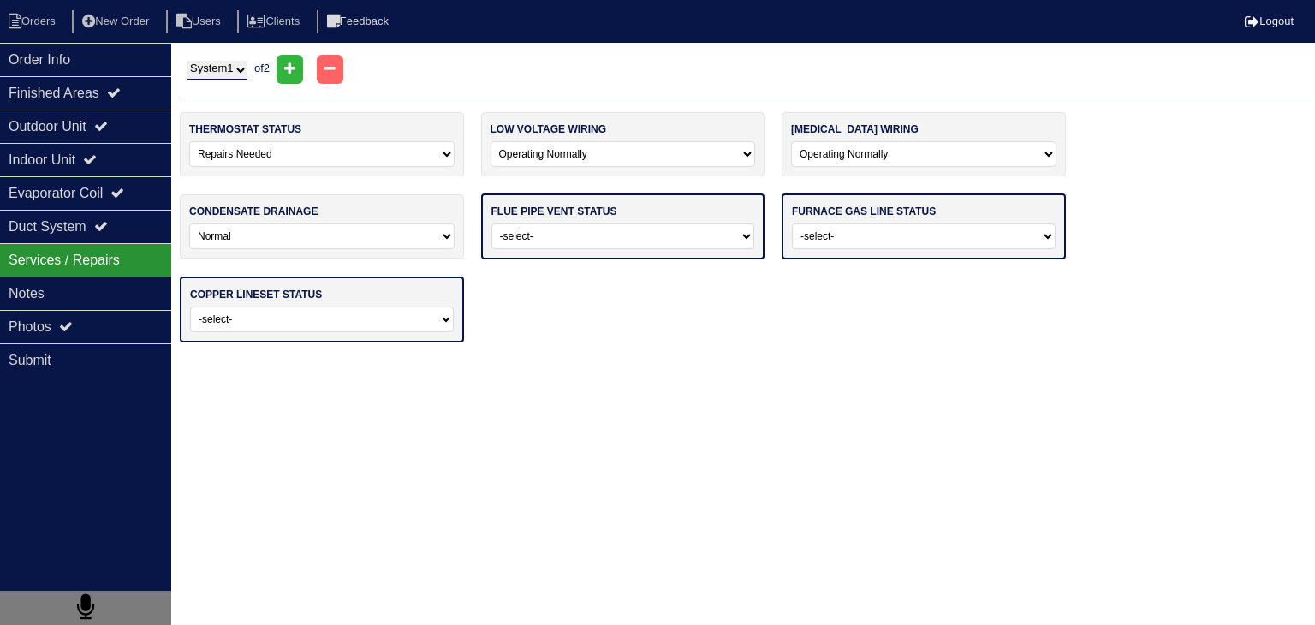
click at [627, 235] on select "-select- Average For Age Service / Repairs Needed Replacement Needed" at bounding box center [623, 236] width 264 height 26
select select "0"
click at [491, 223] on select "-select- Average For Age Service / Repairs Needed Replacement Needed" at bounding box center [623, 236] width 264 height 26
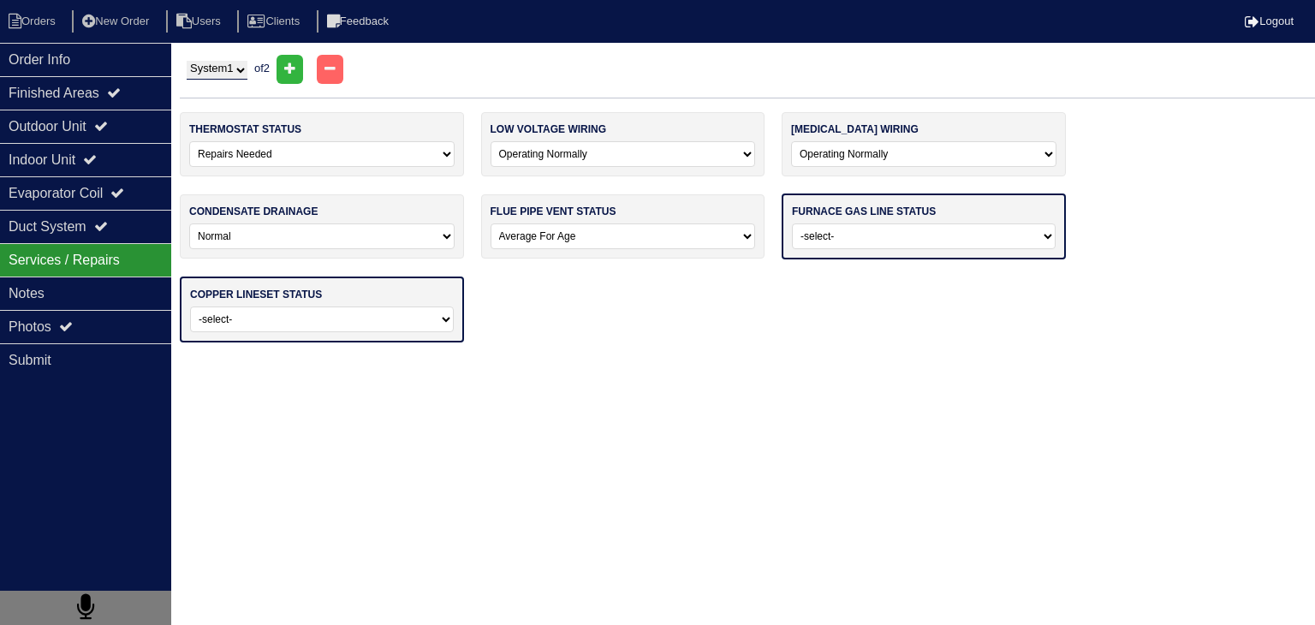
click at [851, 242] on select "-select- Normal - To Code Not Code - Service Needed Not Code - Gas Company Need…" at bounding box center [924, 236] width 264 height 26
click at [697, 238] on select "-select- Average For Age Service / Repairs Needed Replacement Needed" at bounding box center [622, 236] width 265 height 26
click at [858, 244] on select "-select- Normal - To Code Not Code - Service Needed Not Code - Gas Company Need…" at bounding box center [924, 236] width 264 height 26
select select "3"
click at [792, 223] on select "-select- Normal - To Code Not Code - Service Needed Not Code - Gas Company Need…" at bounding box center [924, 236] width 264 height 26
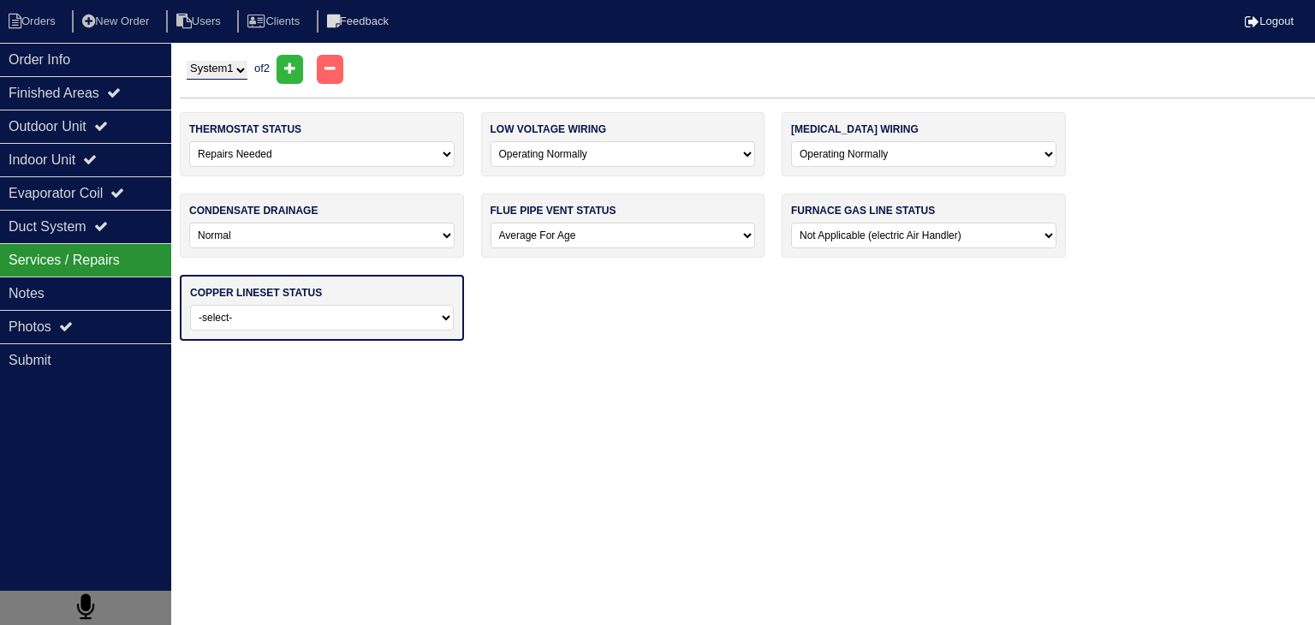
click at [413, 322] on select "-select- Normal Repairs / Service Needed Missing" at bounding box center [322, 318] width 264 height 26
select select "0"
click at [190, 305] on select "-select- Normal Repairs / Service Needed Missing" at bounding box center [322, 318] width 264 height 26
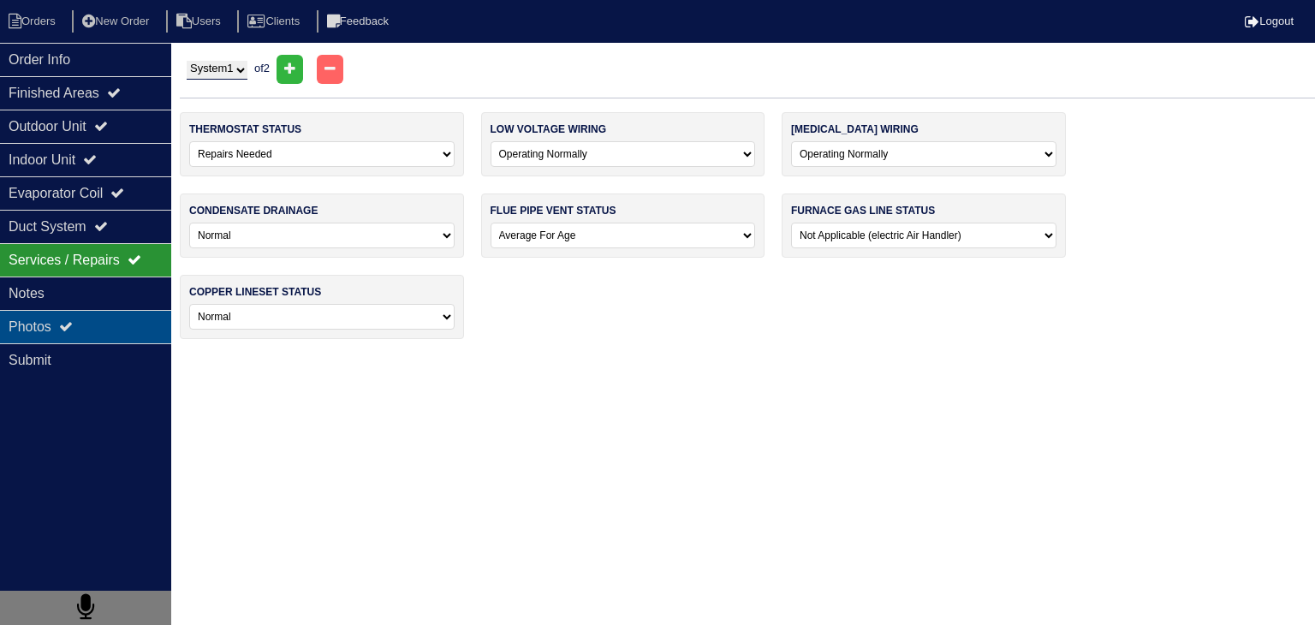
click at [105, 312] on div "Photos" at bounding box center [85, 326] width 171 height 33
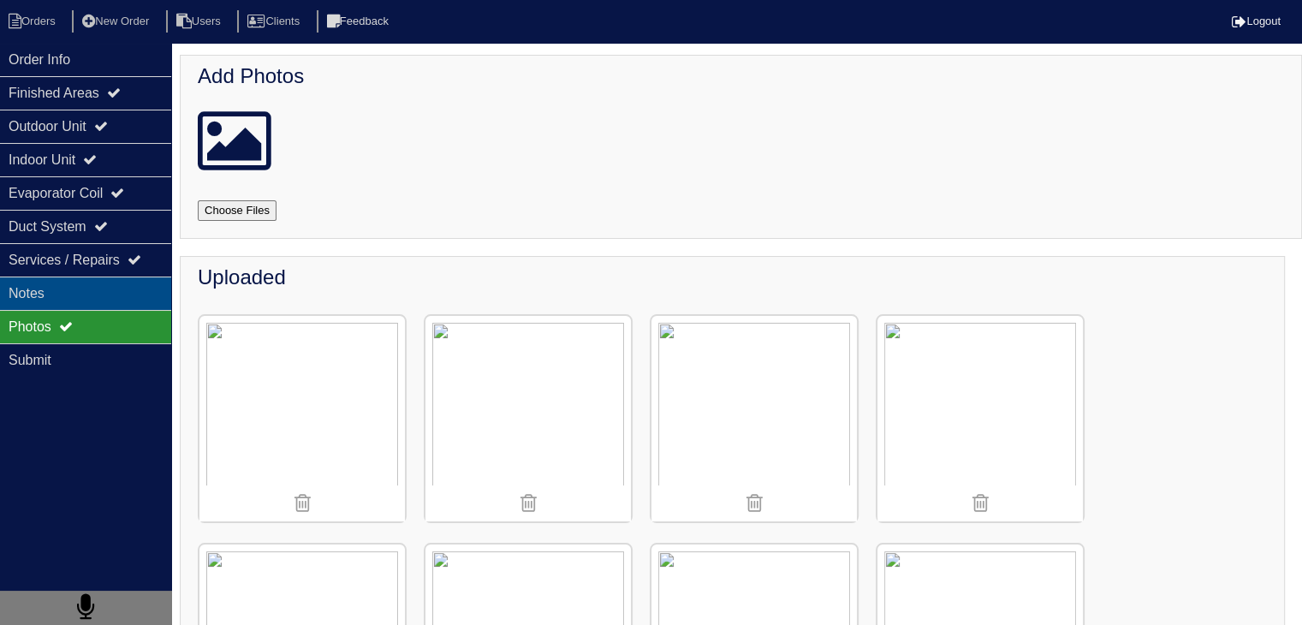
click at [110, 305] on div "Notes" at bounding box center [85, 292] width 171 height 33
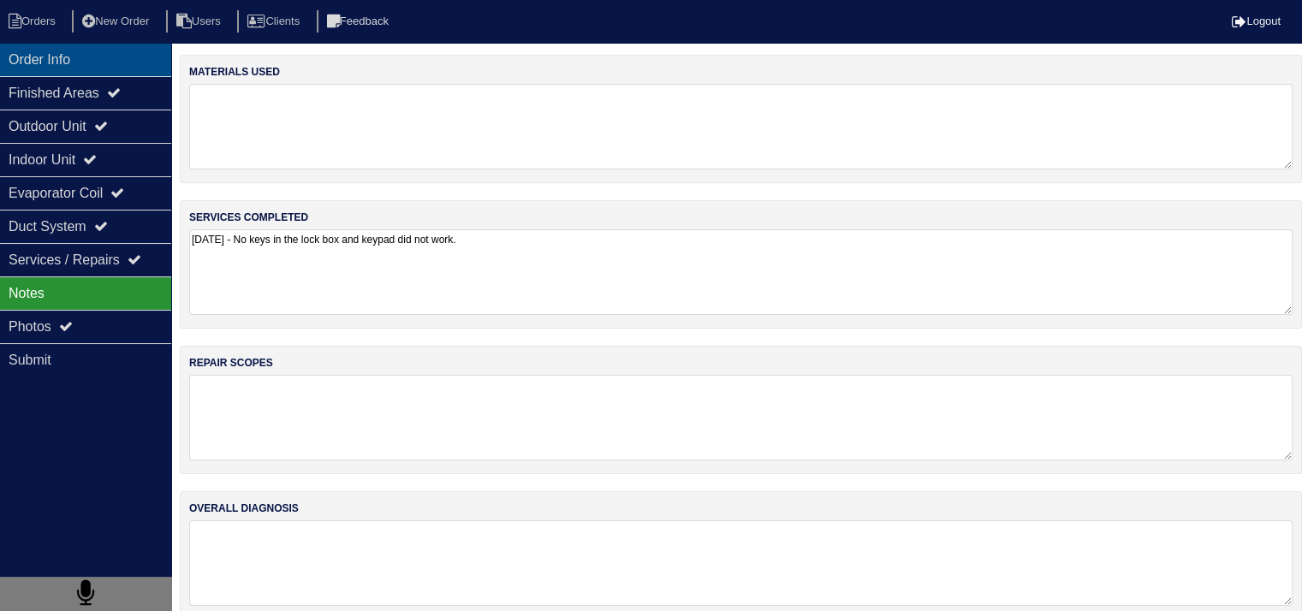
click at [95, 66] on div "Order Info" at bounding box center [85, 59] width 171 height 33
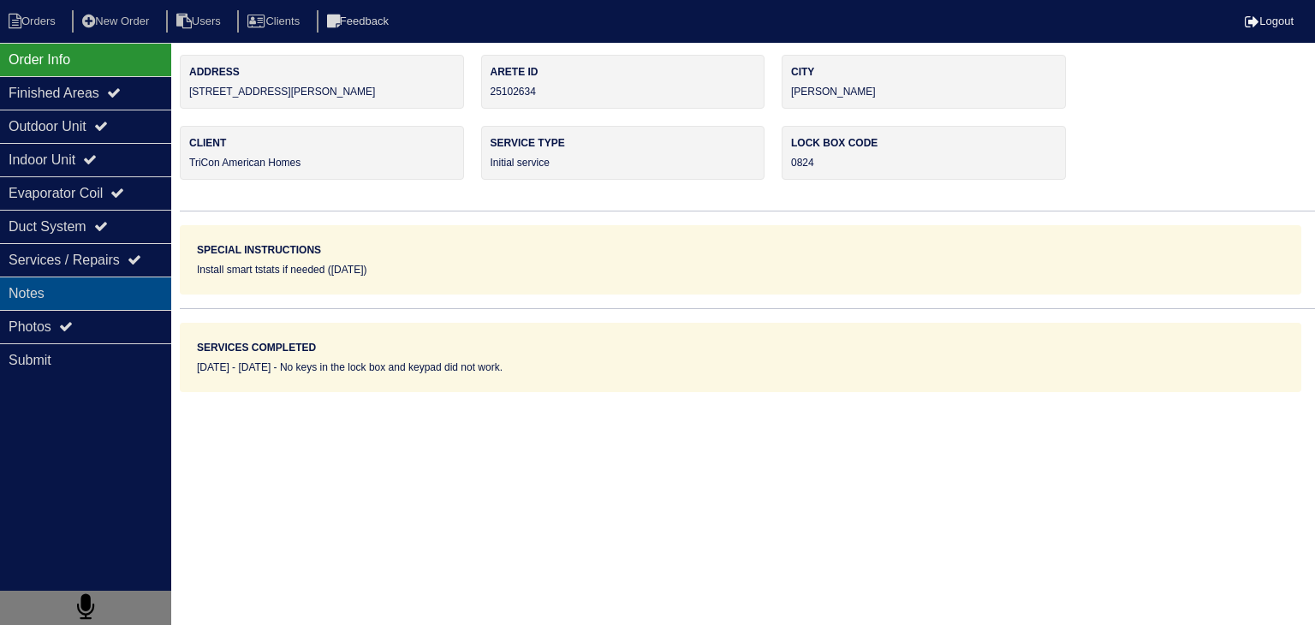
click at [124, 296] on div "Notes" at bounding box center [85, 292] width 171 height 33
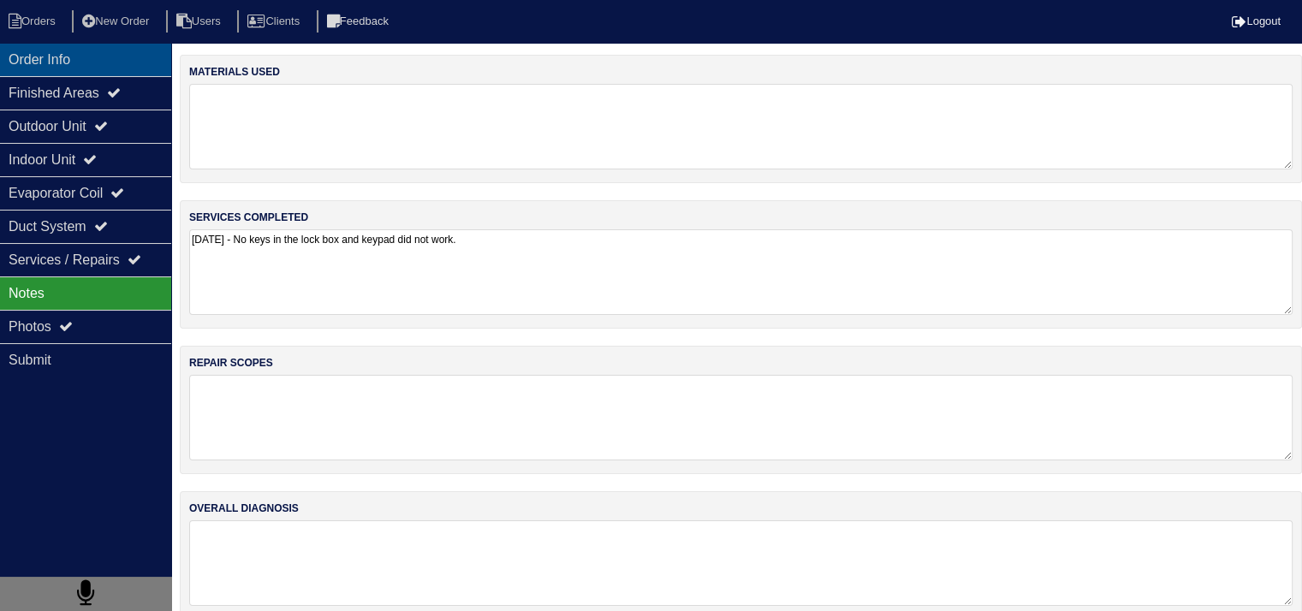
click at [56, 62] on div "Order Info" at bounding box center [85, 59] width 171 height 33
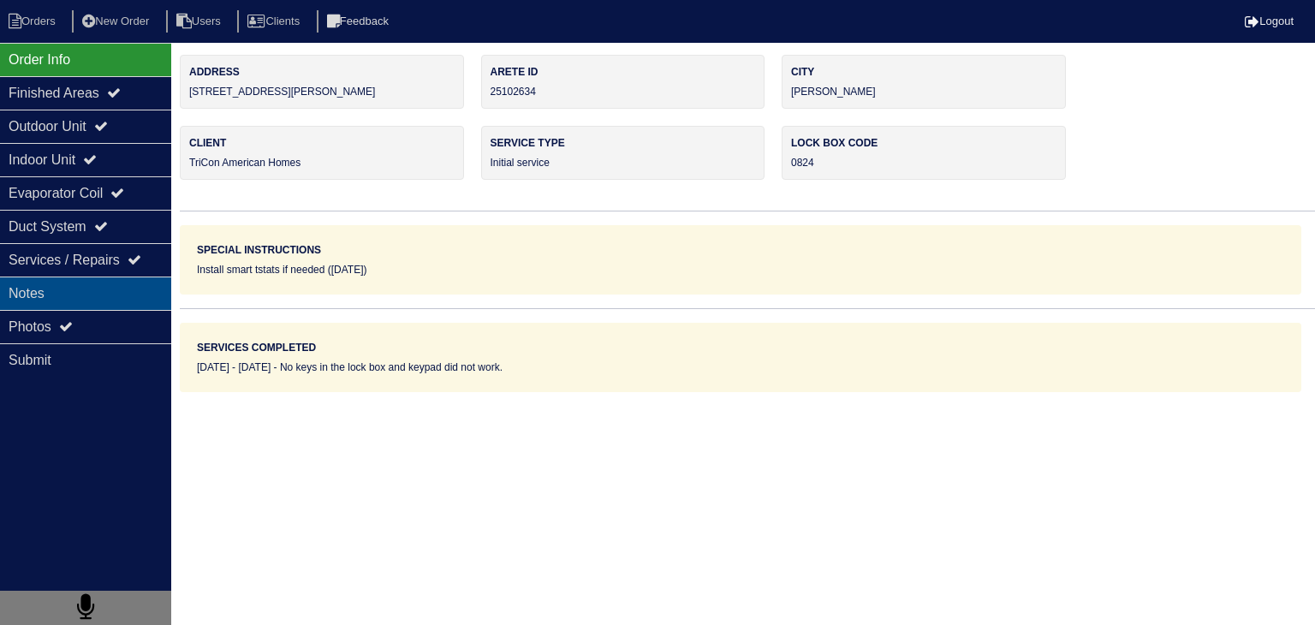
click at [89, 283] on div "Notes" at bounding box center [85, 292] width 171 height 33
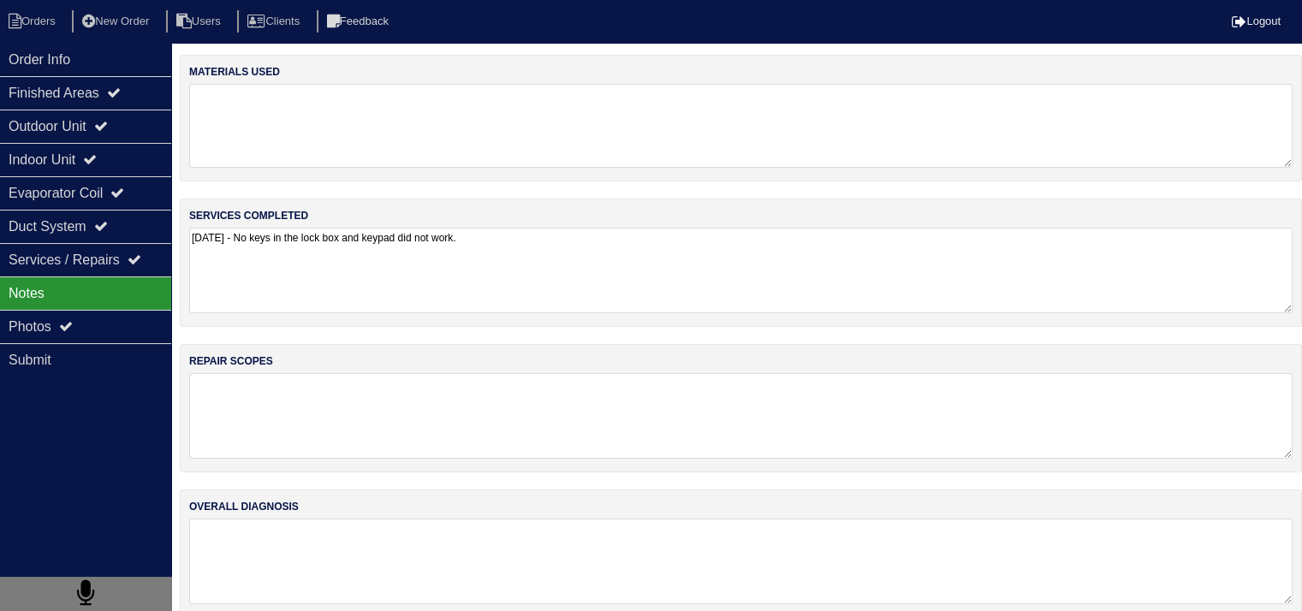
click at [294, 128] on textarea at bounding box center [740, 126] width 1103 height 84
type textarea "s"
type textarea "SCOPE ONLY"
click at [229, 239] on textarea "8/12/25 - No keys in the lock box and keypad did not work." at bounding box center [740, 271] width 1103 height 86
click at [229, 239] on textarea "8/12/25 - No keys in the lock box and keypad did not work." at bounding box center [740, 271] width 1103 height 84
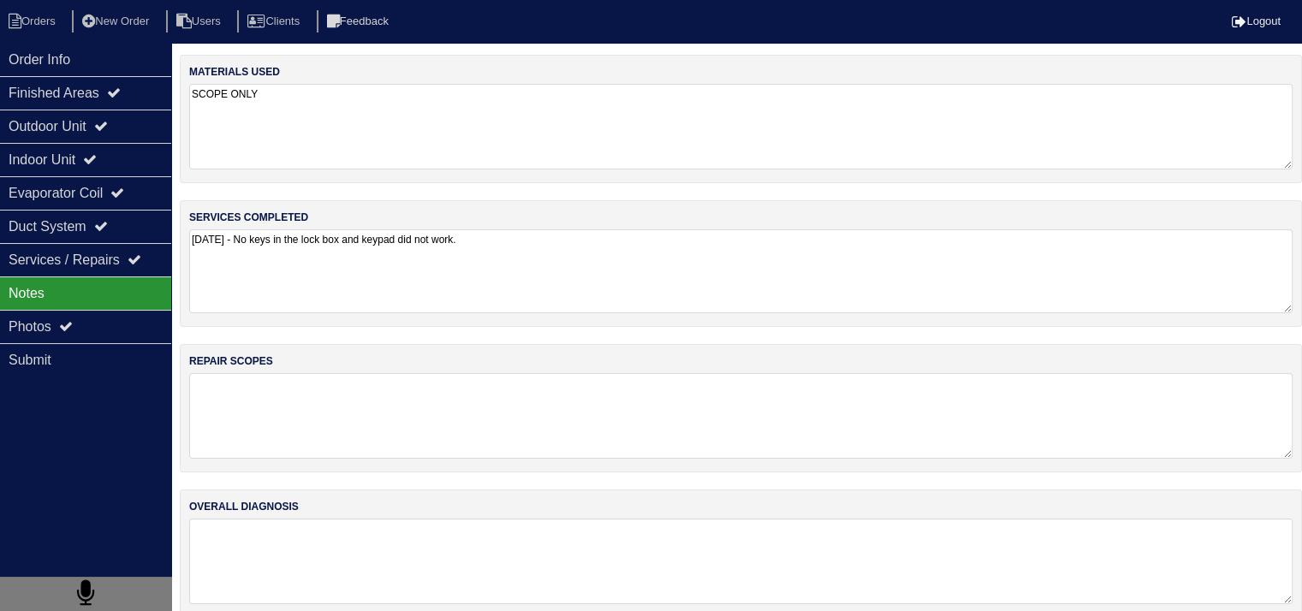
click at [229, 239] on textarea "8/12/25 - No keys in the lock box and keypad did not work." at bounding box center [740, 271] width 1103 height 84
click at [555, 238] on textarea "8/12/25 - No keys in the lock box and keypad did not work." at bounding box center [740, 271] width 1103 height 84
type textarea "8/12/25 - No keys in the lock box and keypad did not work. 8/19/2025 - SCOPE ON…"
click at [387, 420] on textarea at bounding box center [740, 417] width 1103 height 84
click at [360, 414] on textarea at bounding box center [740, 417] width 1103 height 84
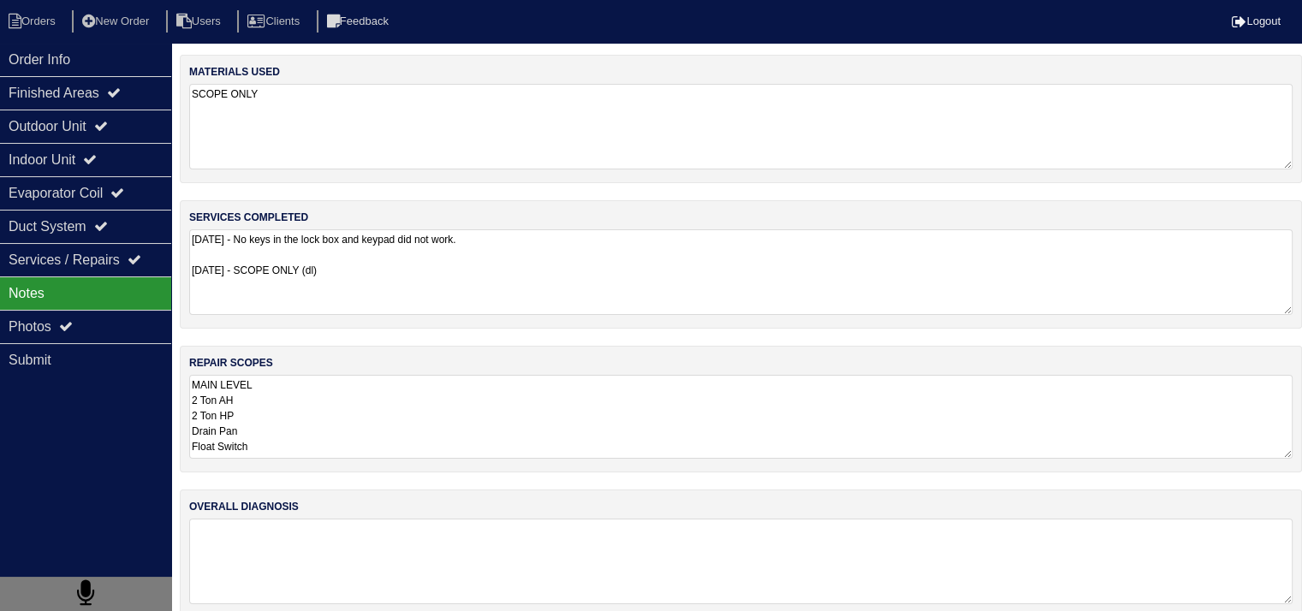
scroll to position [10, 0]
click at [360, 413] on textarea "MAIN LEVEL 2 Ton AH 2 Ton HP Drain Pan Float Switch" at bounding box center [740, 417] width 1103 height 84
click at [193, 386] on textarea "MAIN LEVEL 2 Ton AH 2 Ton HP Drain Pan Float Switch" at bounding box center [740, 417] width 1103 height 84
click at [225, 384] on textarea "MAIN LEVEL 2 Ton AH 2 Ton HP Drain Pan Float Switch" at bounding box center [740, 417] width 1103 height 84
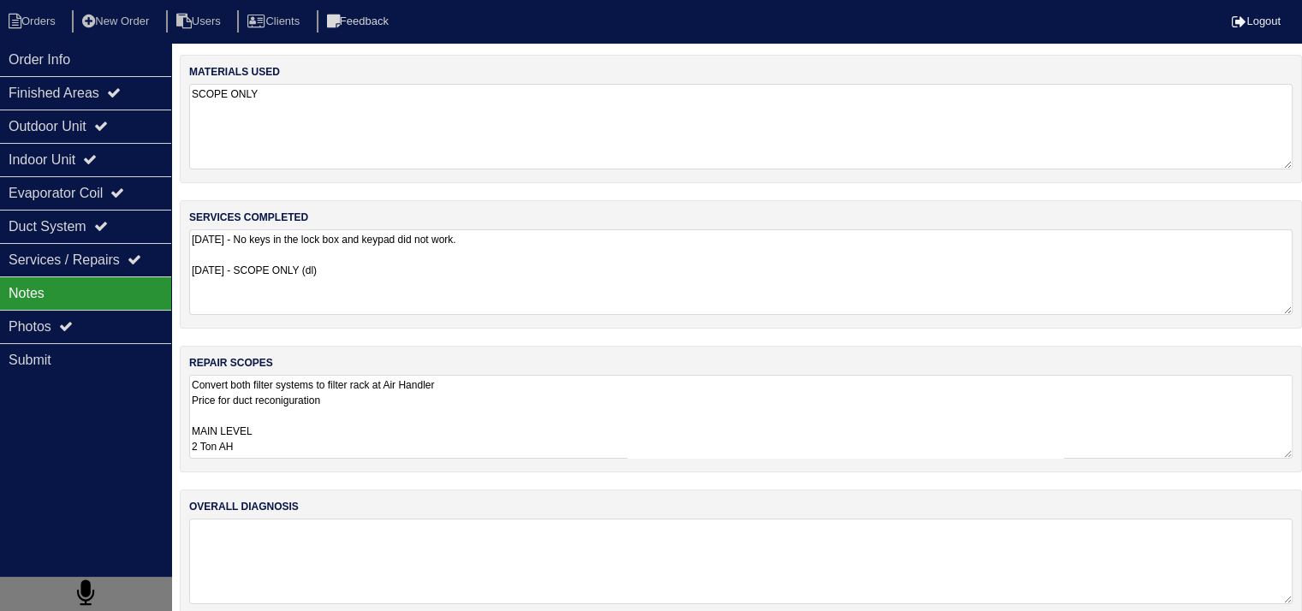
click at [288, 400] on textarea "Convert both filter systems to filter rack at Air Handler Price for duct reconi…" at bounding box center [740, 417] width 1103 height 84
click at [192, 388] on textarea "Convert both filter systems to filter rack at Air Handler Price for duct reconf…" at bounding box center [740, 417] width 1103 height 84
type textarea "**Payton to review scopes and material list** Convert both filter systems to fi…"
click at [264, 542] on textarea at bounding box center [740, 562] width 1103 height 84
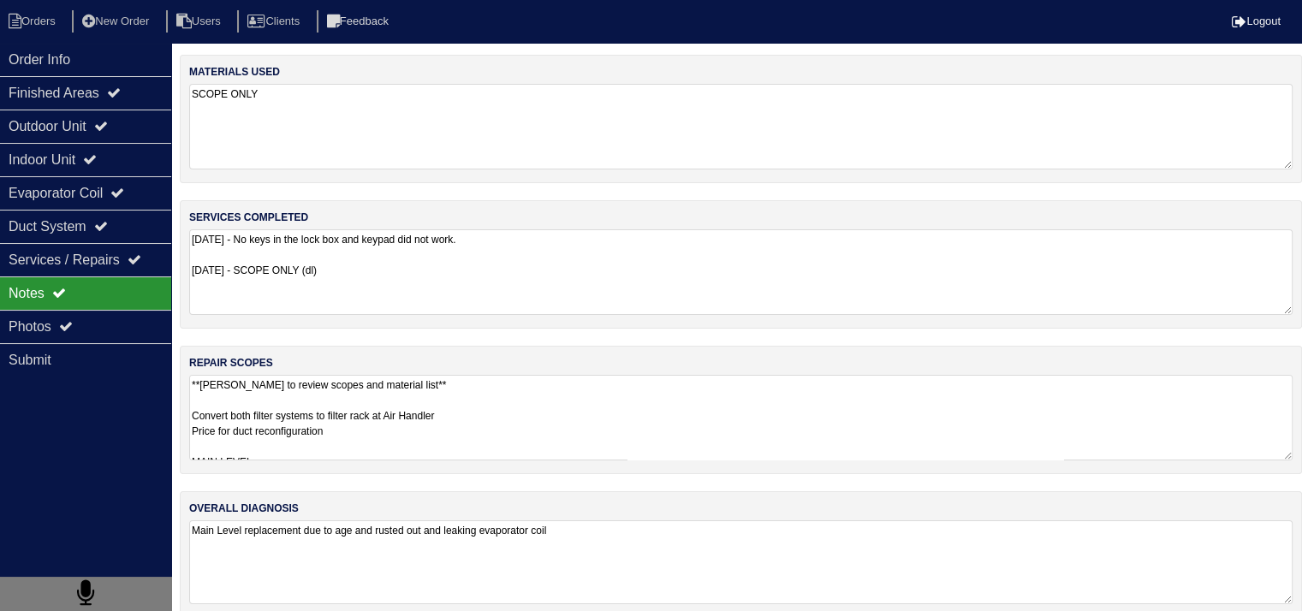
click at [508, 533] on textarea "Main Level replacement due to age and rusted out and leaking evaporator coil" at bounding box center [740, 562] width 1103 height 84
click at [514, 534] on textarea "Main Level replacement due to age and rusted out and leaking evaporator coil" at bounding box center [740, 562] width 1103 height 84
click at [689, 526] on textarea "Main Level replacement due to age and rusted out and leaking air handler evapor…" at bounding box center [740, 562] width 1103 height 84
click at [520, 415] on textarea "**Payton to review scopes and material list** Convert both filter systems to fi…" at bounding box center [740, 418] width 1103 height 86
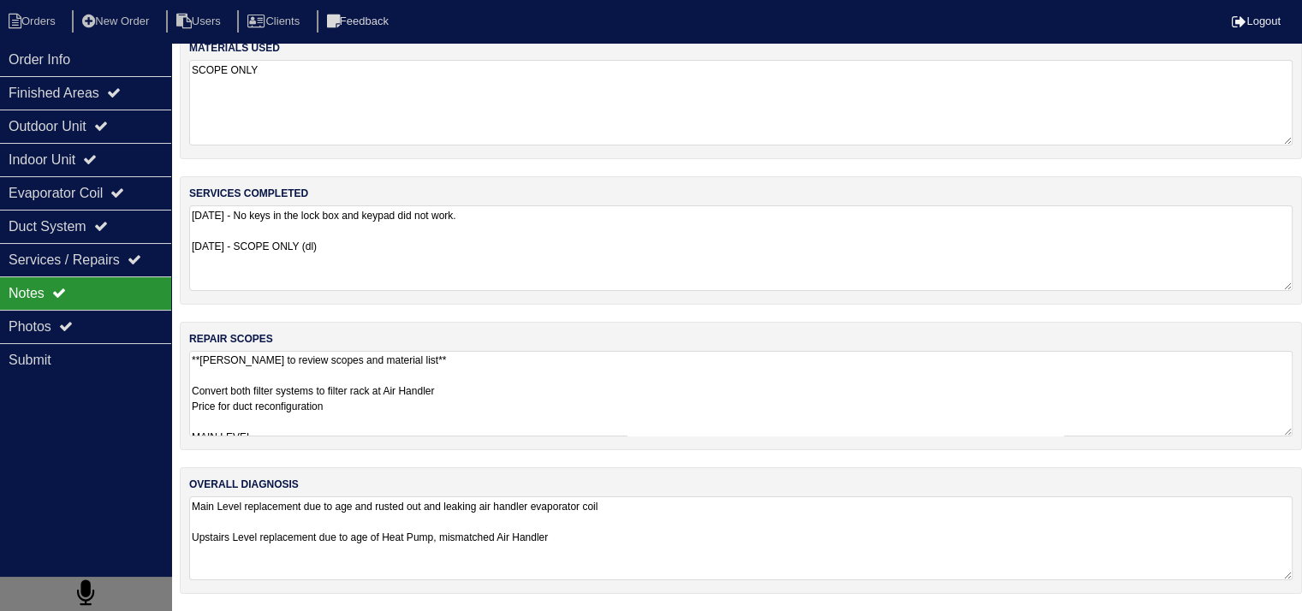
scroll to position [21, 0]
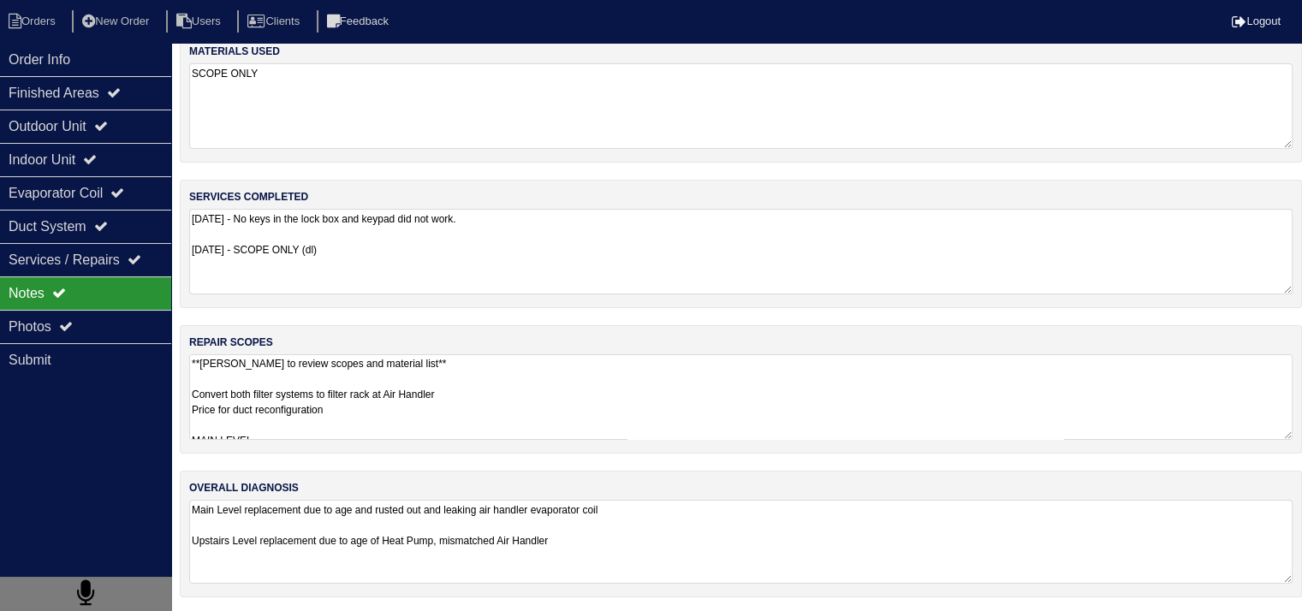
click at [621, 532] on textarea "Main Level replacement due to age and rusted out and leaking air handler evapor…" at bounding box center [740, 542] width 1103 height 84
drag, startPoint x: 603, startPoint y: 538, endPoint x: 685, endPoint y: 543, distance: 81.4
click at [685, 543] on textarea "Main Level replacement due to age and rusted out and leaking air handler evapor…" at bounding box center [740, 542] width 1103 height 84
click at [933, 537] on textarea "Main Level replacement due to age and rusted out and leaking air handler evapor…" at bounding box center [740, 542] width 1103 height 84
type textarea "Main Level replacement due to age and rusted out and leaking air handler evapor…"
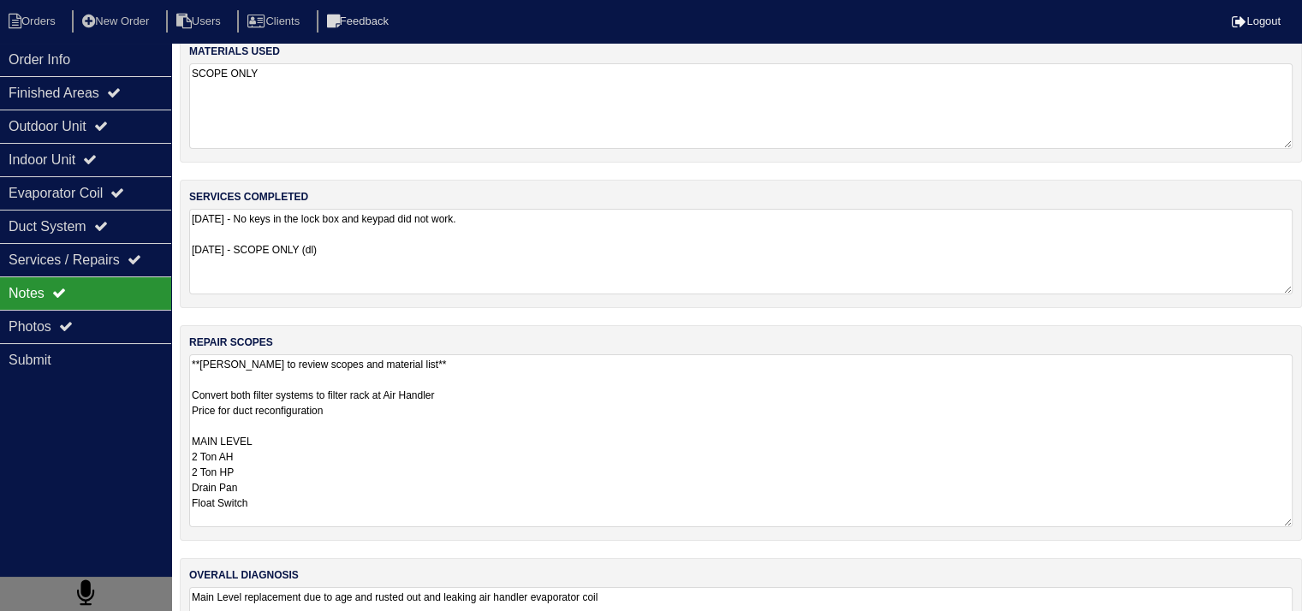
click at [834, 424] on textarea "**Payton to review scopes and material list** Convert both filter systems to fi…" at bounding box center [740, 440] width 1103 height 173
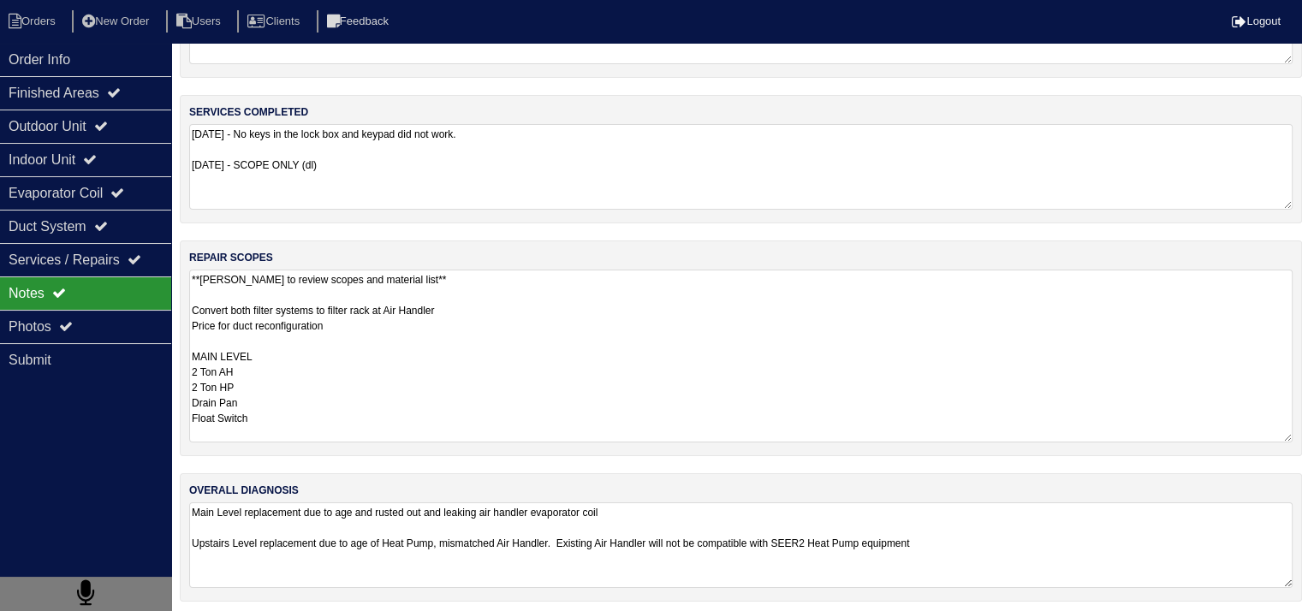
scroll to position [106, 0]
click at [294, 415] on textarea "**Payton to review scopes and material list** Convert both filter systems to fi…" at bounding box center [740, 355] width 1103 height 173
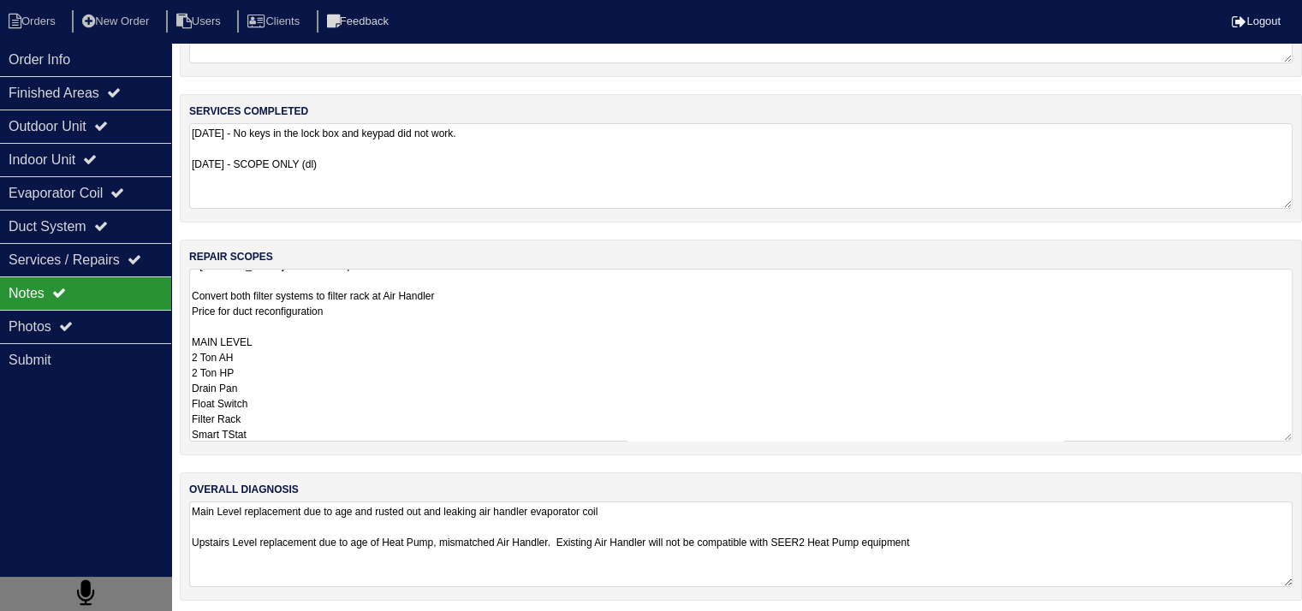
scroll to position [32, 0]
drag, startPoint x: 193, startPoint y: 342, endPoint x: 305, endPoint y: 439, distance: 147.4
click at [305, 439] on div "repair scopes **Payton to review scopes and material list** Convert both filter…" at bounding box center [741, 348] width 1122 height 216
click at [279, 411] on textarea "**Payton to review scopes and material list** Convert both filter systems to fi…" at bounding box center [740, 355] width 1103 height 173
paste textarea "MAIN LEVEL 2 Ton AH 2 Ton HP Drain Pan Float Switch Filter Rack Smart TStat"
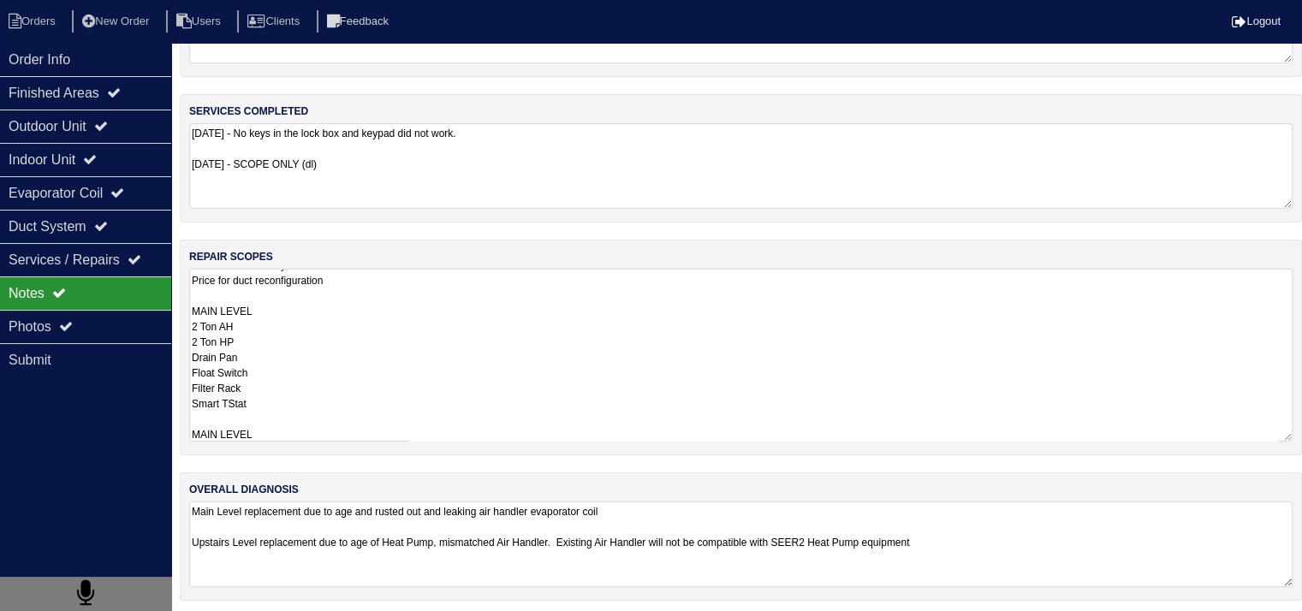
scroll to position [152, 0]
drag, startPoint x: 219, startPoint y: 326, endPoint x: 181, endPoint y: 325, distance: 37.7
click at [181, 325] on div "repair scopes **Payton to review scopes and material list** Convert both filter…" at bounding box center [741, 348] width 1122 height 216
click at [440, 408] on textarea "**Payton to review scopes and material list** Convert both filter systems to fi…" at bounding box center [740, 355] width 1103 height 173
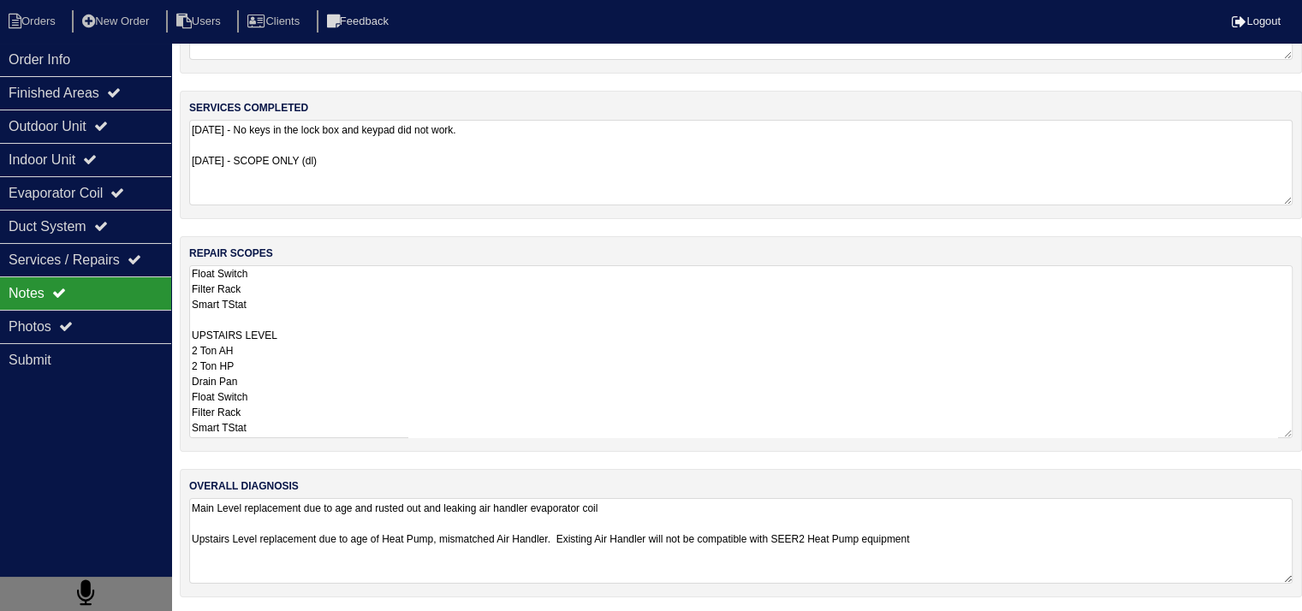
click at [548, 408] on textarea "**Payton to review scopes and material list** Convert both filter systems to fi…" at bounding box center [740, 351] width 1103 height 173
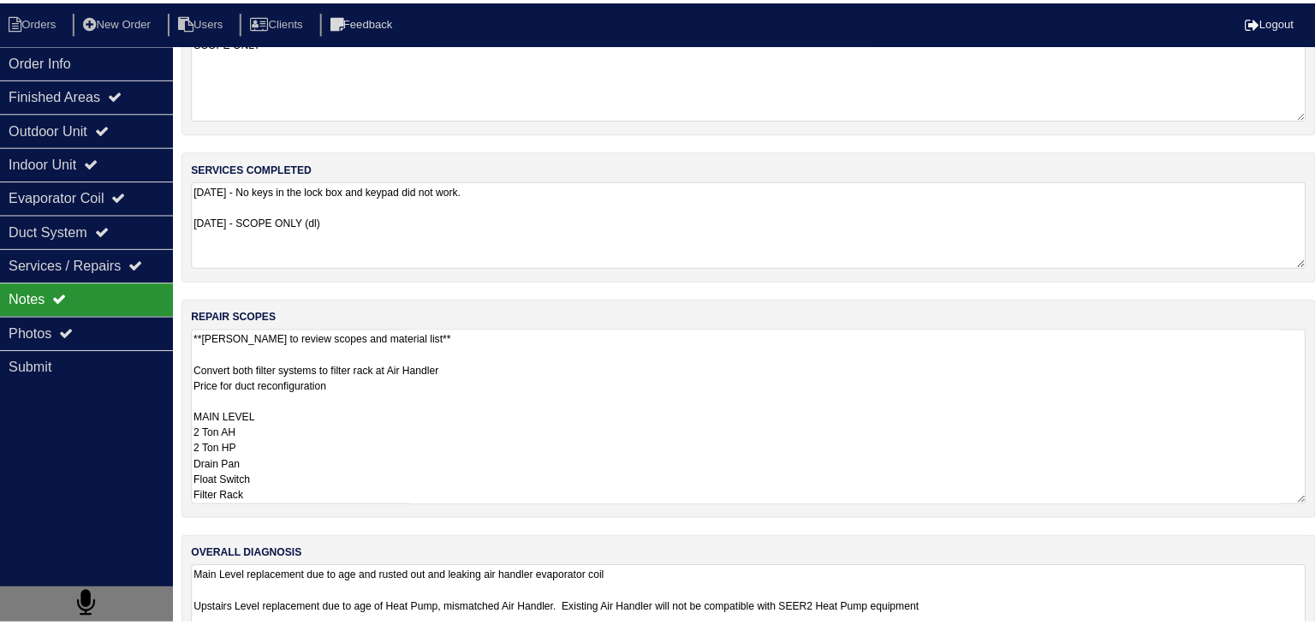
scroll to position [0, 0]
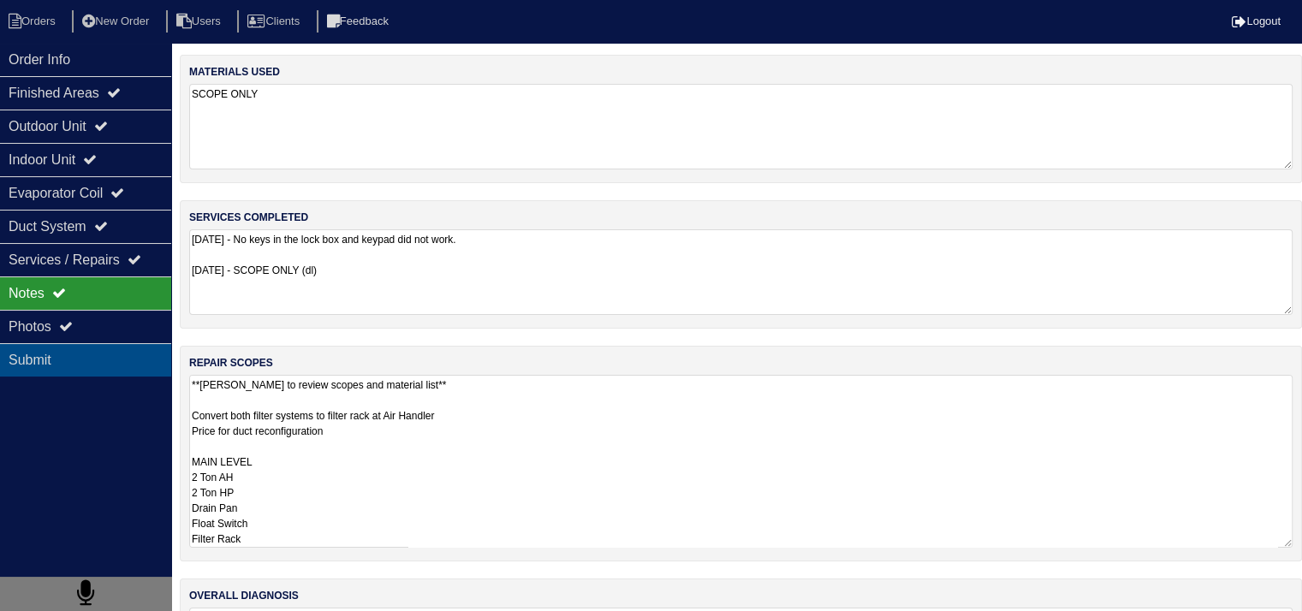
type textarea "**Payton to review scopes and material list** Convert both filter systems to fi…"
click at [16, 357] on div "Submit" at bounding box center [85, 359] width 171 height 33
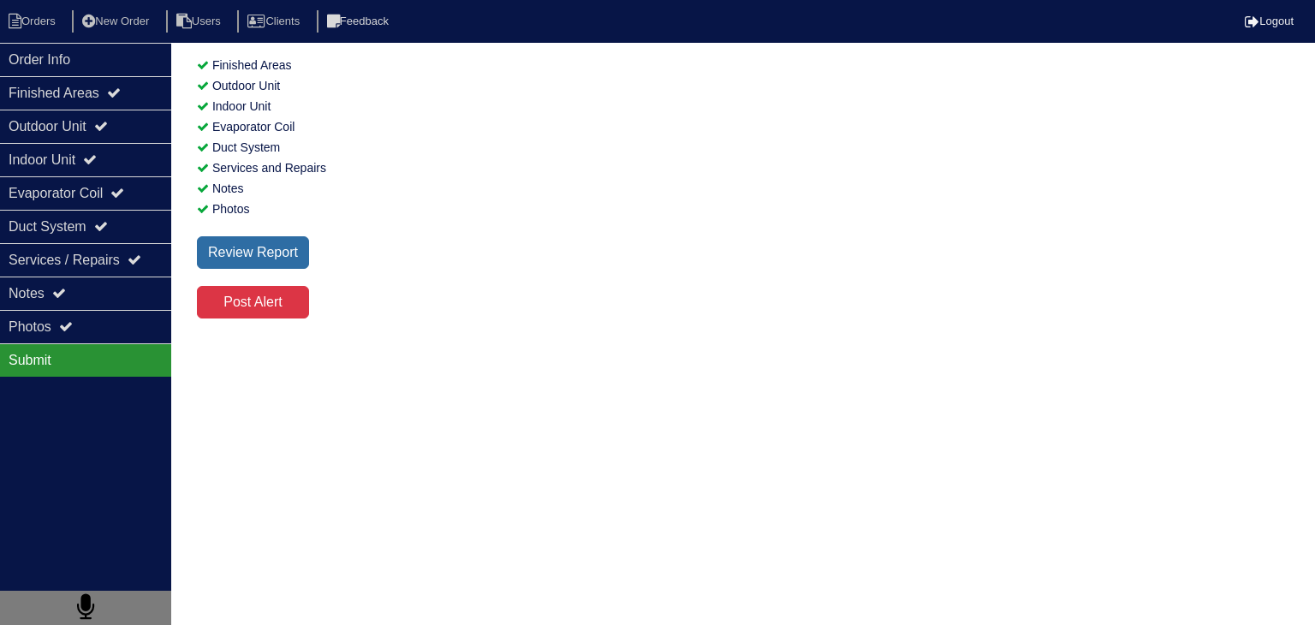
click at [282, 242] on div "Review Report" at bounding box center [253, 252] width 112 height 33
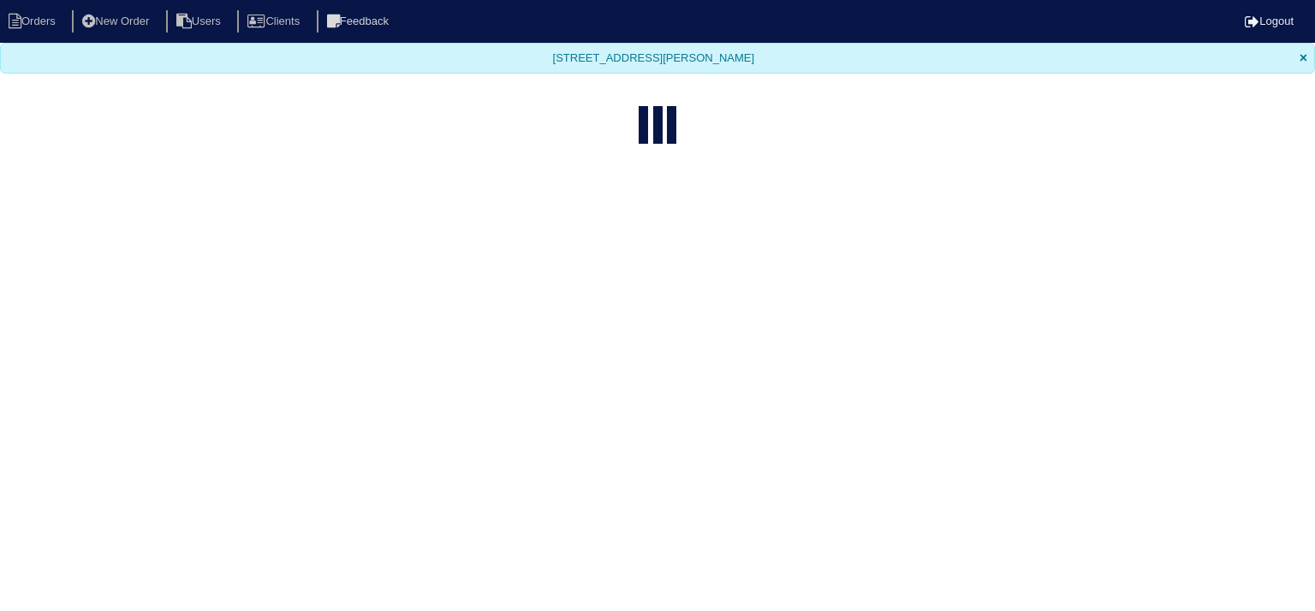
select select "15"
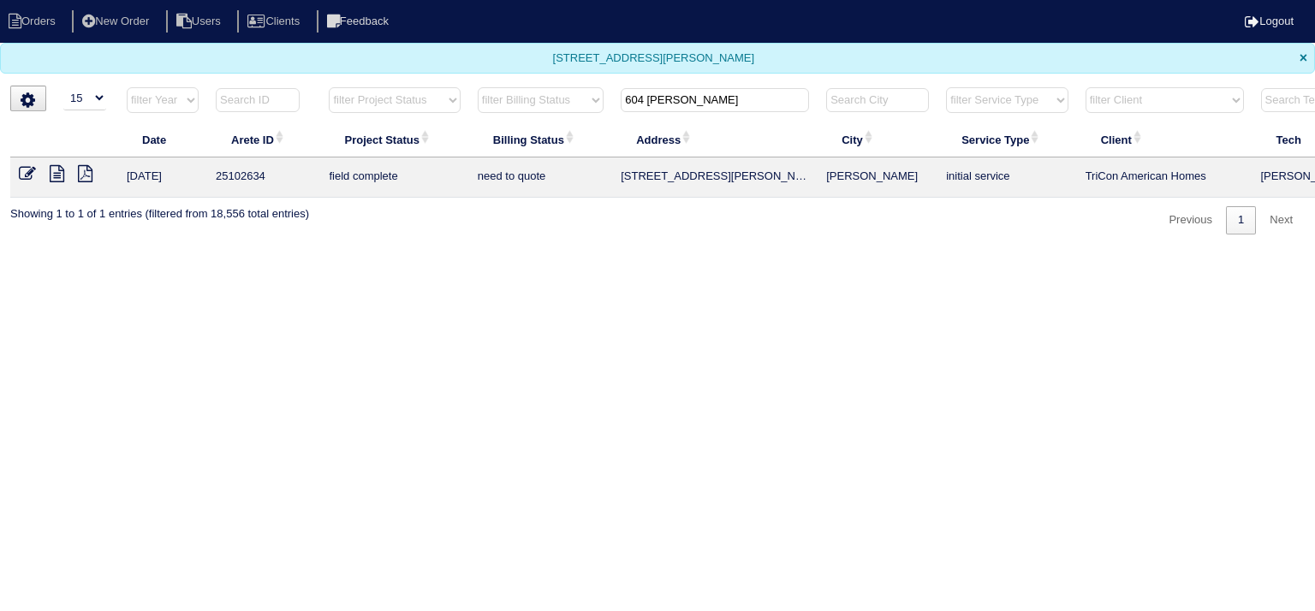
click at [720, 105] on input "604 Jessie" at bounding box center [715, 100] width 188 height 24
click at [719, 105] on input "604 Jessie" at bounding box center [715, 100] width 188 height 24
click at [718, 105] on input "604 Jessie" at bounding box center [715, 100] width 188 height 24
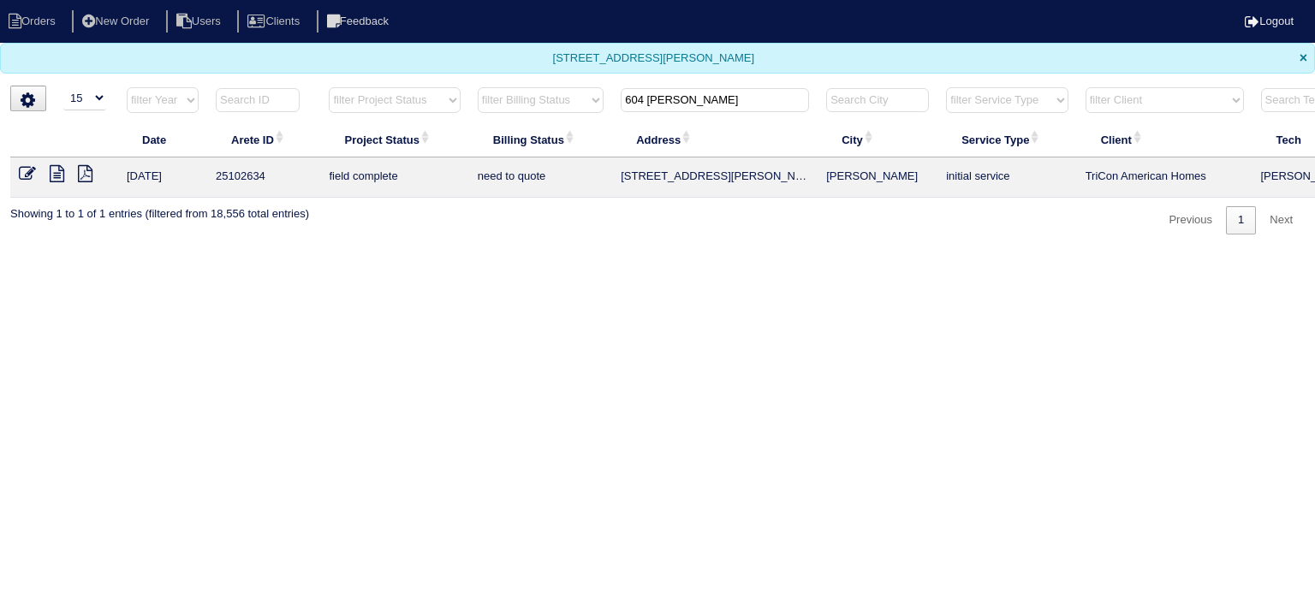
click at [718, 105] on input "604 Jessie" at bounding box center [715, 100] width 188 height 24
type input "6039 [PERSON_NAME]"
click at [59, 181] on icon at bounding box center [57, 173] width 15 height 17
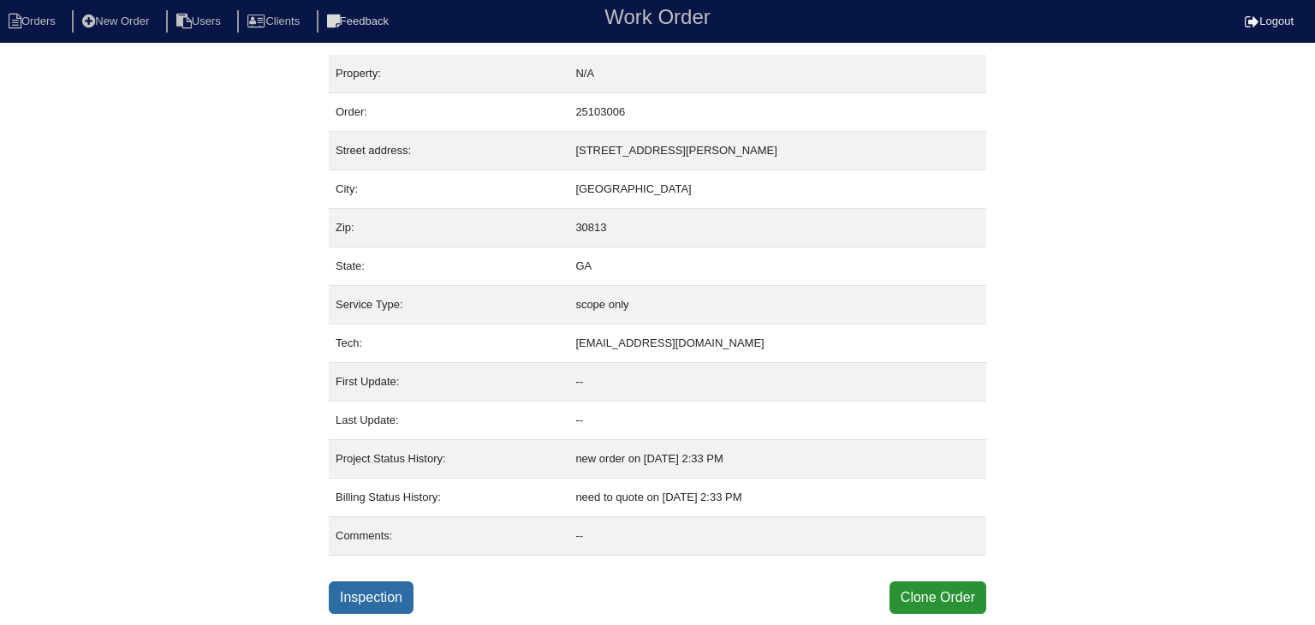
click at [387, 589] on link "Inspection" at bounding box center [371, 597] width 85 height 33
click at [356, 588] on link "Inspection" at bounding box center [371, 597] width 85 height 33
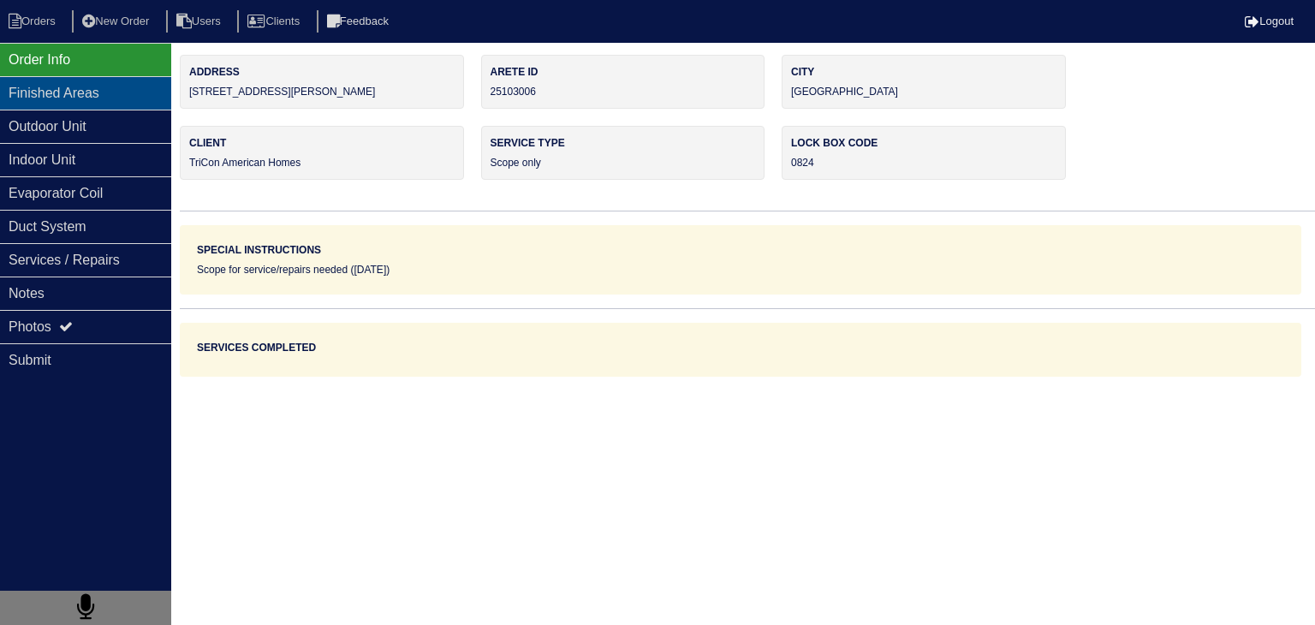
click at [81, 92] on div "Finished Areas" at bounding box center [85, 92] width 171 height 33
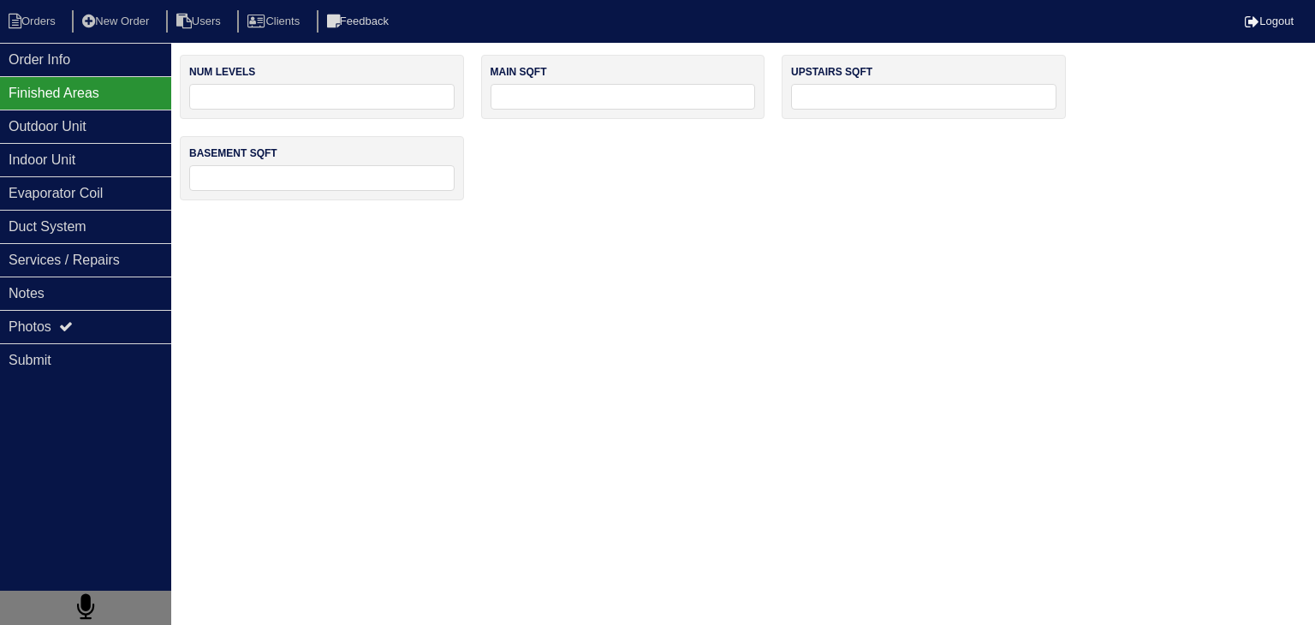
click at [315, 100] on input "tel" at bounding box center [321, 97] width 265 height 26
type input "2"
click at [74, 59] on div "Order Info" at bounding box center [85, 59] width 171 height 33
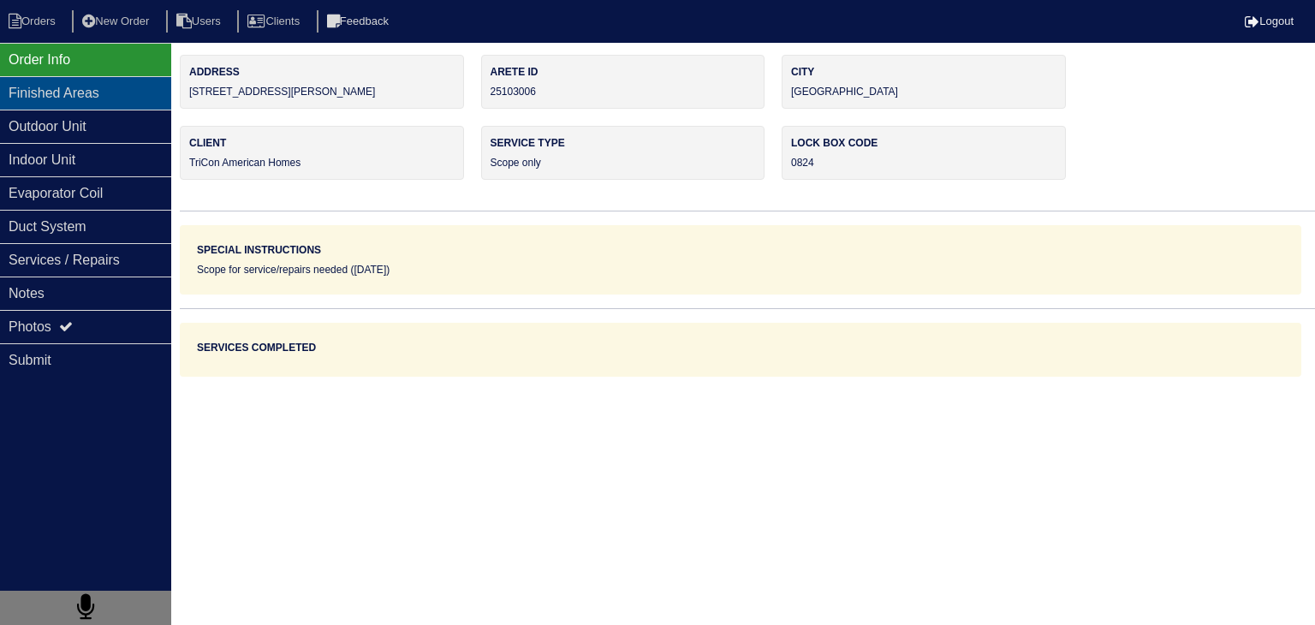
click at [123, 91] on div "Finished Areas" at bounding box center [85, 92] width 171 height 33
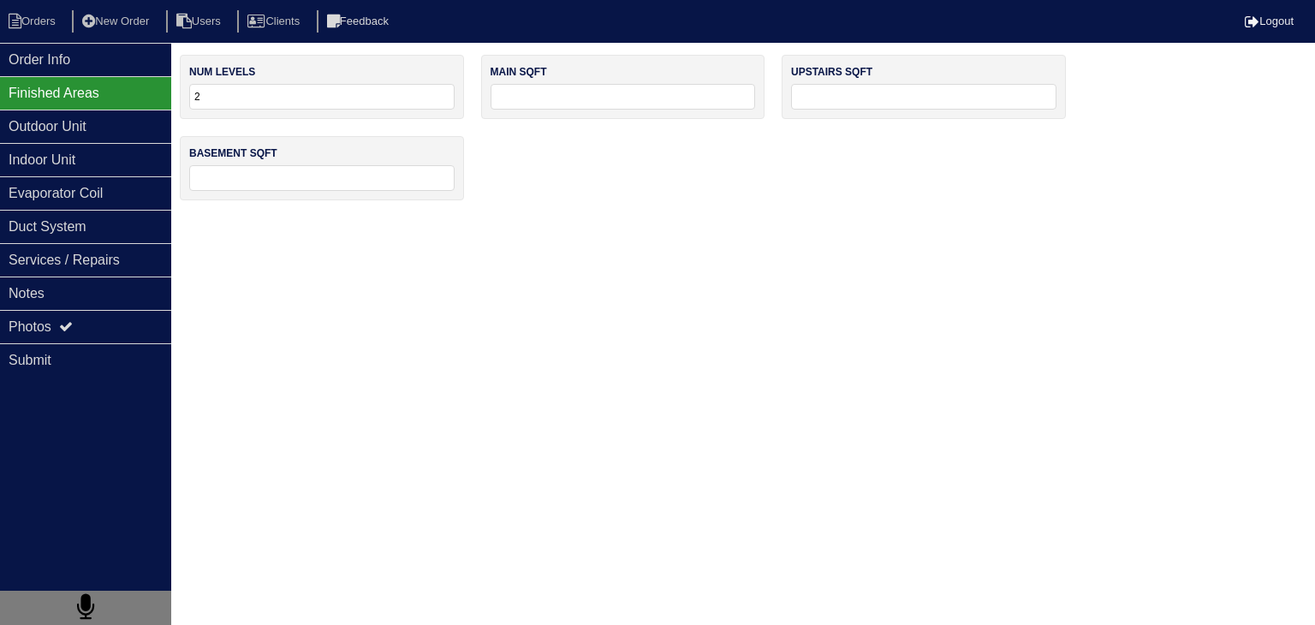
click at [552, 99] on input "tel" at bounding box center [622, 97] width 265 height 26
drag, startPoint x: 558, startPoint y: 96, endPoint x: 453, endPoint y: 106, distance: 105.8
click at [453, 106] on div "num levels 2 main sqft 1800 upstairs sqft basement sqft" at bounding box center [747, 136] width 1135 height 163
type input "1200"
click at [841, 107] on input "tel" at bounding box center [923, 97] width 265 height 26
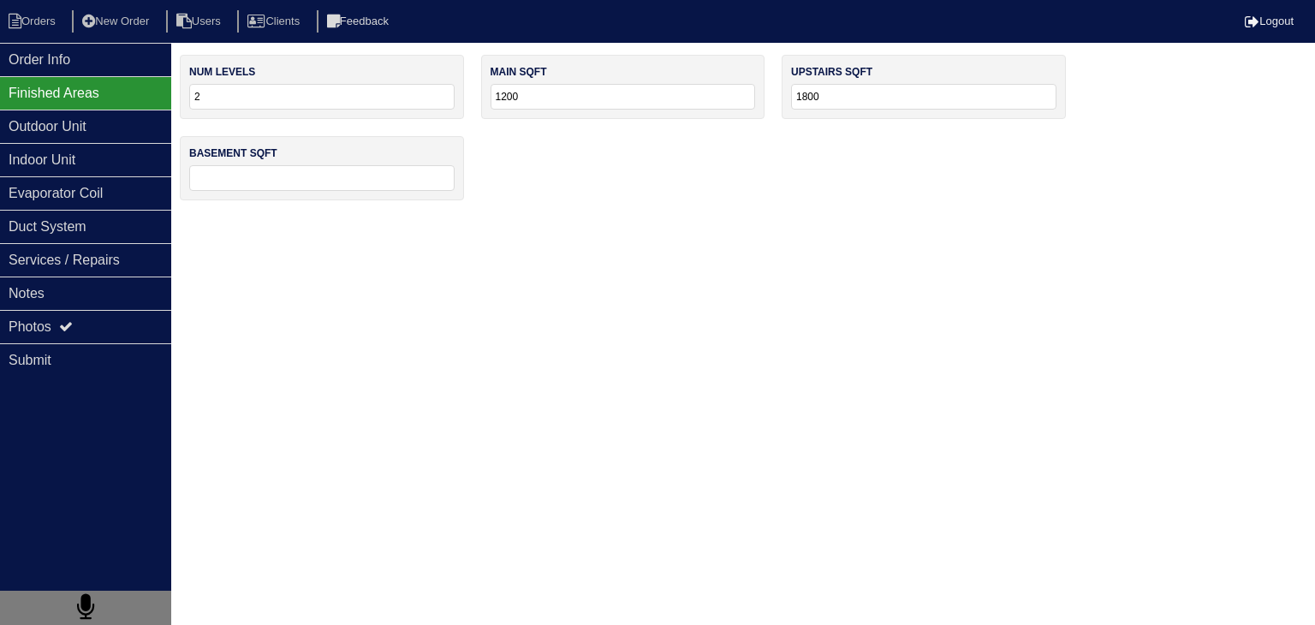
type input "1800"
click at [758, 184] on div "num levels 2 main sqft 1200 upstairs sqft 1800 basement sqft" at bounding box center [747, 136] width 1135 height 163
click at [286, 173] on input "tel" at bounding box center [321, 178] width 265 height 26
type input "0"
click at [57, 137] on div "Outdoor Unit" at bounding box center [85, 126] width 171 height 33
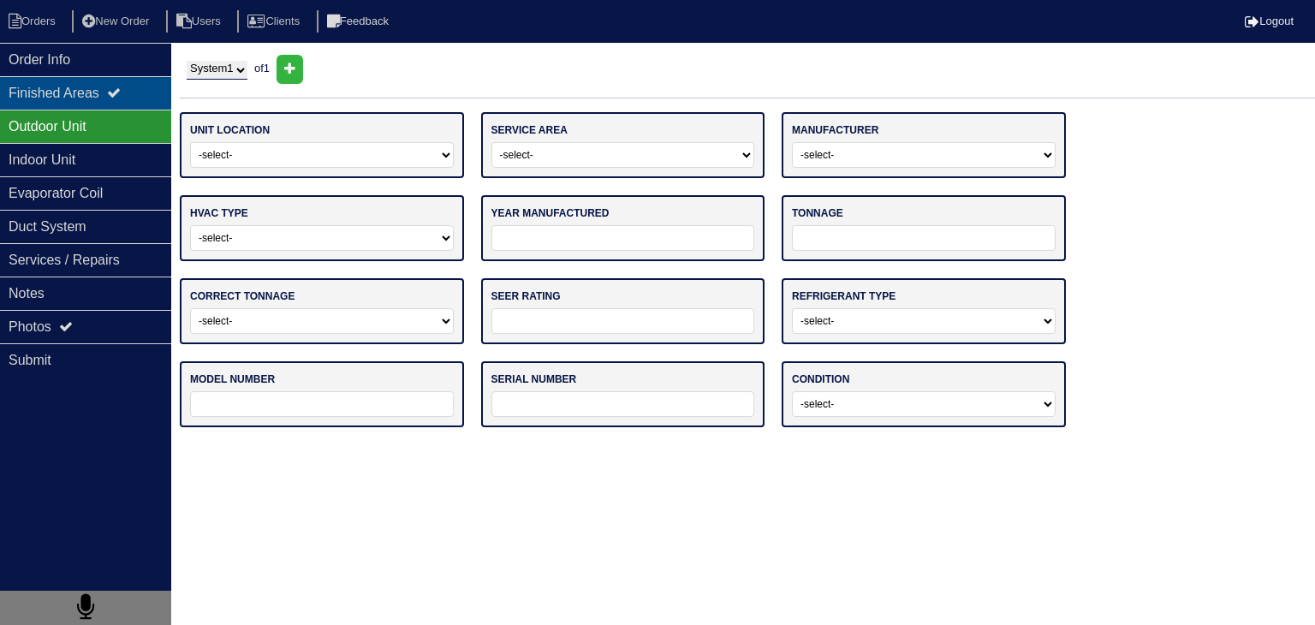
click at [41, 92] on div "Finished Areas" at bounding box center [85, 92] width 171 height 33
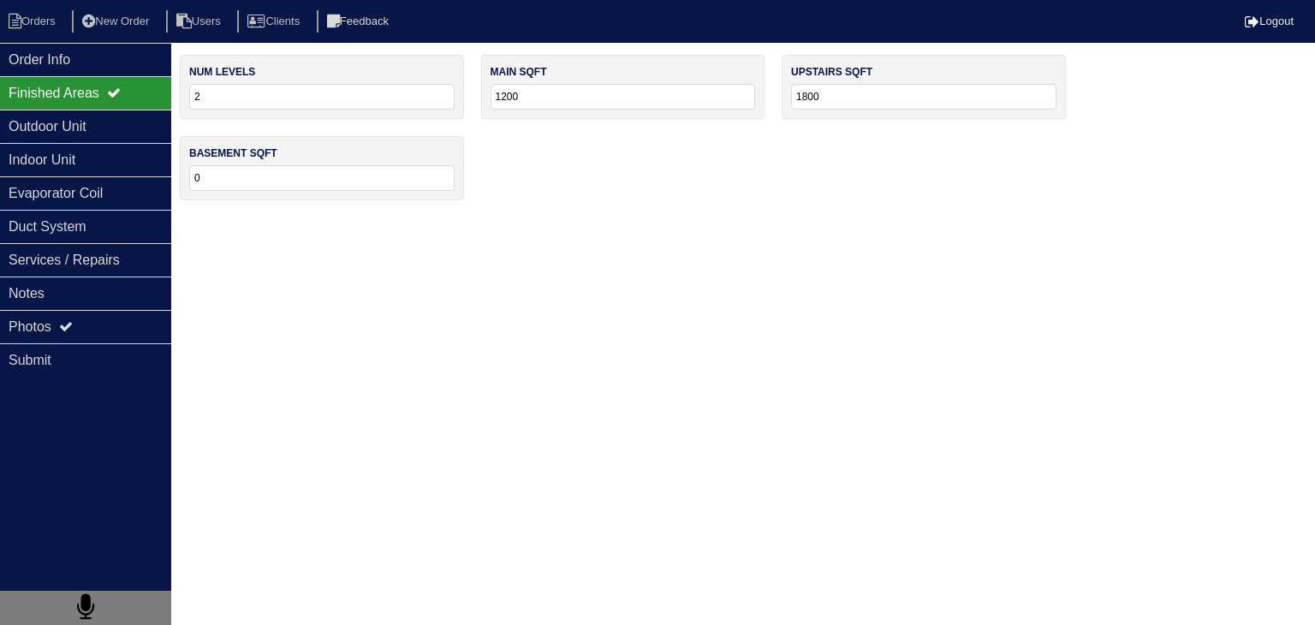
drag, startPoint x: 561, startPoint y: 100, endPoint x: 442, endPoint y: 97, distance: 119.0
click at [442, 97] on div "num levels 2 main sqft 1200 upstairs sqft 1800 basement sqft 0" at bounding box center [747, 136] width 1135 height 163
type input "1300"
drag, startPoint x: 847, startPoint y: 97, endPoint x: 689, endPoint y: 98, distance: 157.5
click at [689, 98] on div "num levels 2 main sqft 1300 upstairs sqft 1800 basement sqft 0" at bounding box center [747, 136] width 1135 height 163
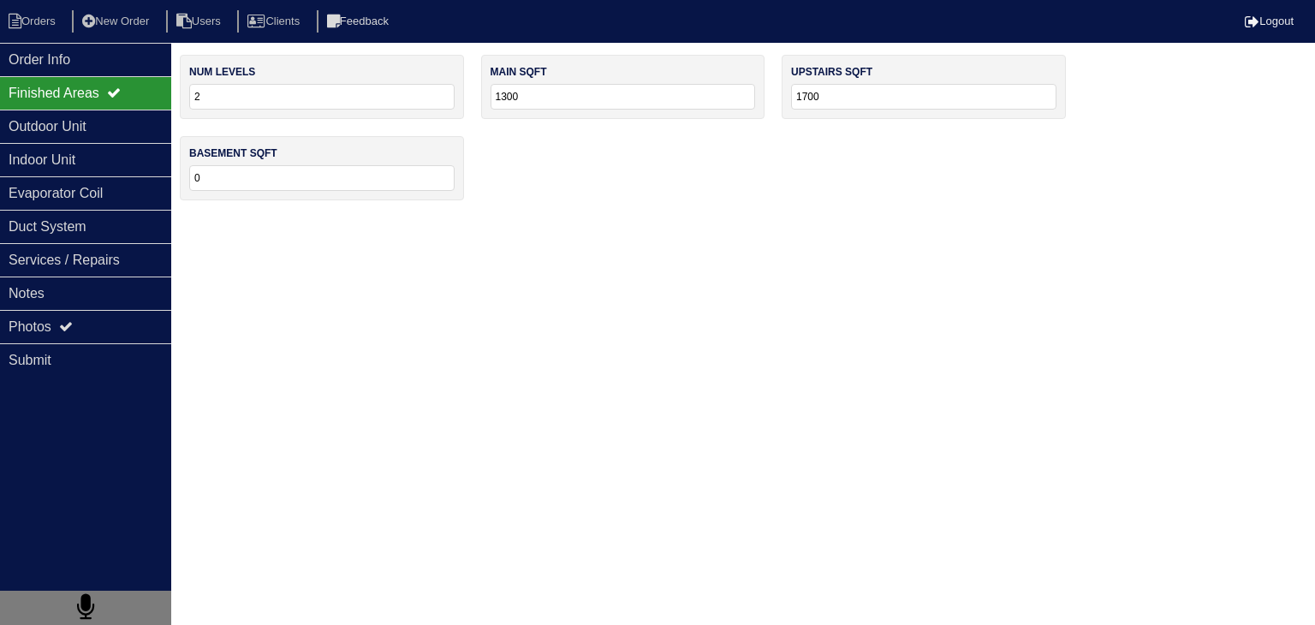
type input "1700"
click at [544, 217] on html "Orders New Order Users Clients Feedback Logout Orders New Order Users Clients M…" at bounding box center [657, 108] width 1315 height 217
click at [110, 129] on div "Outdoor Unit" at bounding box center [85, 126] width 171 height 33
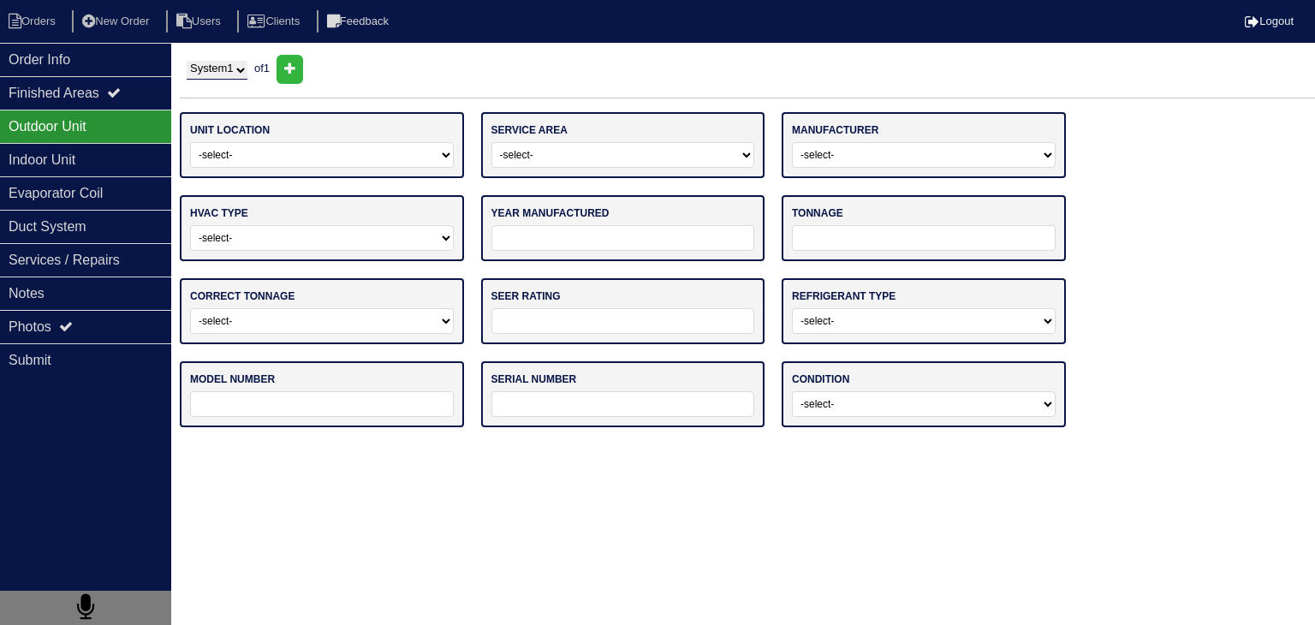
click at [272, 159] on select "-select- Ground Rooftop" at bounding box center [322, 155] width 264 height 26
select select "0"
click at [190, 142] on select "-select- Ground Rooftop" at bounding box center [322, 155] width 264 height 26
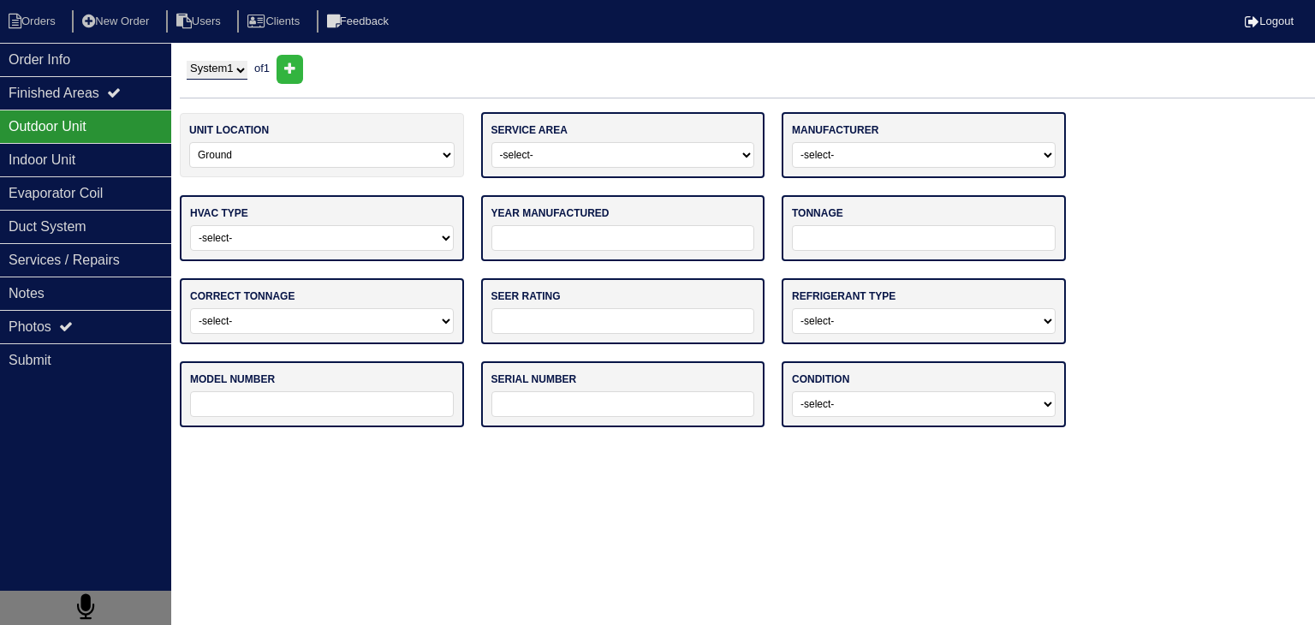
click at [629, 157] on select "-select- Main Level Upstairs Level Lower/Basement Level Other" at bounding box center [623, 155] width 264 height 26
select select "3"
click at [491, 142] on select "-select- Main Level Upstairs Level Lower/Basement Level Other" at bounding box center [623, 155] width 264 height 26
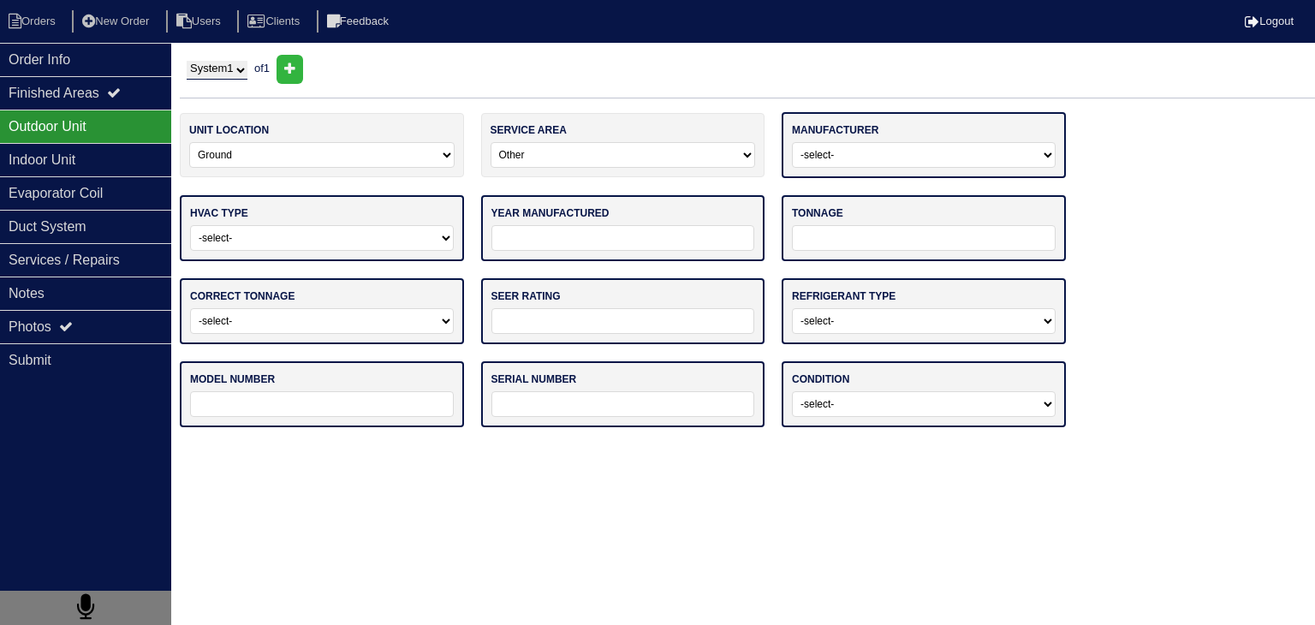
click at [901, 152] on select "-select- ADP Air Quest Air Temp Aire-Flo AirEase Airquest Airtemp Allstyle Aspe…" at bounding box center [924, 155] width 264 height 26
click at [144, 326] on div "Photos" at bounding box center [85, 326] width 171 height 33
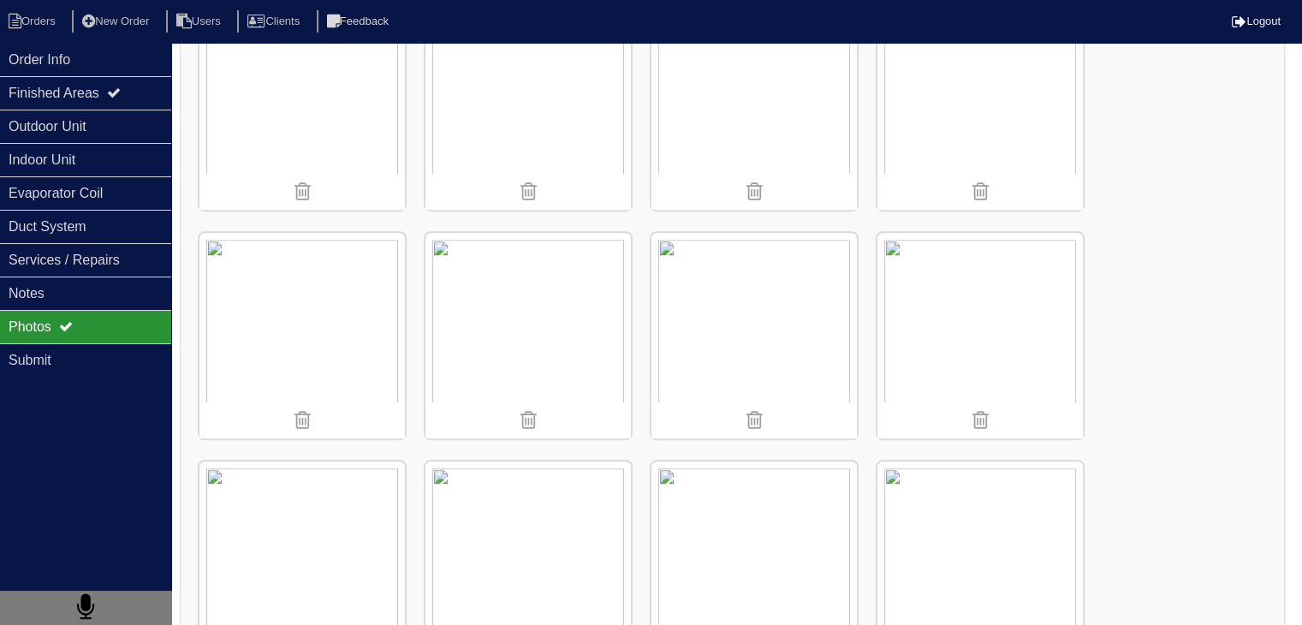
scroll to position [1027, 0]
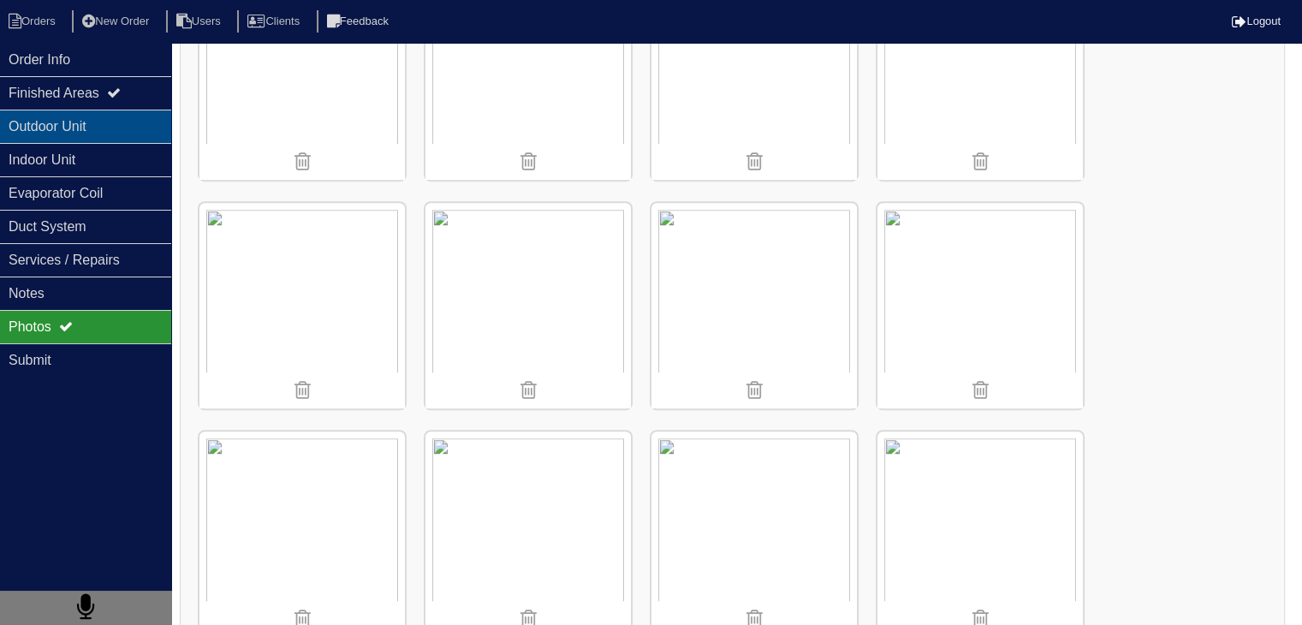
click at [64, 134] on div "Outdoor Unit" at bounding box center [85, 126] width 171 height 33
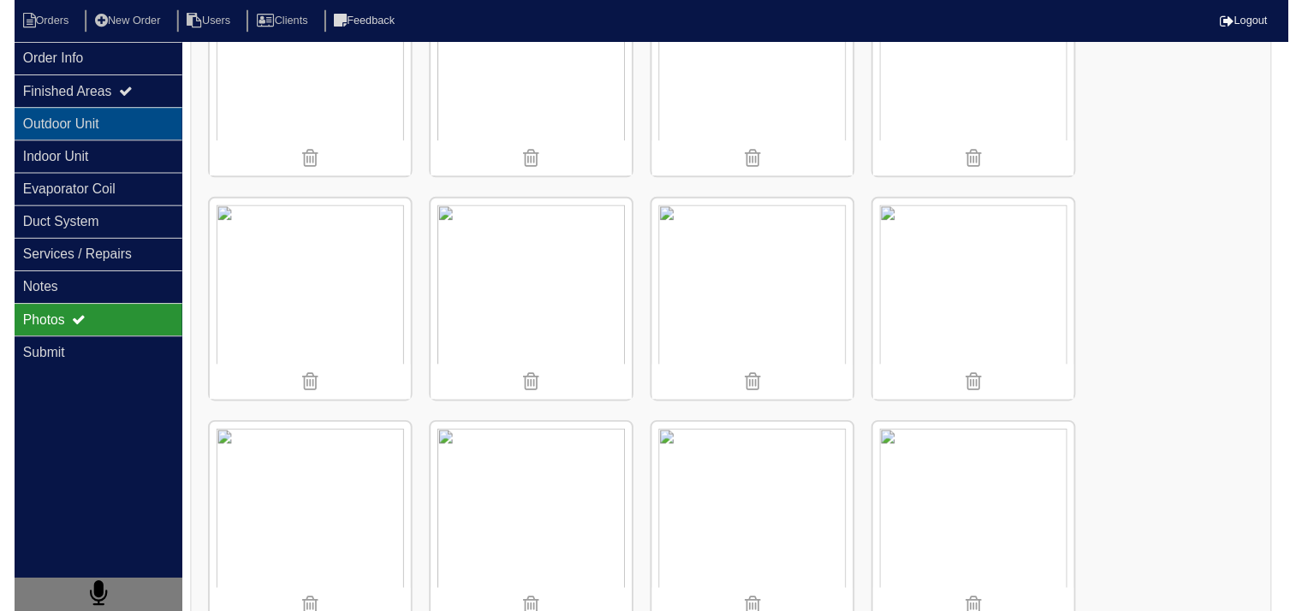
scroll to position [0, 0]
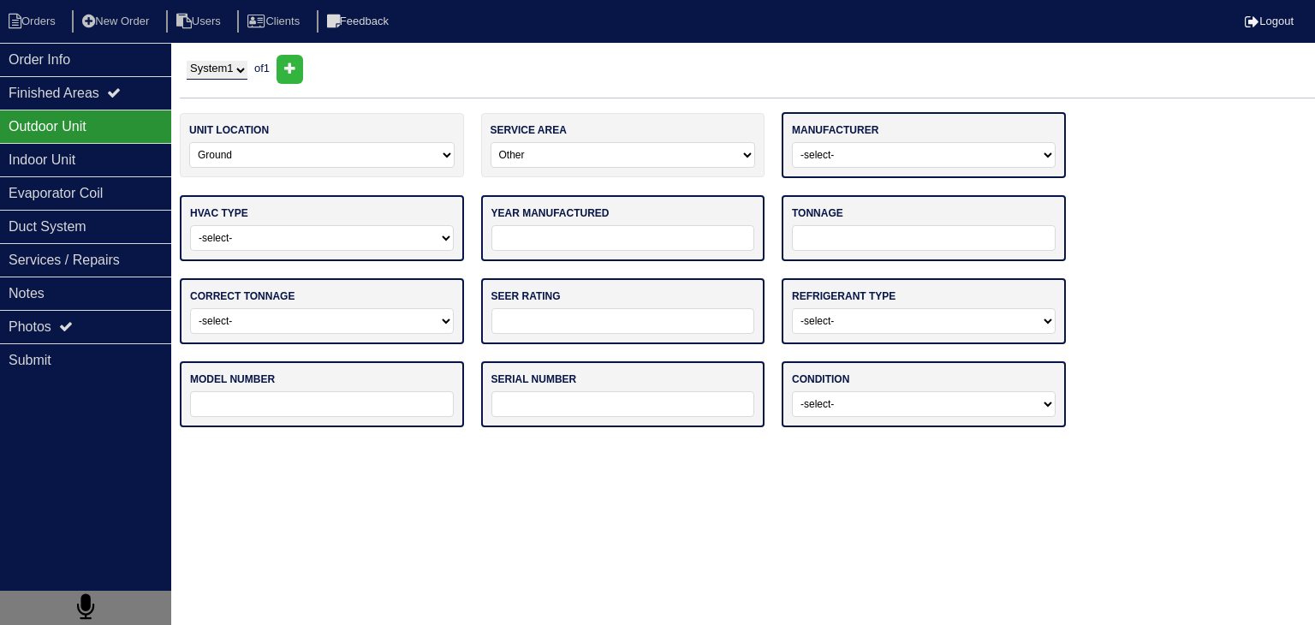
click at [891, 153] on select "-select- ADP Air Quest Air Temp Aire-Flo AirEase Airquest Airtemp Allstyle Aspe…" at bounding box center [924, 155] width 264 height 26
select select "Rheem"
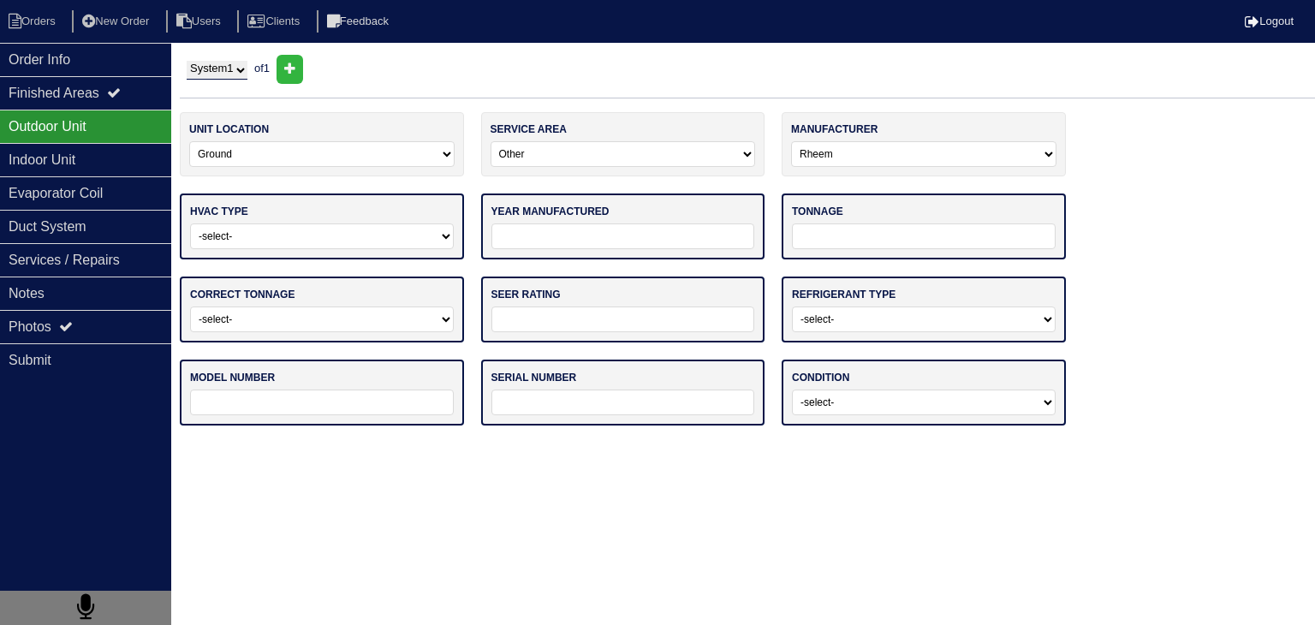
click at [1185, 253] on div "unit location -select- Ground Rooftop service area -select- Main Level Upstairs…" at bounding box center [747, 277] width 1135 height 330
click at [428, 237] on select "-select- Straight Cool Heat Pump Other" at bounding box center [322, 236] width 264 height 26
select select "0"
click at [190, 223] on select "-select- Straight Cool Heat Pump Other" at bounding box center [322, 236] width 264 height 26
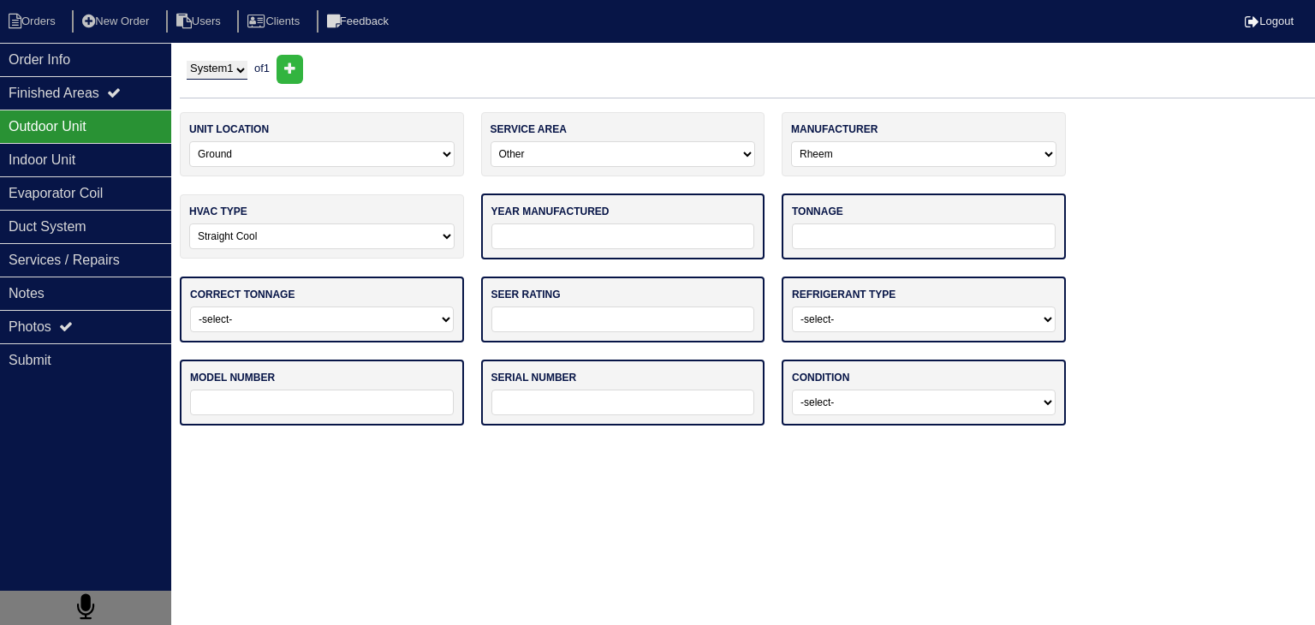
click at [673, 239] on input "tel" at bounding box center [623, 236] width 264 height 26
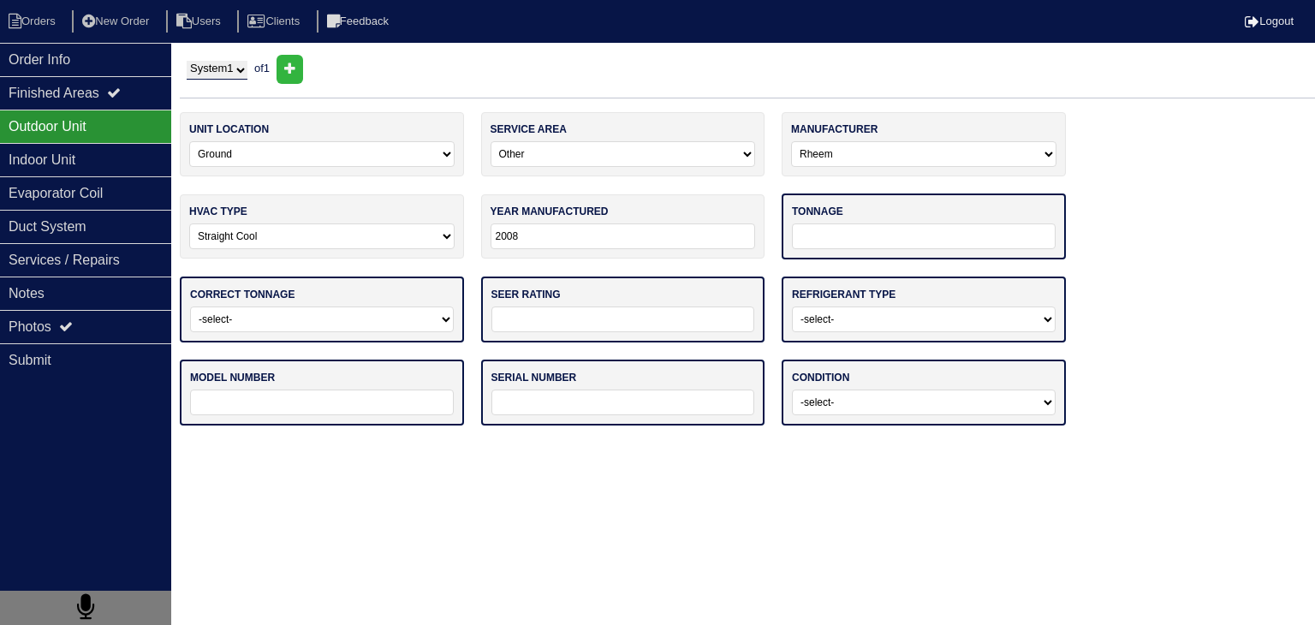
type input "2008"
click at [841, 232] on input "tel" at bounding box center [924, 236] width 264 height 26
type input "60"
click at [253, 319] on select "-select- Yes No - Unit Undersized No - Unit Oversized" at bounding box center [322, 318] width 264 height 26
select select "0"
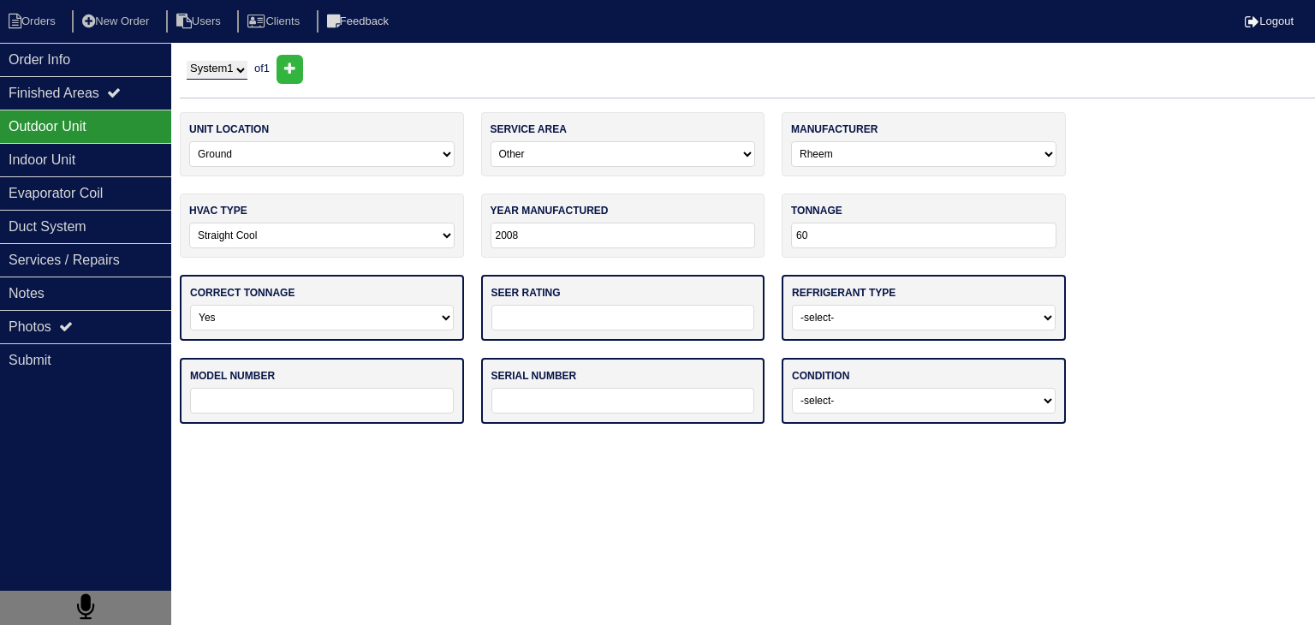
click at [190, 305] on select "-select- Yes No - Unit Undersized No - Unit Oversized" at bounding box center [322, 318] width 264 height 26
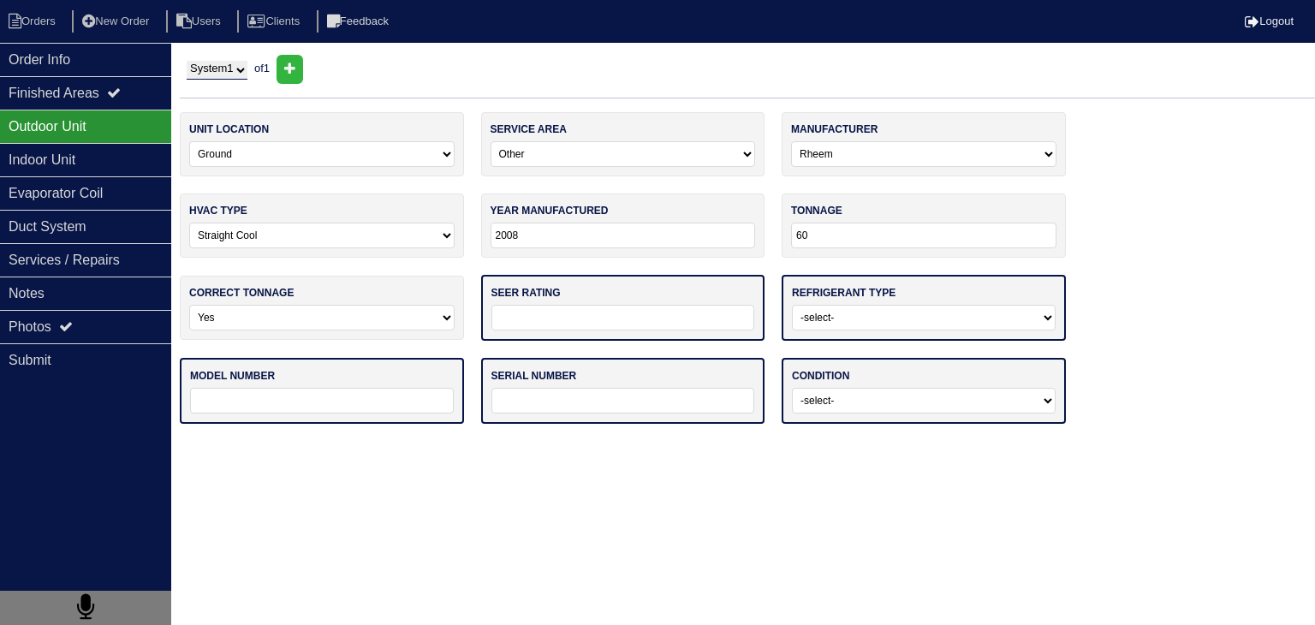
click at [678, 316] on input "tel" at bounding box center [623, 318] width 264 height 26
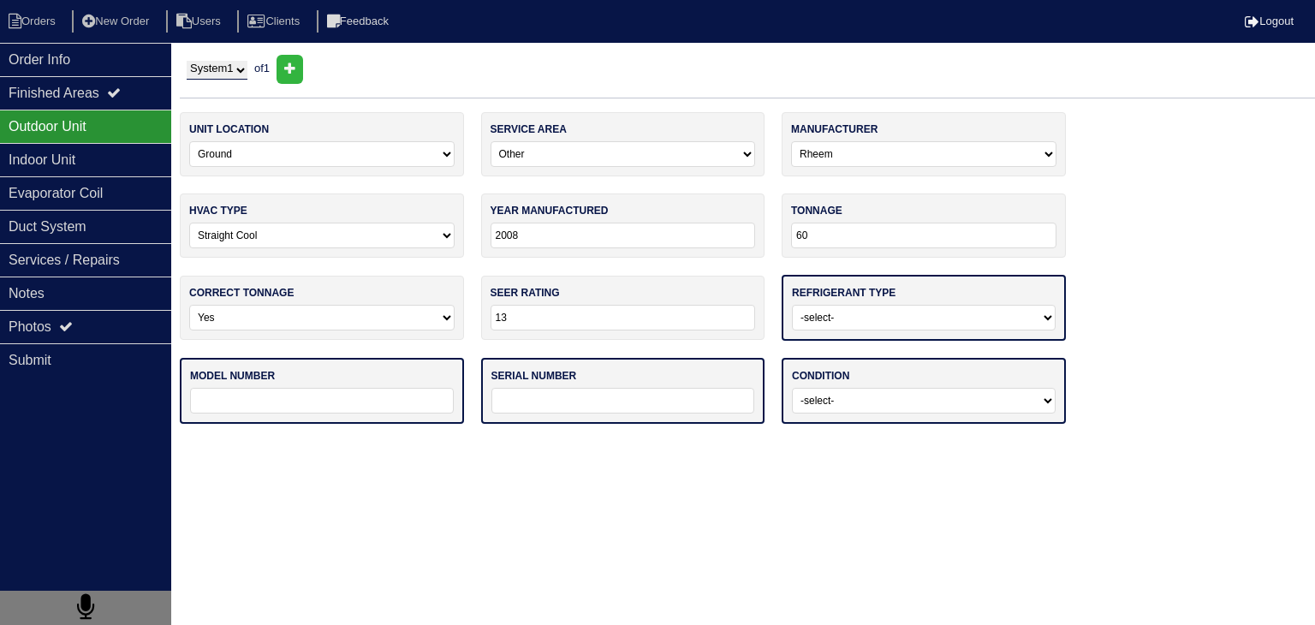
type input "13"
click at [906, 314] on select "-select- R22 R410a Other" at bounding box center [924, 318] width 264 height 26
click at [792, 305] on select "-select- R22 R410a Other" at bounding box center [924, 318] width 264 height 26
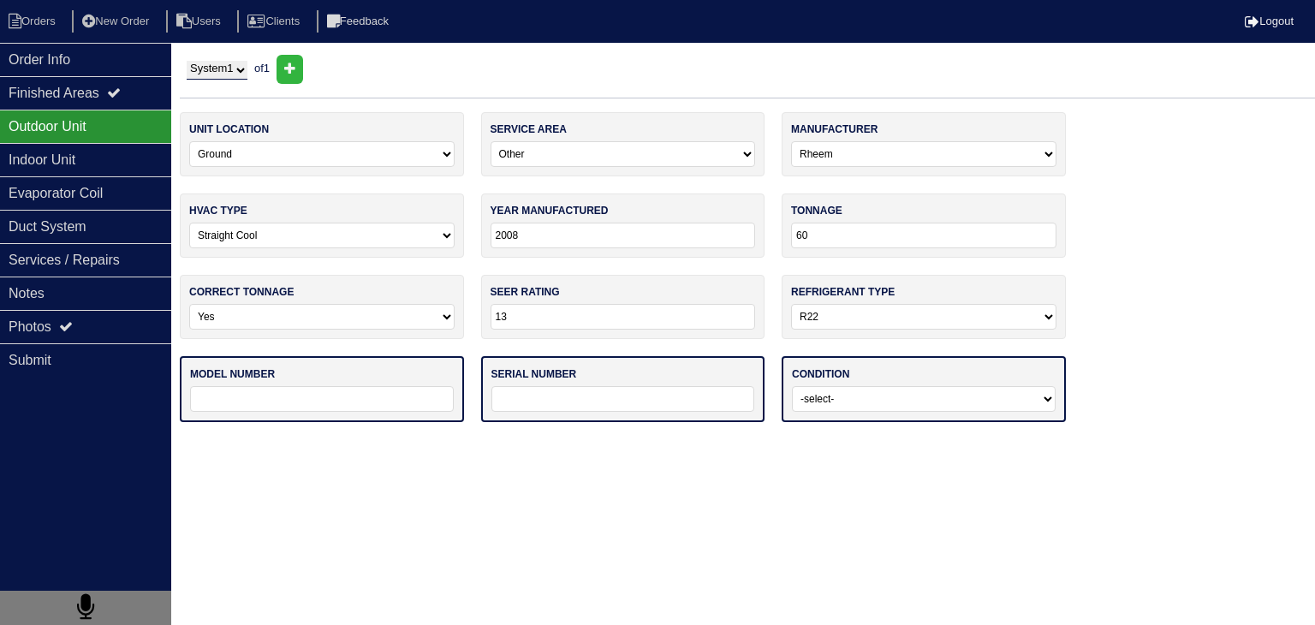
click at [877, 368] on div "condition -select- Operating Normally Service/Repairs Needed Replacement Needed…" at bounding box center [923, 389] width 284 height 66
click at [886, 323] on select "-select- R22 R410a Other" at bounding box center [923, 317] width 265 height 26
select select "1"
click at [791, 304] on select "-select- R22 R410a Other" at bounding box center [923, 317] width 265 height 26
click at [378, 392] on input "text" at bounding box center [322, 399] width 264 height 26
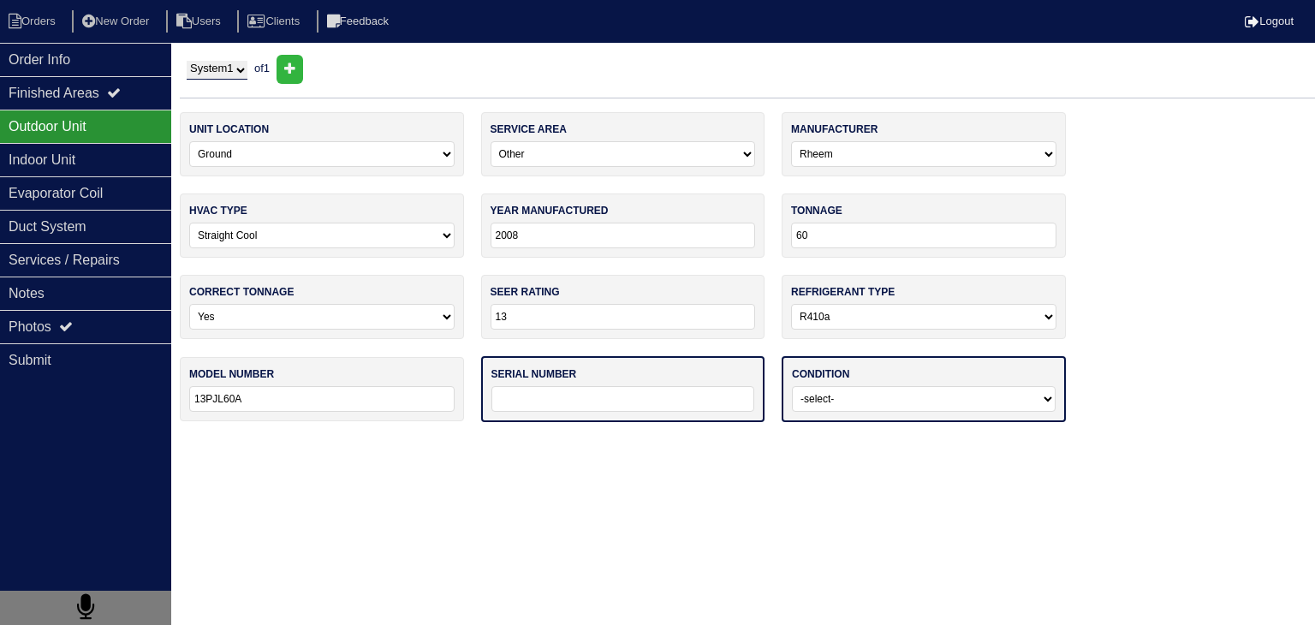
click at [377, 393] on input "13PJL60A" at bounding box center [321, 399] width 265 height 26
type input "13PJL60A01"
click at [637, 401] on input "text" at bounding box center [623, 399] width 264 height 26
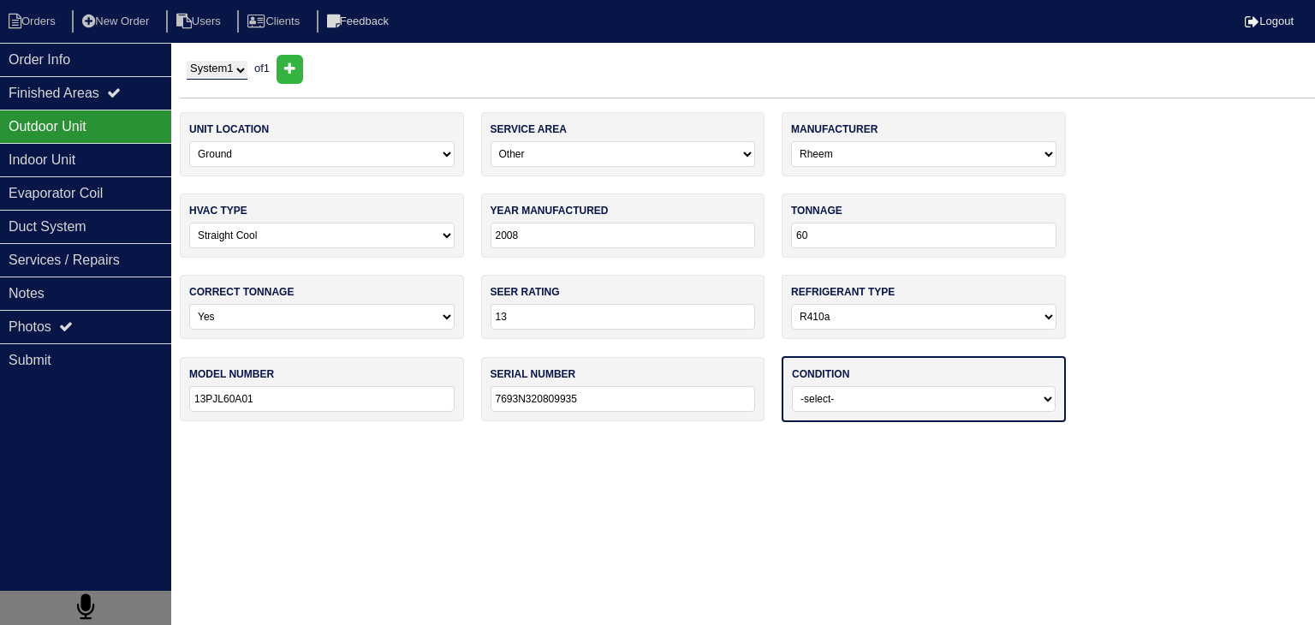
type input "7693N320809935"
click at [831, 400] on select "-select- Operating Normally Service/Repairs Needed Replacement Needed Missing" at bounding box center [924, 399] width 264 height 26
select select "2"
click at [792, 386] on select "-select- Operating Normally Service/Repairs Needed Replacement Needed Missing" at bounding box center [924, 399] width 264 height 26
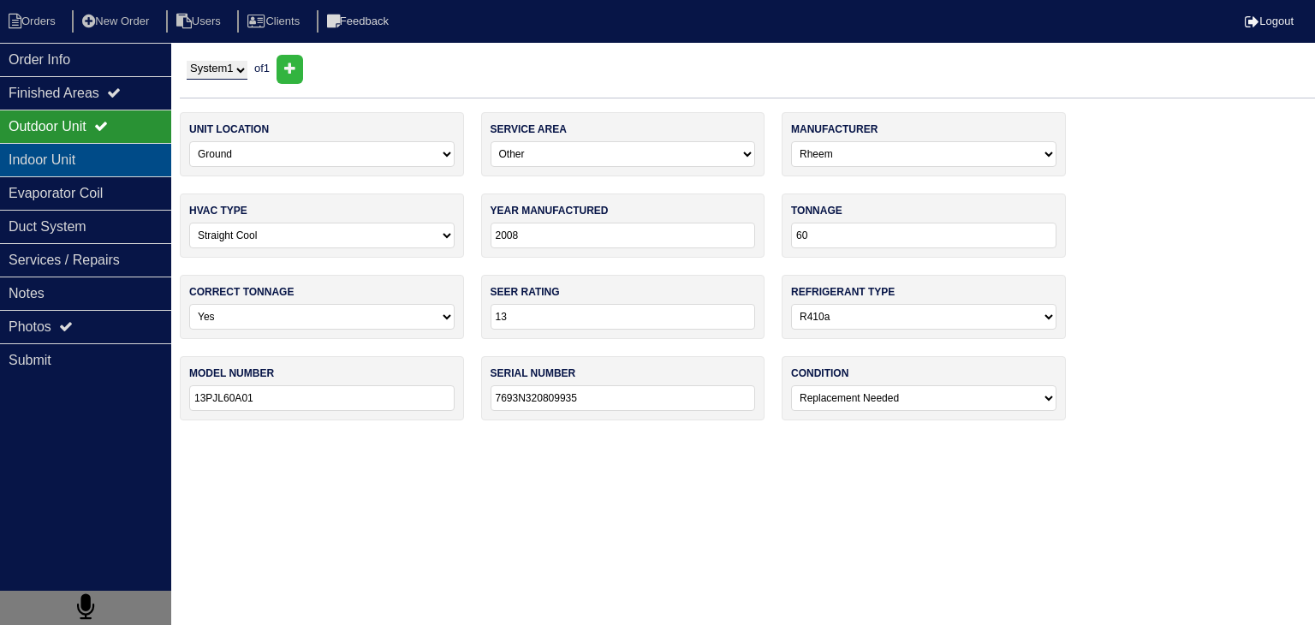
click at [77, 147] on div "Indoor Unit" at bounding box center [85, 159] width 171 height 33
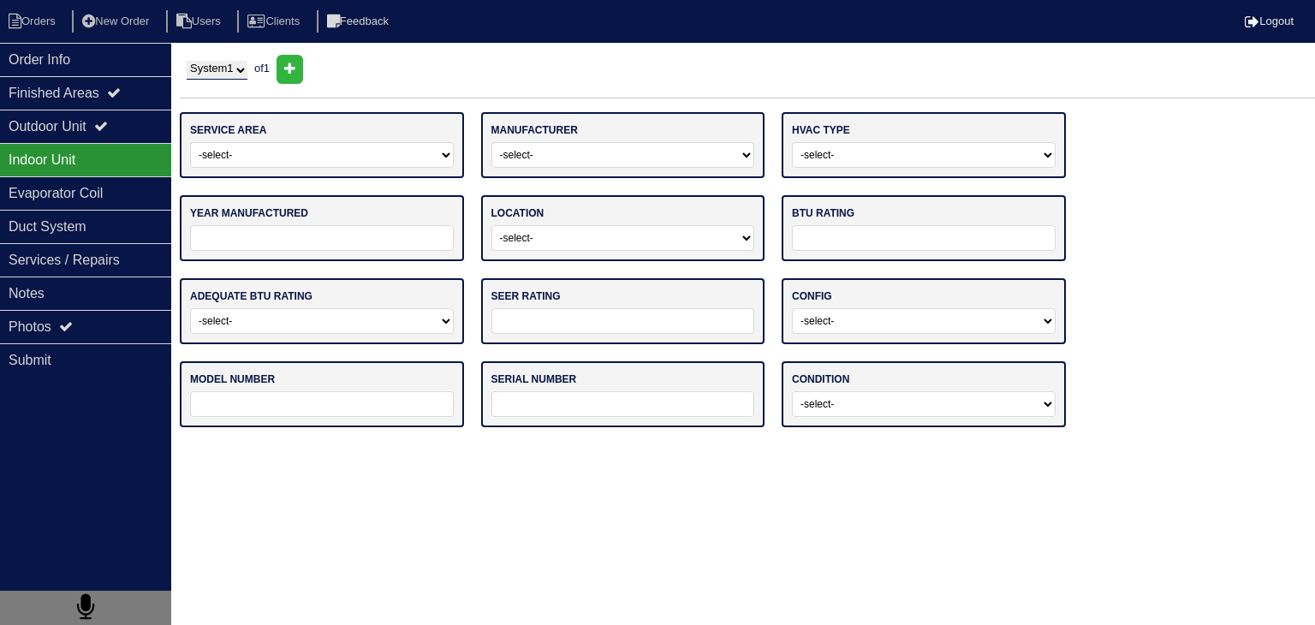
click at [318, 163] on select "-select- Main Level Upstairs Level Lower/Basement Level Other" at bounding box center [322, 155] width 264 height 26
click at [190, 142] on select "-select- Main Level Upstairs Level Lower/Basement Level Other" at bounding box center [322, 155] width 264 height 26
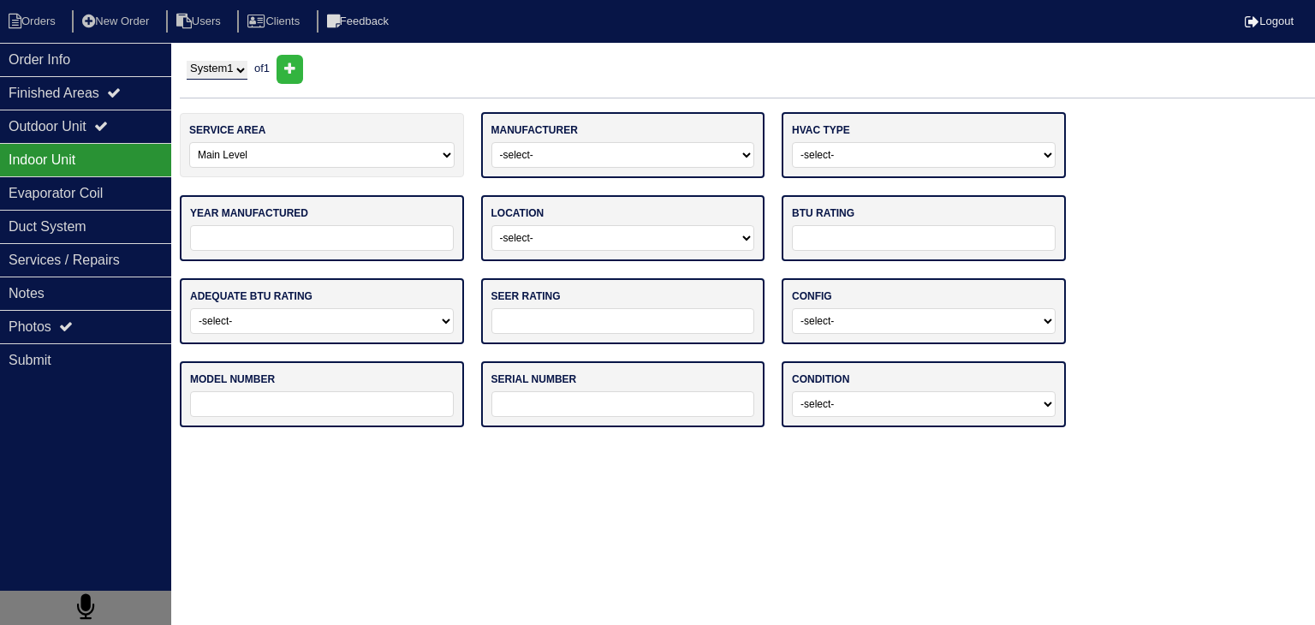
click at [320, 160] on select "-select- Main Level Upstairs Level Lower/Basement Level Other" at bounding box center [321, 155] width 265 height 26
select select "3"
click at [189, 142] on select "-select- Main Level Upstairs Level Lower/Basement Level Other" at bounding box center [321, 155] width 265 height 26
click at [735, 152] on select "-select- ADP Air Quest Air Temp Aire-Flo AirEase Airquest Airtemp Allstyle Aspe…" at bounding box center [623, 155] width 264 height 26
select select "Rheem"
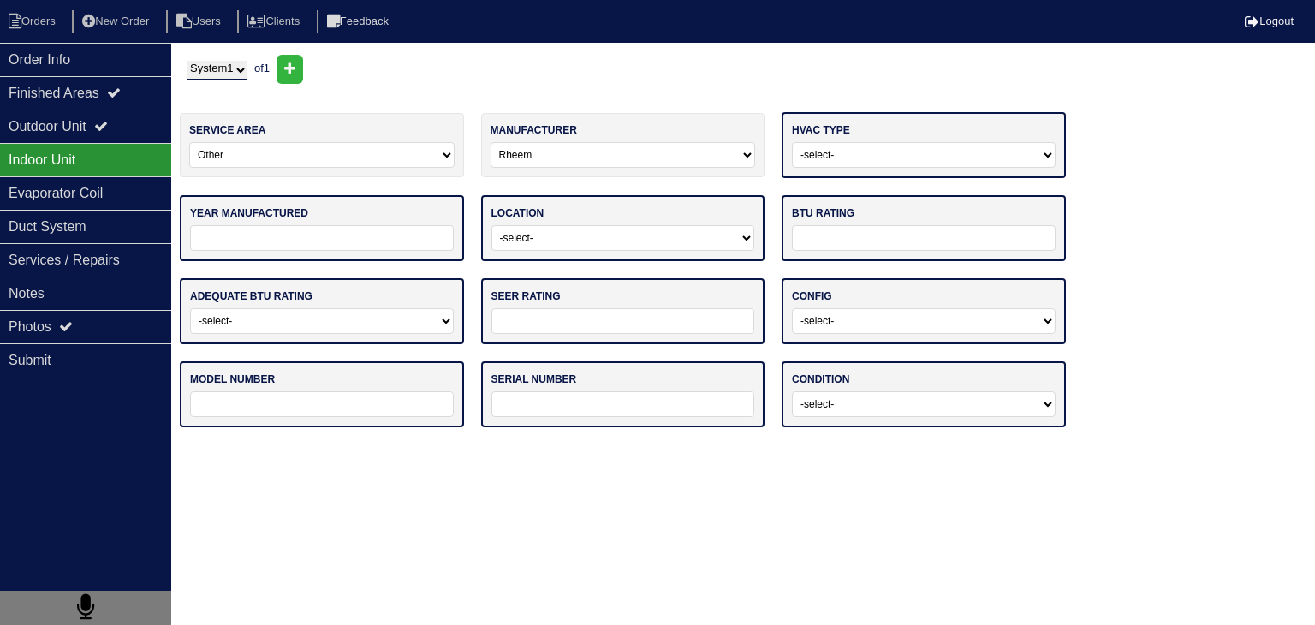
click at [853, 154] on select "-select- Gas Furnace Electric Air Handler Other" at bounding box center [924, 155] width 264 height 26
select select "1"
click at [792, 142] on select "-select- Gas Furnace Electric Air Handler Other" at bounding box center [924, 155] width 264 height 26
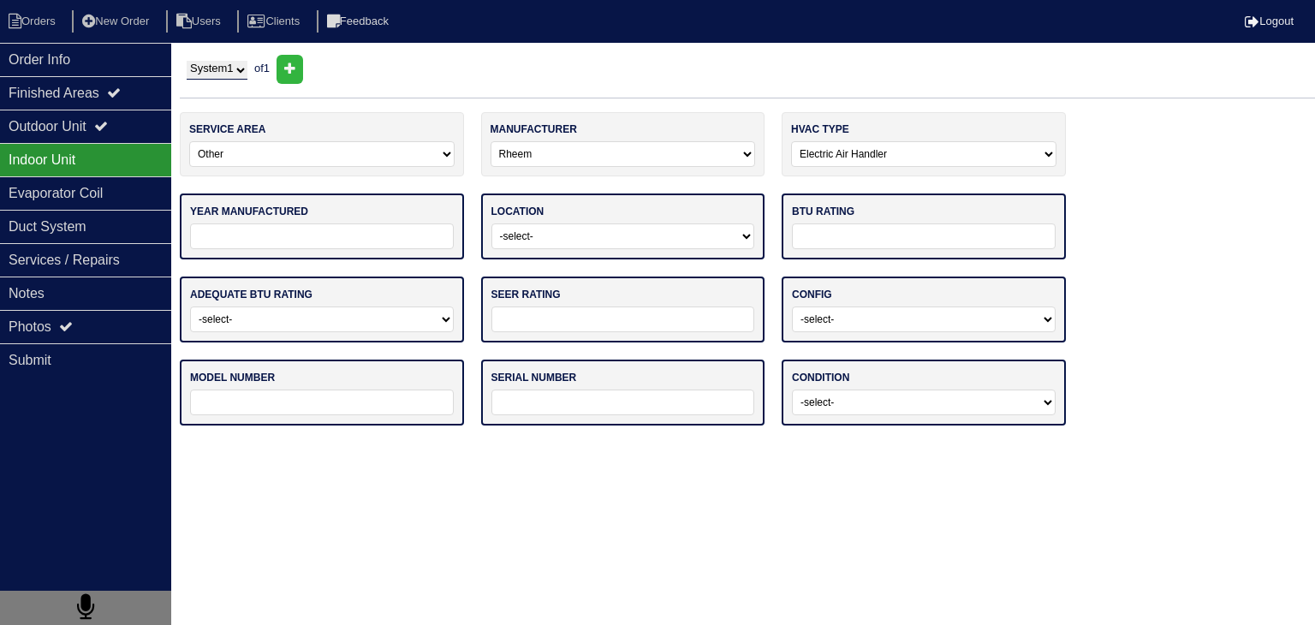
click at [342, 234] on input "tel" at bounding box center [322, 236] width 264 height 26
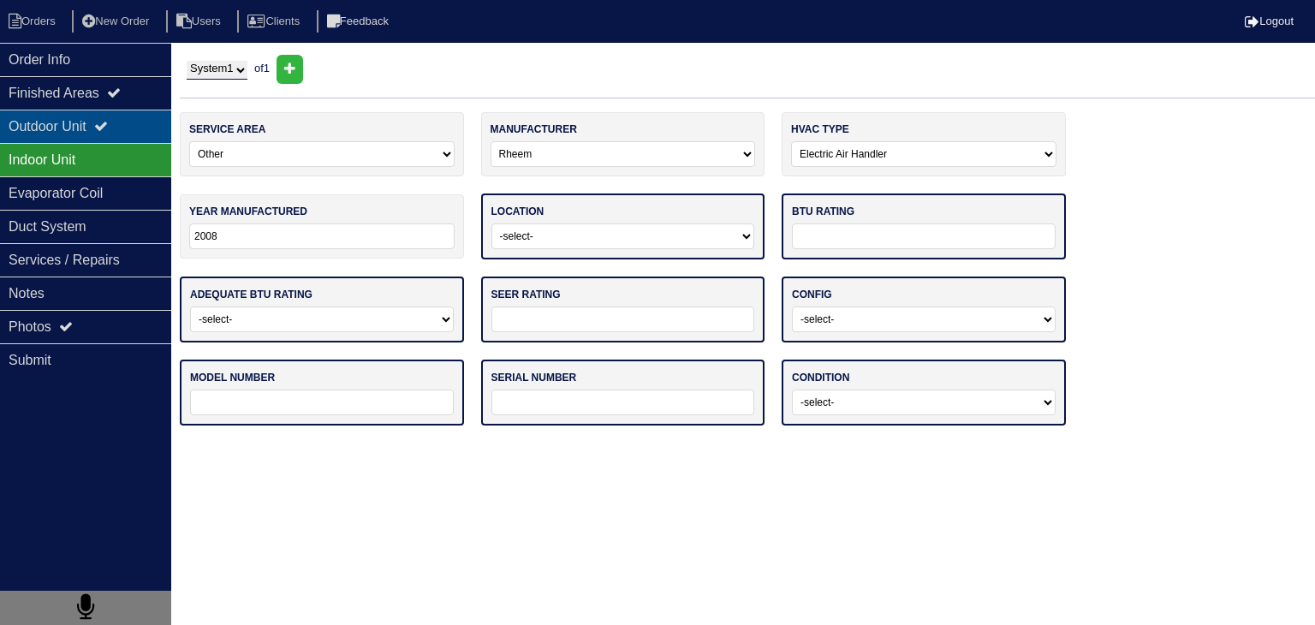
type input "2008"
click at [77, 127] on div "Outdoor Unit" at bounding box center [85, 126] width 171 height 33
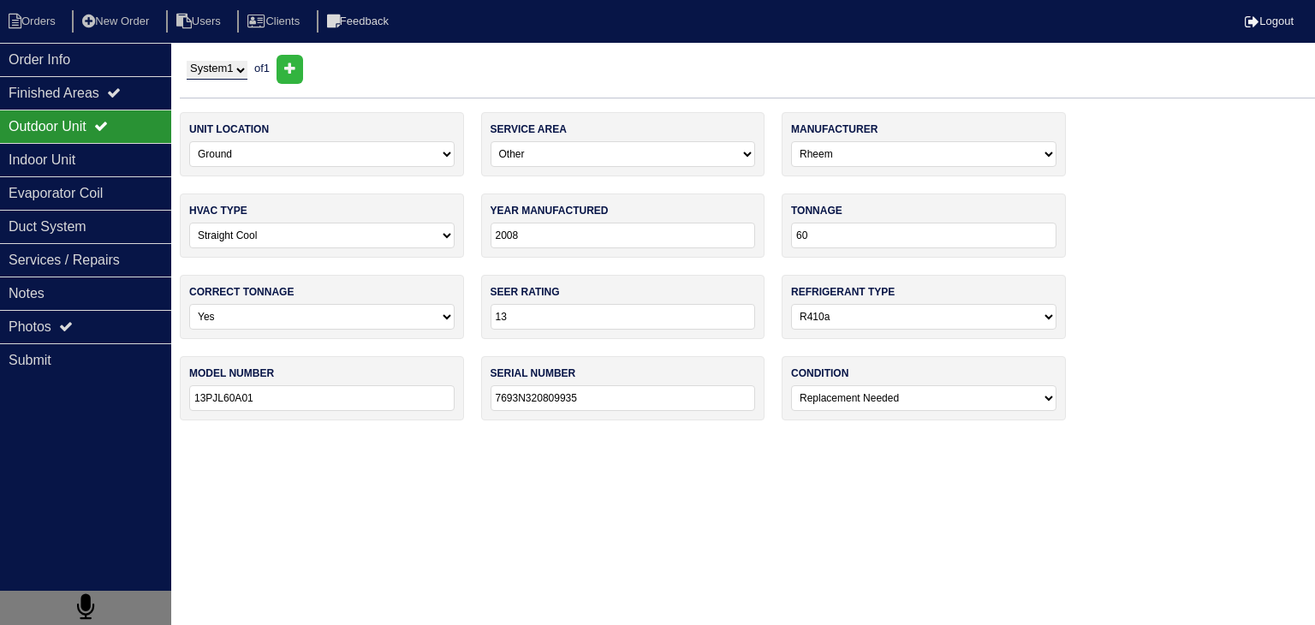
click at [321, 235] on select "-select- Straight Cool Heat Pump Other" at bounding box center [321, 236] width 265 height 26
select select "1"
click at [189, 223] on select "-select- Straight Cool Heat Pump Other" at bounding box center [321, 236] width 265 height 26
click at [130, 167] on div "Indoor Unit" at bounding box center [85, 159] width 171 height 33
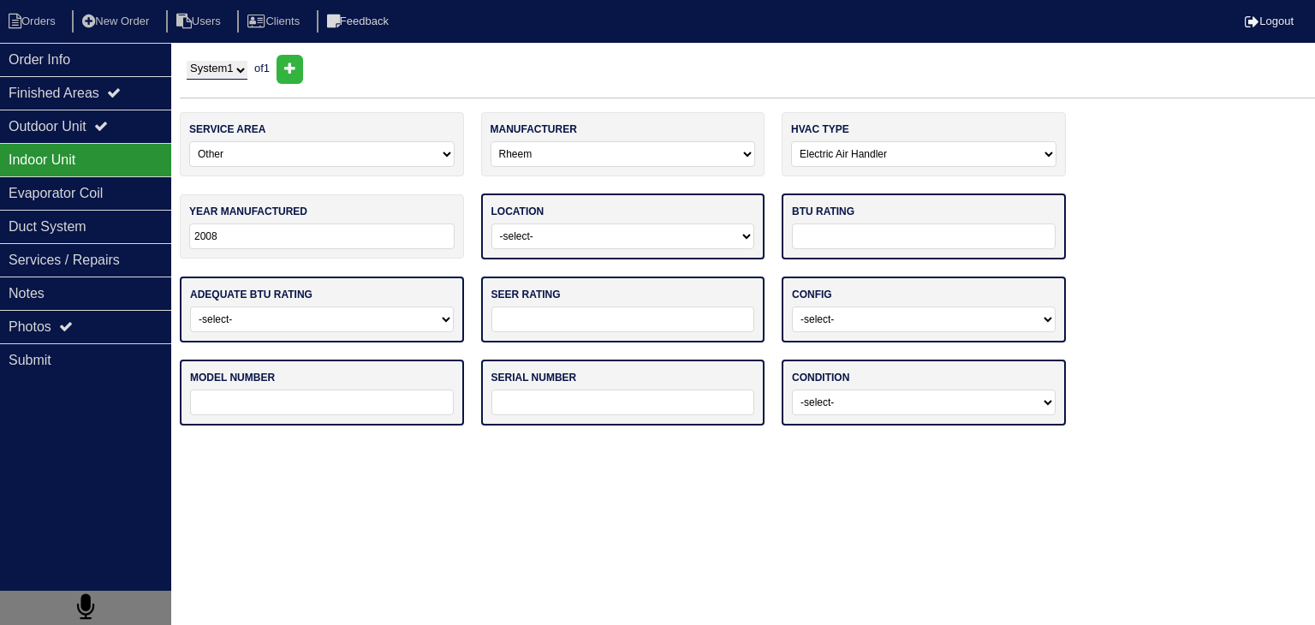
click at [597, 239] on select "-select- Attic Garage Crawl Space Lower Level / Basement Main Closet Upstairs C…" at bounding box center [623, 236] width 264 height 26
select select "0"
click at [491, 223] on select "-select- Attic Garage Crawl Space Lower Level / Basement Main Closet Upstairs C…" at bounding box center [623, 236] width 264 height 26
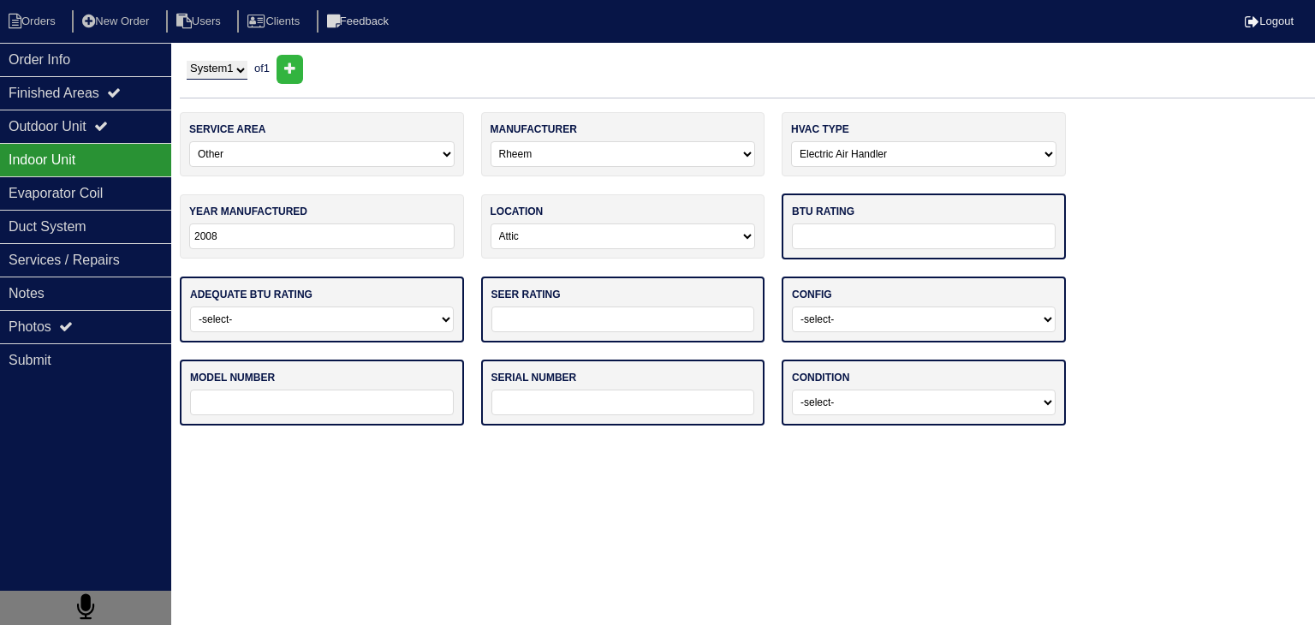
click at [959, 236] on input "text" at bounding box center [924, 236] width 264 height 26
type input "110K"
click at [324, 316] on select "-select- Yes No - Unit Undersized No - Unit Oversized" at bounding box center [322, 318] width 264 height 26
select select "0"
click at [190, 305] on select "-select- Yes No - Unit Undersized No - Unit Oversized" at bounding box center [322, 318] width 264 height 26
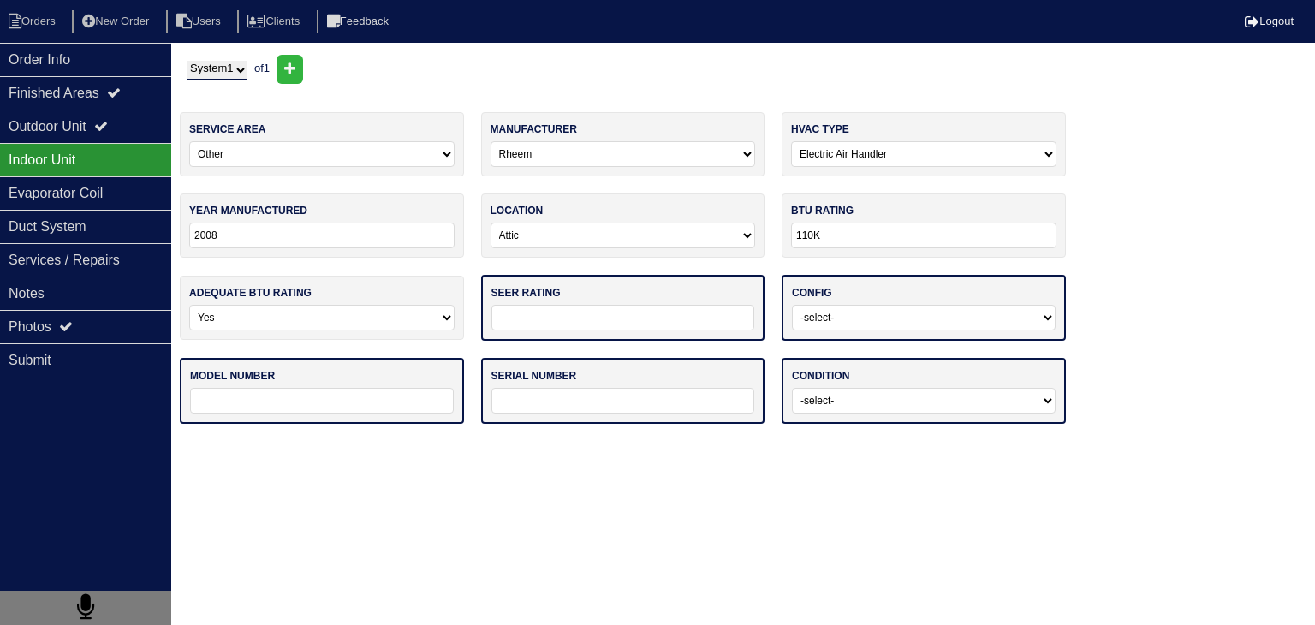
click at [570, 319] on input "text" at bounding box center [623, 318] width 264 height 26
type input "13"
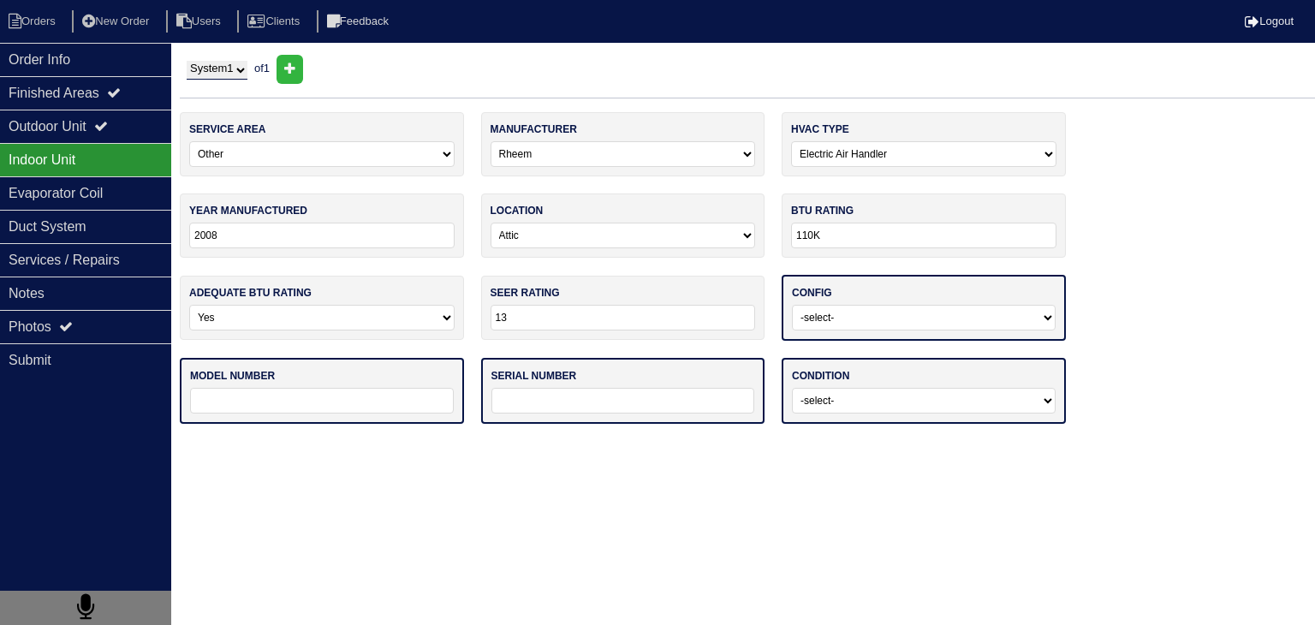
click at [907, 312] on select "-select- Vertical Horizontal" at bounding box center [924, 318] width 264 height 26
select select "1"
click at [792, 305] on select "-select- Vertical Horizontal" at bounding box center [924, 318] width 264 height 26
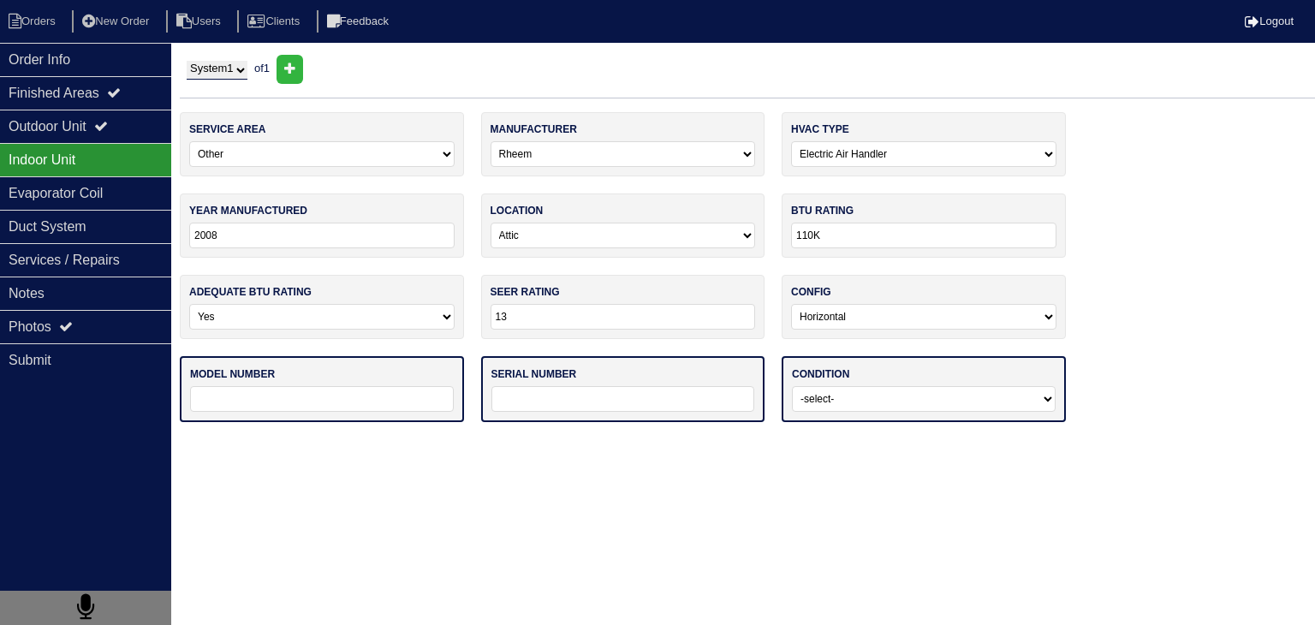
click at [250, 392] on input "text" at bounding box center [322, 399] width 264 height 26
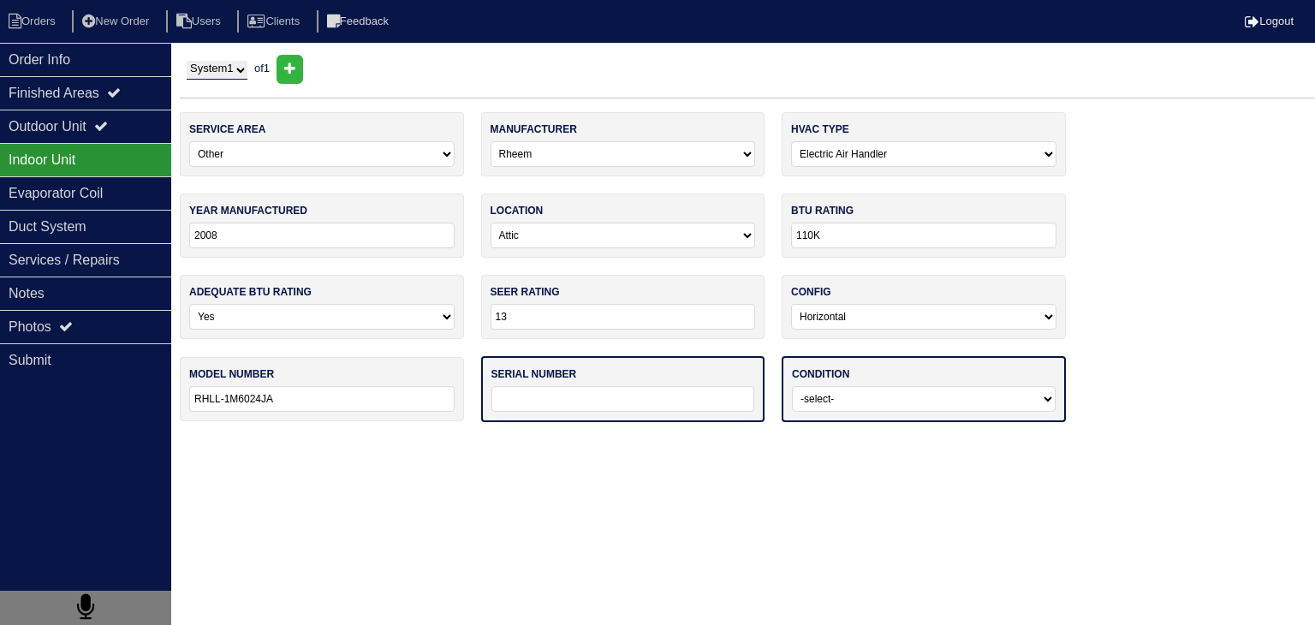
type input "RHLL-1M6024JA"
click at [944, 399] on select "-select- Operating Normally Service/Repairs Needed Replacement Needed Missing" at bounding box center [924, 399] width 264 height 26
select select "2"
click at [792, 386] on select "-select- Operating Normally Service/Repairs Needed Replacement Needed Missing" at bounding box center [924, 399] width 264 height 26
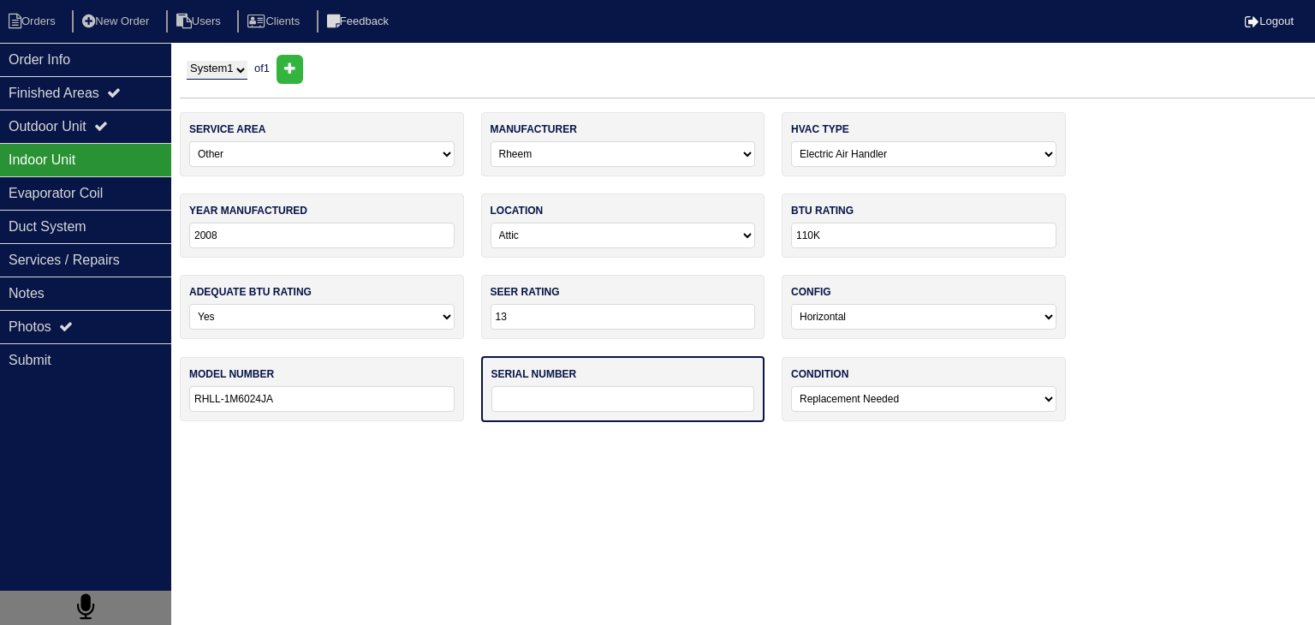
click at [579, 396] on input "text" at bounding box center [623, 399] width 264 height 26
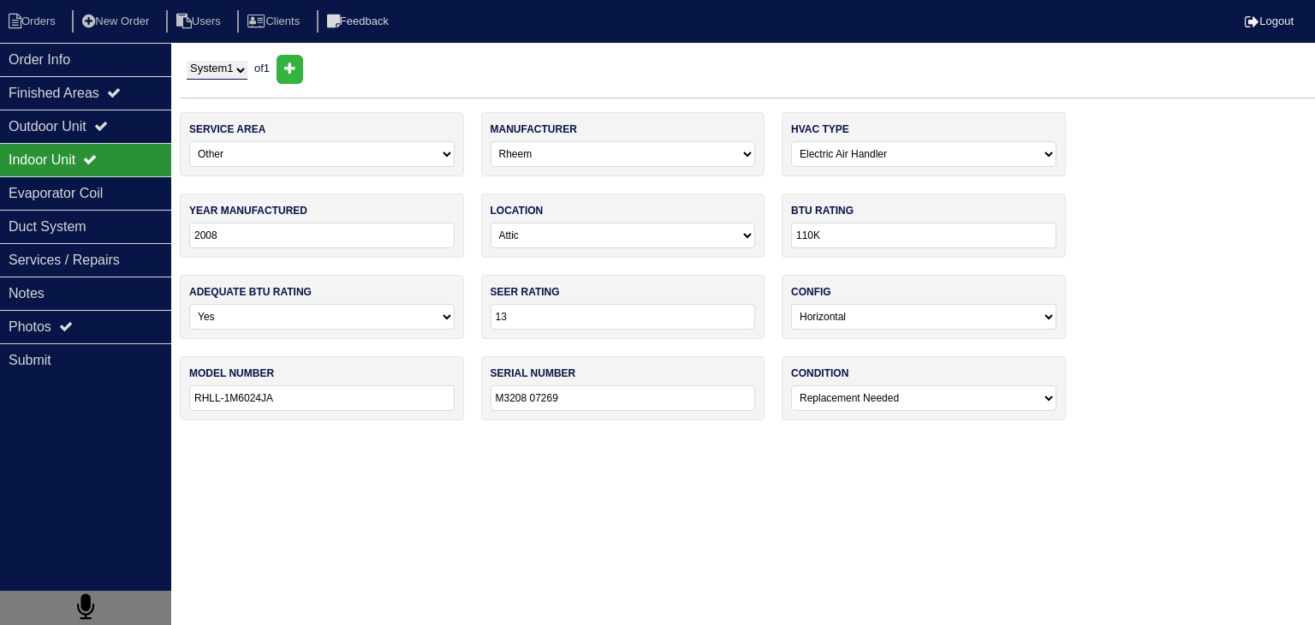
type input "M3208 07269"
click at [294, 437] on html "Orders New Order Users Clients Feedback Logout Orders New Order Users Clients M…" at bounding box center [657, 218] width 1315 height 437
click at [38, 199] on div "Evaporator Coil" at bounding box center [85, 192] width 171 height 33
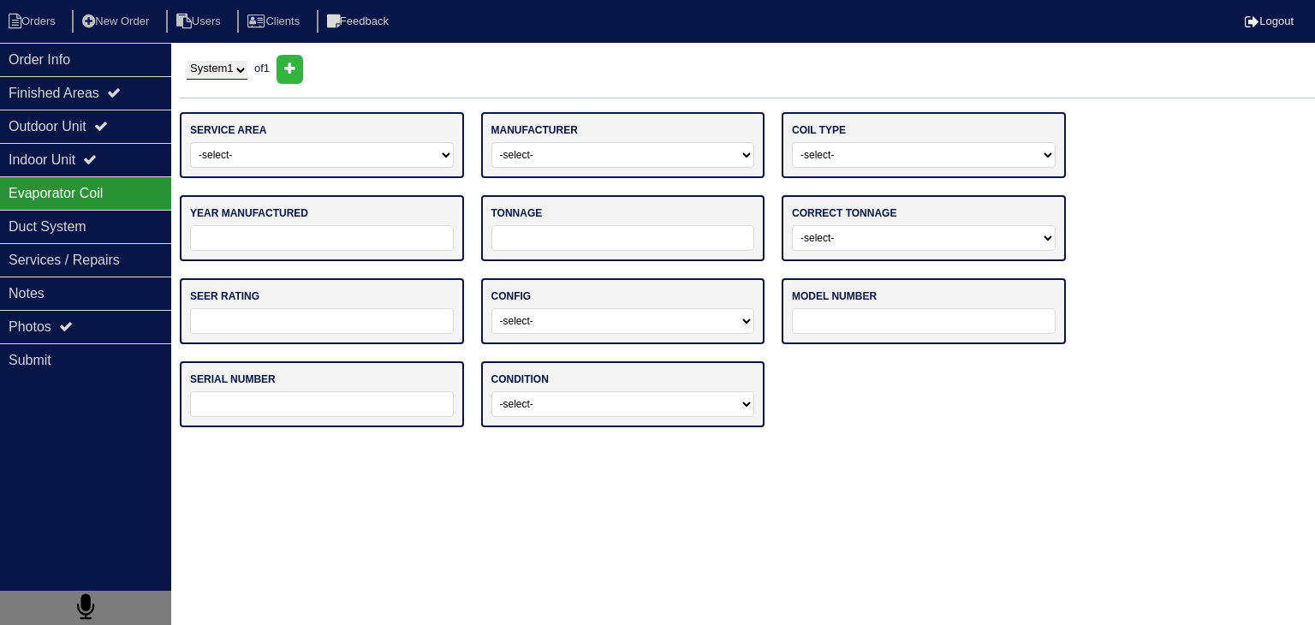
click at [441, 157] on select "-select- Main Level Upstairs Level Lower/Basement Level Other" at bounding box center [322, 155] width 264 height 26
click at [190, 142] on select "-select- Main Level Upstairs Level Lower/Basement Level Other" at bounding box center [322, 155] width 264 height 26
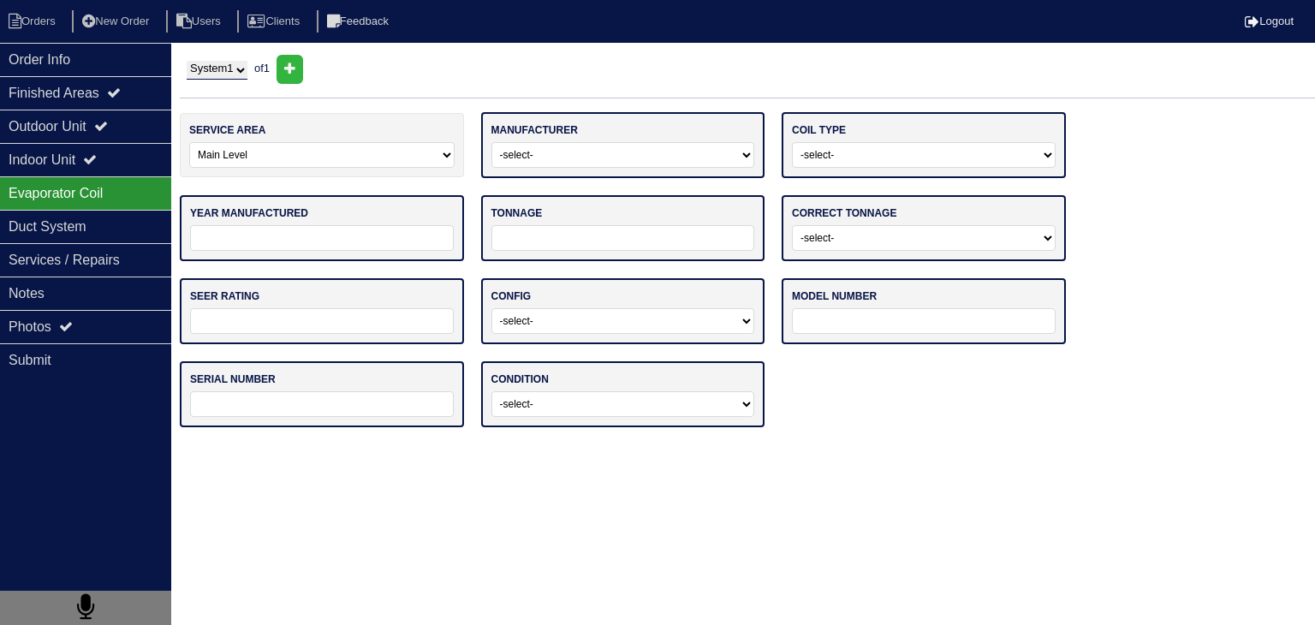
click at [422, 165] on select "-select- Main Level Upstairs Level Lower/Basement Level Other" at bounding box center [321, 155] width 265 height 26
select select "3"
click at [189, 142] on select "-select- Main Level Upstairs Level Lower/Basement Level Other" at bounding box center [321, 155] width 265 height 26
click at [644, 155] on select "-select- ADP Air Quest Air Temp Aire-Flo AirEase Airquest Airtemp Allstyle Aspe…" at bounding box center [623, 155] width 264 height 26
select select "Rheem"
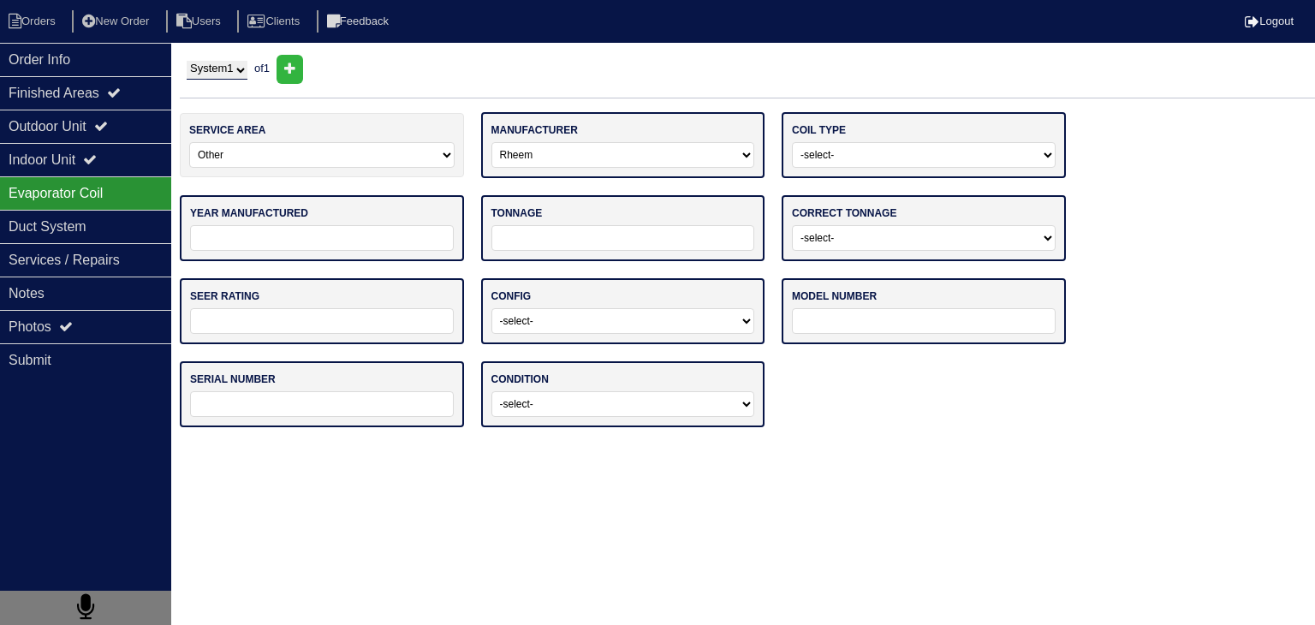
click at [1034, 444] on html "Orders New Order Users Clients Feedback Logout Orders New Order Users Clients M…" at bounding box center [657, 222] width 1315 height 444
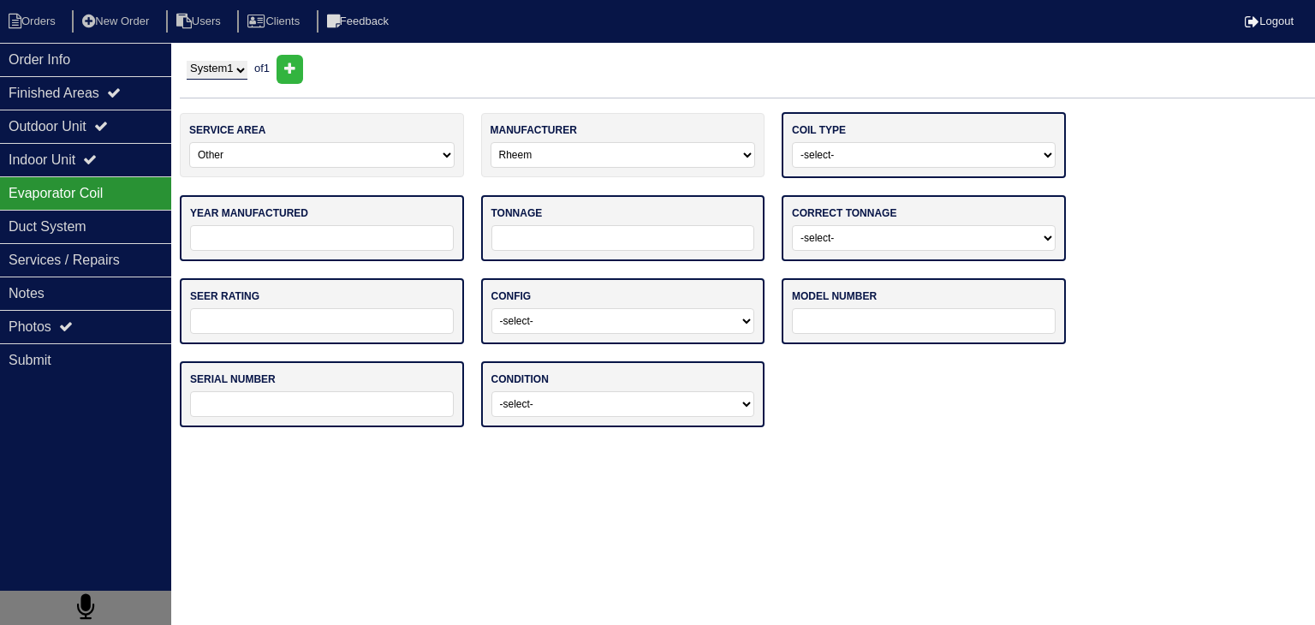
click at [949, 157] on select "-select- Straight Cool Air Handler Other" at bounding box center [924, 155] width 264 height 26
select select "1"
click at [792, 142] on select "-select- Straight Cool Air Handler Other" at bounding box center [924, 155] width 264 height 26
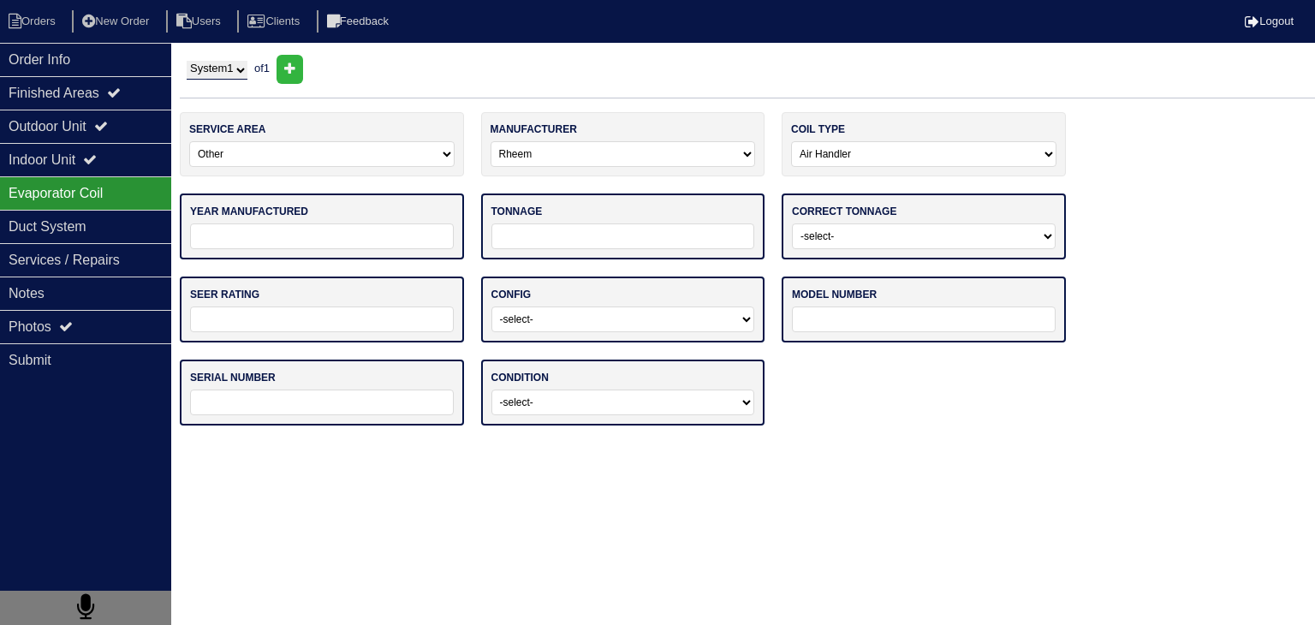
click at [277, 239] on input "tel" at bounding box center [322, 236] width 264 height 26
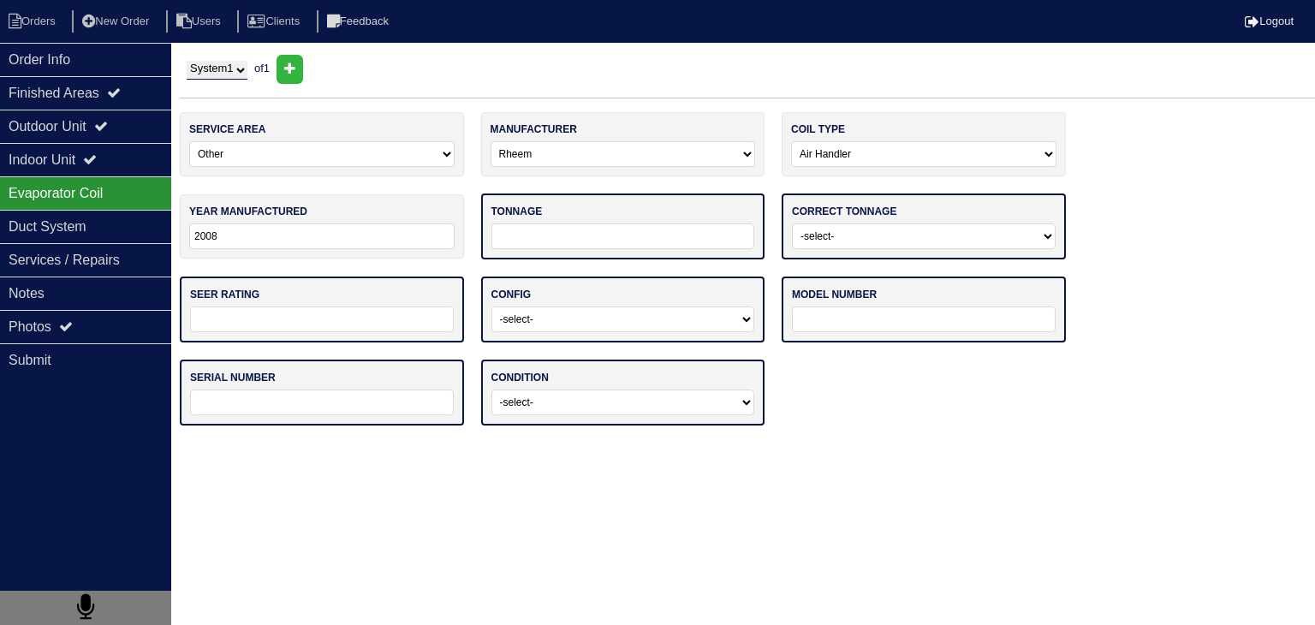
type input "2008"
click at [515, 233] on input "tel" at bounding box center [623, 236] width 264 height 26
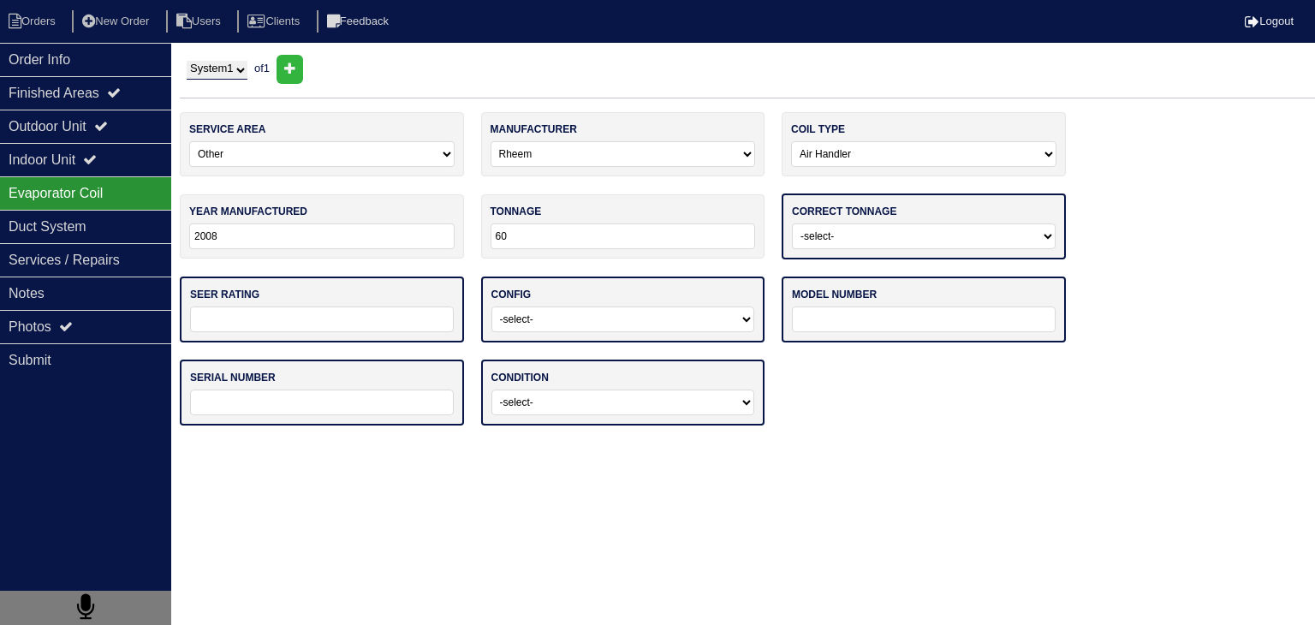
type input "60"
click at [967, 237] on select "-select- Yes No - Unit Undersized No - Unit Oversized" at bounding box center [924, 236] width 264 height 26
select select "0"
click at [792, 223] on select "-select- Yes No - Unit Undersized No - Unit Oversized" at bounding box center [924, 236] width 264 height 26
click at [288, 318] on input "text" at bounding box center [322, 318] width 264 height 26
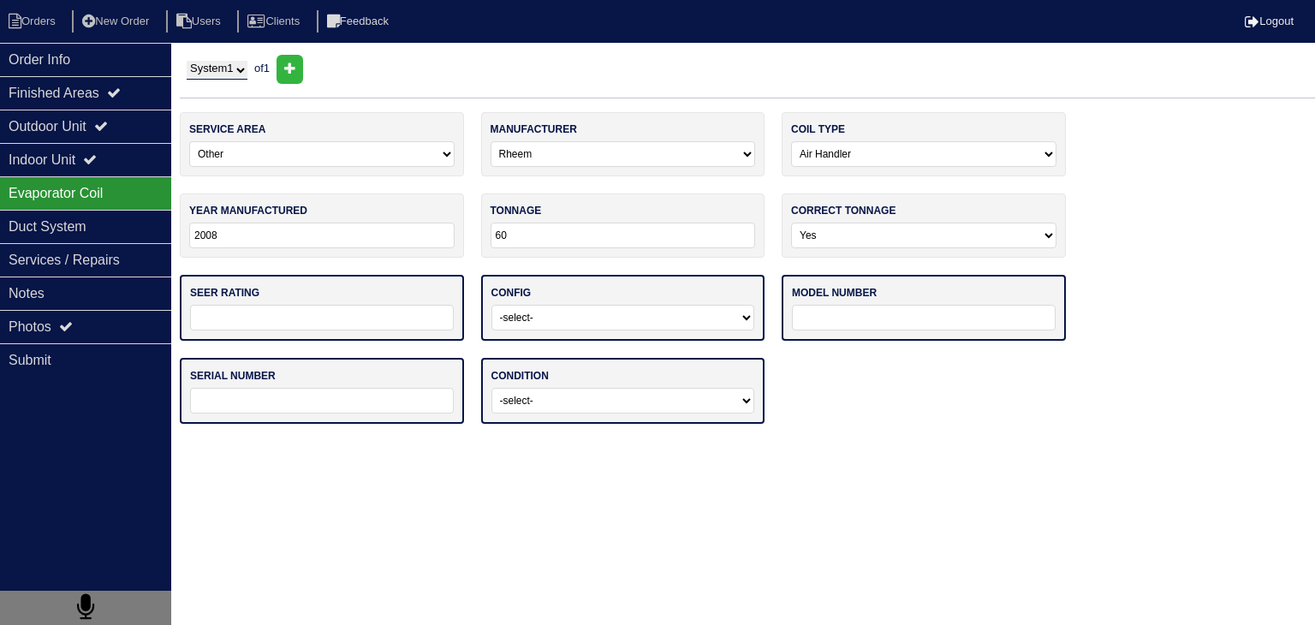
type input "13"
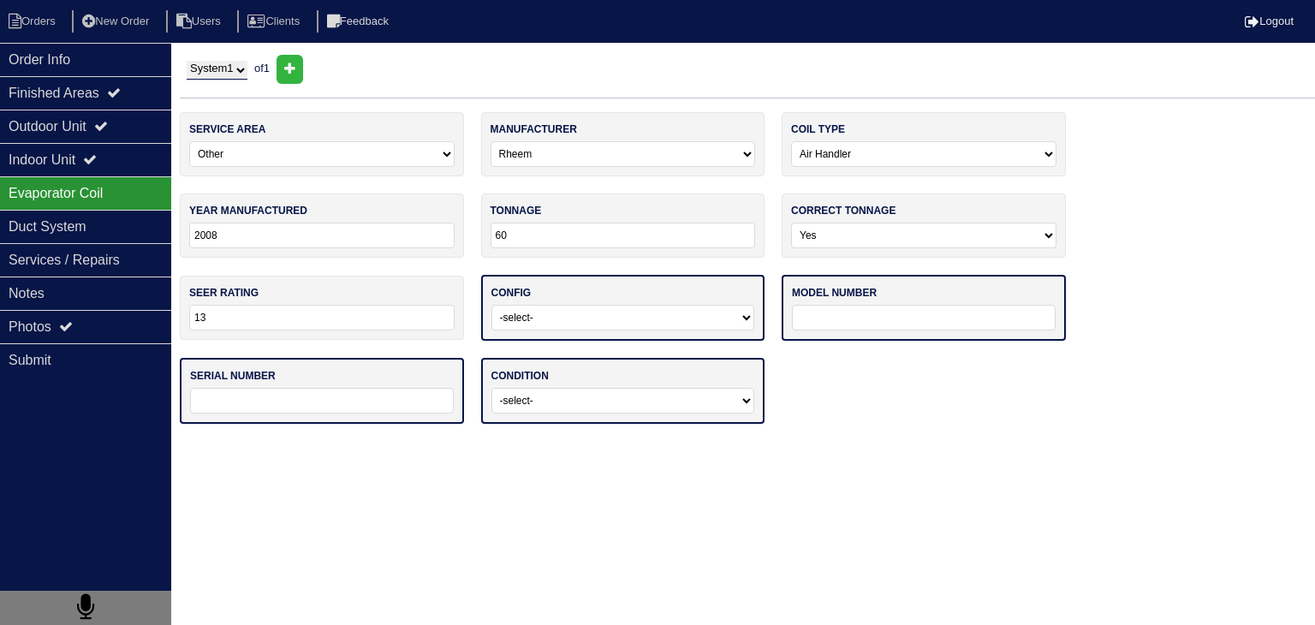
click at [710, 323] on select "-select- Vertical Horizontal" at bounding box center [623, 318] width 264 height 26
select select "1"
click at [491, 305] on select "-select- Vertical Horizontal" at bounding box center [623, 318] width 264 height 26
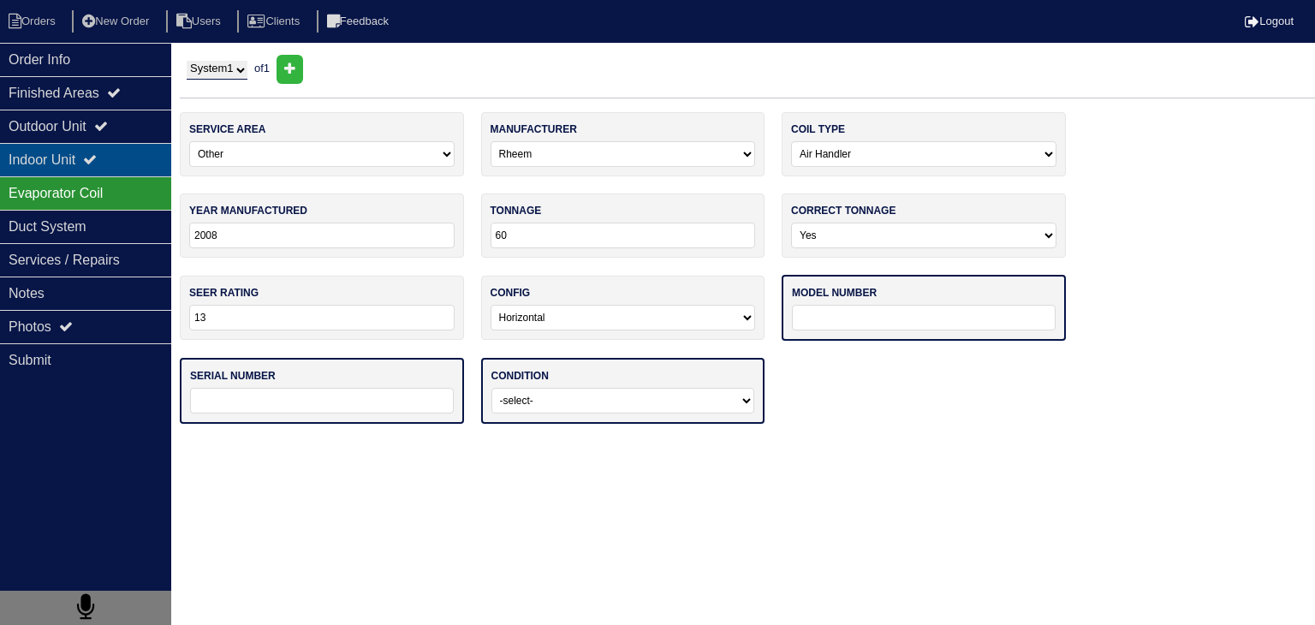
click at [130, 166] on div "Indoor Unit" at bounding box center [85, 159] width 171 height 33
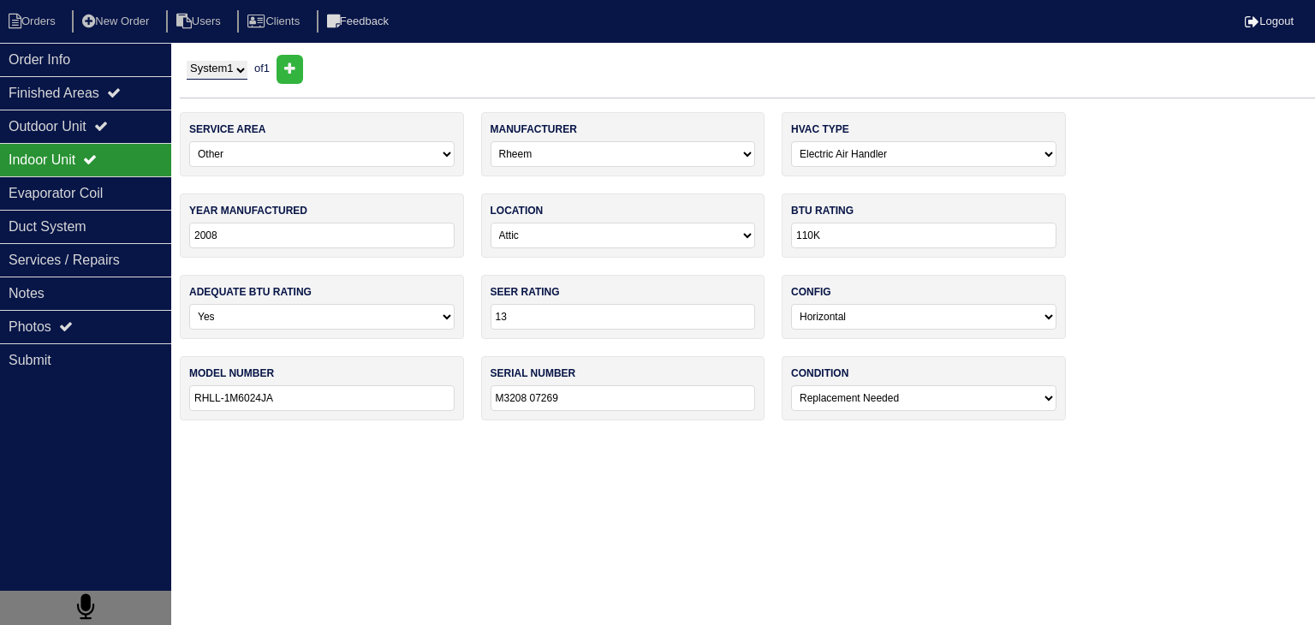
click at [312, 401] on input "RHLL-1M6024JA" at bounding box center [321, 398] width 265 height 26
click at [114, 187] on div "Evaporator Coil" at bounding box center [85, 192] width 171 height 33
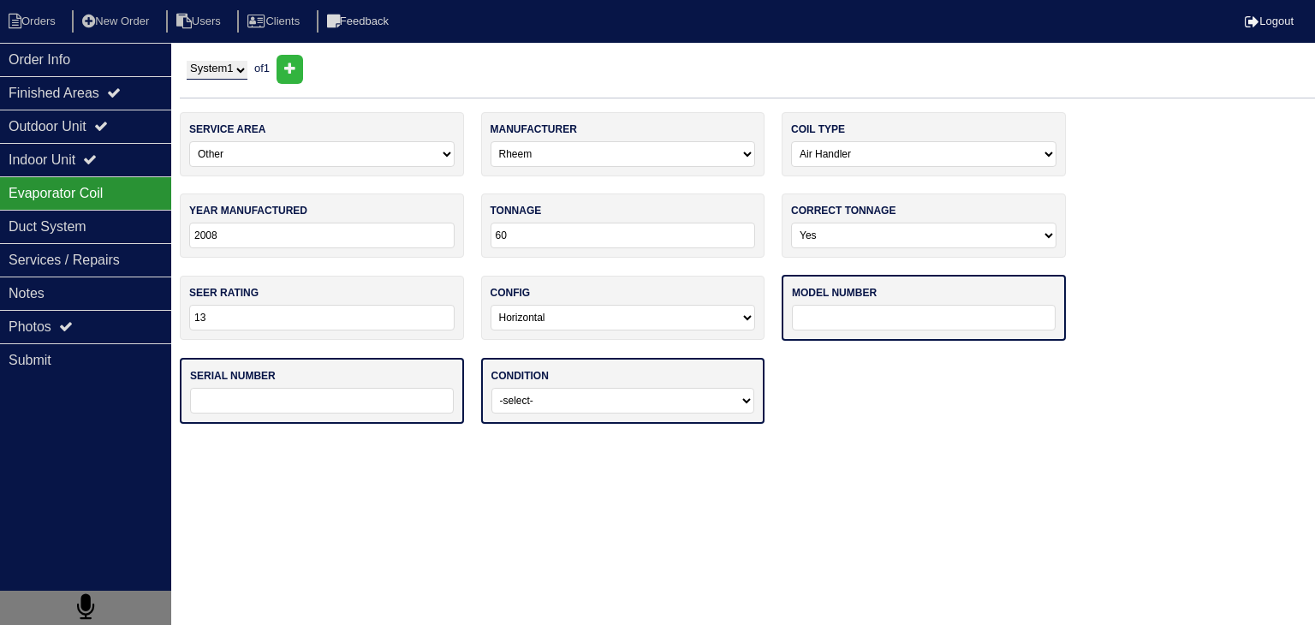
click at [884, 312] on input "text" at bounding box center [924, 318] width 264 height 26
paste input "RHLL-1M6024JA"
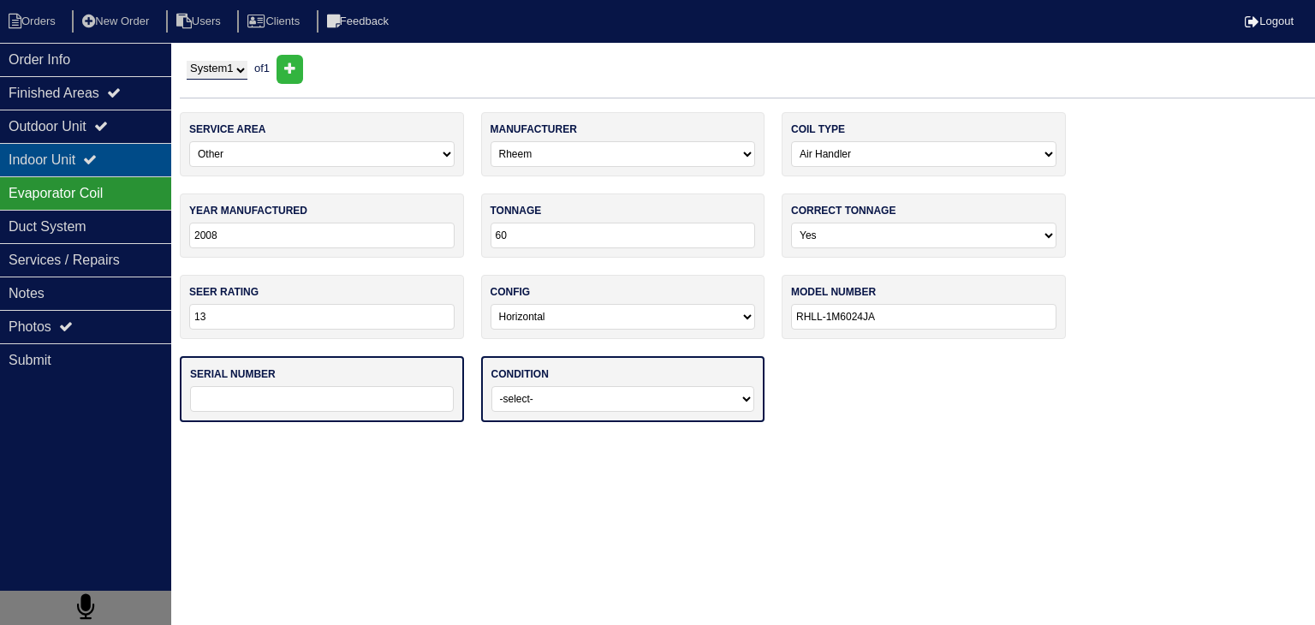
type input "RHLL-1M6024JA"
click at [124, 166] on div "Indoor Unit" at bounding box center [85, 159] width 171 height 33
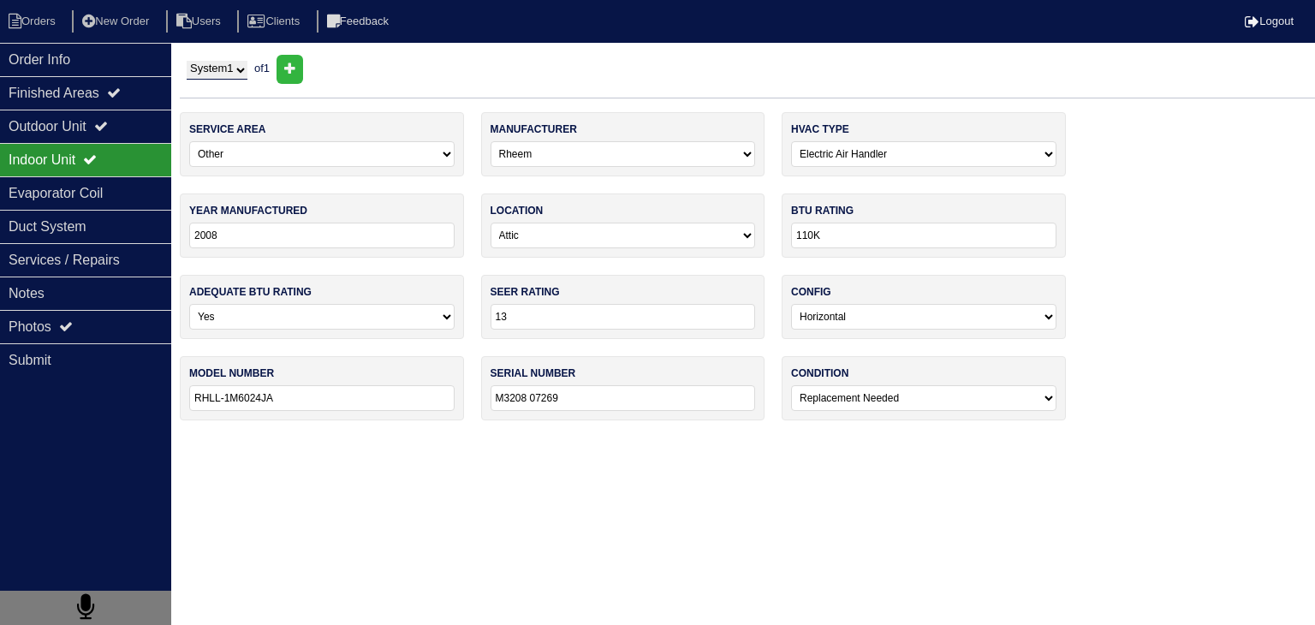
click at [627, 398] on input "M3208 07269" at bounding box center [622, 398] width 265 height 26
click at [626, 396] on input "M3208 07269" at bounding box center [622, 398] width 265 height 26
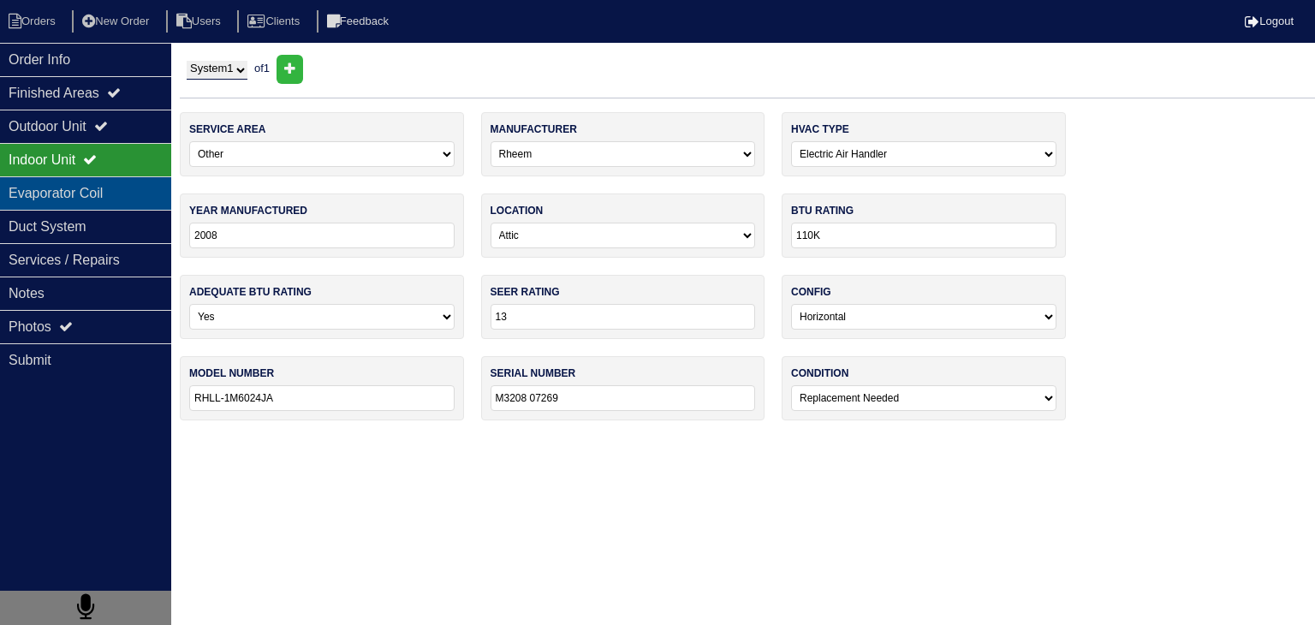
click at [67, 193] on div "Evaporator Coil" at bounding box center [85, 192] width 171 height 33
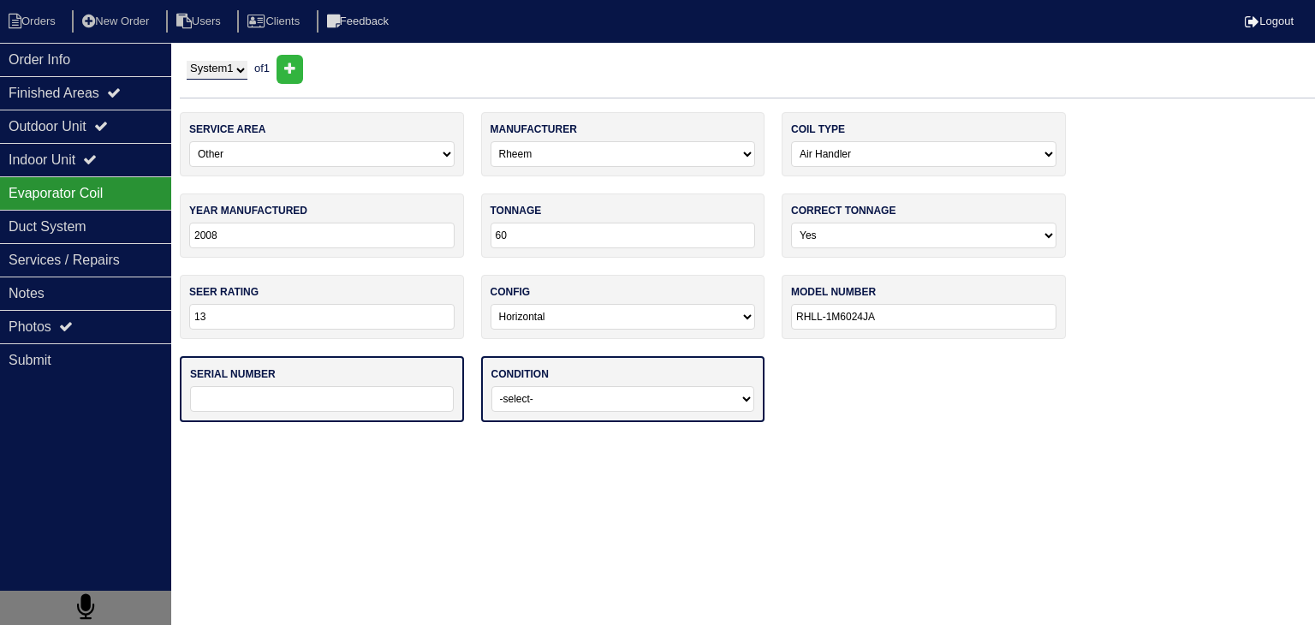
click at [339, 393] on input "text" at bounding box center [322, 399] width 264 height 26
paste input "M3208 07269"
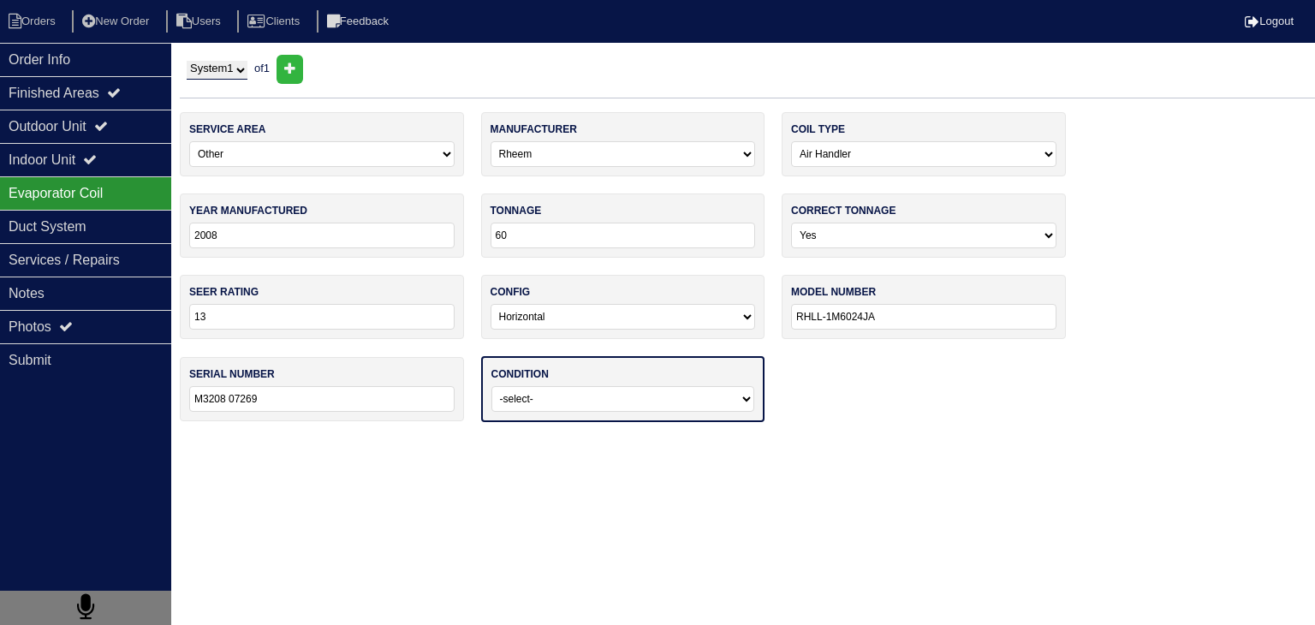
type input "M3208 07269"
click at [669, 407] on select "-select- Operating Normally Service/Repairs Needed Replacement Needed Missing" at bounding box center [623, 399] width 264 height 26
select select "2"
click at [491, 386] on select "-select- Operating Normally Service/Repairs Needed Replacement Needed Missing" at bounding box center [623, 399] width 264 height 26
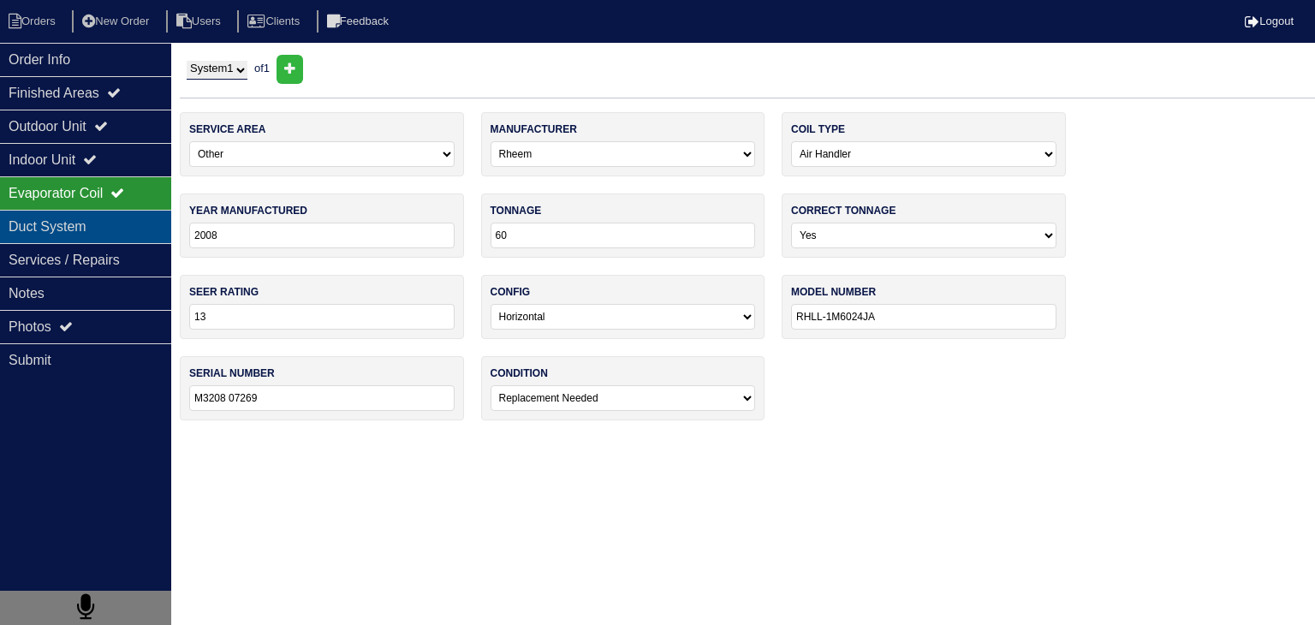
click at [120, 239] on div "Duct System" at bounding box center [85, 226] width 171 height 33
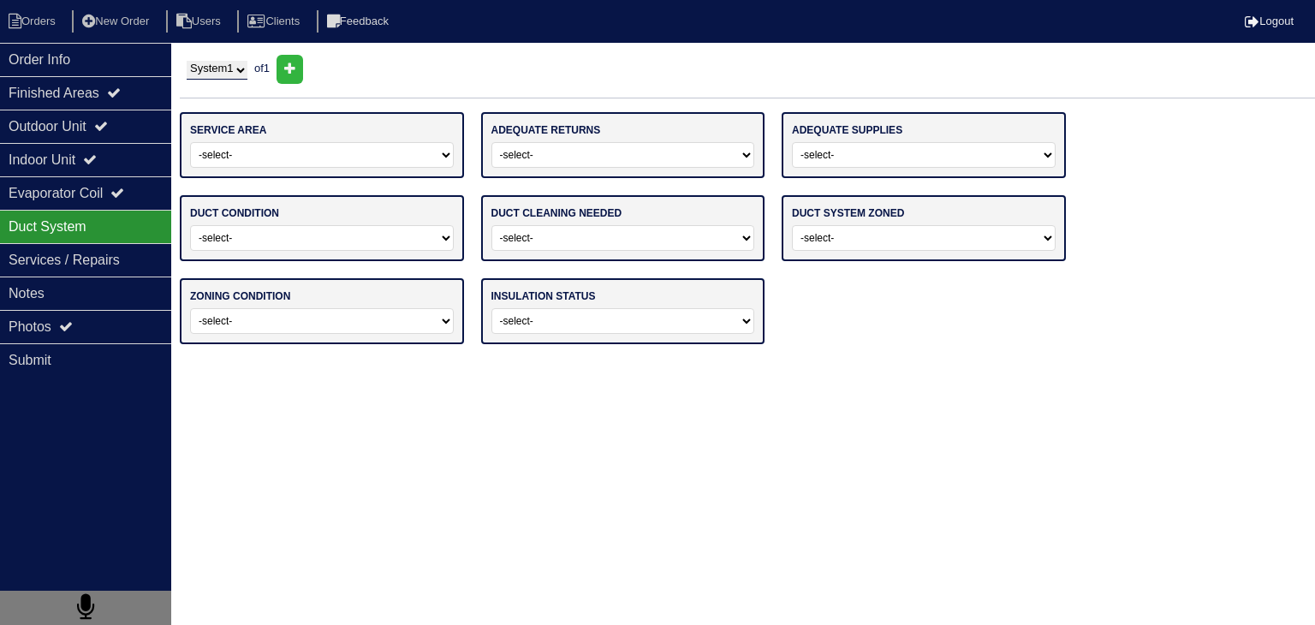
click at [298, 152] on select "-select- Main Level Upstairs Level Lower/Basement Level Main Level + Upstairs L…" at bounding box center [322, 155] width 264 height 26
select select "3"
click at [190, 142] on select "-select- Main Level Upstairs Level Lower/Basement Level Main Level + Upstairs L…" at bounding box center [322, 155] width 264 height 26
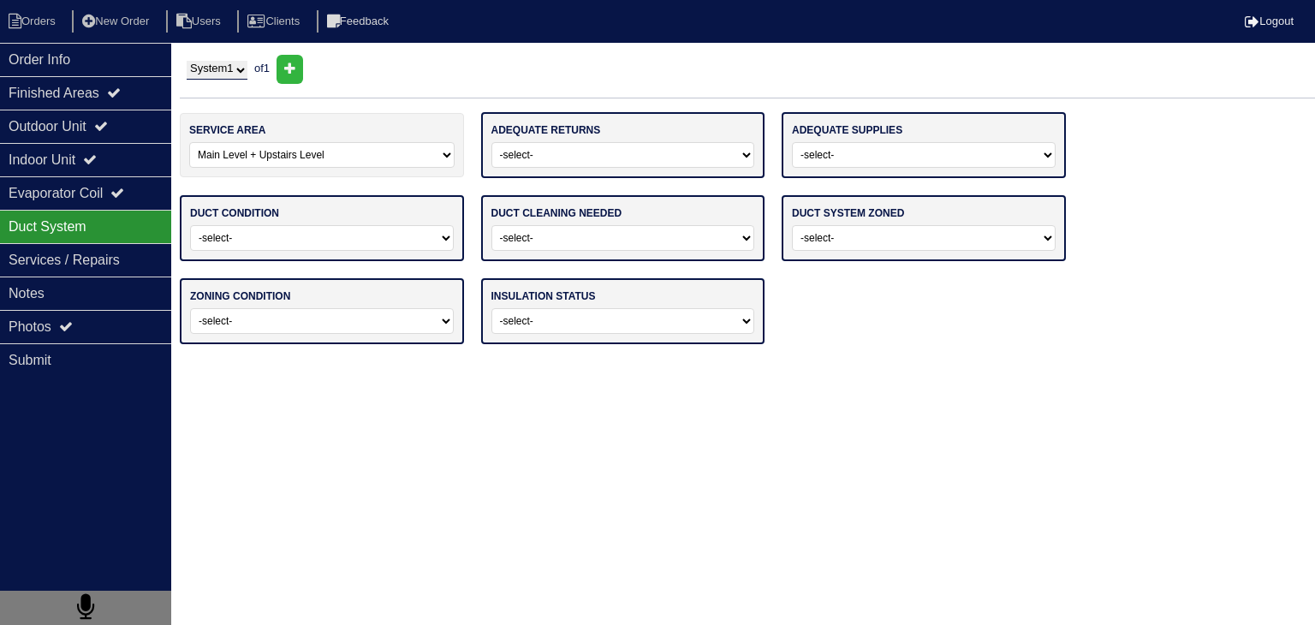
click at [713, 160] on select "-select- Yes No" at bounding box center [623, 155] width 264 height 26
select select "0"
click at [491, 142] on select "-select- Yes No" at bounding box center [623, 155] width 264 height 26
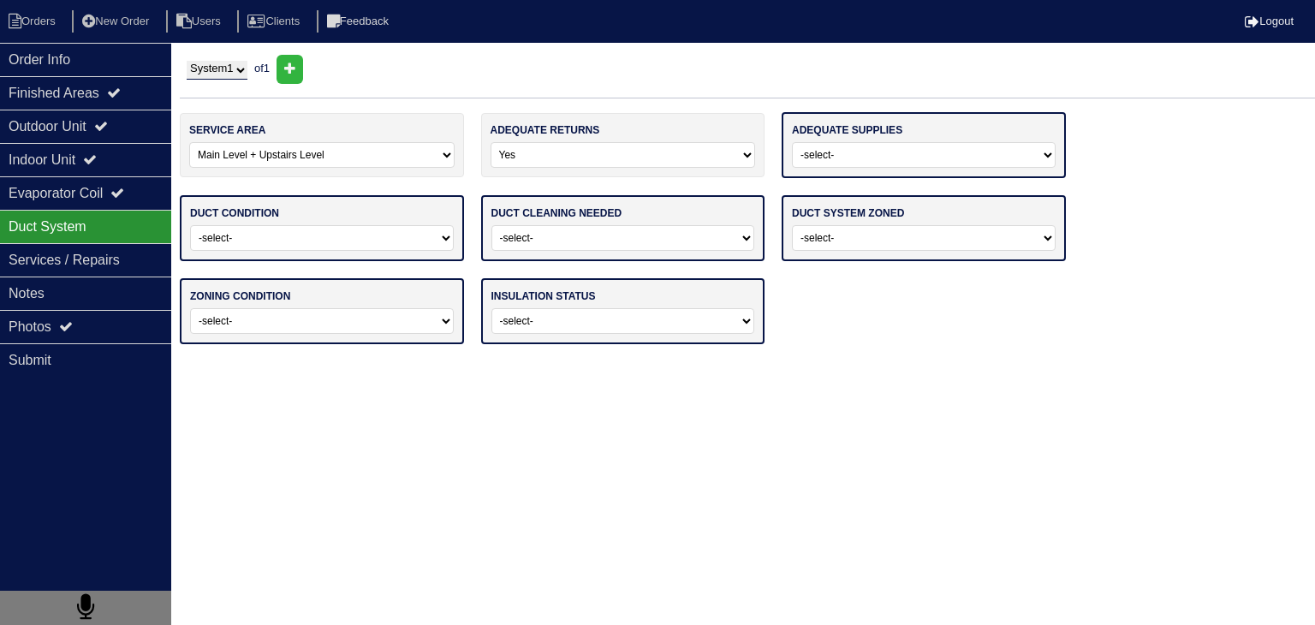
click at [939, 158] on select "-select- Yes No" at bounding box center [924, 155] width 264 height 26
select select "0"
click at [792, 142] on select "-select- Yes No" at bounding box center [924, 155] width 264 height 26
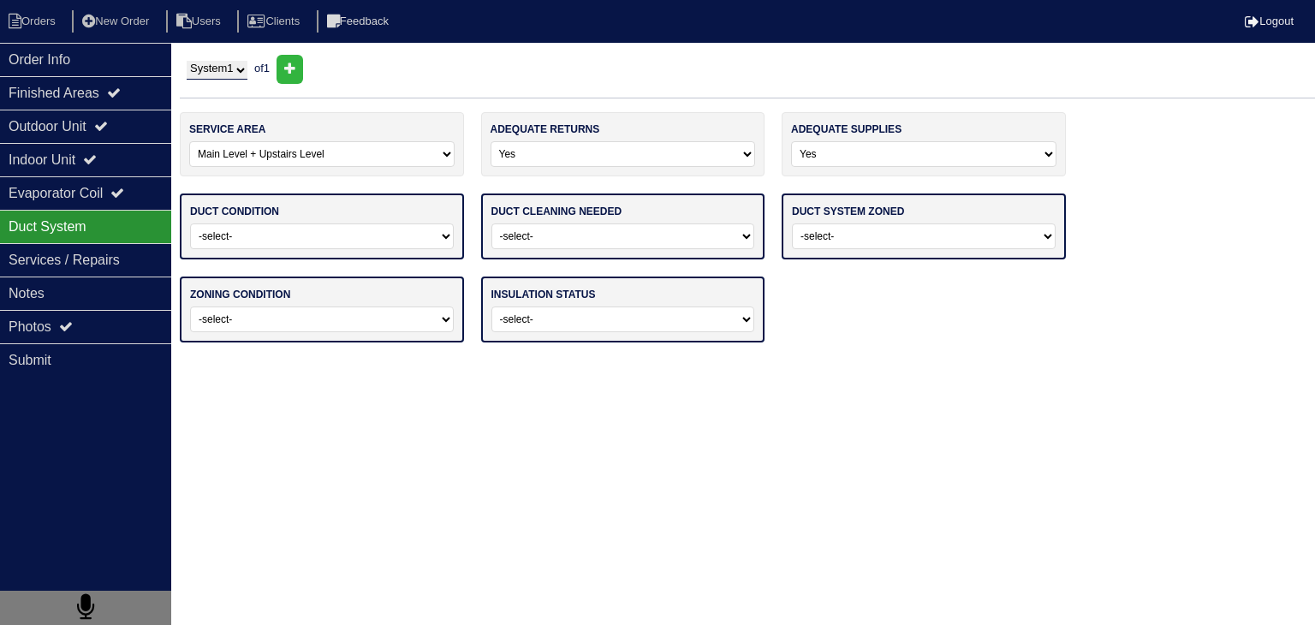
click at [256, 240] on select "-select- Adequate For System Tonnage Not Adequate - Modifications Needed Repair…" at bounding box center [322, 236] width 264 height 26
select select "0"
click at [190, 223] on select "-select- Adequate For System Tonnage Not Adequate - Modifications Needed Repair…" at bounding box center [322, 236] width 264 height 26
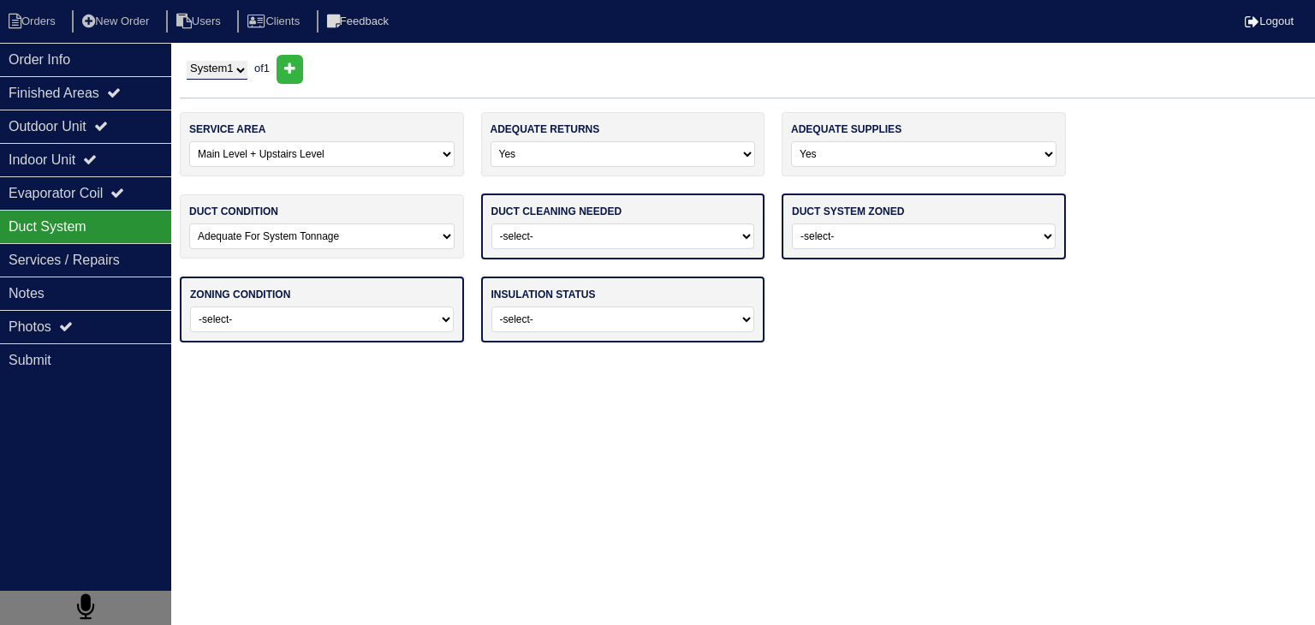
click at [662, 226] on select "-select- No Yes - Recommended But Not Required Yes - Highly Recommended" at bounding box center [623, 236] width 264 height 26
select select "0"
click at [491, 223] on select "-select- No Yes - Recommended But Not Required Yes - Highly Recommended" at bounding box center [623, 236] width 264 height 26
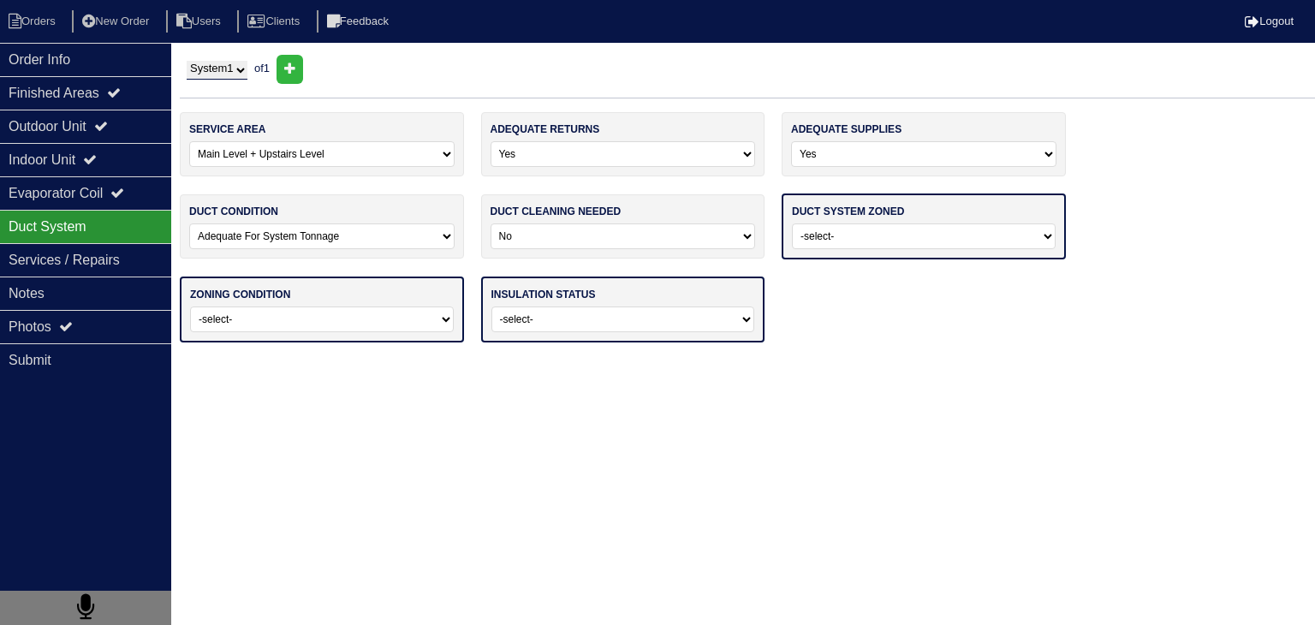
click at [962, 241] on select "-select- Yes No - Not Needed No - Zoning Needed No - Zoning Needed (ducts Not C…" at bounding box center [924, 236] width 264 height 26
select select "0"
click at [792, 223] on select "-select- Yes No - Not Needed No - Zoning Needed No - Zoning Needed (ducts Not C…" at bounding box center [924, 236] width 264 height 26
click at [320, 317] on select "-select- Operating Normally Repairs Needed Full Zoning Needed" at bounding box center [322, 318] width 264 height 26
select select "1"
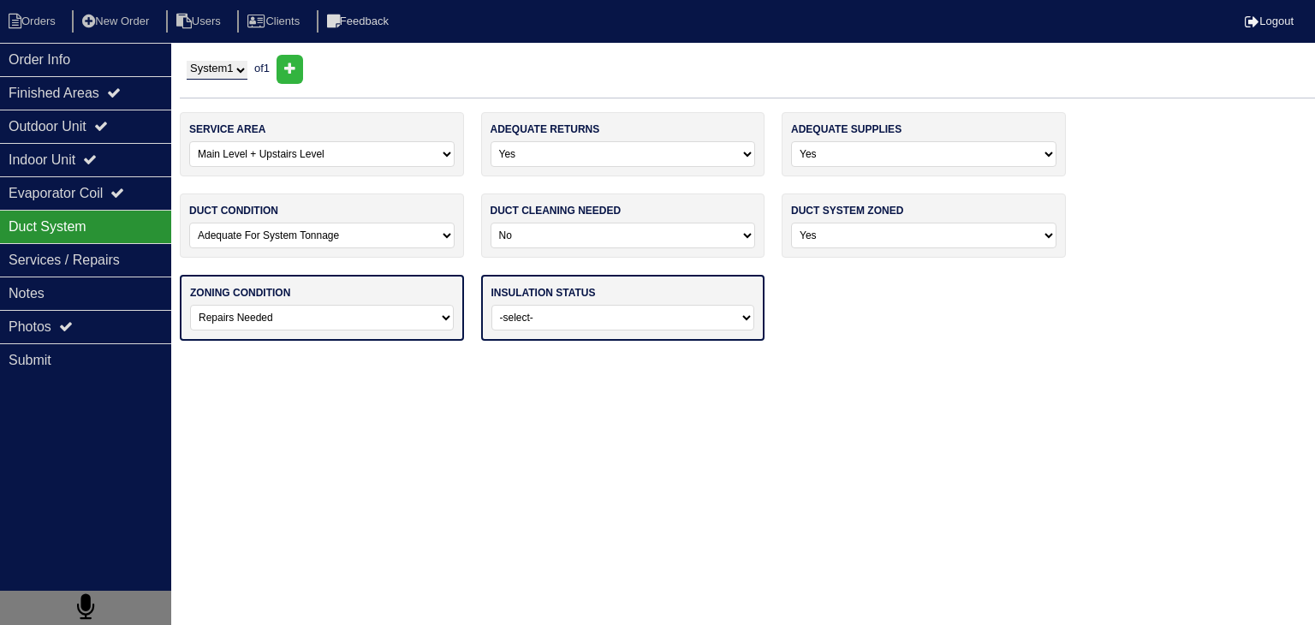
click at [190, 305] on select "-select- Operating Normally Repairs Needed Full Zoning Needed" at bounding box center [322, 318] width 264 height 26
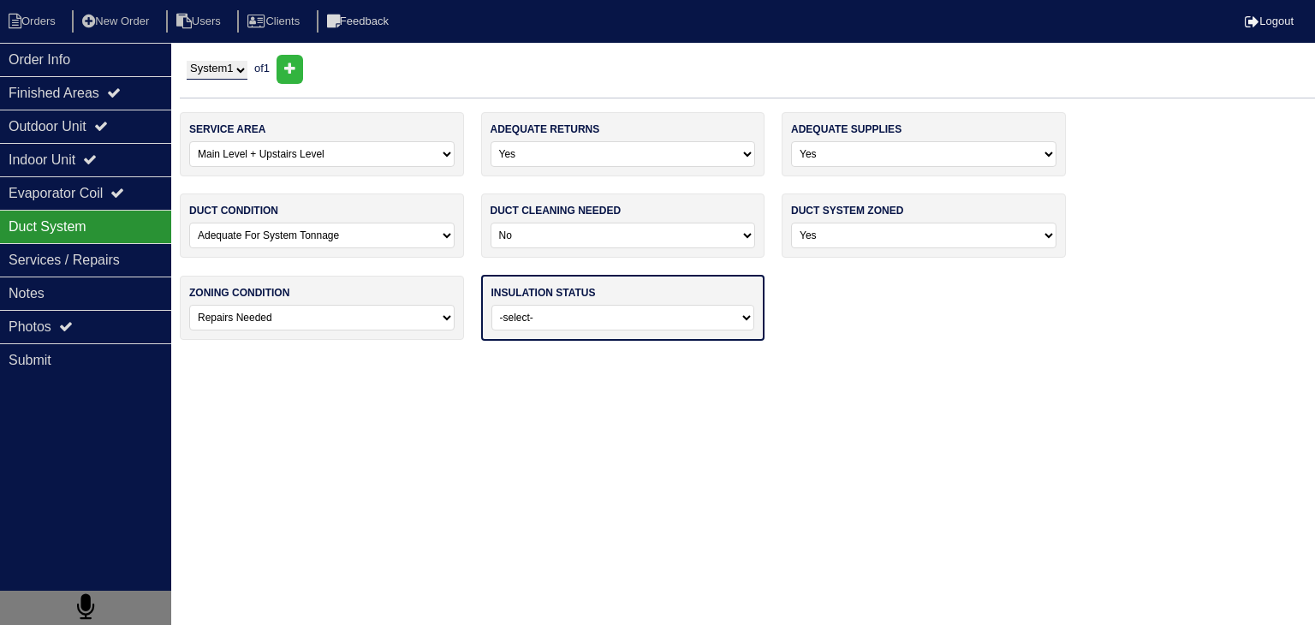
click at [603, 309] on select "-select- Adequate For Property Additional Insualtion Needed Insulation Missing …" at bounding box center [623, 318] width 264 height 26
select select "0"
click at [491, 305] on select "-select- Adequate For Property Additional Insualtion Needed Insulation Missing …" at bounding box center [623, 318] width 264 height 26
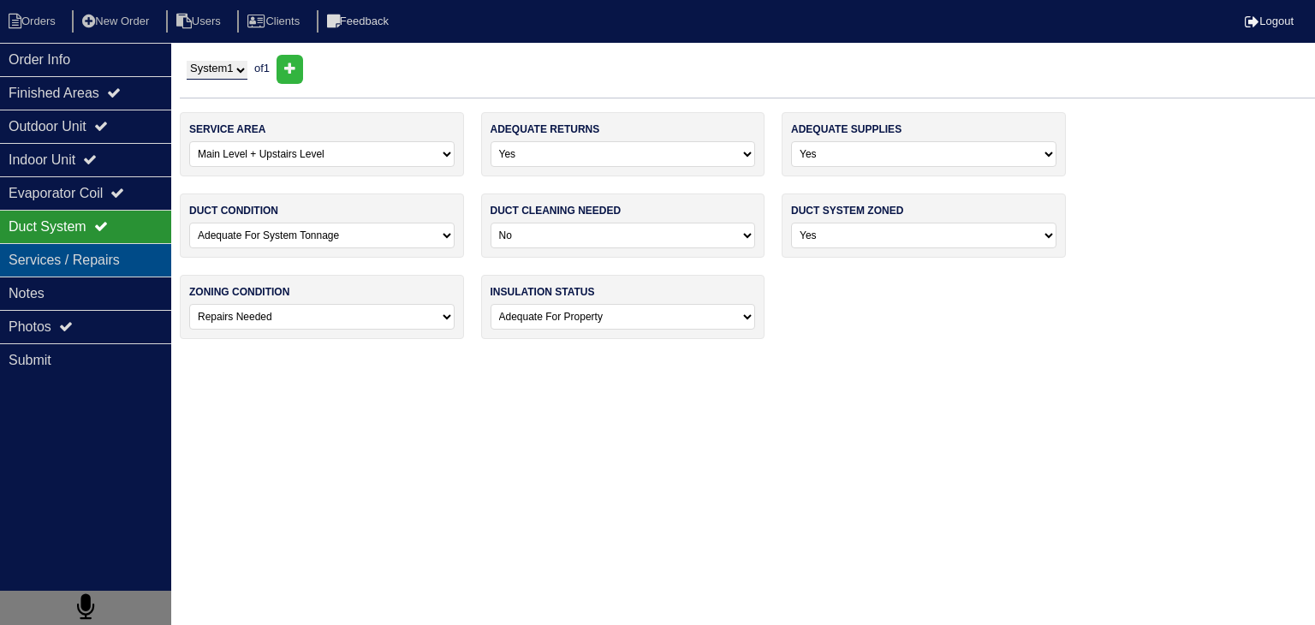
click at [130, 261] on div "Services / Repairs" at bounding box center [85, 259] width 171 height 33
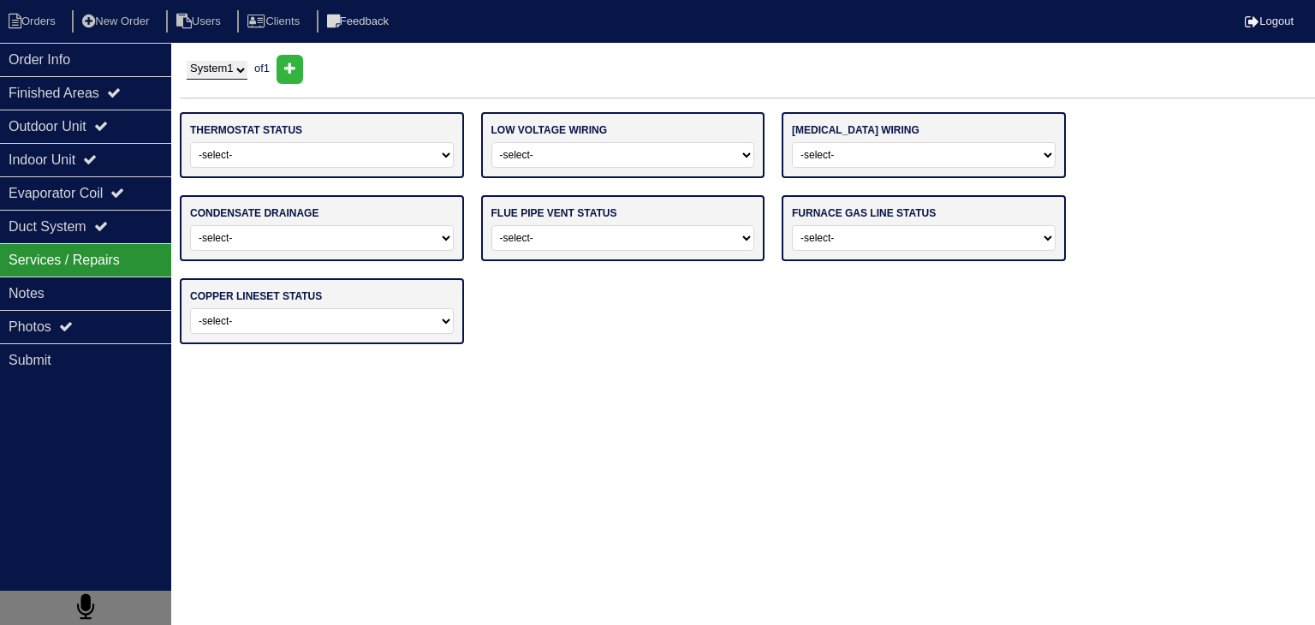
click at [361, 142] on select "-select- Operating Normally Repairs Needed Replaced - Programmable Replaced - M…" at bounding box center [322, 155] width 264 height 26
select select "1"
click at [190, 142] on select "-select- Operating Normally Repairs Needed Replaced - Programmable Replaced - M…" at bounding box center [322, 155] width 264 height 26
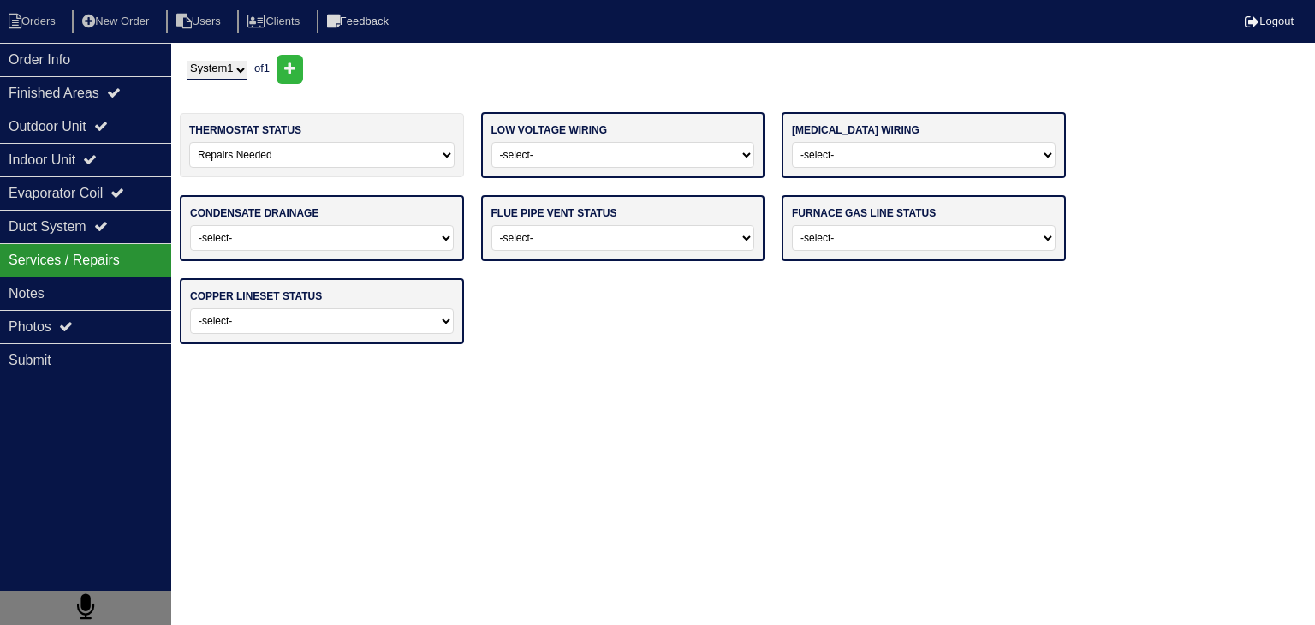
click at [661, 153] on select "-select- Operating Normally Repairs Needed Missing" at bounding box center [623, 155] width 264 height 26
select select "0"
click at [491, 142] on select "-select- Operating Normally Repairs Needed Missing" at bounding box center [623, 155] width 264 height 26
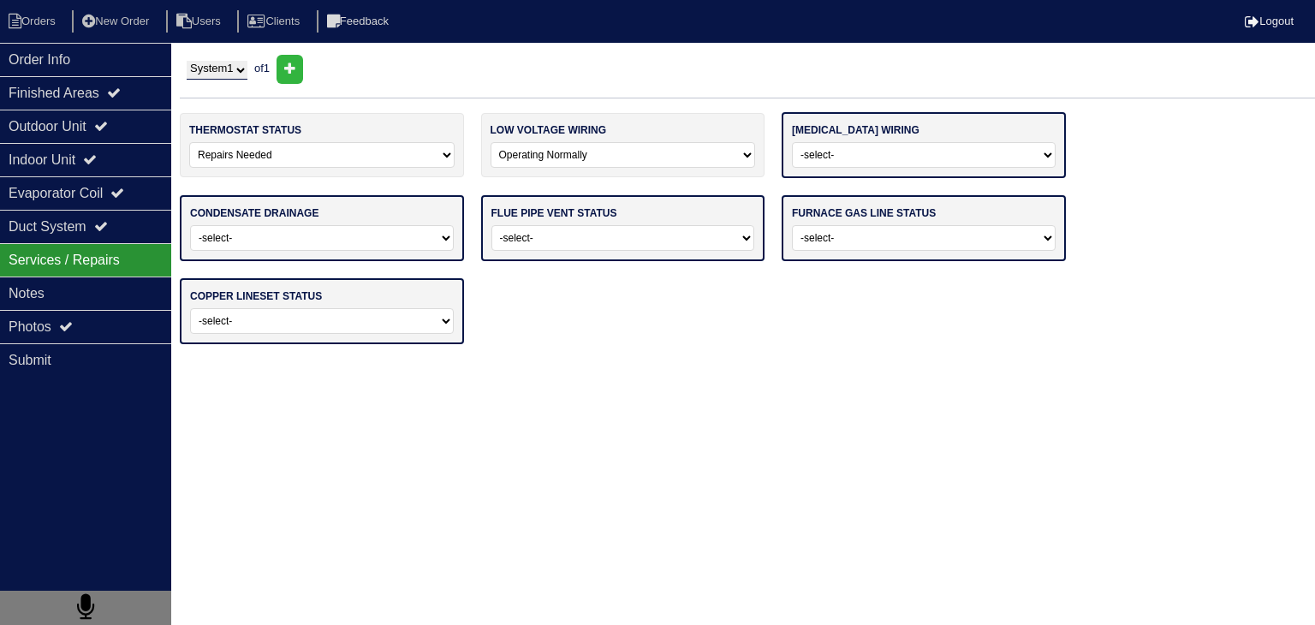
click at [955, 149] on select "-select- Operating Normally Repairs Needed Missing Electrician Needed" at bounding box center [924, 155] width 264 height 26
select select "0"
click at [792, 142] on select "-select- Operating Normally Repairs Needed Missing Electrician Needed" at bounding box center [924, 155] width 264 height 26
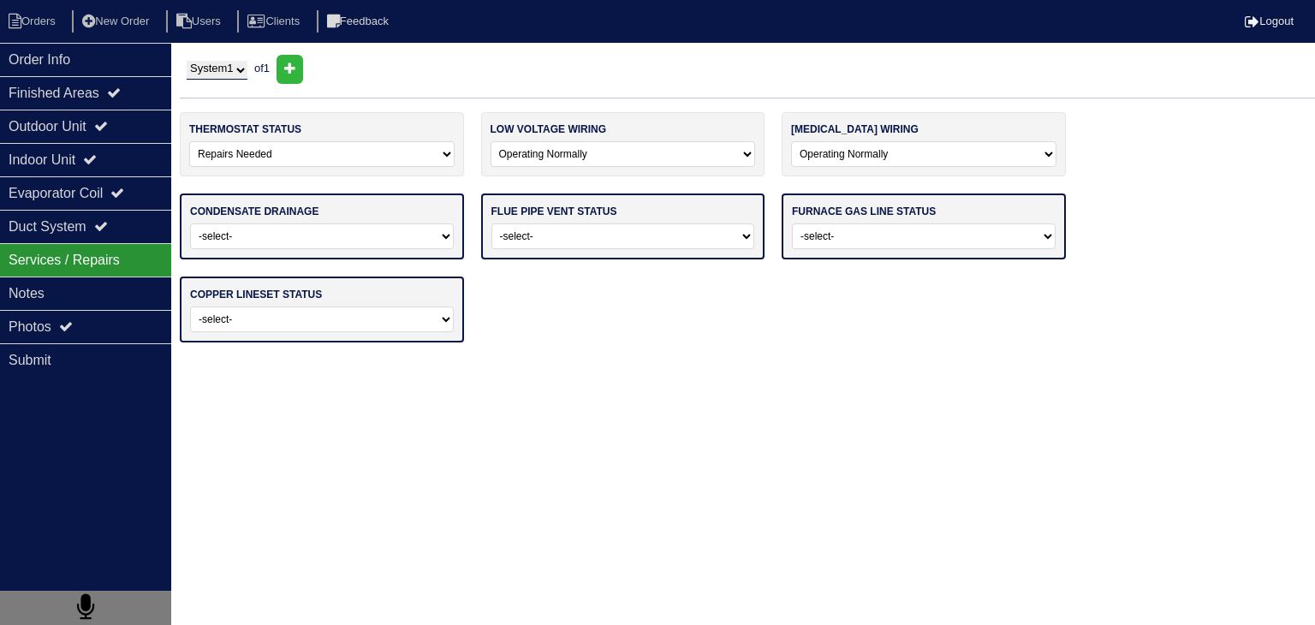
click at [336, 223] on select "-select- Normal Service/Repairs Needed Condensate Line Replacement Needed" at bounding box center [322, 236] width 264 height 26
select select "0"
click at [190, 223] on select "-select- Normal Service/Repairs Needed Condensate Line Replacement Needed" at bounding box center [322, 236] width 264 height 26
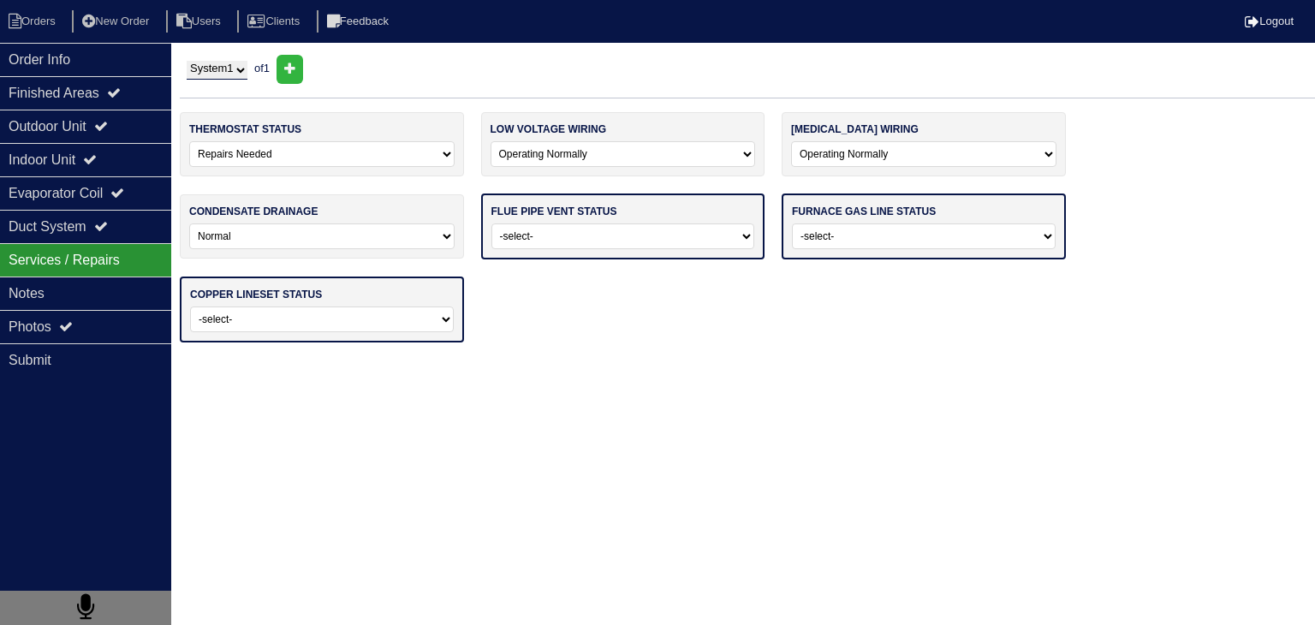
click at [554, 245] on select "-select- Average For Age Service / Repairs Needed Replacement Needed" at bounding box center [623, 236] width 264 height 26
select select "0"
click at [491, 223] on select "-select- Average For Age Service / Repairs Needed Replacement Needed" at bounding box center [623, 236] width 264 height 26
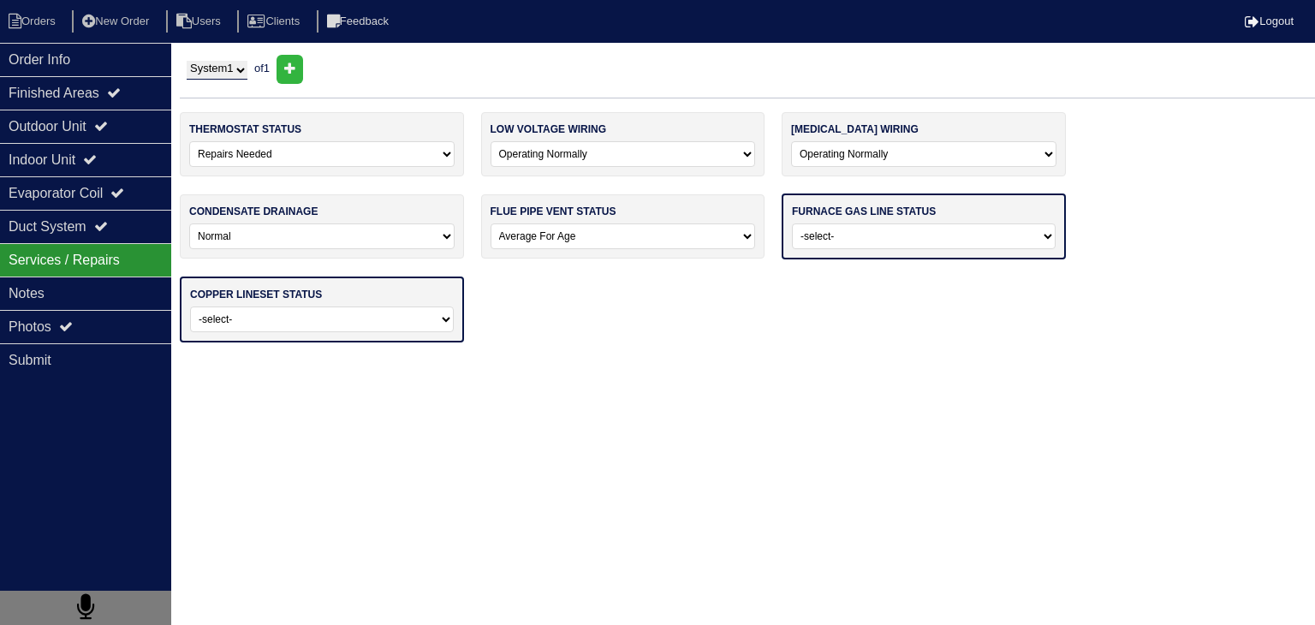
click at [934, 237] on select "-select- Normal - To Code Not Code - Service Needed Not Code - Gas Company Need…" at bounding box center [924, 236] width 264 height 26
select select "3"
click at [792, 223] on select "-select- Normal - To Code Not Code - Service Needed Not Code - Gas Company Need…" at bounding box center [924, 236] width 264 height 26
click at [409, 309] on select "-select- Normal Repairs / Service Needed Missing" at bounding box center [322, 318] width 264 height 26
select select "0"
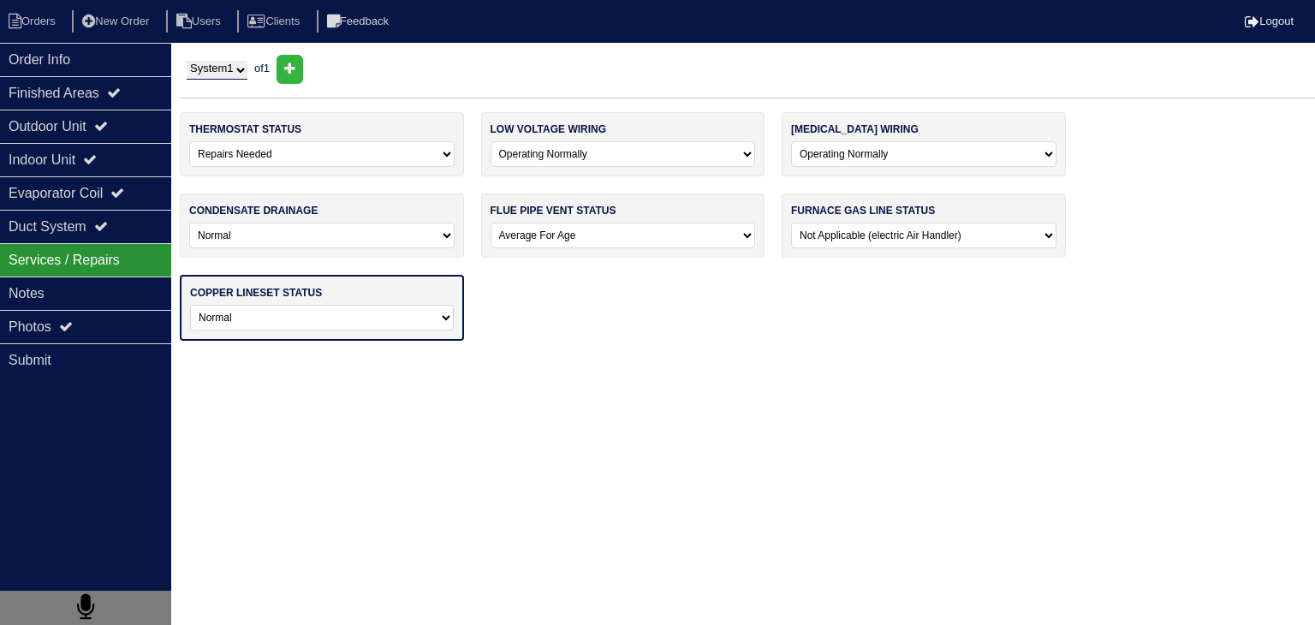
click at [190, 305] on select "-select- Normal Repairs / Service Needed Missing" at bounding box center [322, 318] width 264 height 26
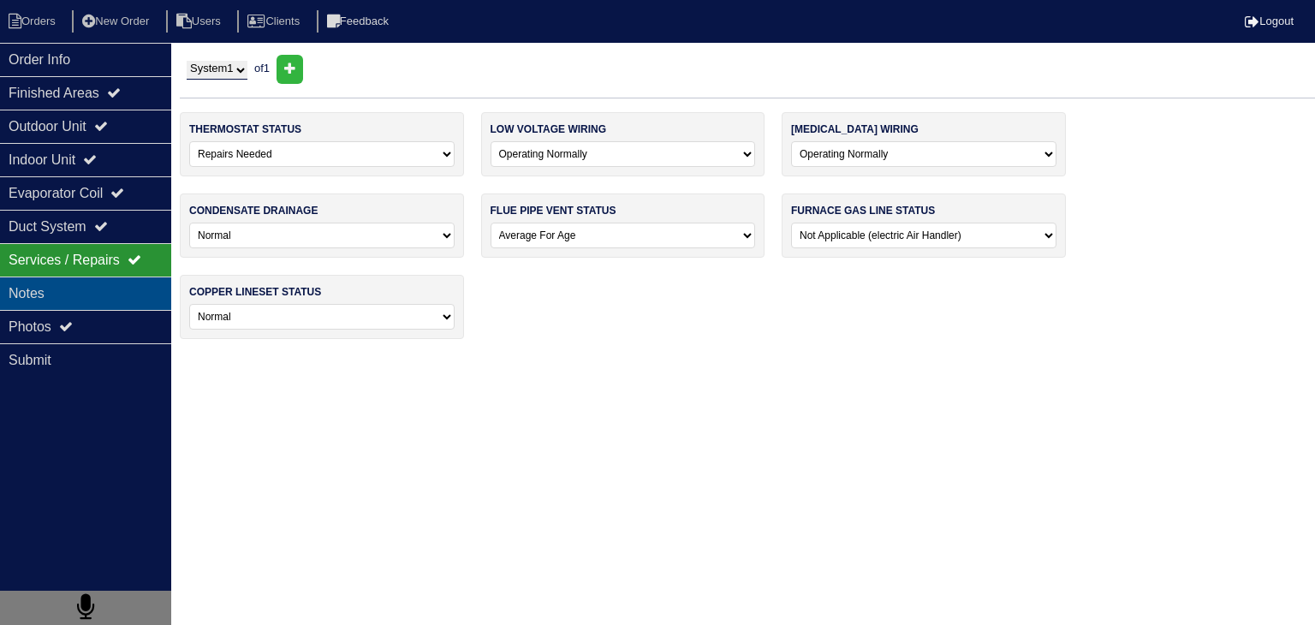
click at [65, 288] on div "Notes" at bounding box center [85, 292] width 171 height 33
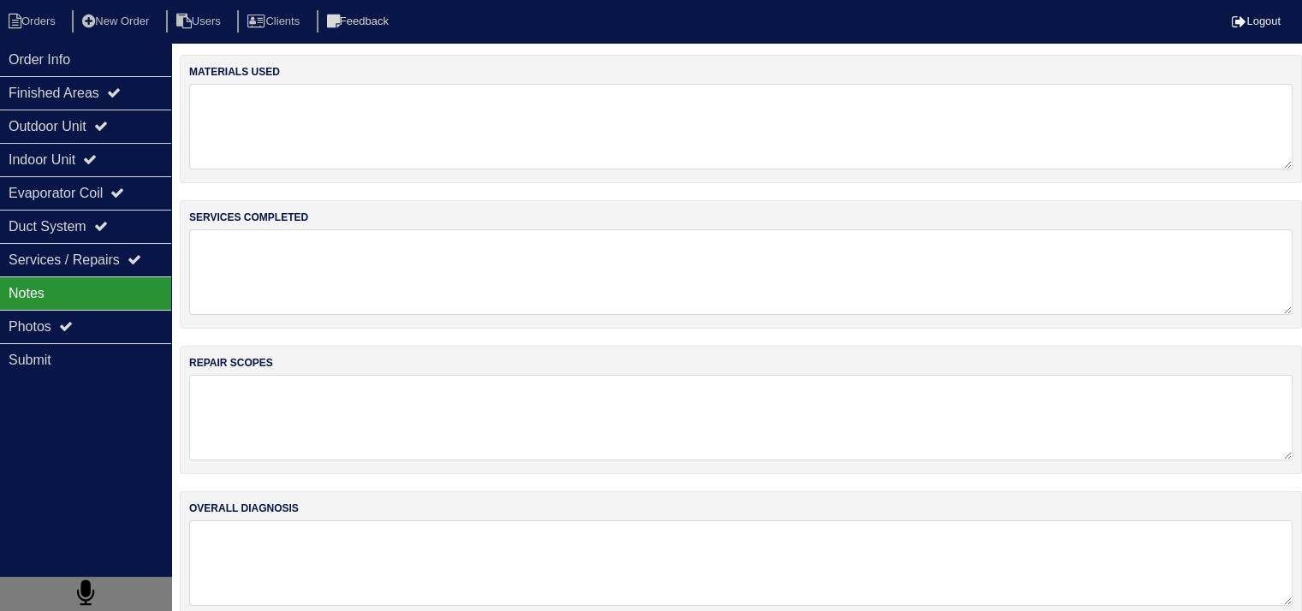
click at [343, 127] on textarea at bounding box center [740, 127] width 1103 height 86
type textarea "SCOPE ONLY"
click at [346, 264] on textarea at bounding box center [740, 271] width 1103 height 86
type textarea "SCOPE ONLY"
click at [330, 403] on textarea at bounding box center [740, 416] width 1103 height 86
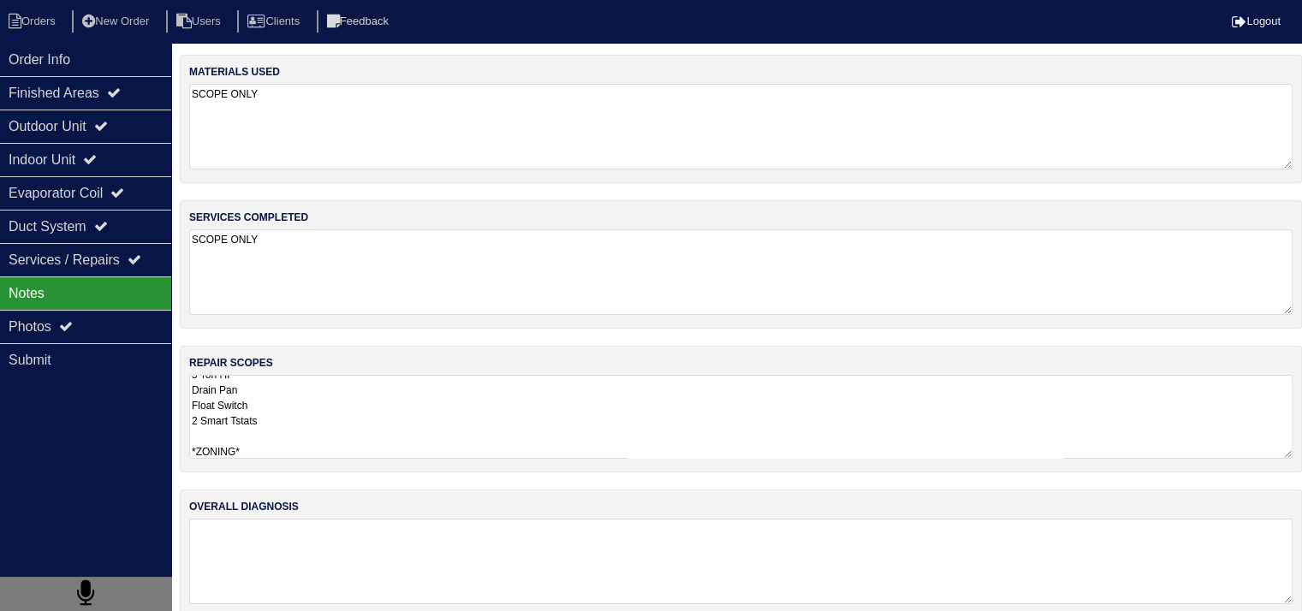
scroll to position [87, 0]
click at [291, 412] on textarea "**Payton to review material List **System is zoned with older zoning. Payton to…" at bounding box center [740, 417] width 1103 height 84
click at [299, 405] on textarea "**Payton to review material List **System is zoned with older zoning. Payton to…" at bounding box center [740, 417] width 1103 height 84
type textarea "**Payton to review material List **System is zoned with older zoning. Payton to…"
click at [288, 530] on textarea at bounding box center [740, 562] width 1103 height 84
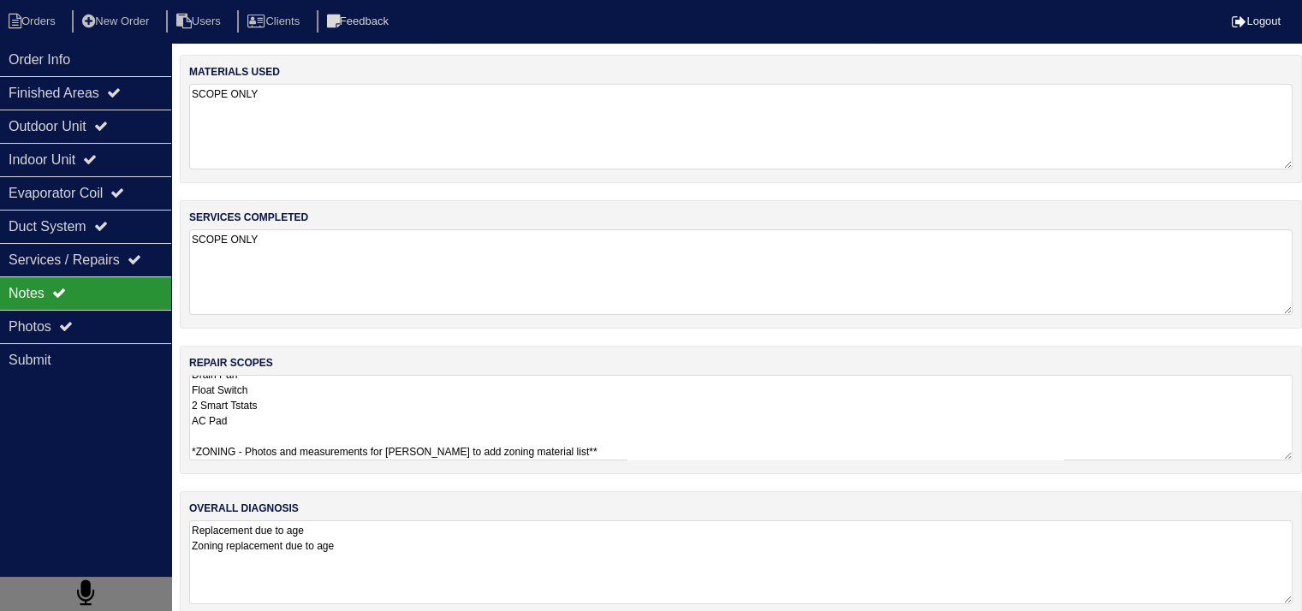
type textarea "Replacement due to age Zoning replacement due to age"
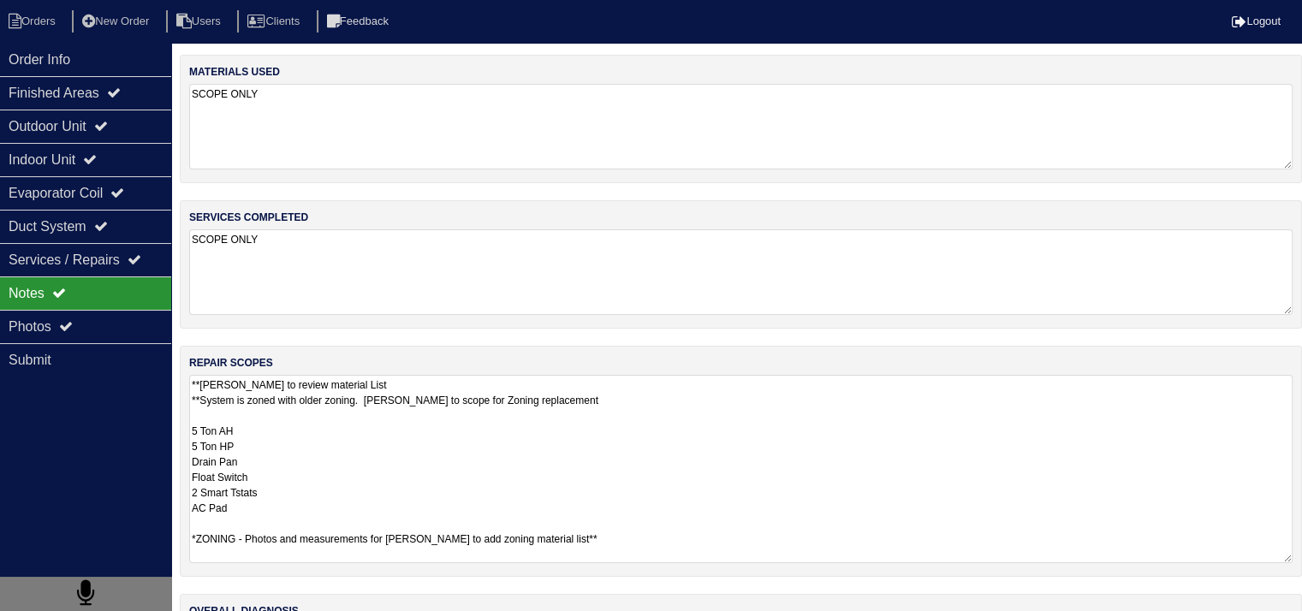
scroll to position [1, 0]
click at [431, 406] on textarea "**Payton to review material List **System is zoned with older zoning. Payton to…" at bounding box center [740, 469] width 1103 height 188
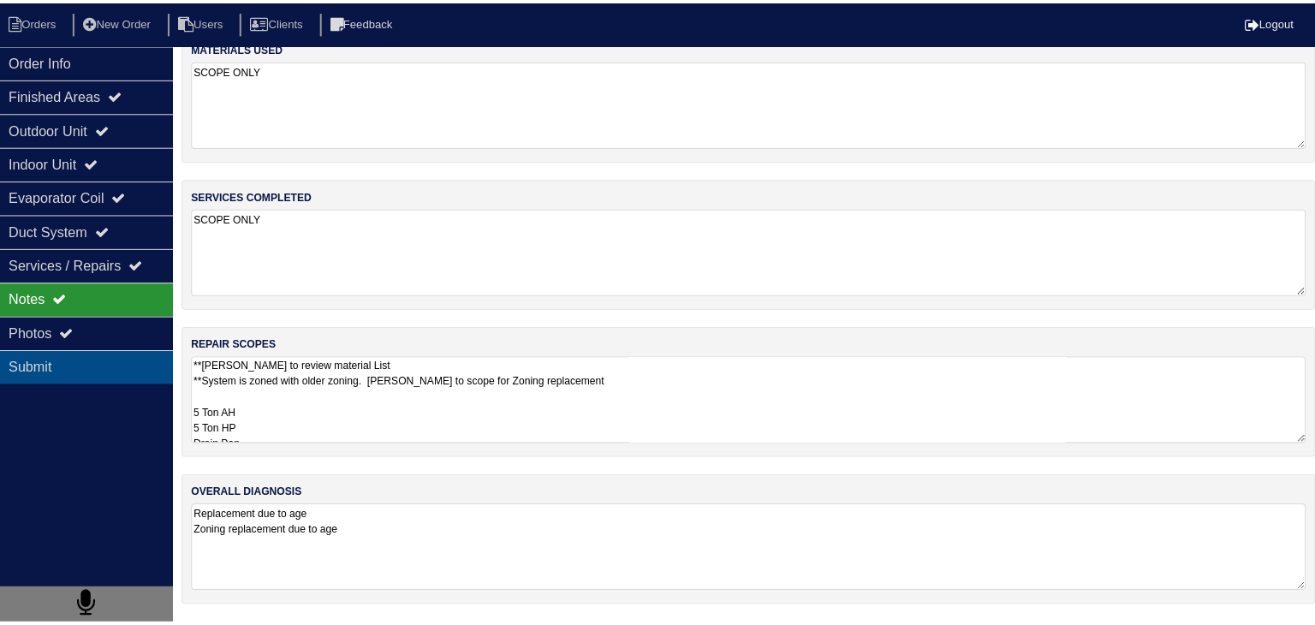
scroll to position [0, 0]
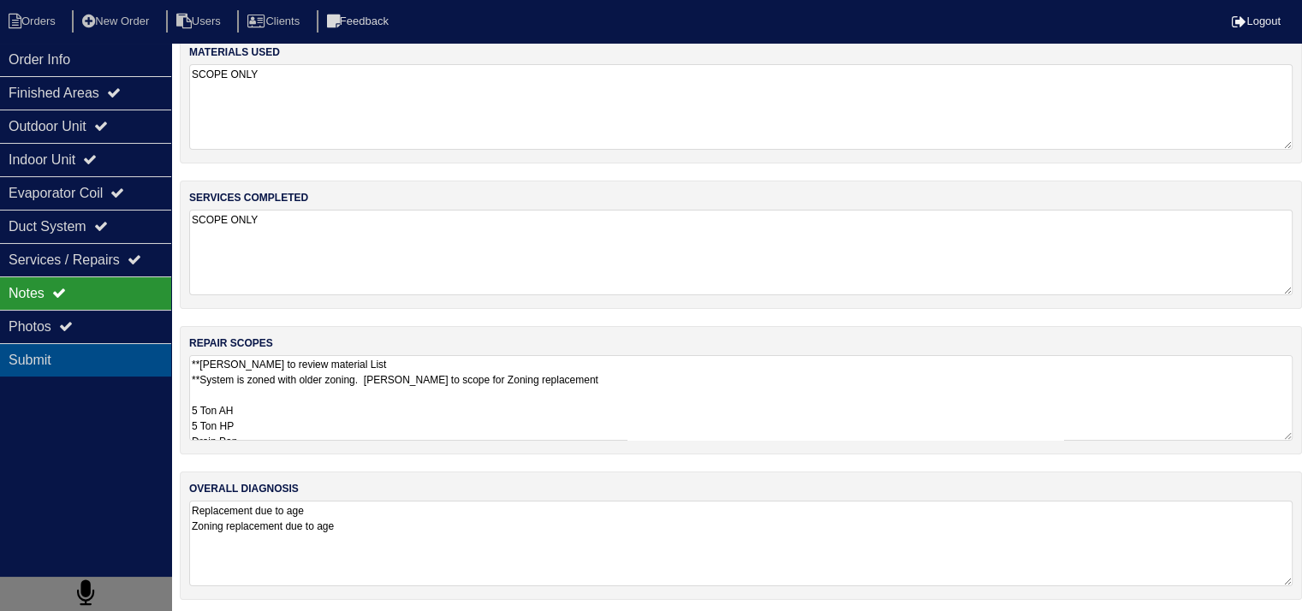
click at [81, 364] on div "Submit" at bounding box center [85, 359] width 171 height 33
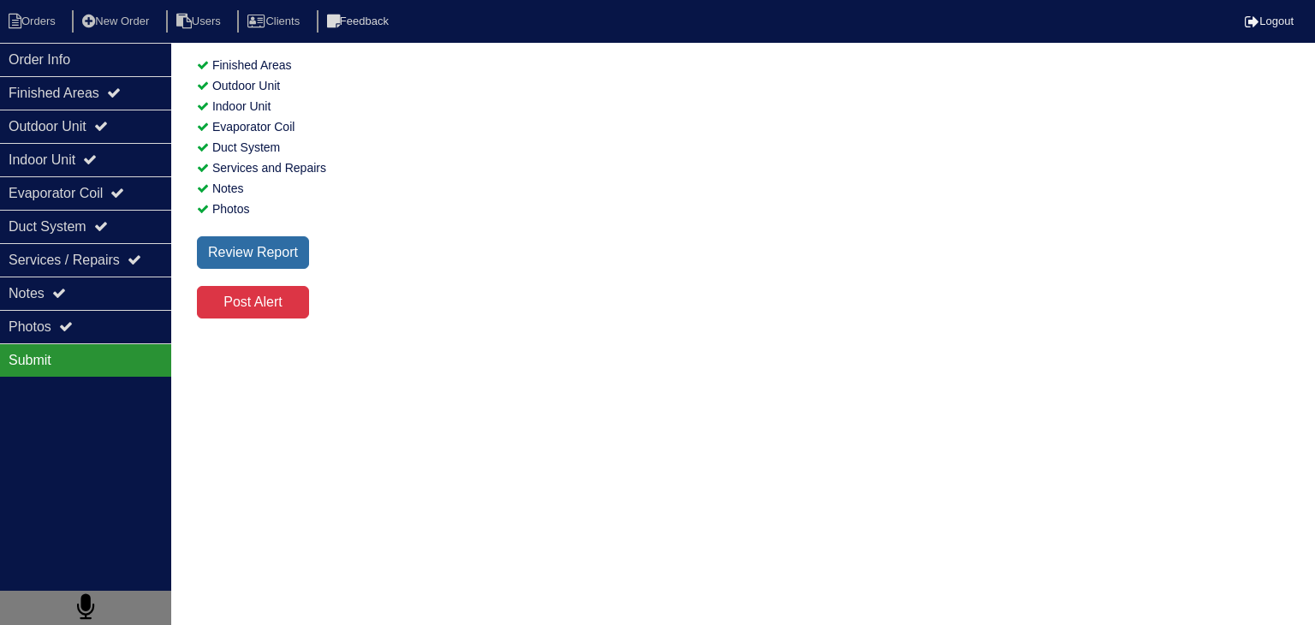
click at [290, 255] on div "Review Report" at bounding box center [253, 252] width 112 height 33
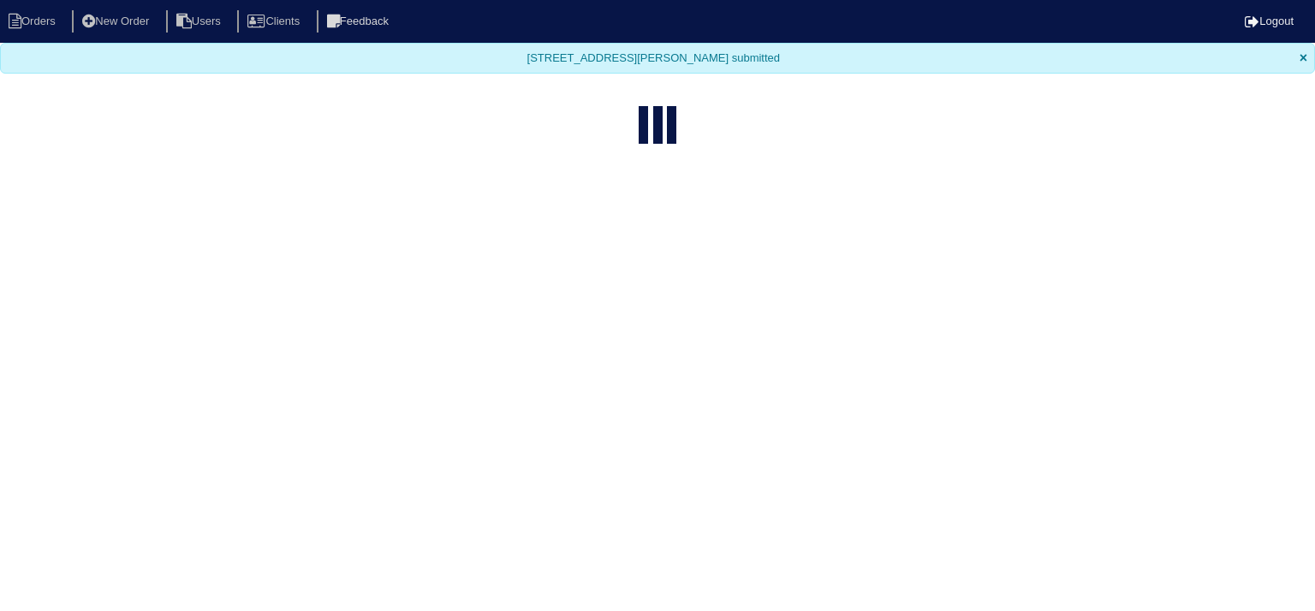
select select "15"
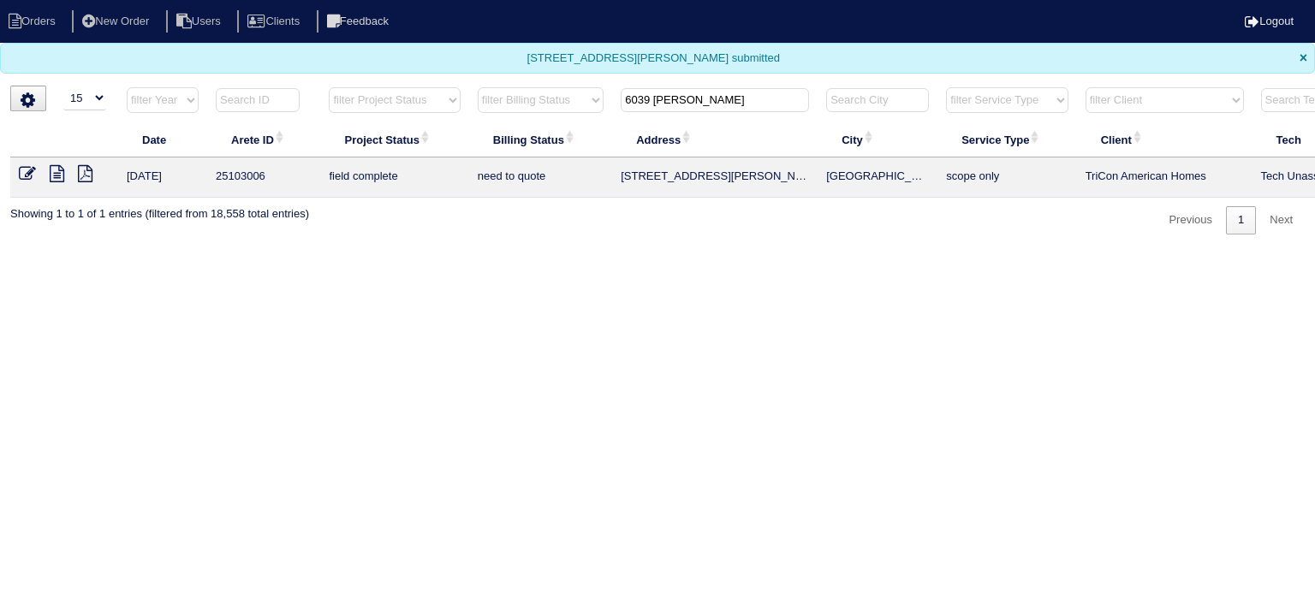
click at [719, 100] on input "6039 [PERSON_NAME]" at bounding box center [715, 100] width 188 height 24
click at [718, 101] on input "6039 [PERSON_NAME]" at bounding box center [715, 100] width 188 height 24
type input "4880 b"
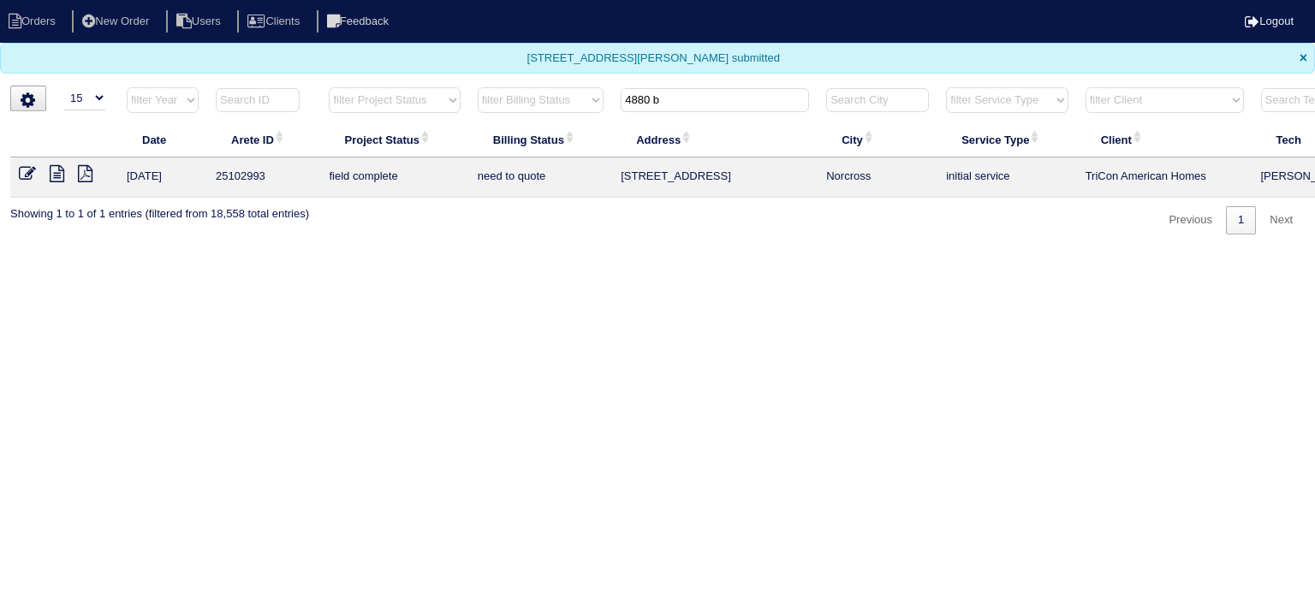
click at [55, 169] on icon at bounding box center [57, 173] width 15 height 17
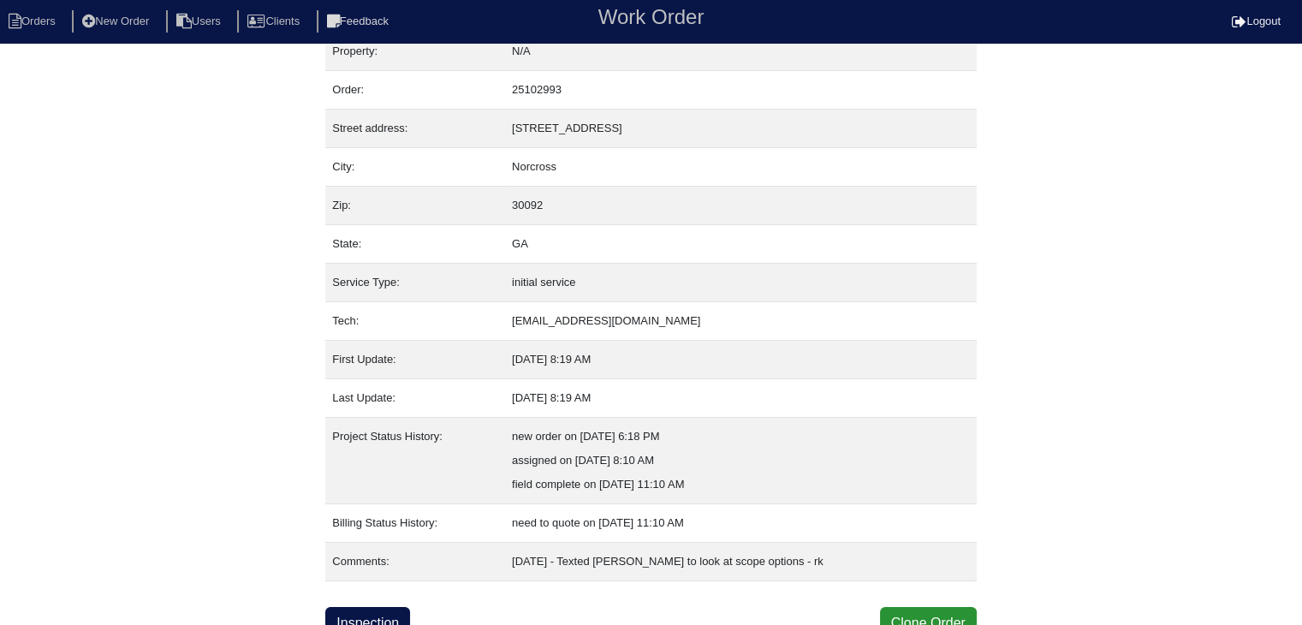
scroll to position [34, 0]
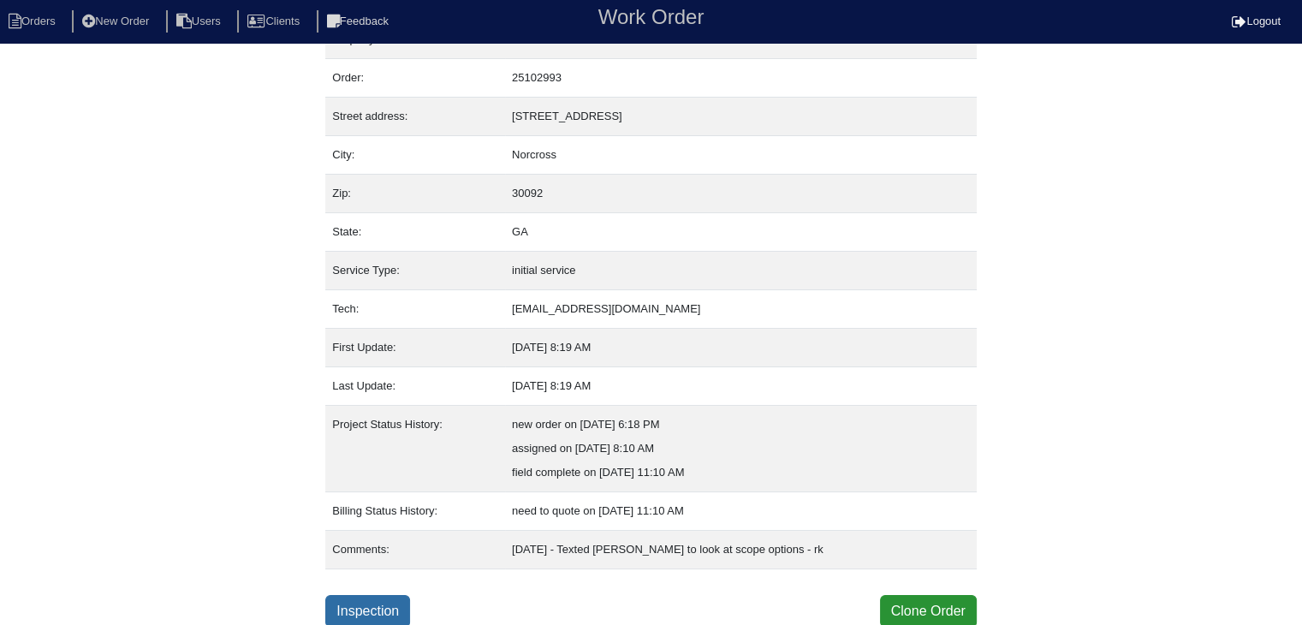
click at [380, 603] on link "Inspection" at bounding box center [367, 611] width 85 height 33
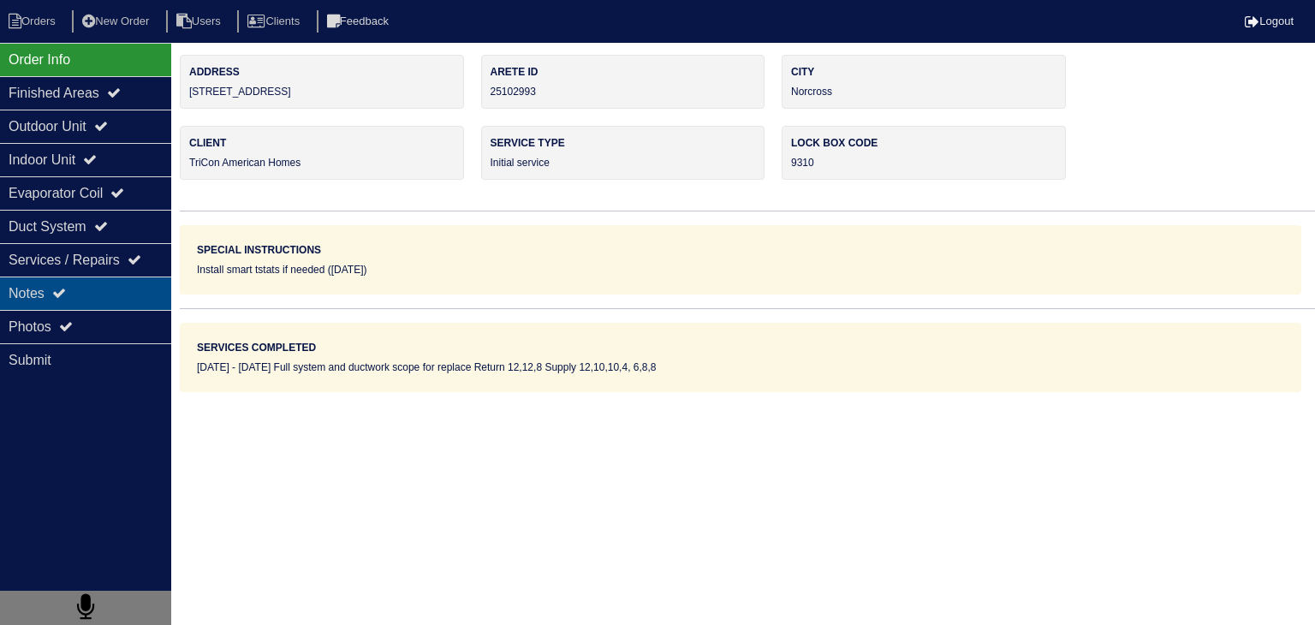
click at [159, 300] on div "Notes" at bounding box center [85, 292] width 171 height 33
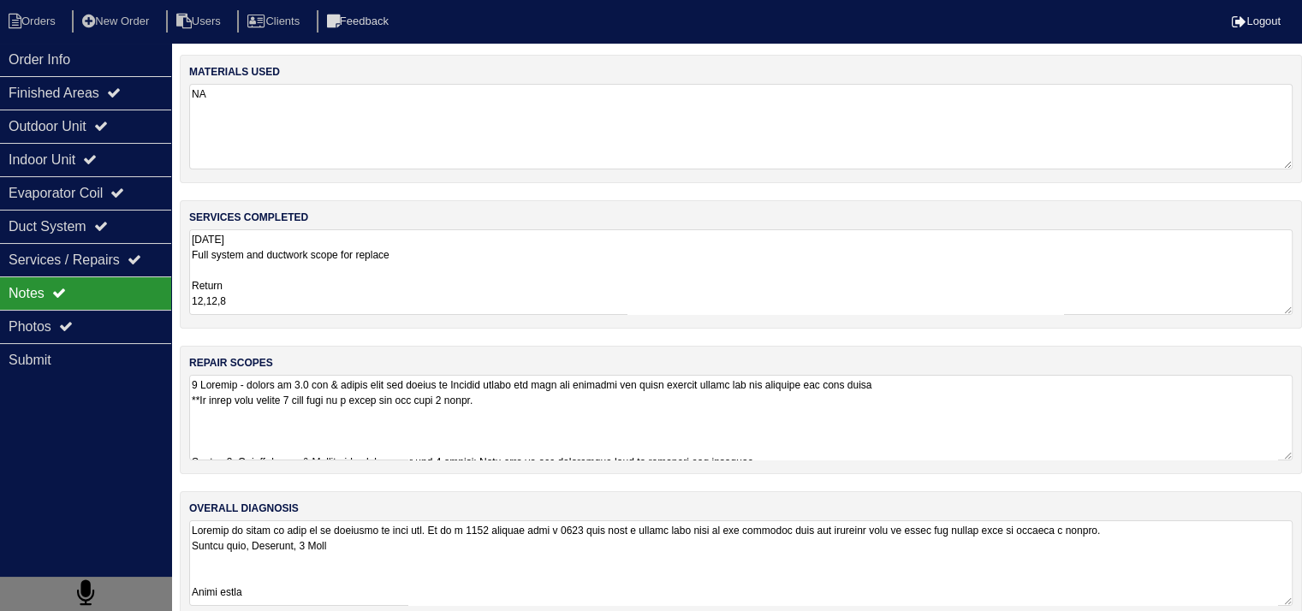
click at [334, 409] on textarea at bounding box center [740, 418] width 1103 height 86
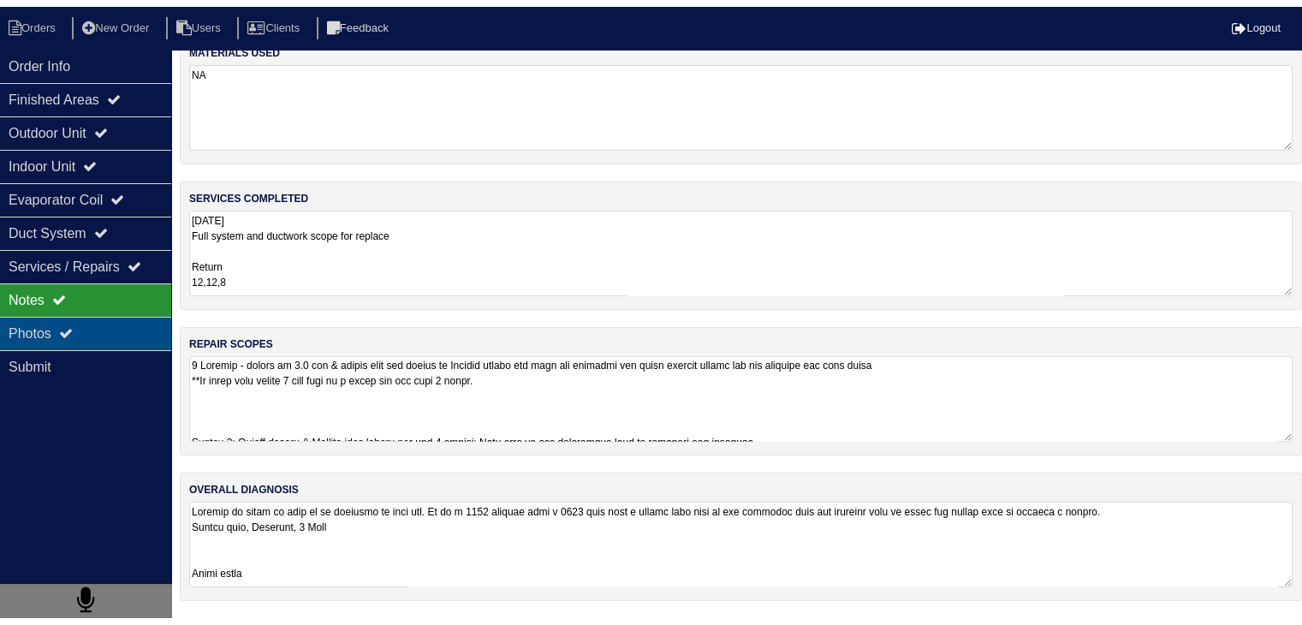
scroll to position [21, 0]
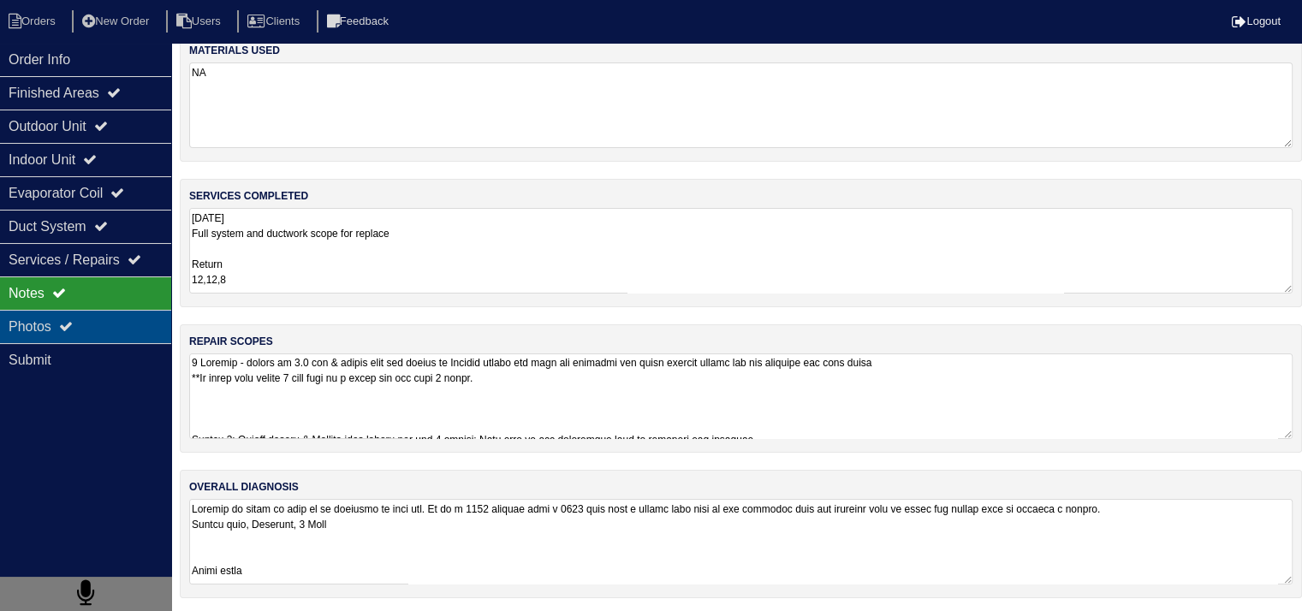
click at [98, 333] on div "Photos" at bounding box center [85, 326] width 171 height 33
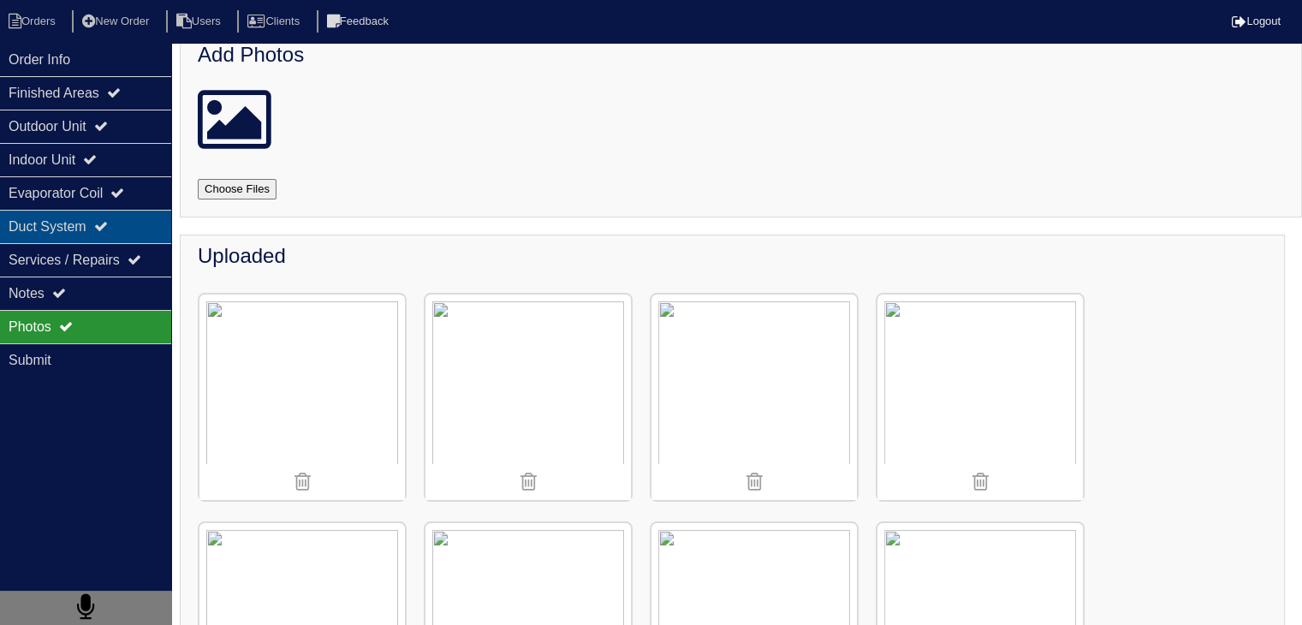
click at [34, 229] on div "Duct System" at bounding box center [85, 226] width 171 height 33
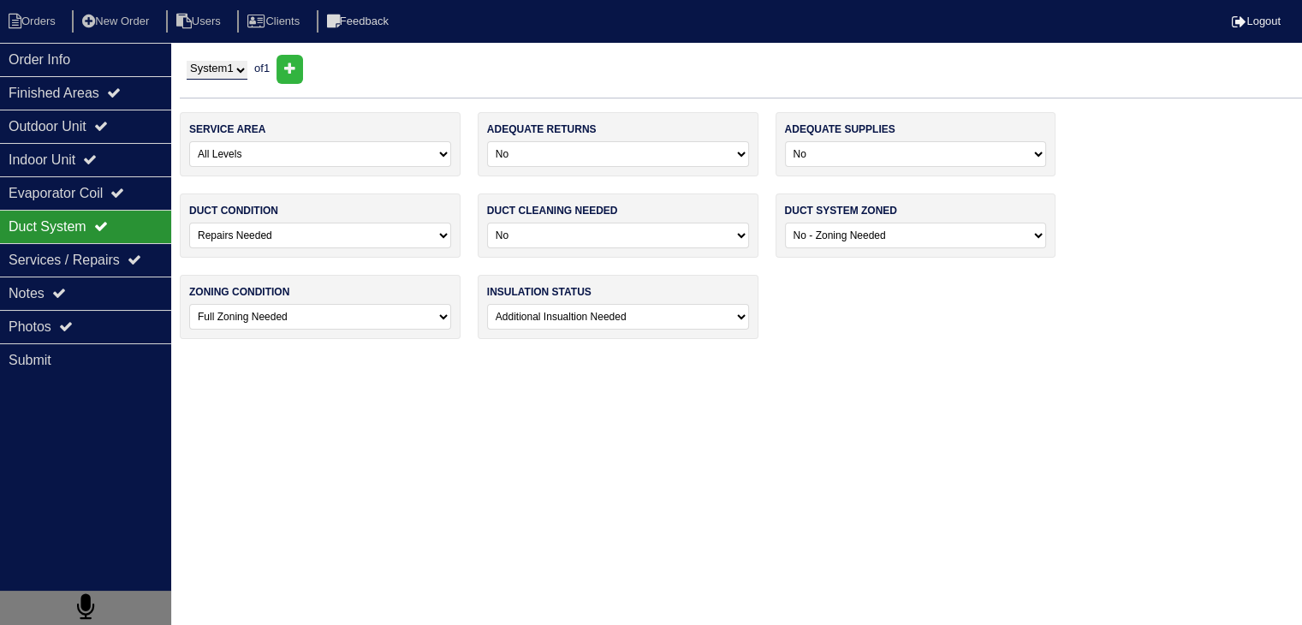
scroll to position [0, 0]
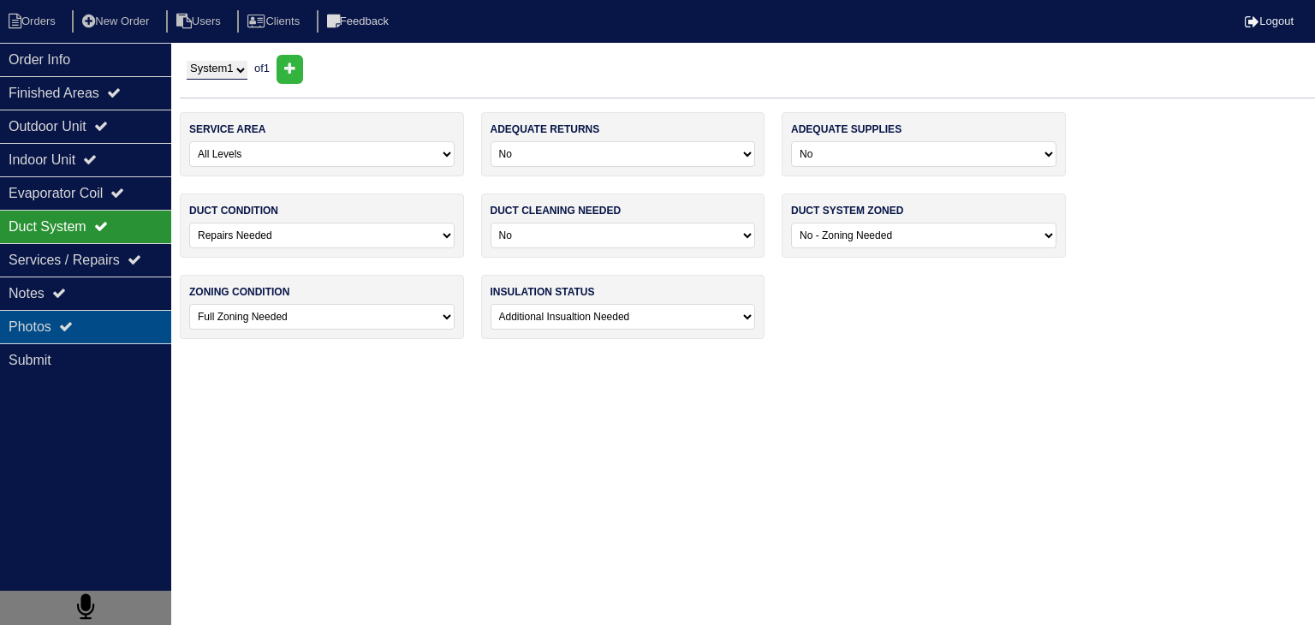
click at [113, 339] on div "Photos" at bounding box center [85, 326] width 171 height 33
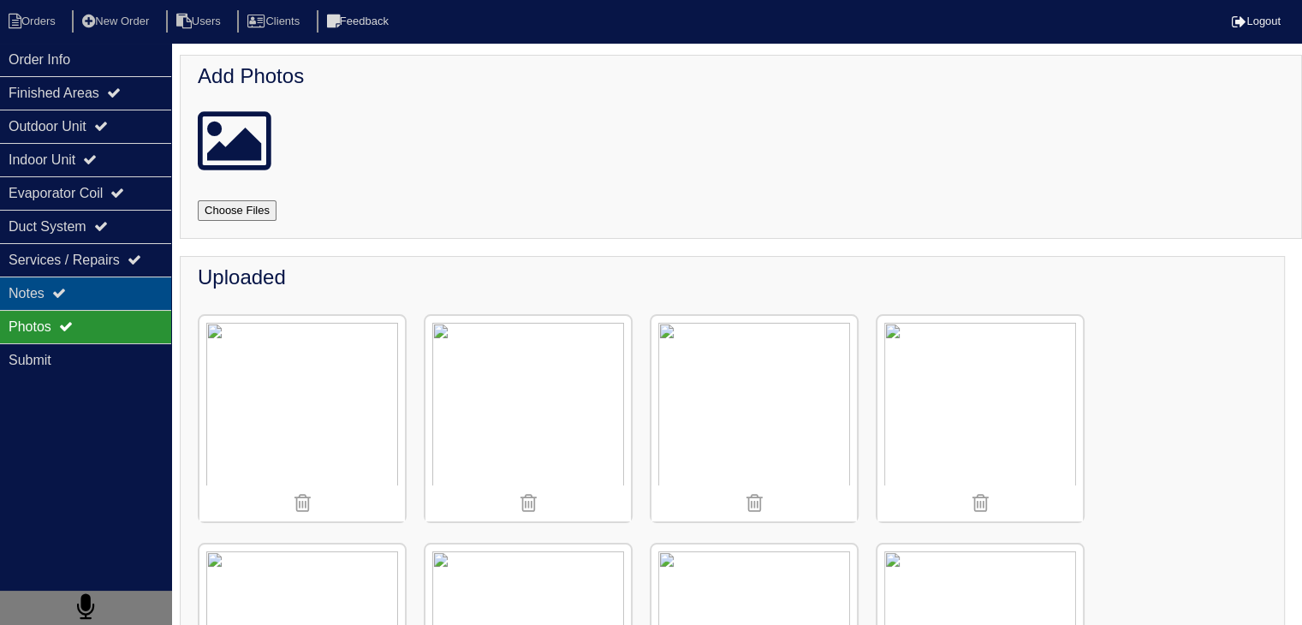
click at [138, 294] on div "Notes" at bounding box center [85, 292] width 171 height 33
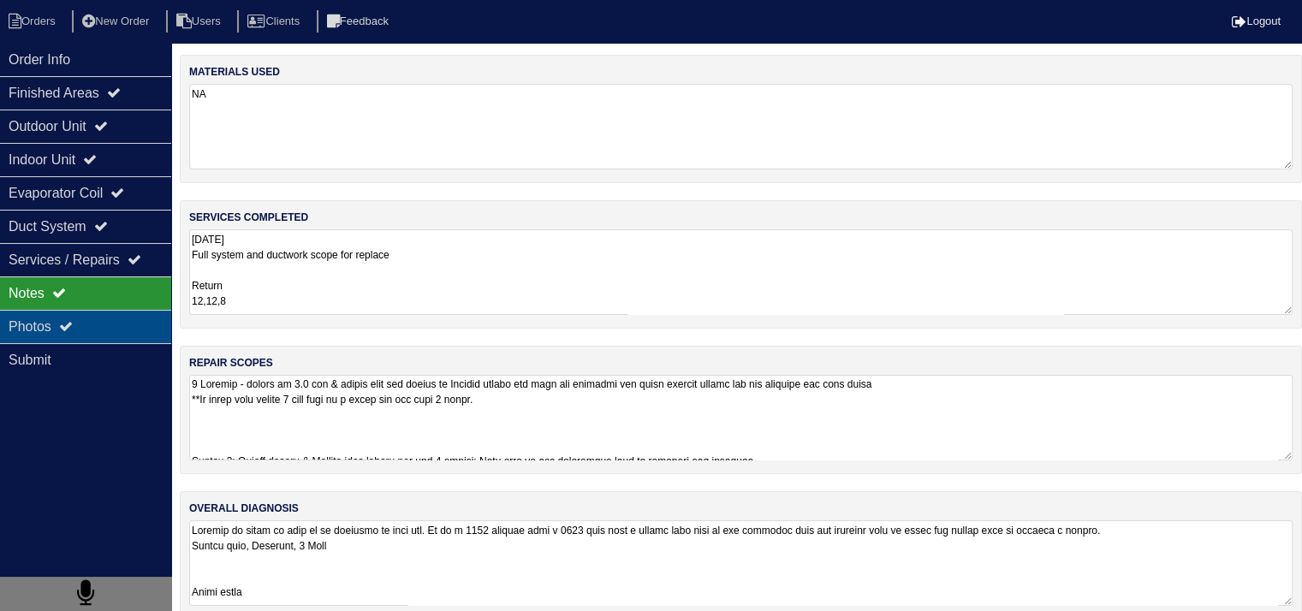
click at [83, 325] on div "Photos" at bounding box center [85, 326] width 171 height 33
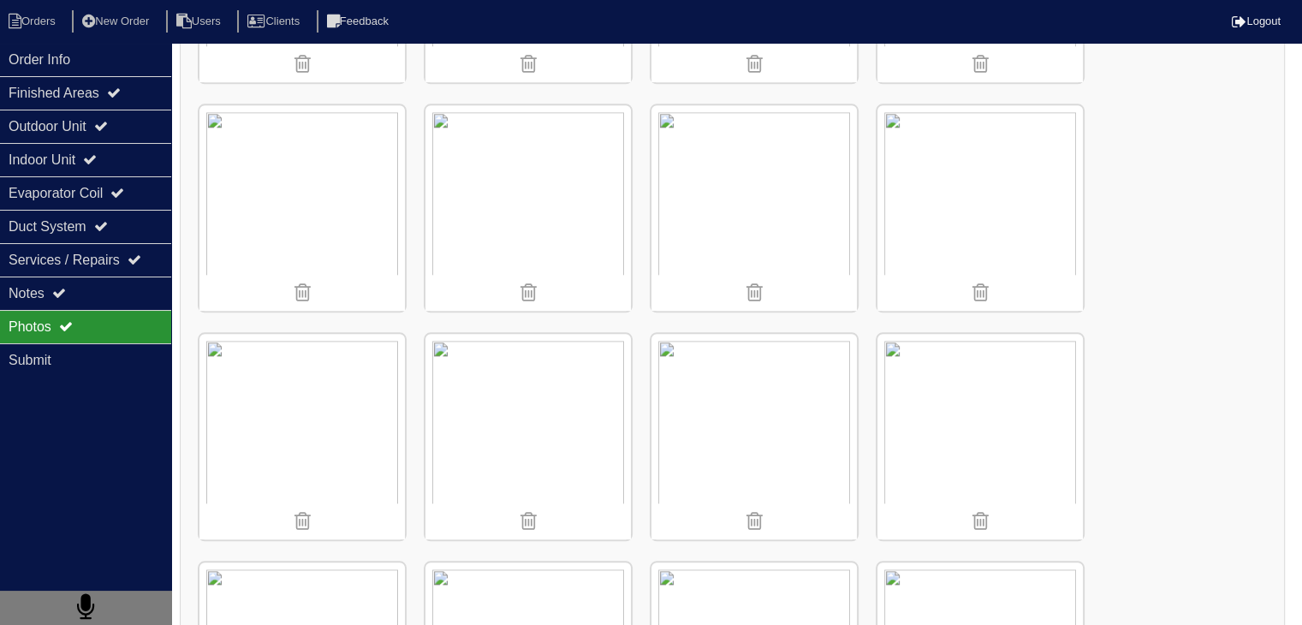
scroll to position [1712, 0]
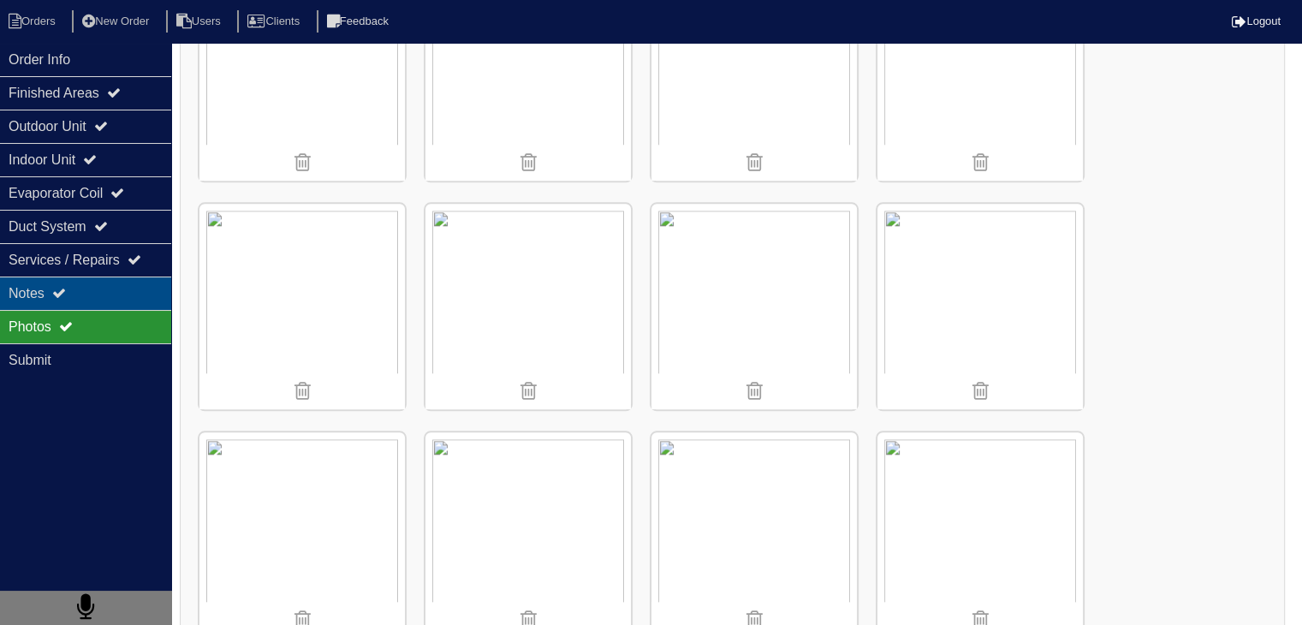
click at [92, 301] on div "Notes" at bounding box center [85, 292] width 171 height 33
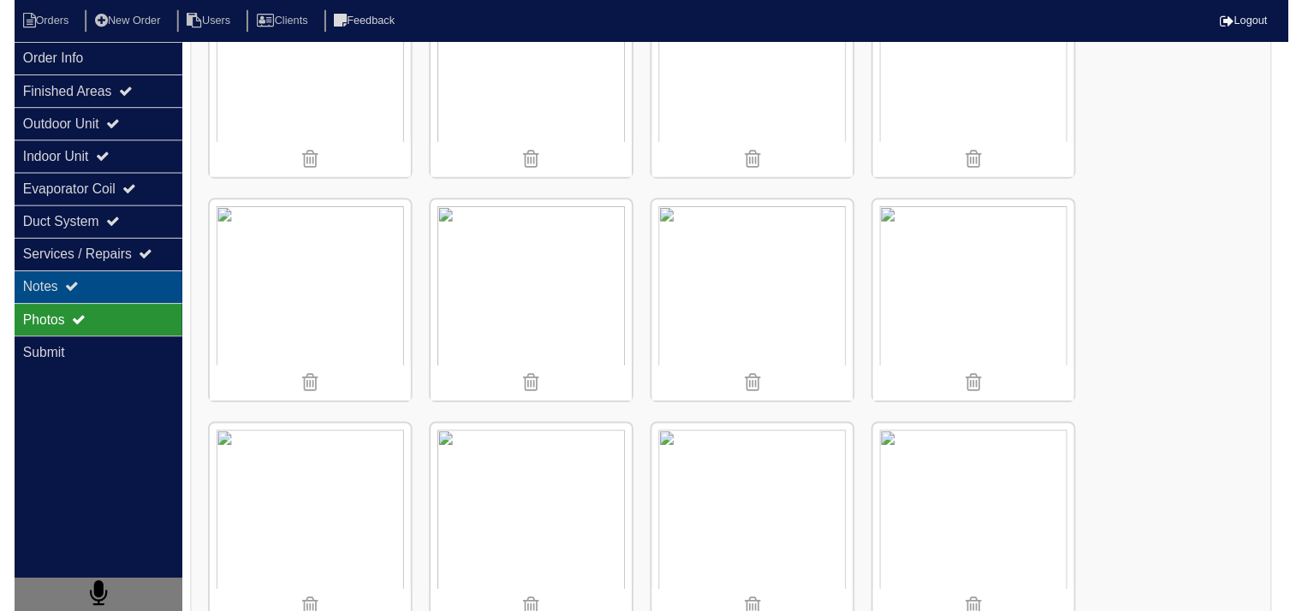
scroll to position [21, 0]
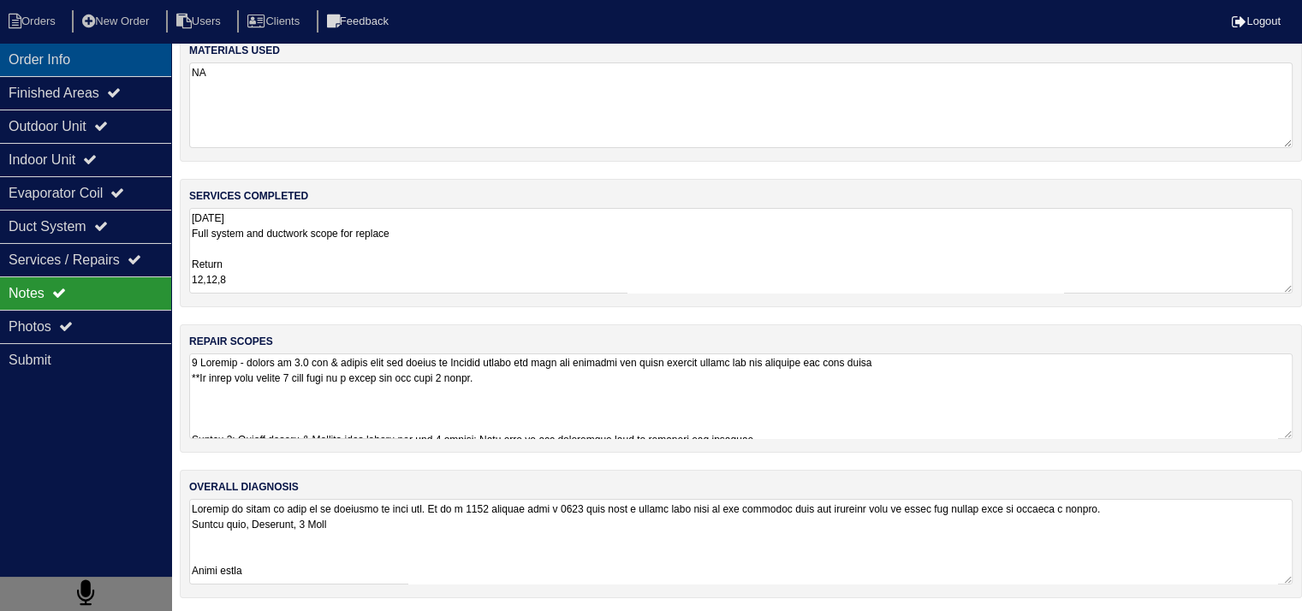
click at [62, 68] on div "Order Info" at bounding box center [85, 59] width 171 height 33
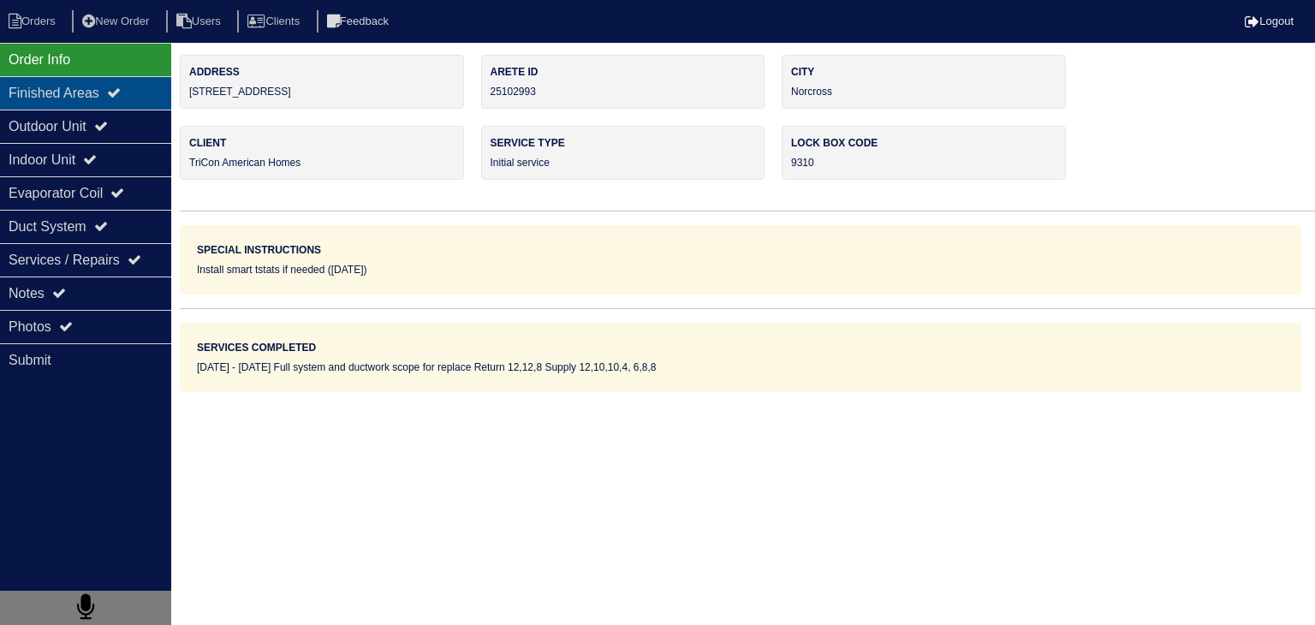
click at [45, 104] on div "Finished Areas" at bounding box center [85, 92] width 171 height 33
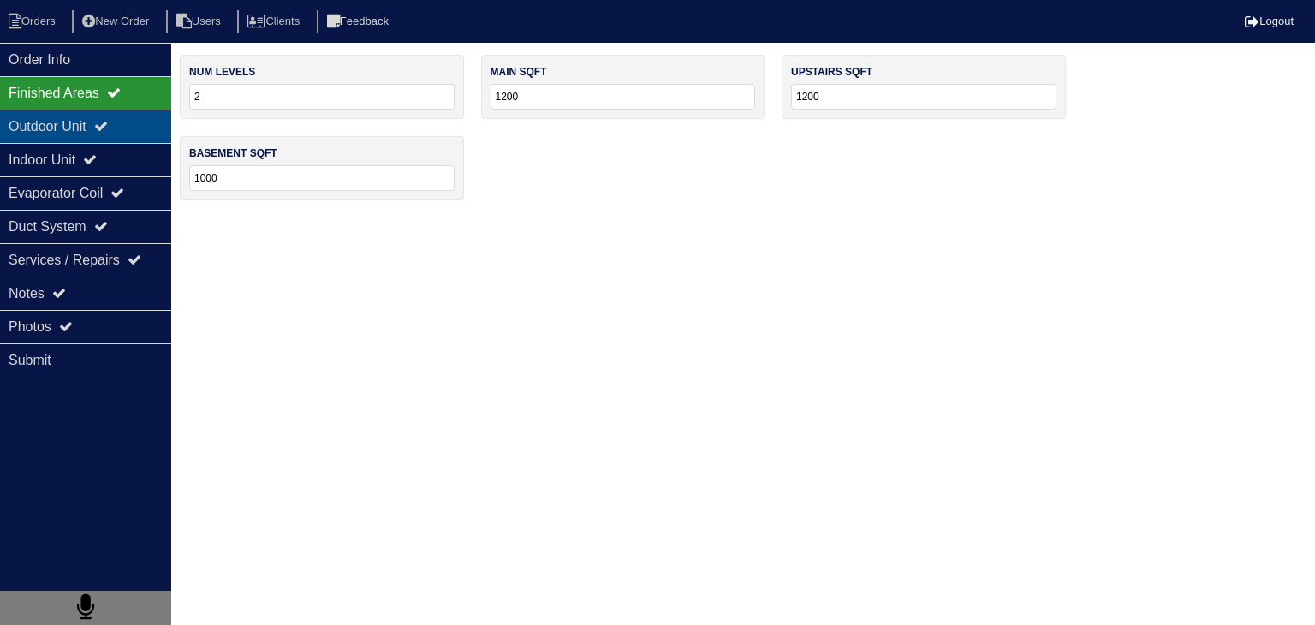
click at [46, 128] on div "Outdoor Unit" at bounding box center [85, 126] width 171 height 33
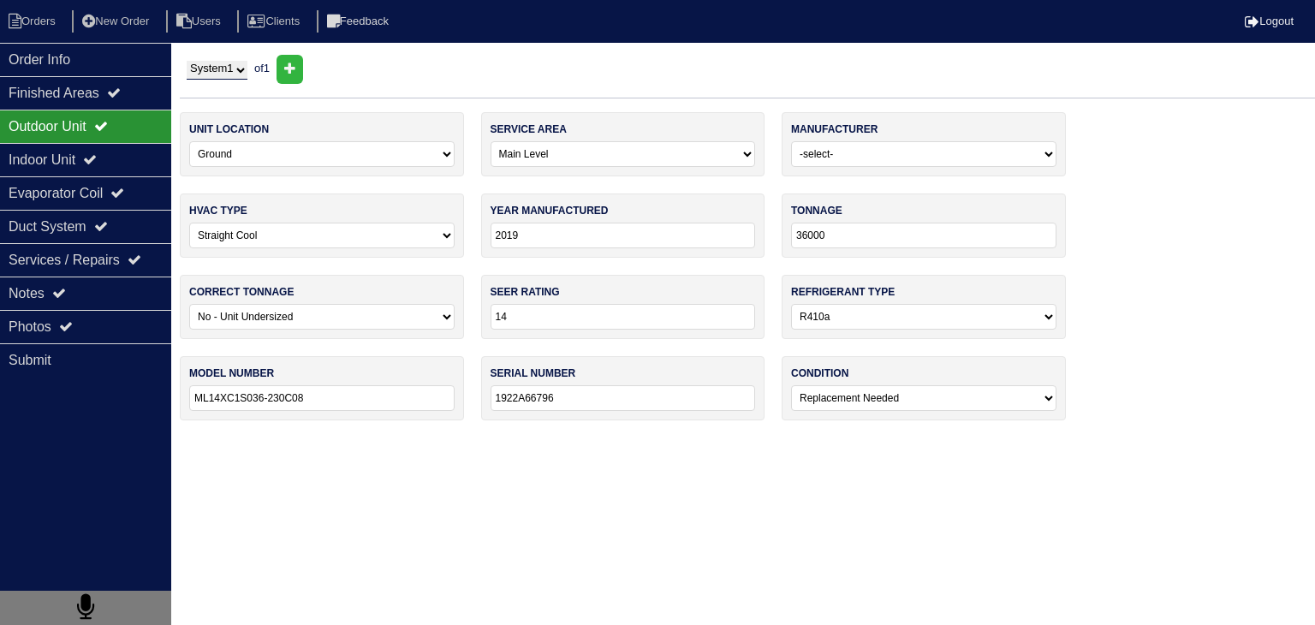
click at [34, 122] on div "Outdoor Unit" at bounding box center [85, 126] width 171 height 33
click at [41, 164] on div "Indoor Unit" at bounding box center [85, 159] width 171 height 33
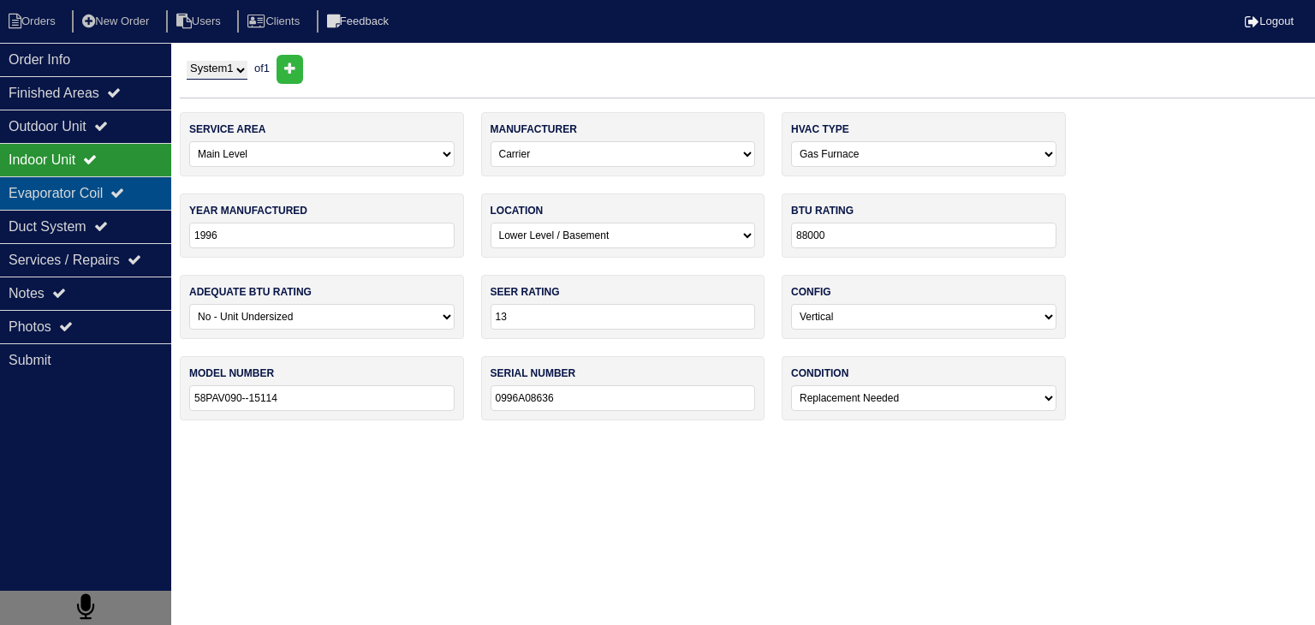
click at [38, 199] on div "Evaporator Coil" at bounding box center [85, 192] width 171 height 33
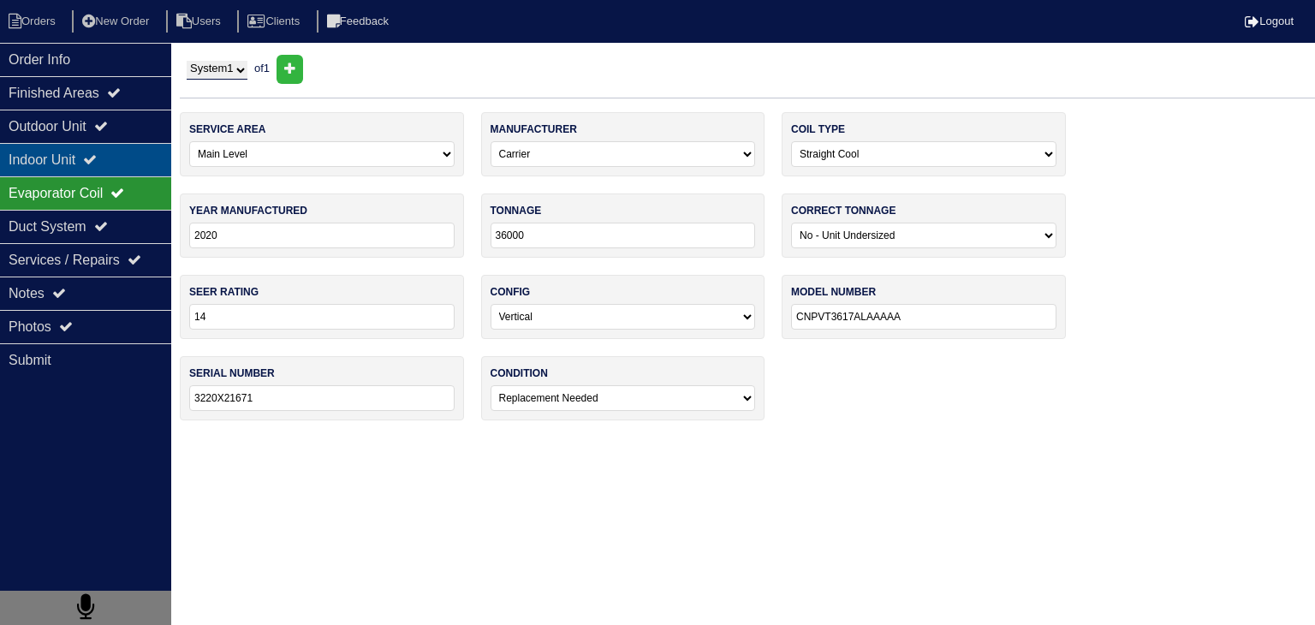
click at [57, 166] on div "Indoor Unit" at bounding box center [85, 159] width 171 height 33
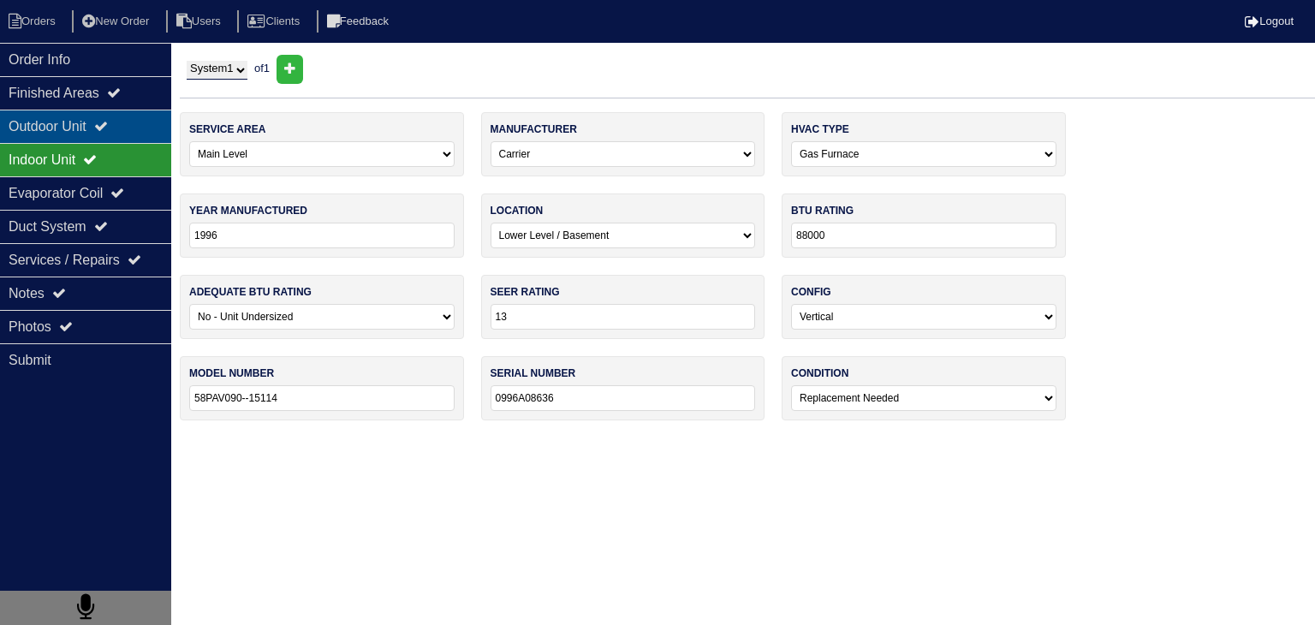
click at [74, 134] on div "Outdoor Unit" at bounding box center [85, 126] width 171 height 33
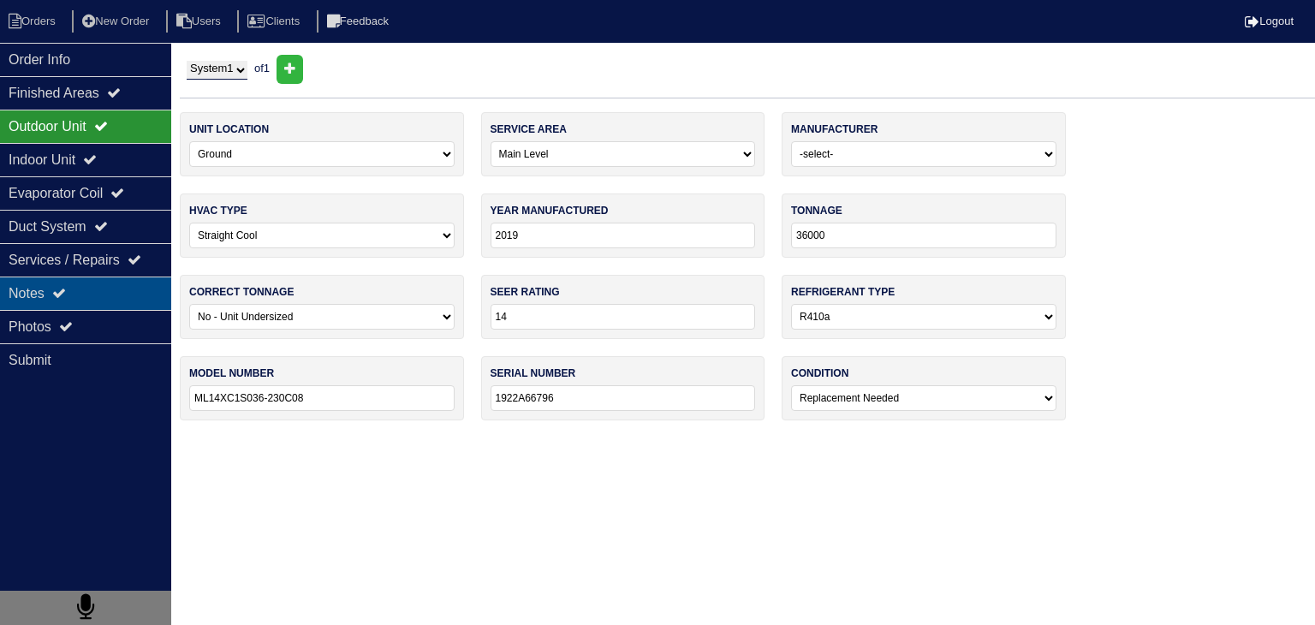
click at [78, 300] on div "Notes" at bounding box center [85, 292] width 171 height 33
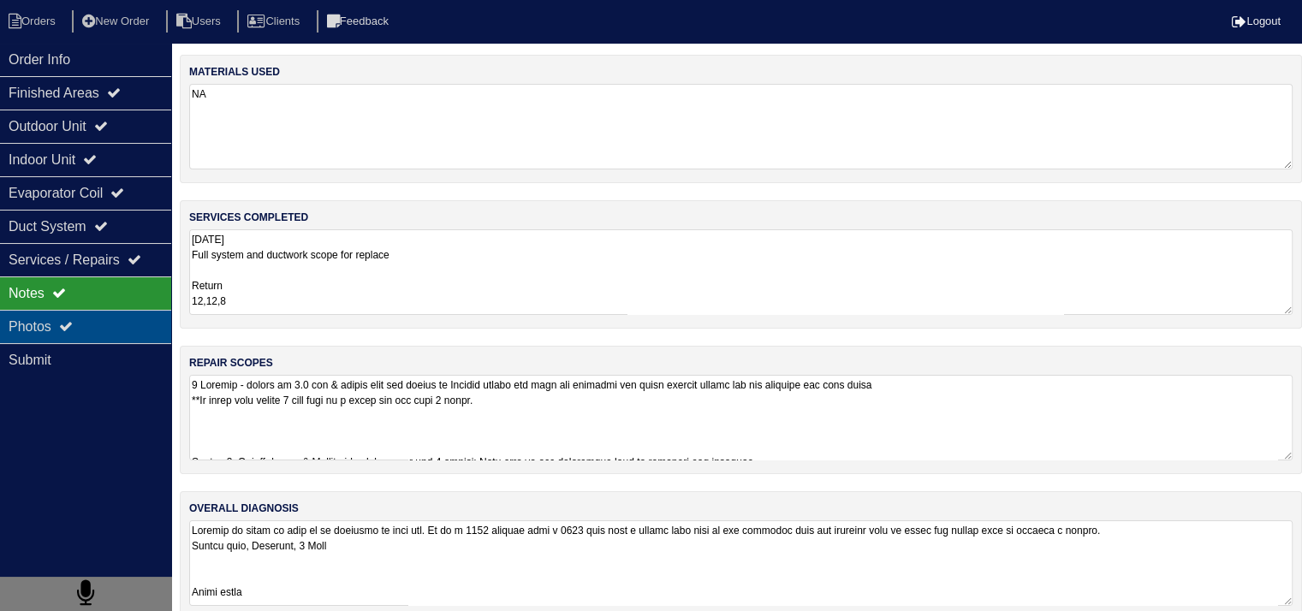
click at [116, 328] on div "Photos" at bounding box center [85, 326] width 171 height 33
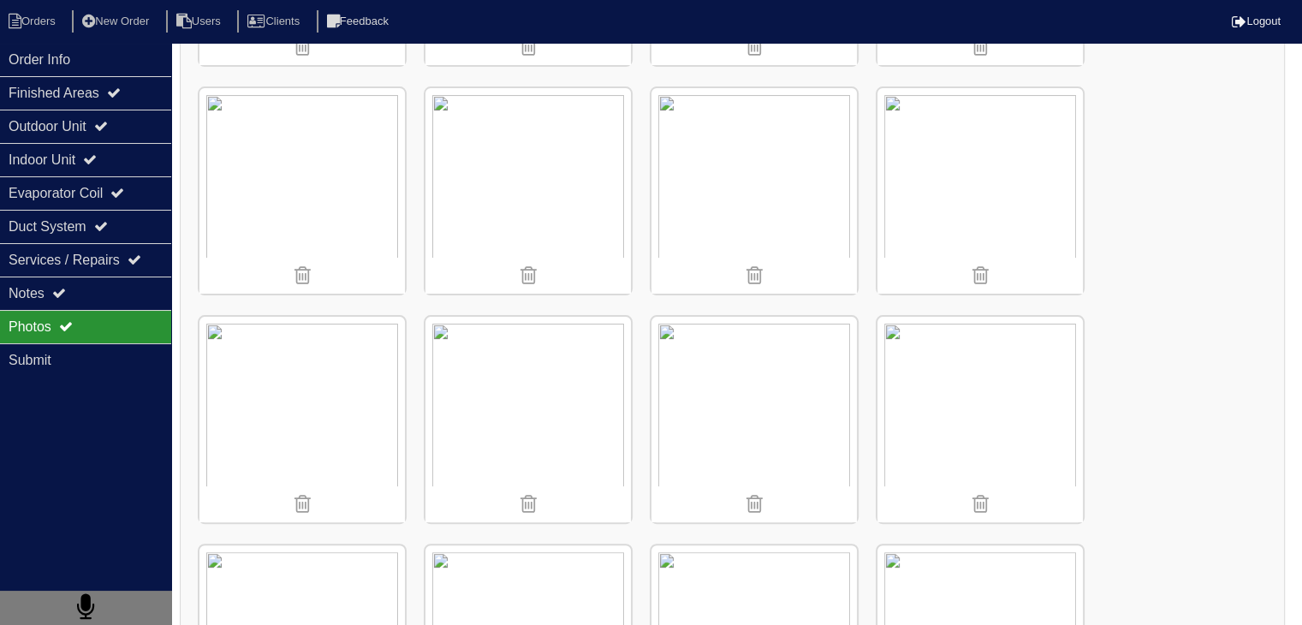
scroll to position [514, 0]
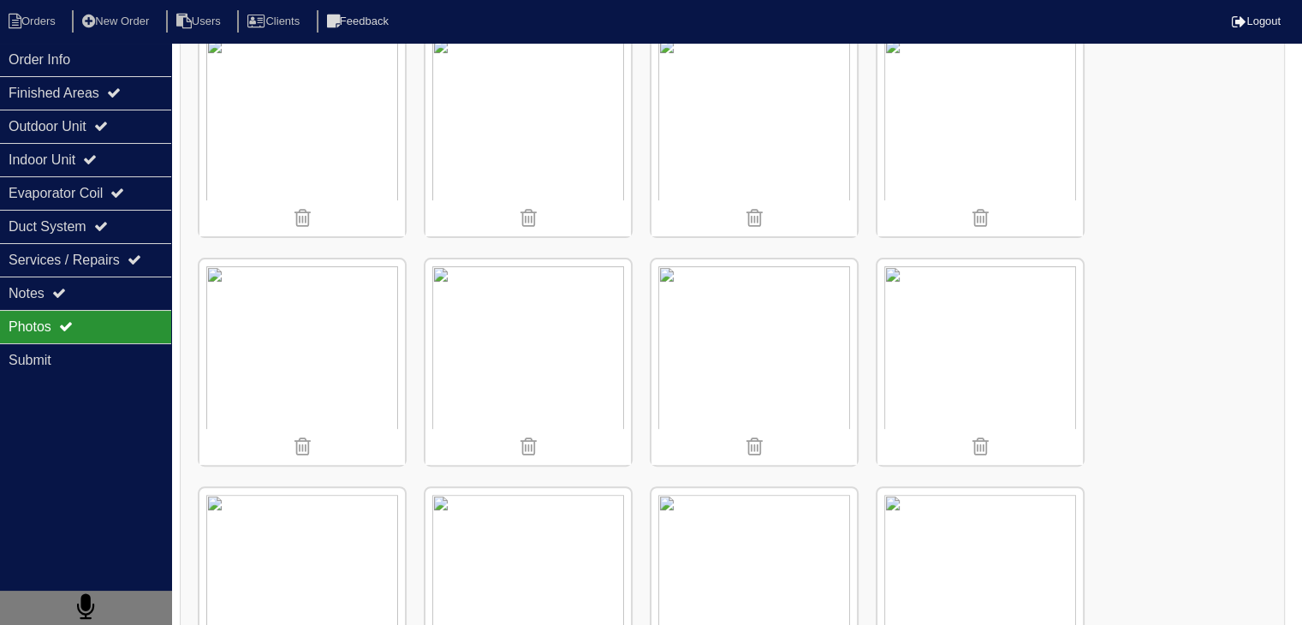
click at [1040, 370] on img at bounding box center [979, 361] width 205 height 205
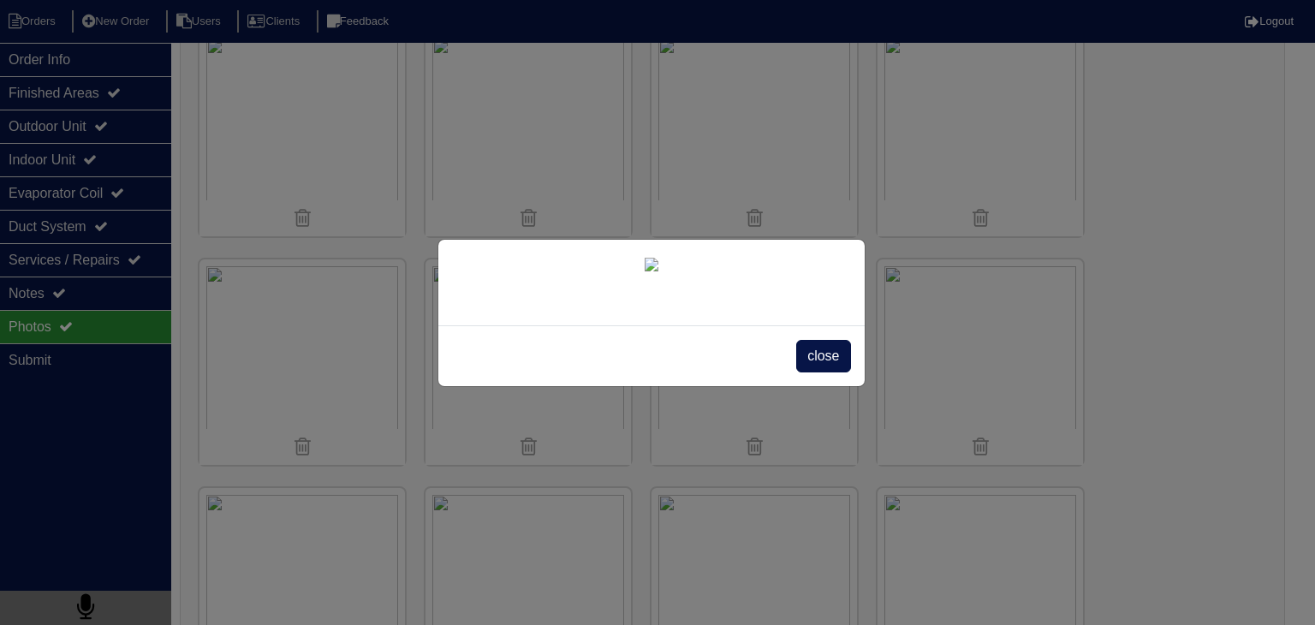
click at [818, 372] on span "close" at bounding box center [823, 356] width 54 height 33
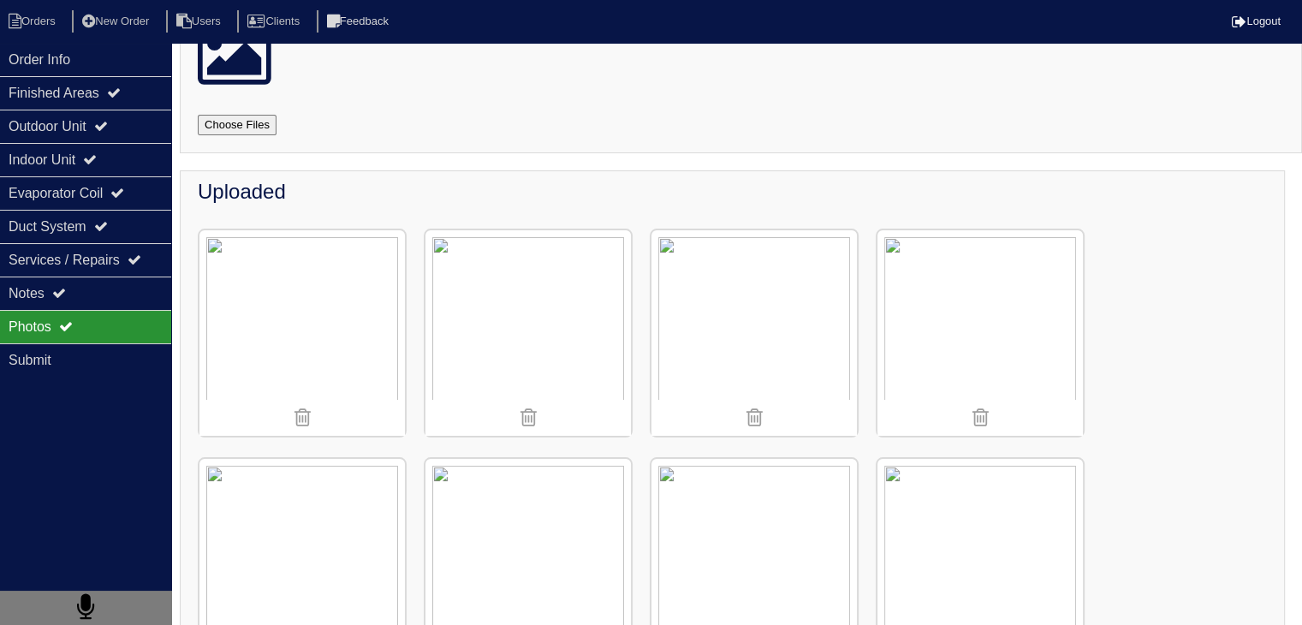
scroll to position [0, 0]
